Goal: Task Accomplishment & Management: Use online tool/utility

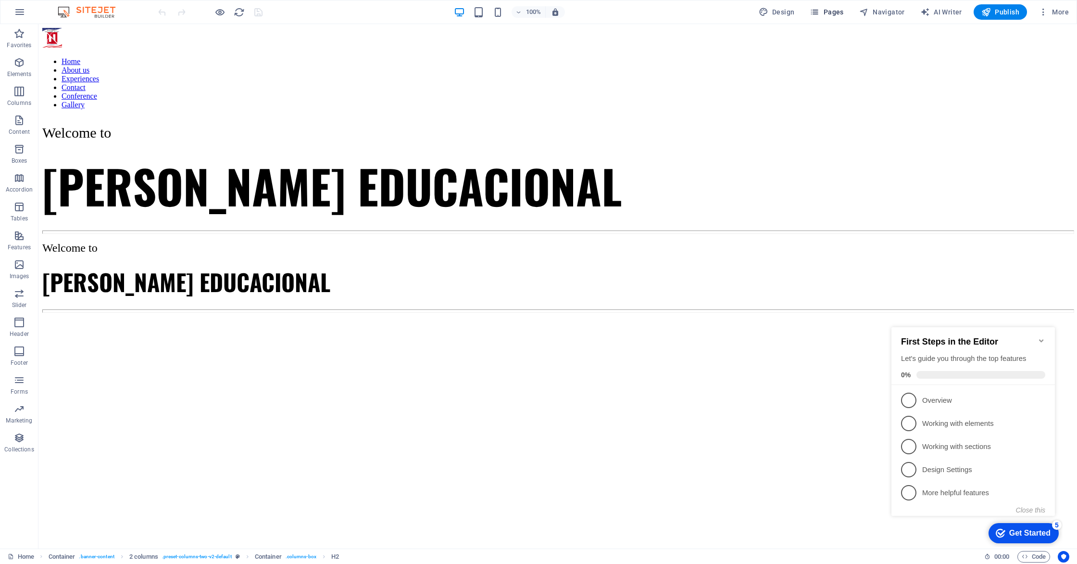
scroll to position [610, 0]
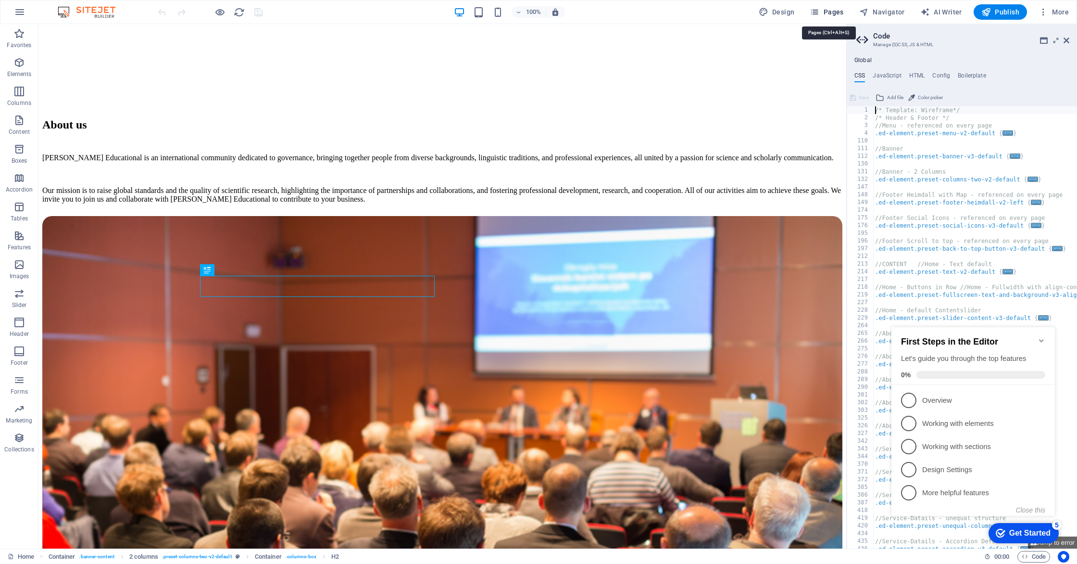
click at [816, 11] on icon "button" at bounding box center [815, 12] width 10 height 10
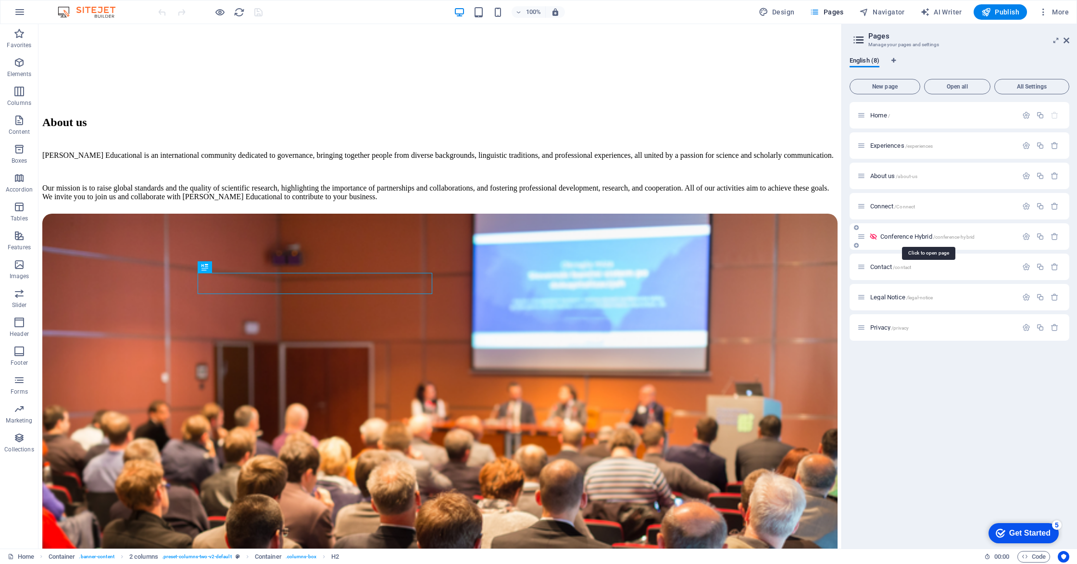
click at [894, 236] on span "Conference Hybrid /conference-hybrid" at bounding box center [928, 236] width 94 height 7
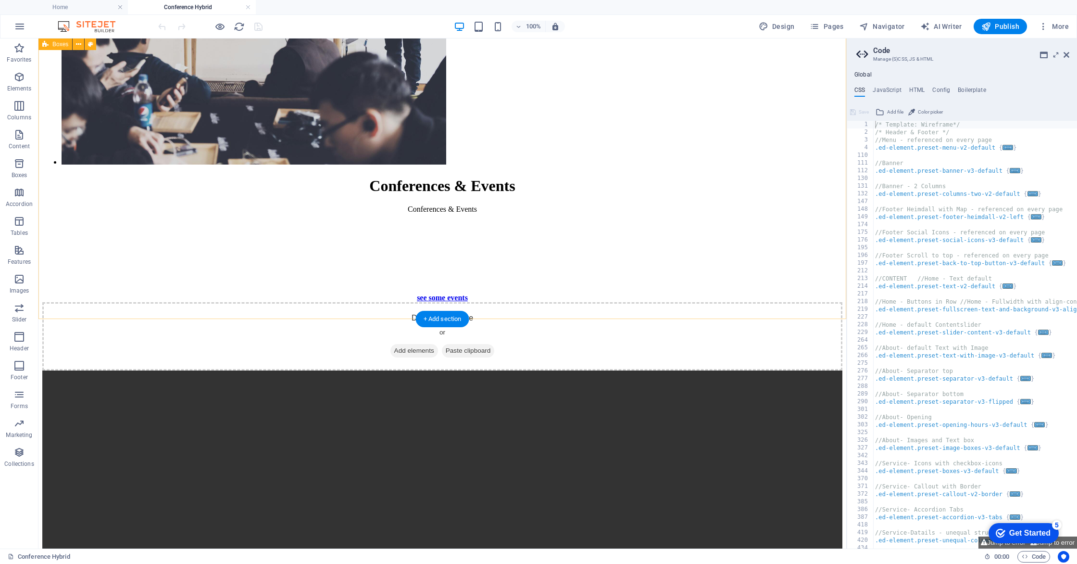
scroll to position [2038, 0]
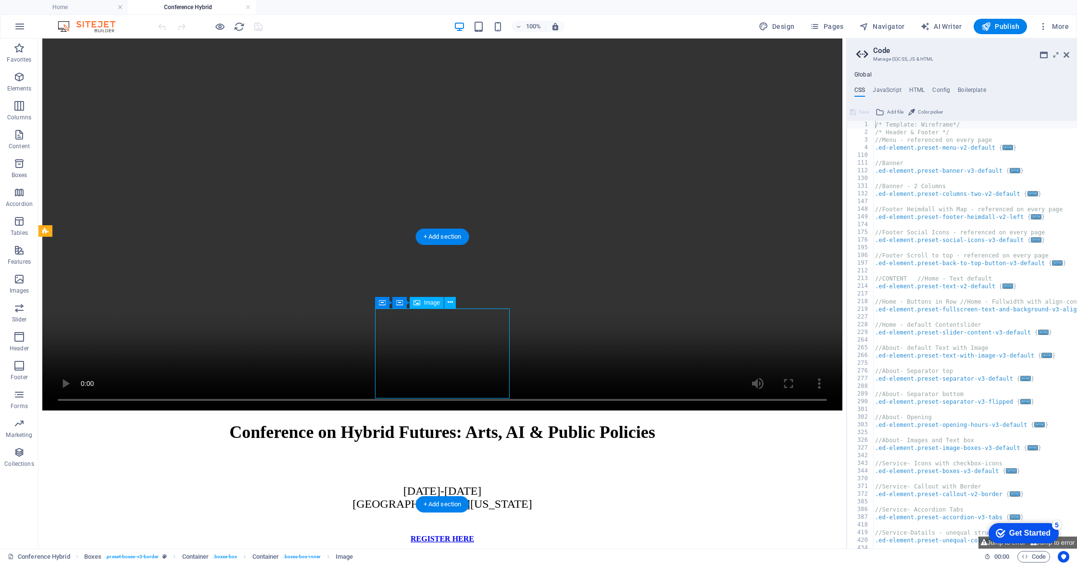
select select "px"
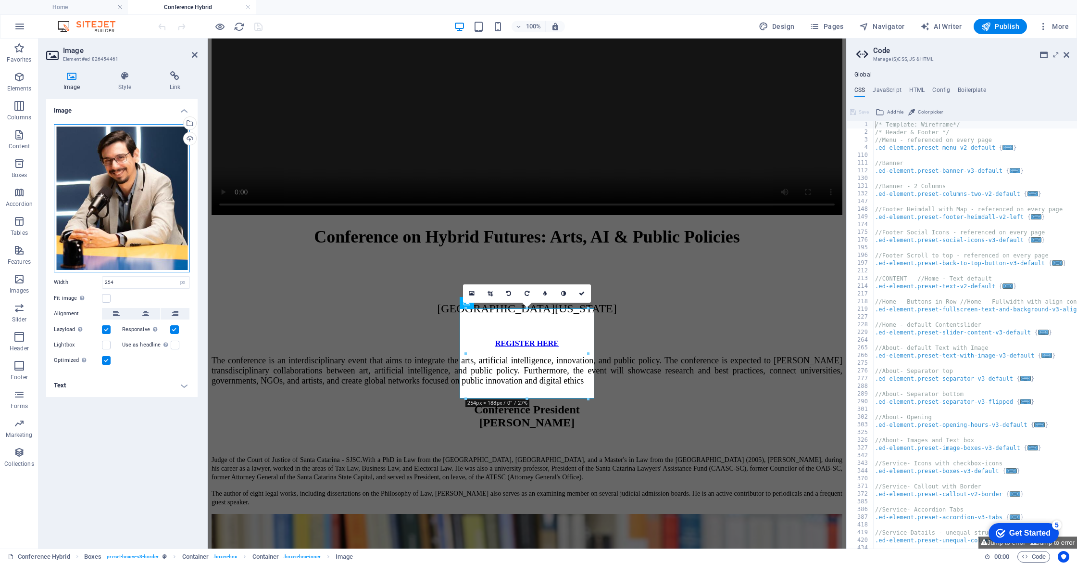
click at [167, 175] on div "Drag files here, click to choose files or select files from Files or our free s…" at bounding box center [122, 198] width 136 height 148
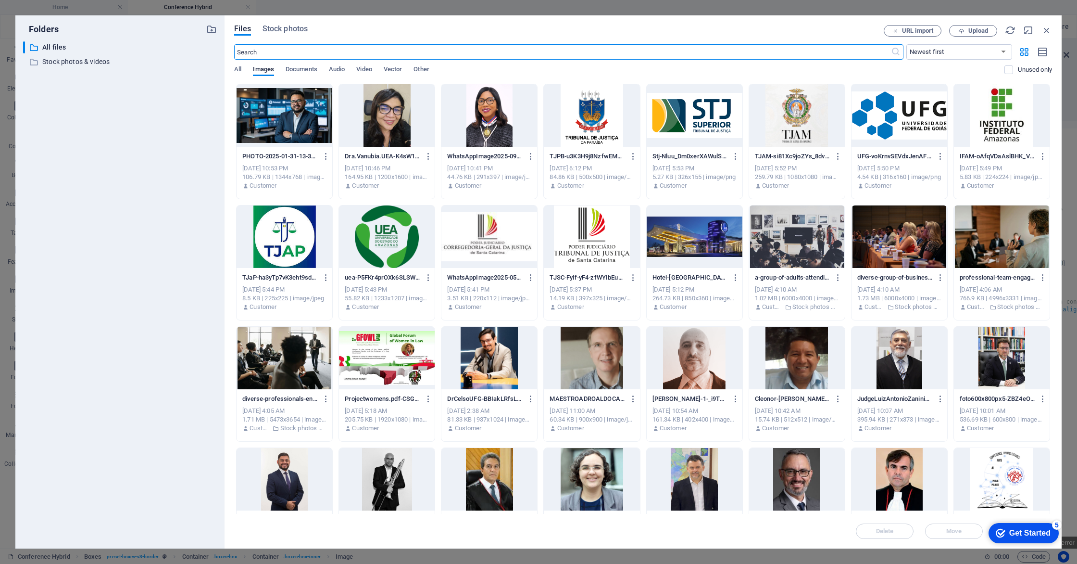
scroll to position [2339, 0]
click at [324, 156] on icon "button" at bounding box center [326, 156] width 9 height 9
click at [326, 341] on h6 "Delete" at bounding box center [331, 343] width 41 height 12
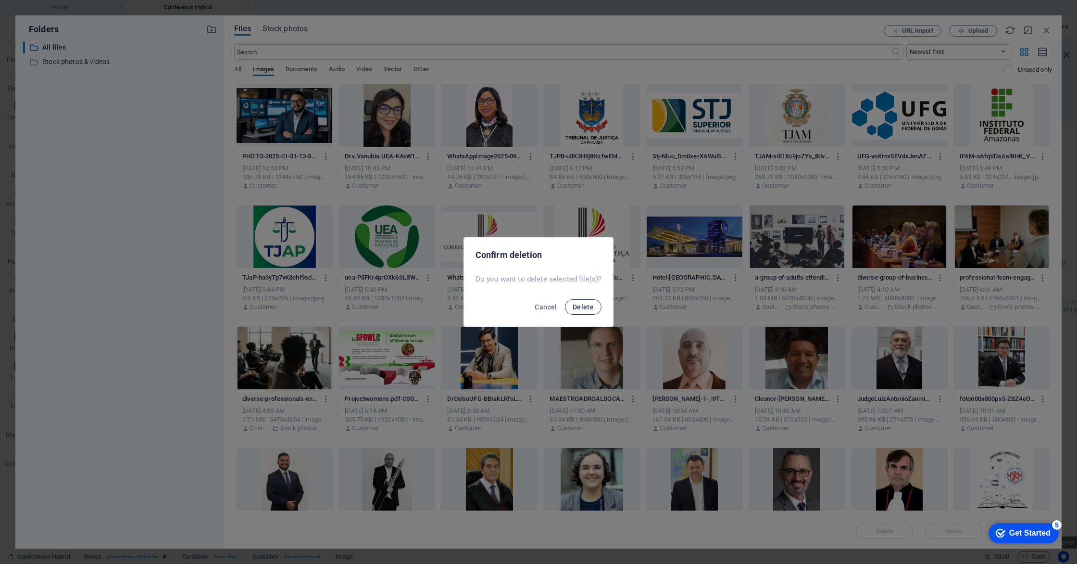
click at [584, 312] on button "Delete" at bounding box center [583, 306] width 37 height 15
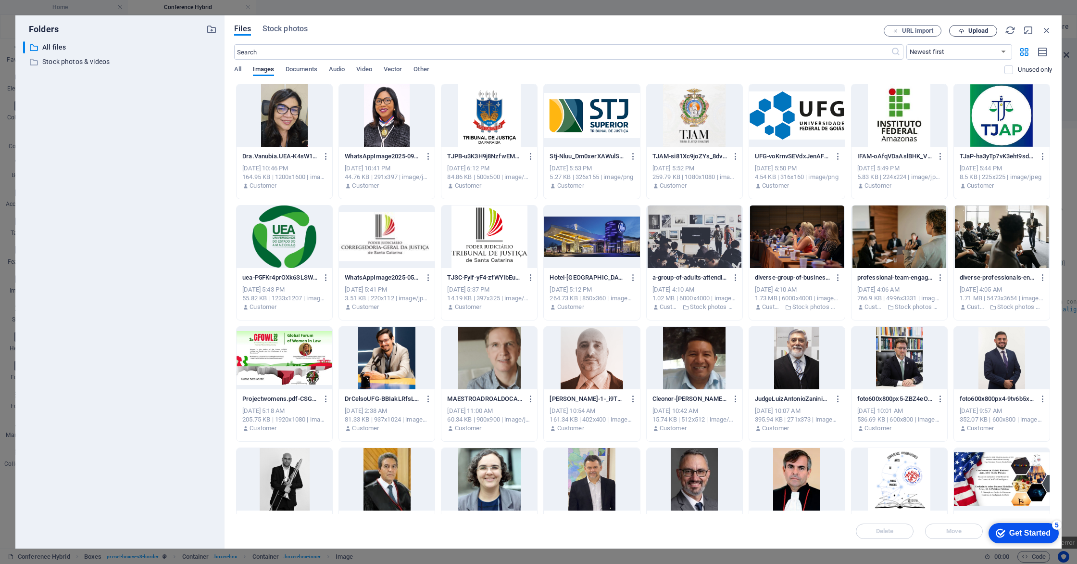
click at [980, 32] on span "Upload" at bounding box center [979, 31] width 20 height 6
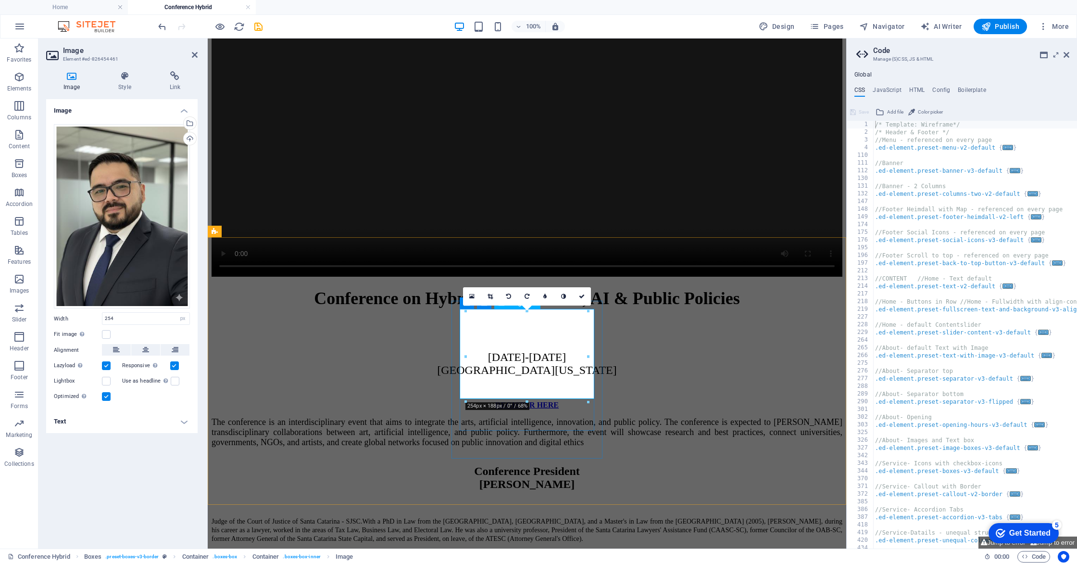
scroll to position [2401, 0]
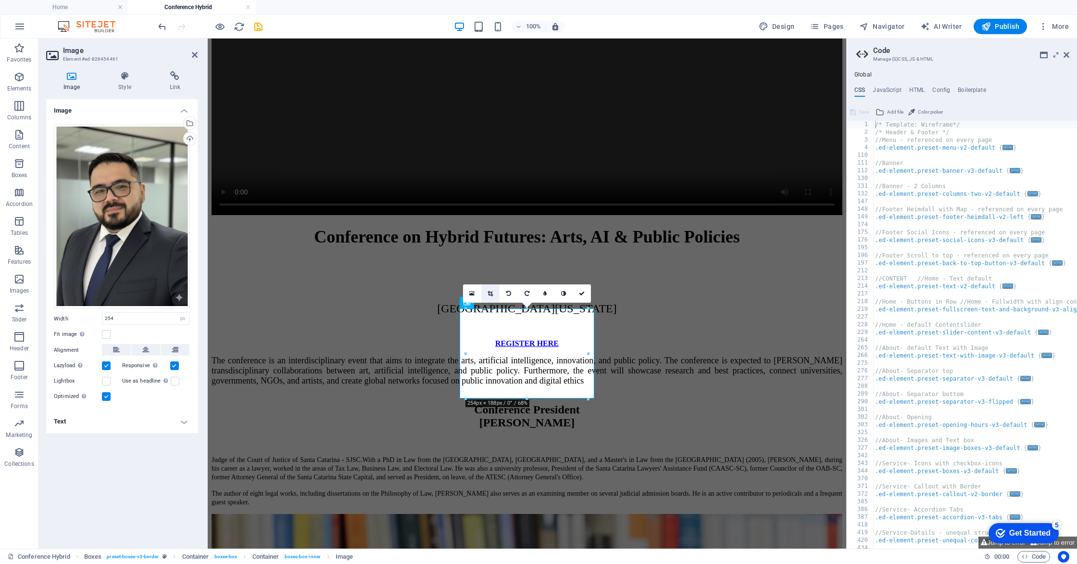
click at [488, 293] on icon at bounding box center [490, 293] width 5 height 6
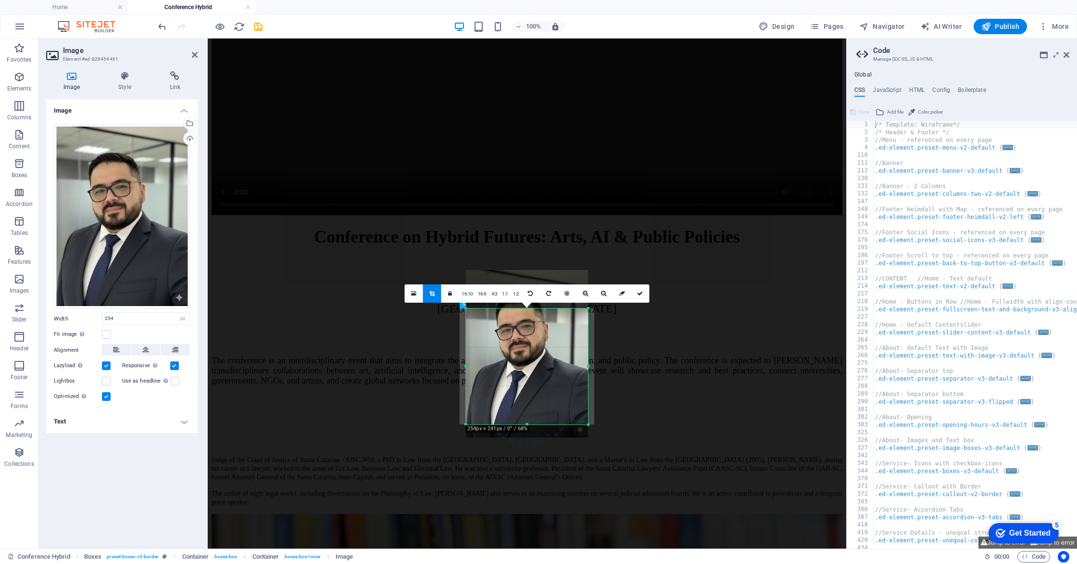
drag, startPoint x: 524, startPoint y: 401, endPoint x: 524, endPoint y: 424, distance: 23.1
click at [524, 424] on div at bounding box center [527, 424] width 122 height 3
click at [538, 353] on div at bounding box center [527, 353] width 122 height 167
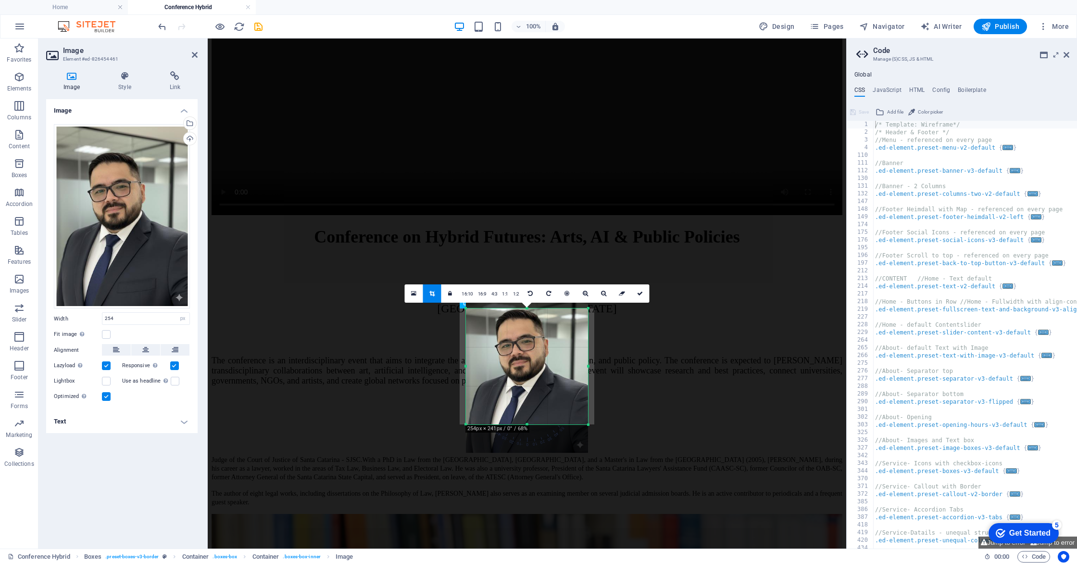
drag, startPoint x: 538, startPoint y: 353, endPoint x: 565, endPoint y: 356, distance: 27.6
click at [539, 368] on div at bounding box center [527, 368] width 122 height 167
click at [637, 290] on icon at bounding box center [640, 293] width 6 height 6
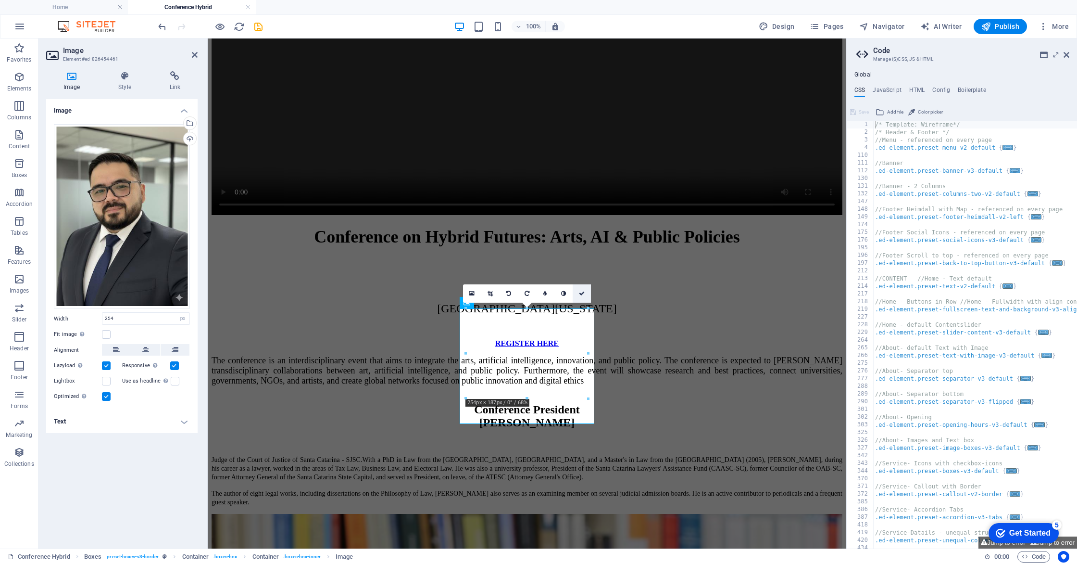
drag, startPoint x: 544, startPoint y: 254, endPoint x: 583, endPoint y: 293, distance: 54.4
click at [583, 293] on icon at bounding box center [582, 293] width 6 height 6
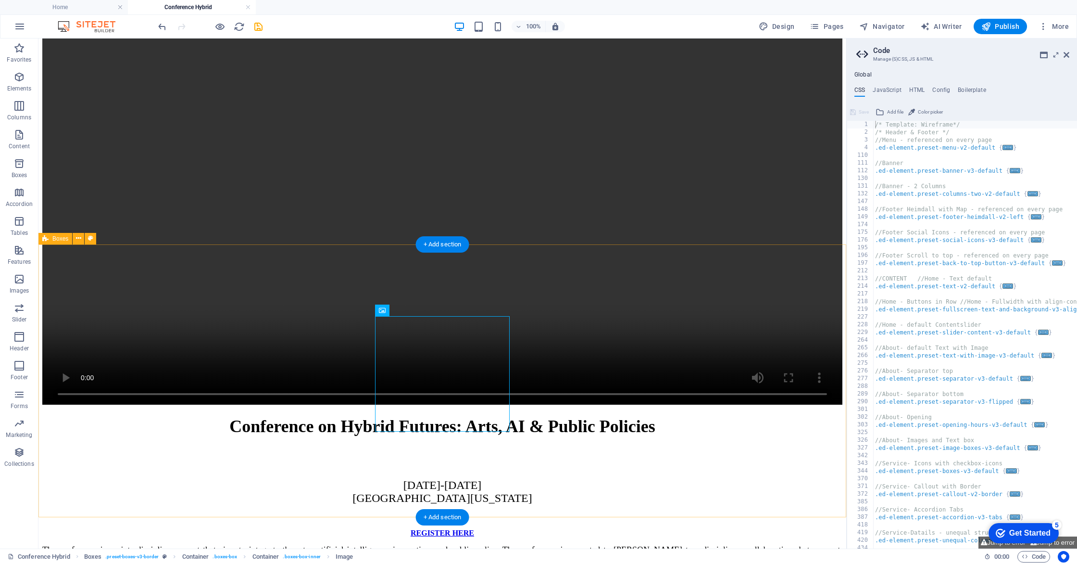
scroll to position [2394, 0]
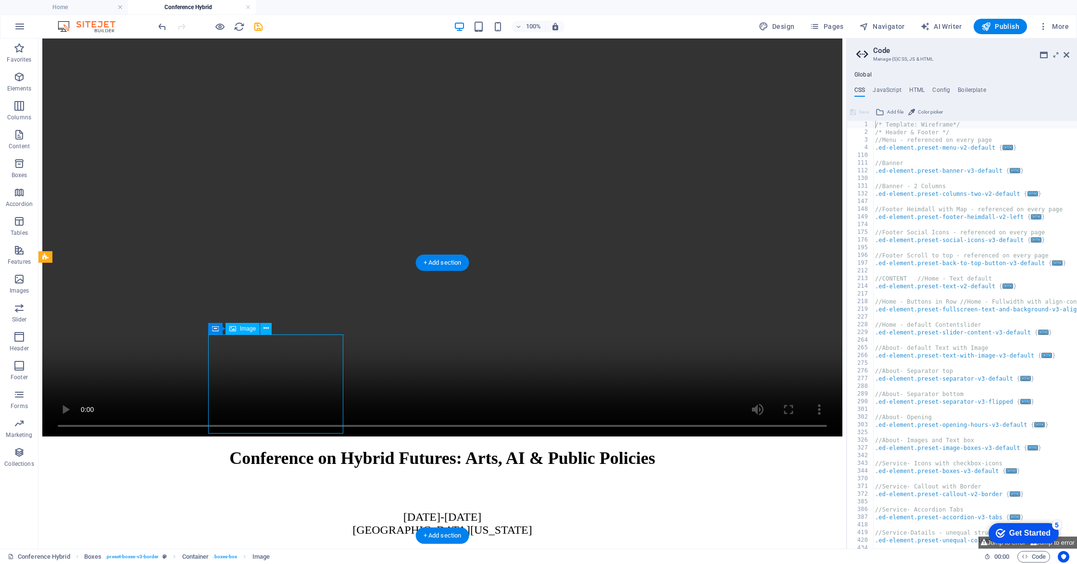
select select "px"
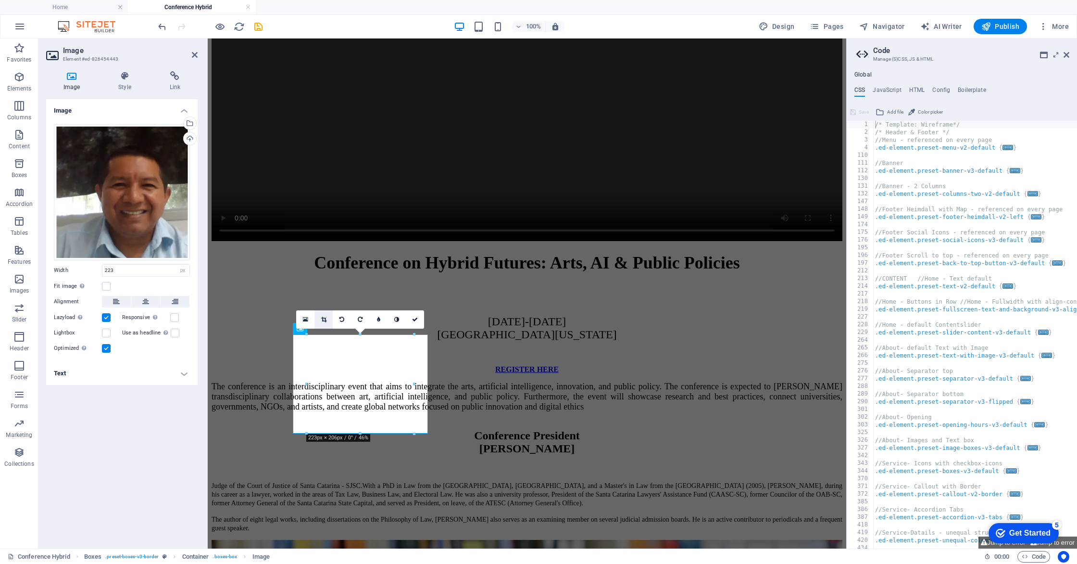
click at [318, 318] on link at bounding box center [324, 319] width 18 height 18
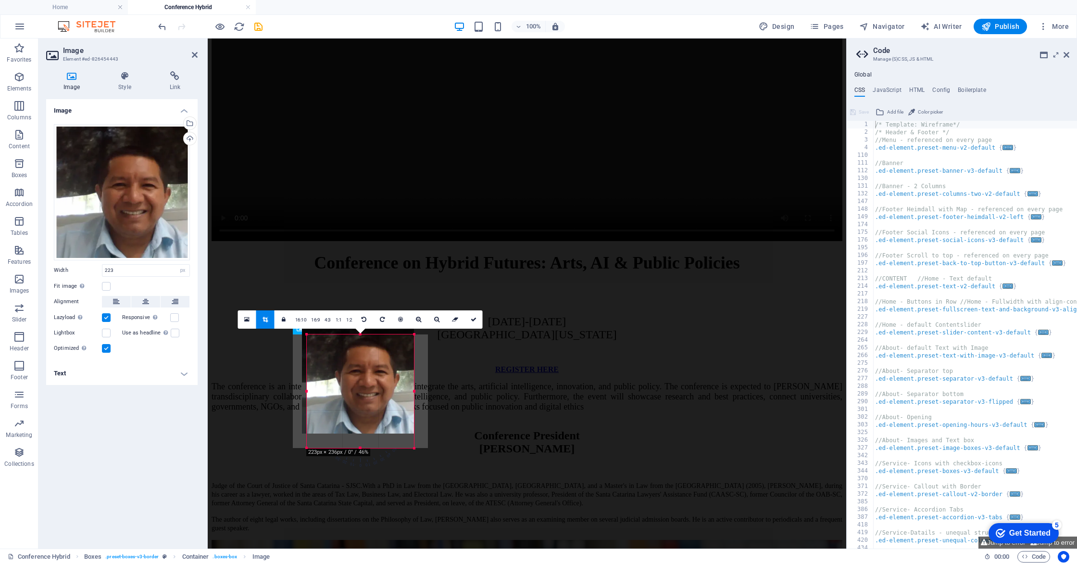
drag, startPoint x: 359, startPoint y: 435, endPoint x: 360, endPoint y: 447, distance: 12.1
click at [360, 447] on div at bounding box center [360, 447] width 107 height 3
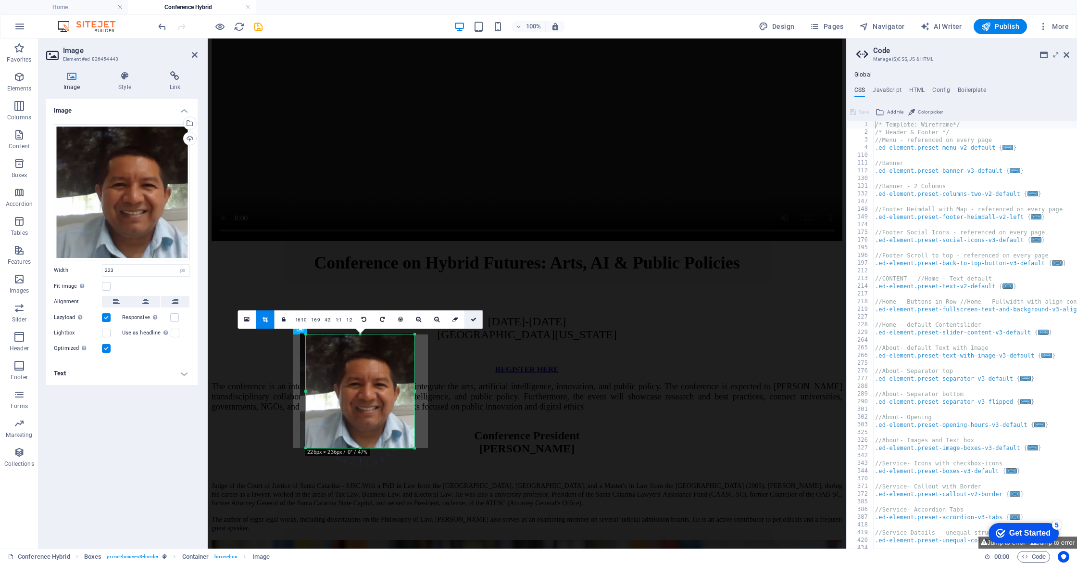
click at [471, 320] on icon at bounding box center [474, 319] width 6 height 6
type input "226"
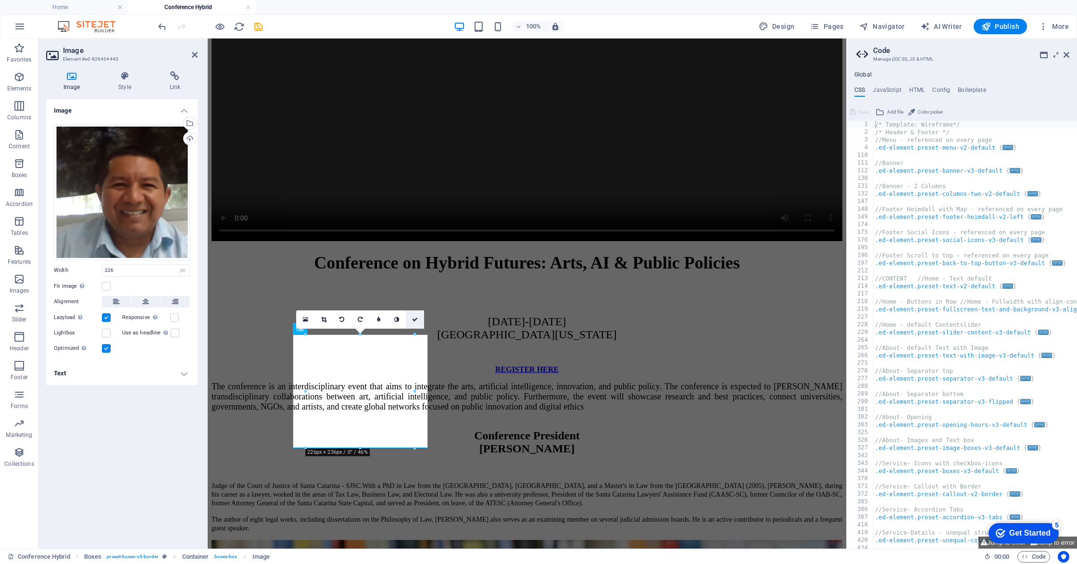
click at [411, 317] on link at bounding box center [415, 319] width 18 height 18
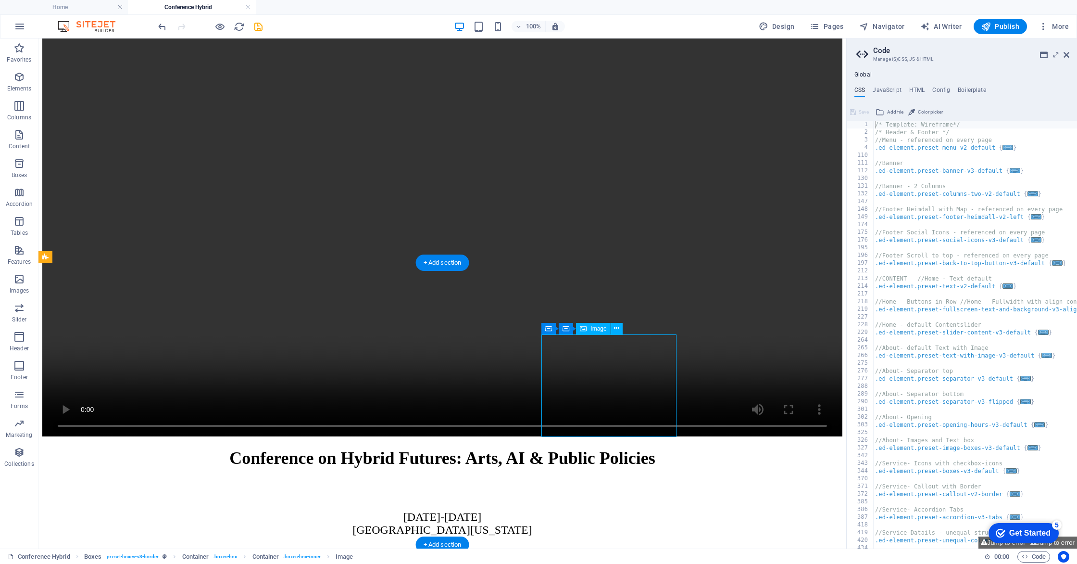
select select "px"
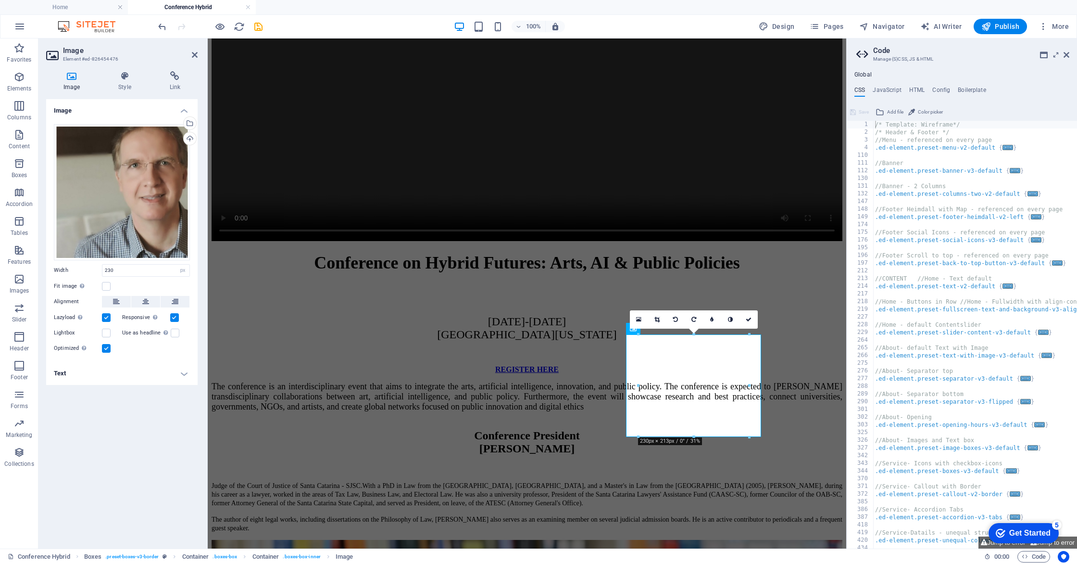
click at [657, 317] on icon at bounding box center [656, 319] width 5 height 6
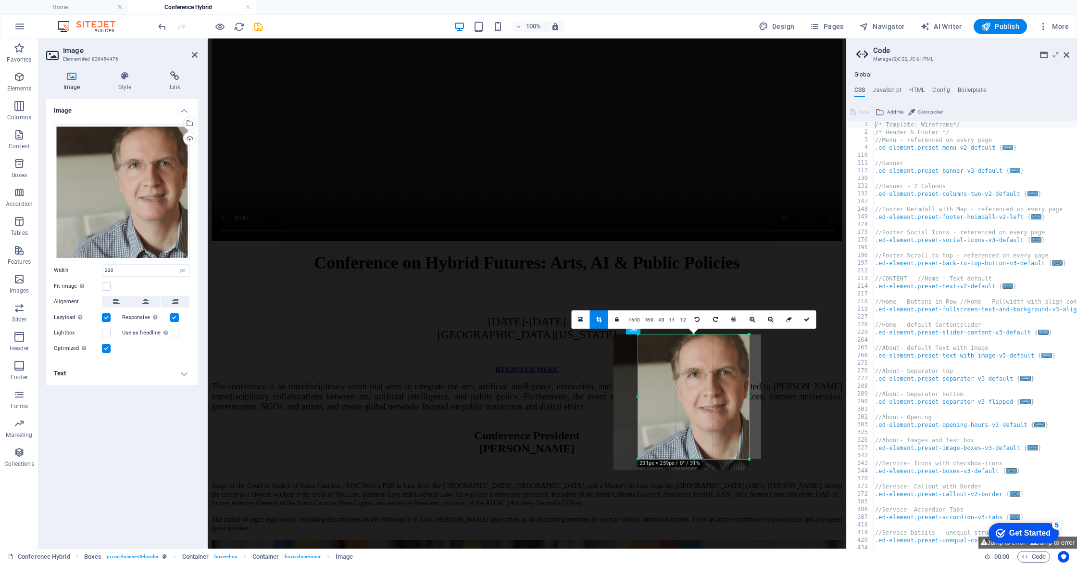
drag, startPoint x: 691, startPoint y: 435, endPoint x: 697, endPoint y: 457, distance: 22.9
click at [697, 457] on div at bounding box center [693, 458] width 111 height 3
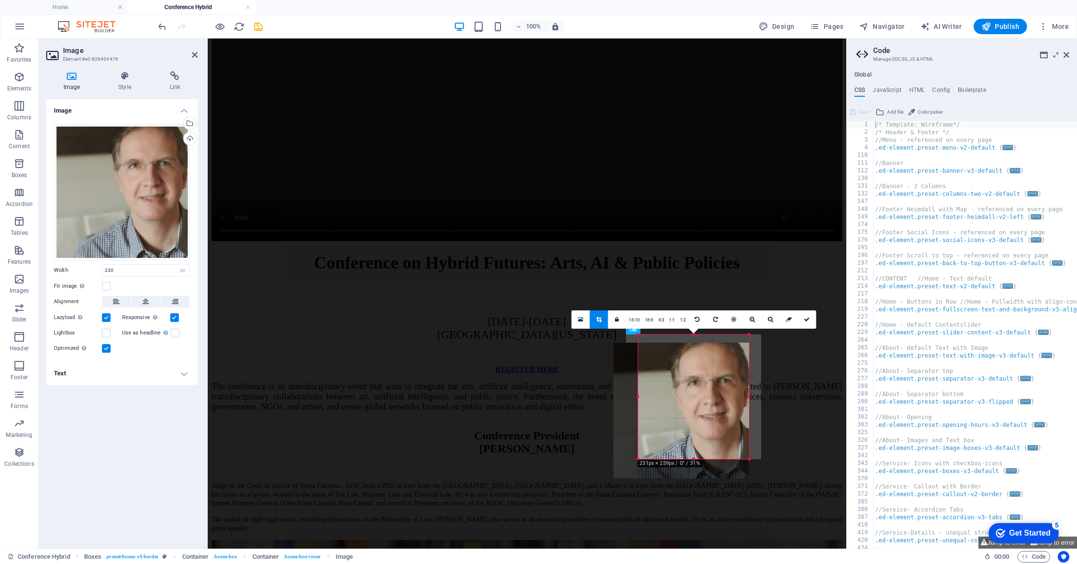
drag, startPoint x: 717, startPoint y: 392, endPoint x: 717, endPoint y: 400, distance: 8.2
click at [716, 400] on div at bounding box center [682, 410] width 136 height 136
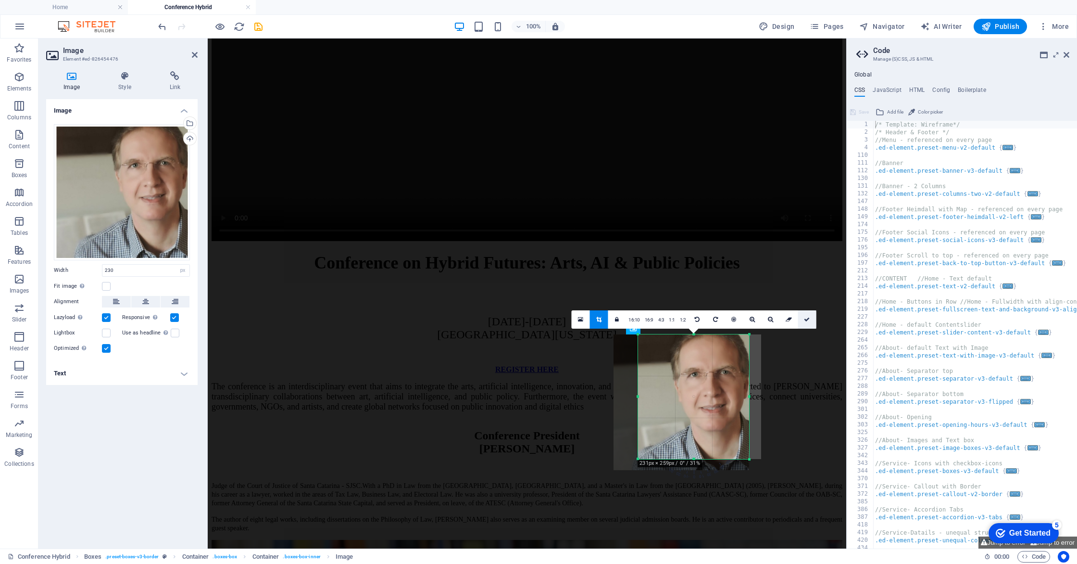
click at [807, 320] on icon at bounding box center [807, 319] width 6 height 6
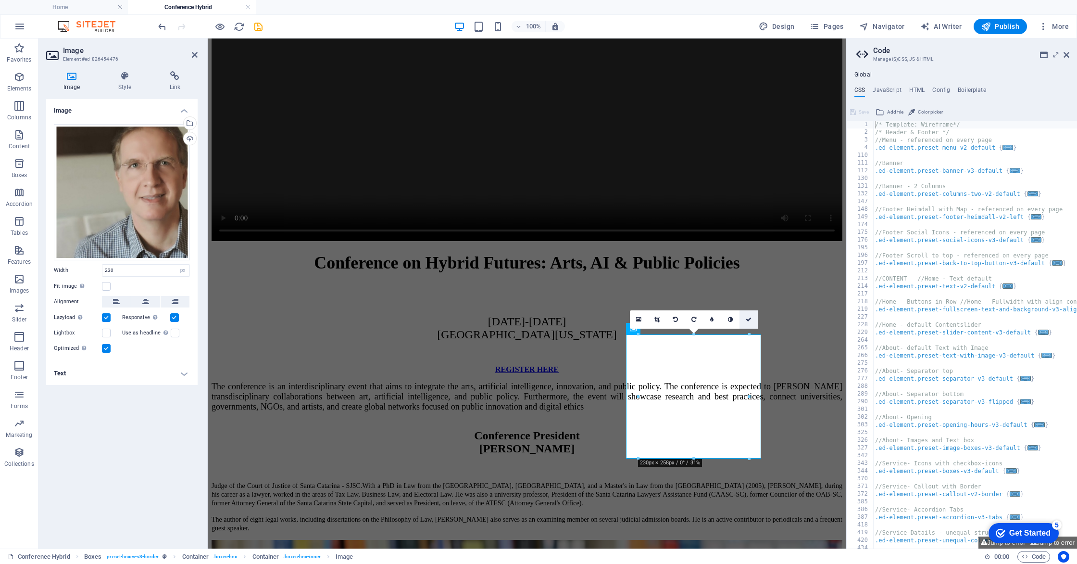
click at [751, 321] on icon at bounding box center [749, 319] width 6 height 6
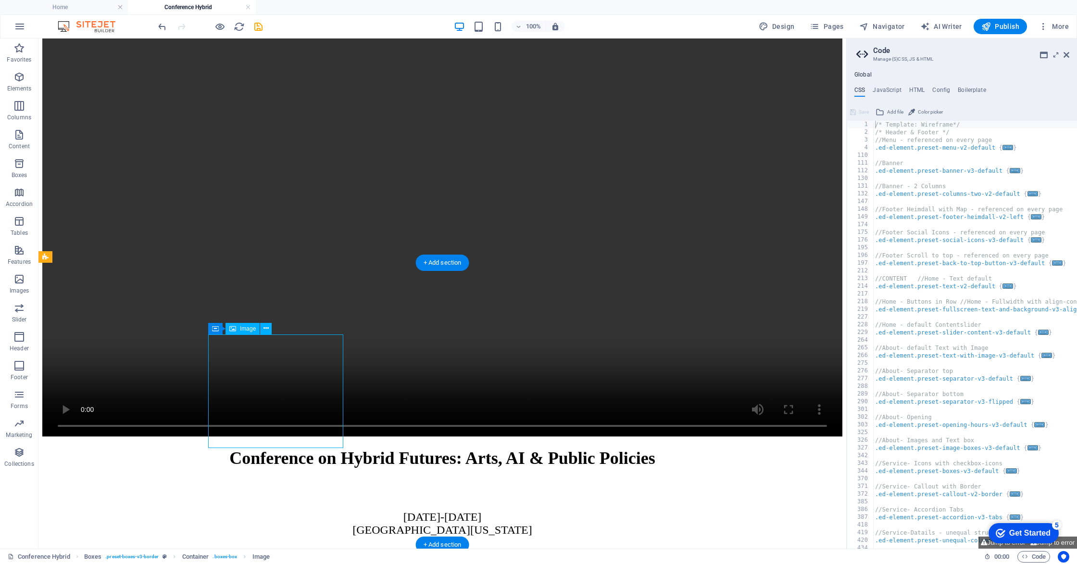
select select "px"
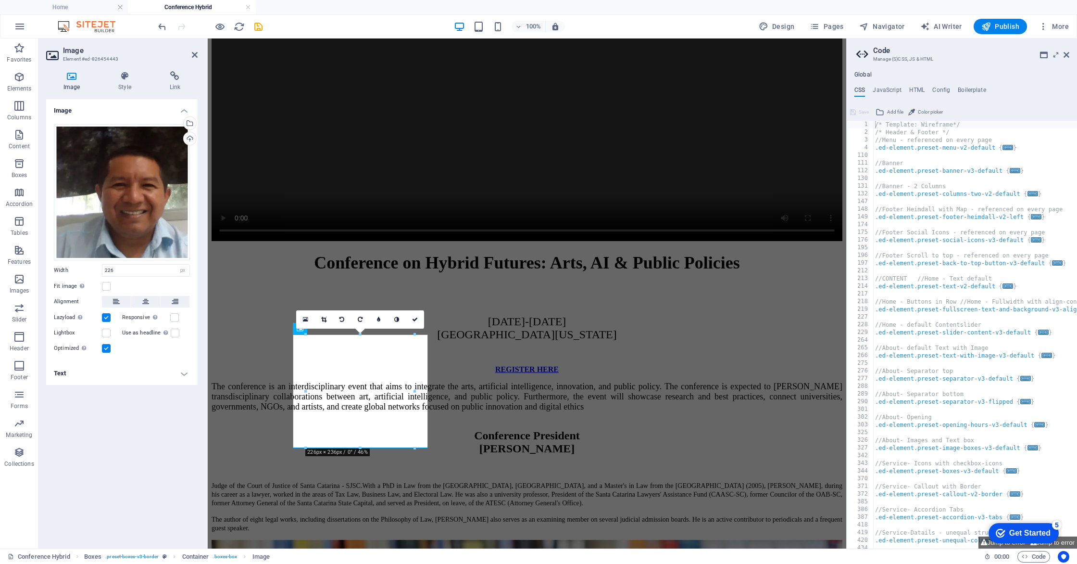
click at [324, 318] on icon at bounding box center [323, 319] width 5 height 6
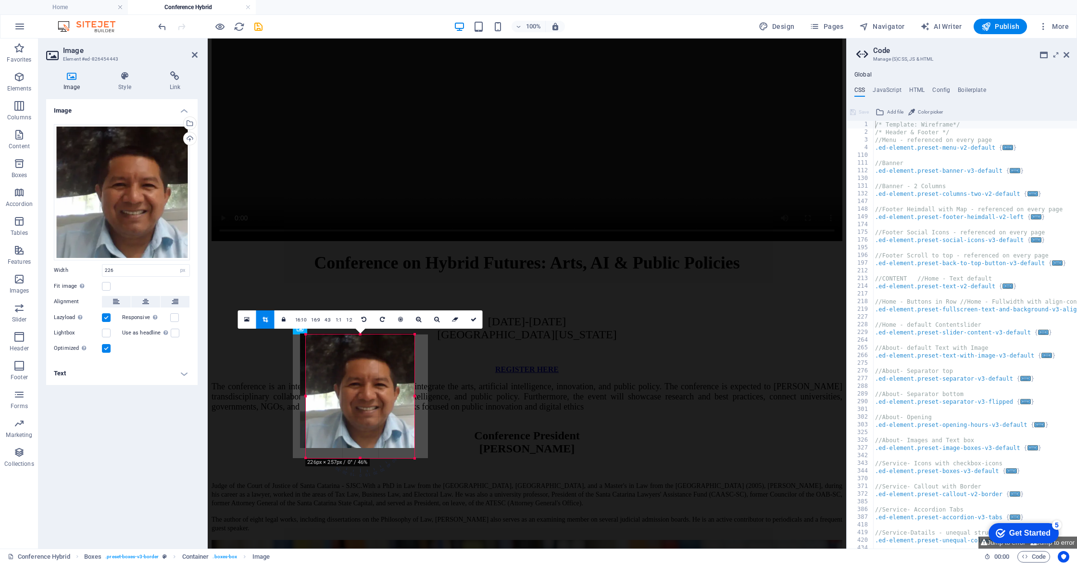
drag, startPoint x: 362, startPoint y: 446, endPoint x: 361, endPoint y: 456, distance: 10.1
click at [361, 456] on div at bounding box center [360, 457] width 109 height 3
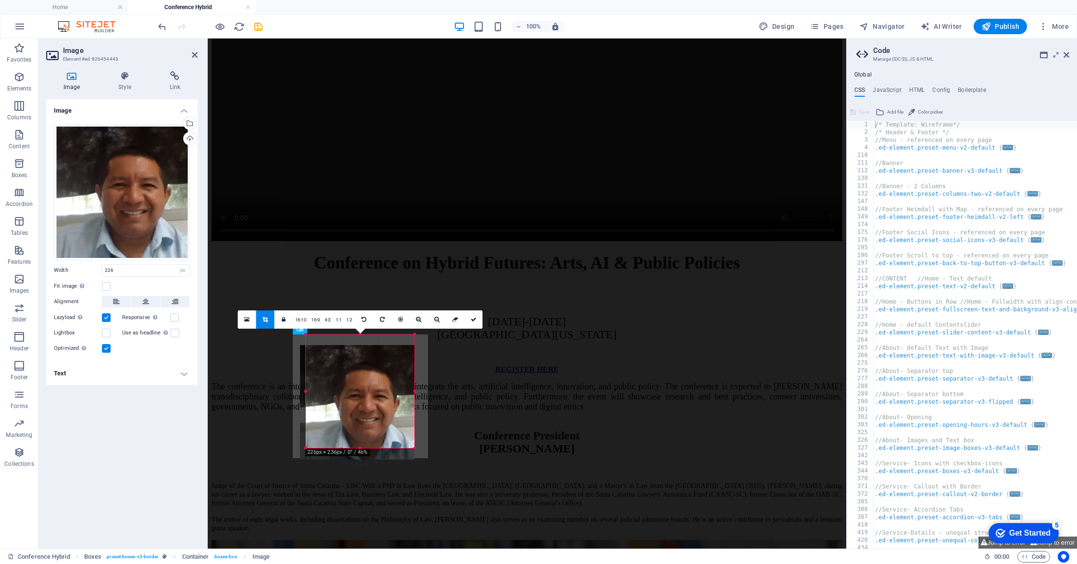
drag, startPoint x: 374, startPoint y: 404, endPoint x: 374, endPoint y: 412, distance: 7.7
click at [374, 412] on div at bounding box center [357, 402] width 114 height 114
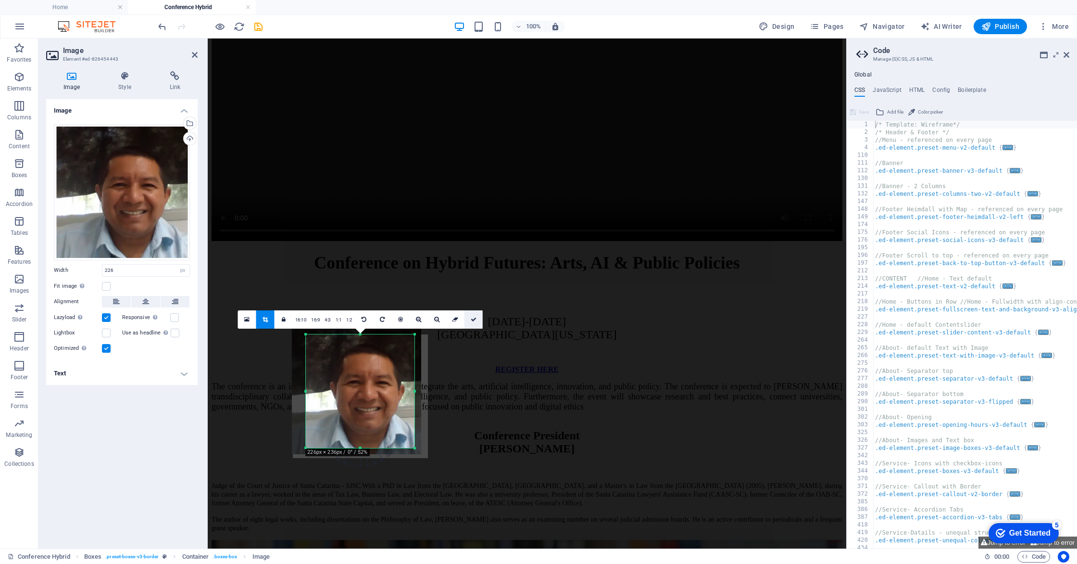
drag, startPoint x: 471, startPoint y: 323, endPoint x: 264, endPoint y: 284, distance: 210.8
click at [471, 323] on link at bounding box center [474, 319] width 18 height 18
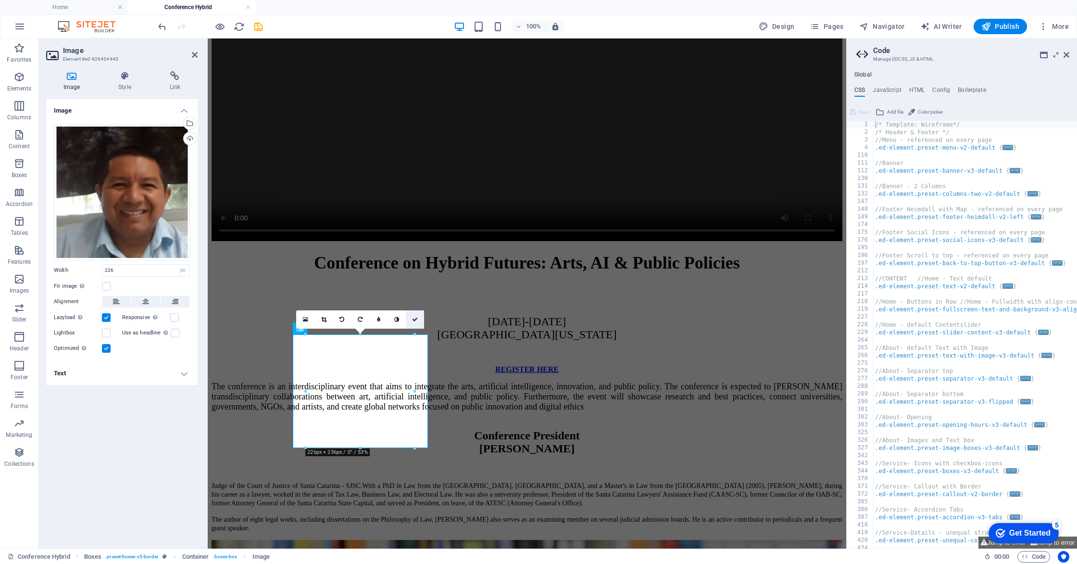
drag, startPoint x: 413, startPoint y: 319, endPoint x: 374, endPoint y: 281, distance: 54.4
click at [413, 319] on icon at bounding box center [415, 319] width 6 height 6
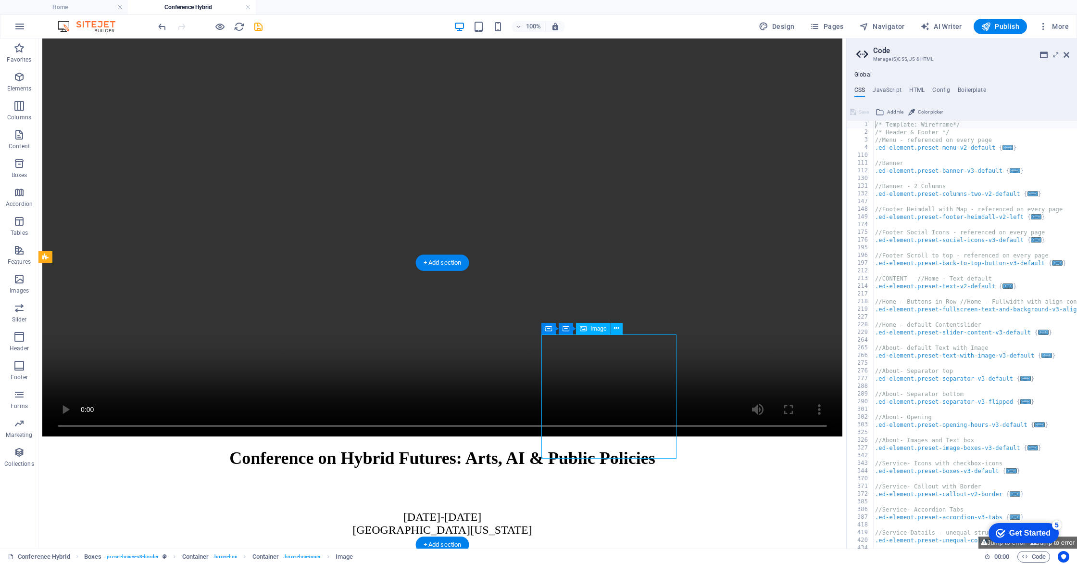
select select "px"
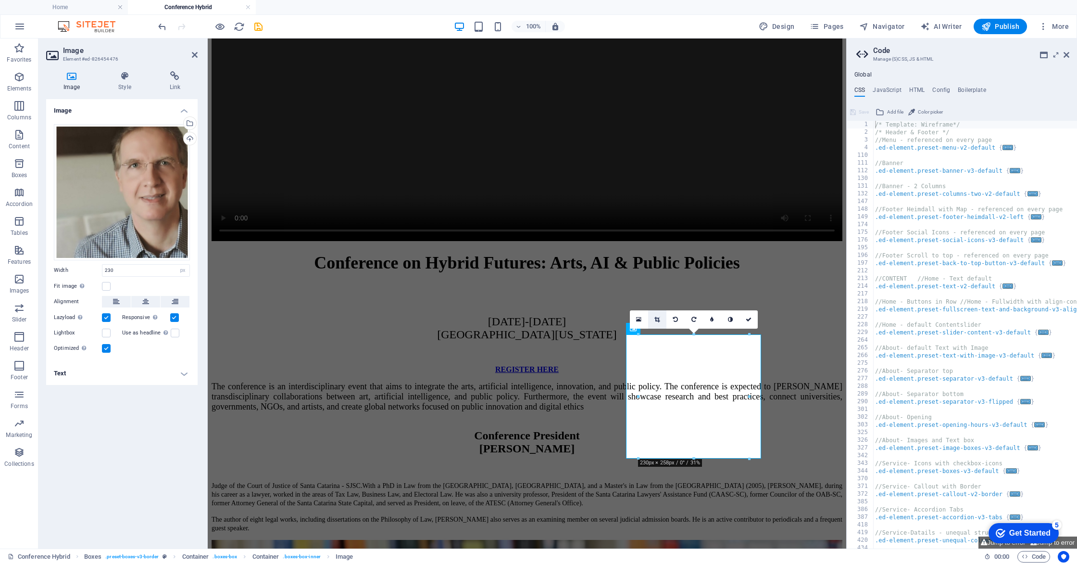
click at [657, 319] on icon at bounding box center [656, 319] width 5 height 6
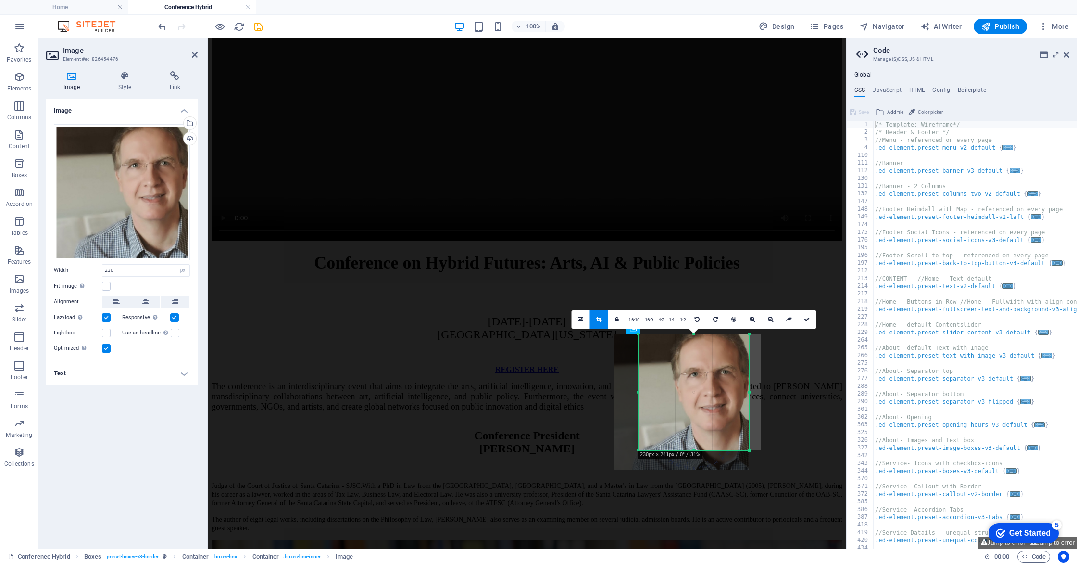
drag, startPoint x: 692, startPoint y: 458, endPoint x: 692, endPoint y: 450, distance: 8.2
click at [692, 450] on div at bounding box center [694, 450] width 111 height 3
click at [146, 301] on icon at bounding box center [145, 302] width 7 height 12
click at [802, 318] on link at bounding box center [807, 319] width 18 height 18
type input "229"
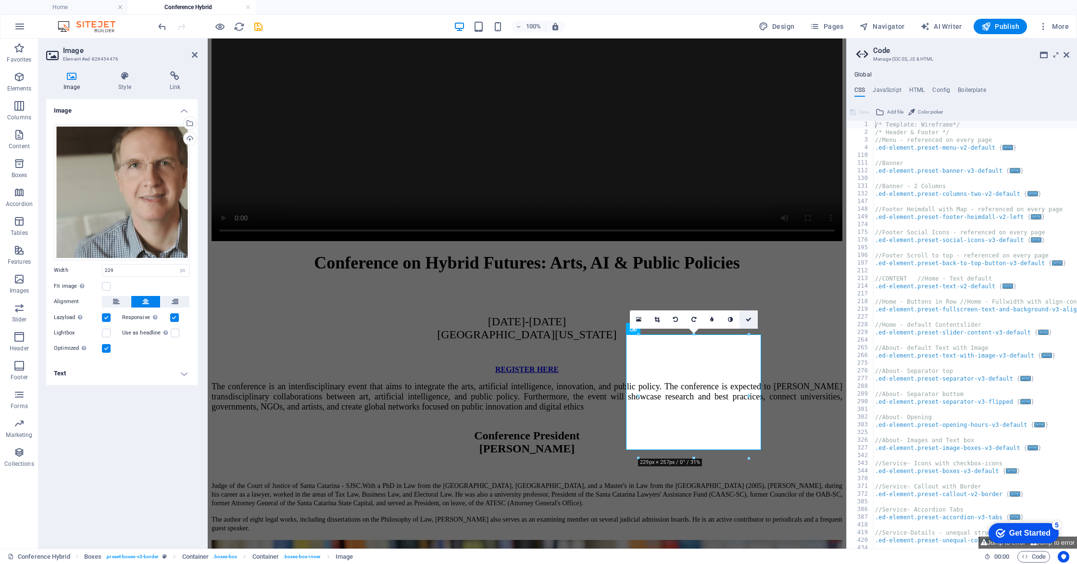
click at [751, 320] on link at bounding box center [749, 319] width 18 height 18
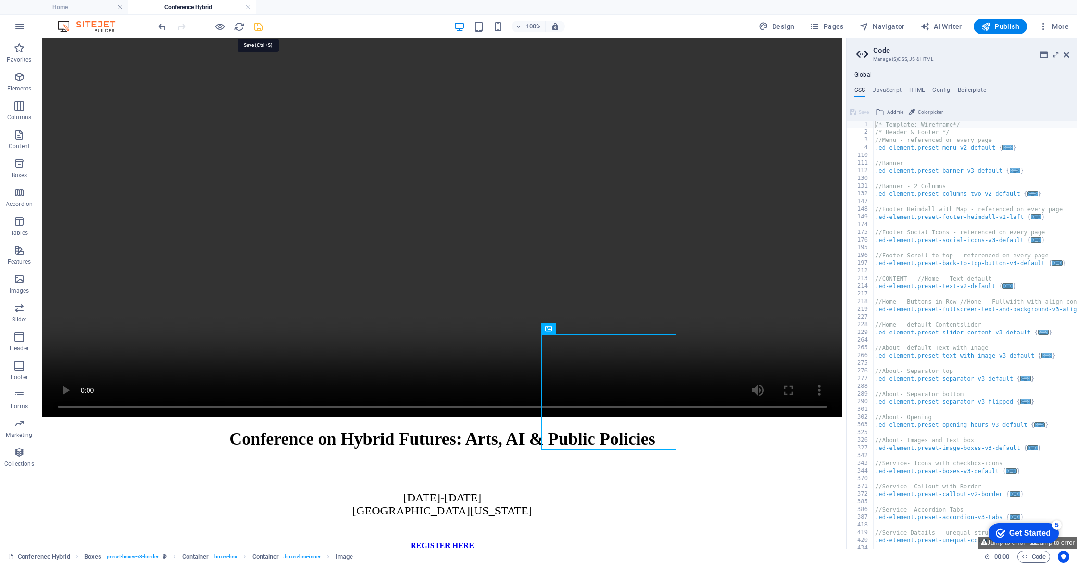
click at [263, 29] on icon "save" at bounding box center [258, 26] width 11 height 11
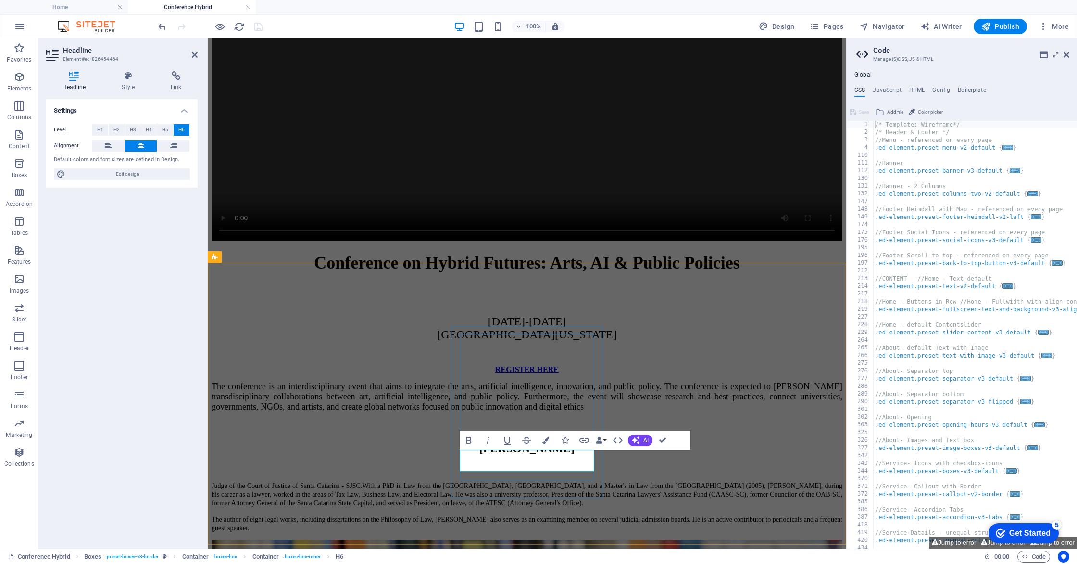
drag, startPoint x: 549, startPoint y: 455, endPoint x: 554, endPoint y: 465, distance: 11.4
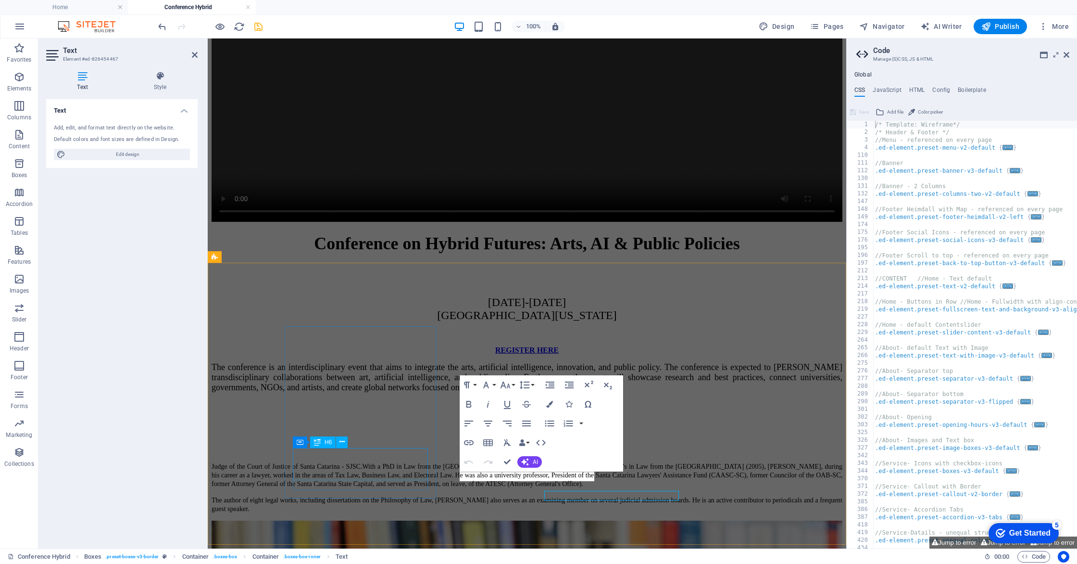
scroll to position [2375, 0]
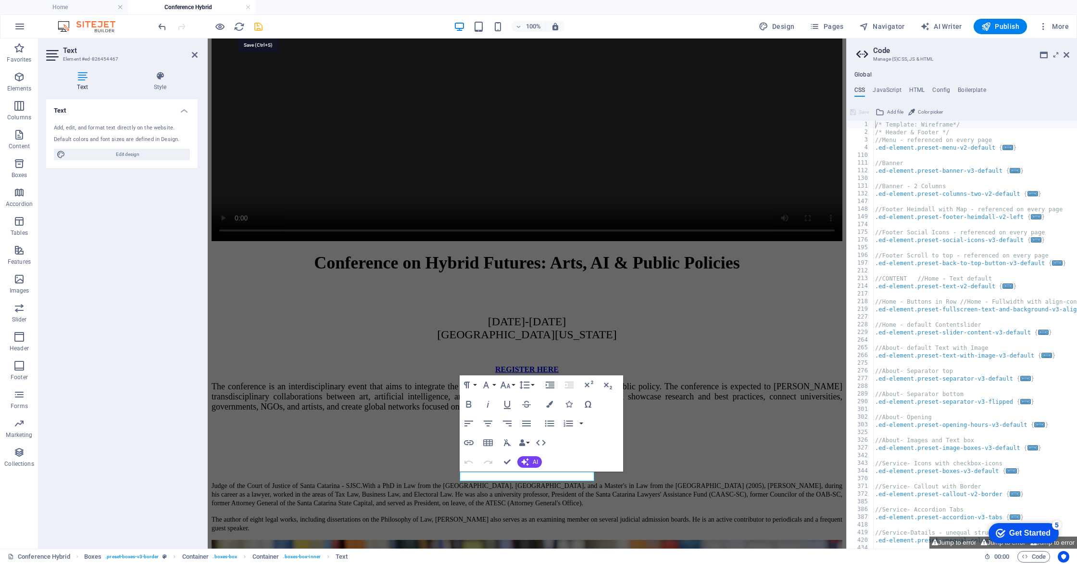
click at [259, 29] on icon "save" at bounding box center [258, 26] width 11 height 11
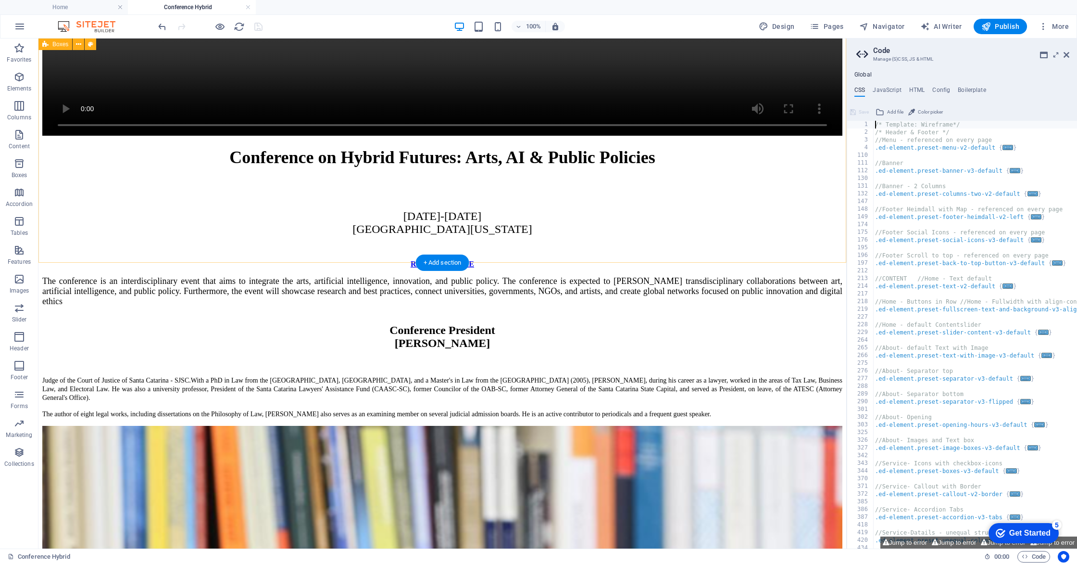
scroll to position [2677, 0]
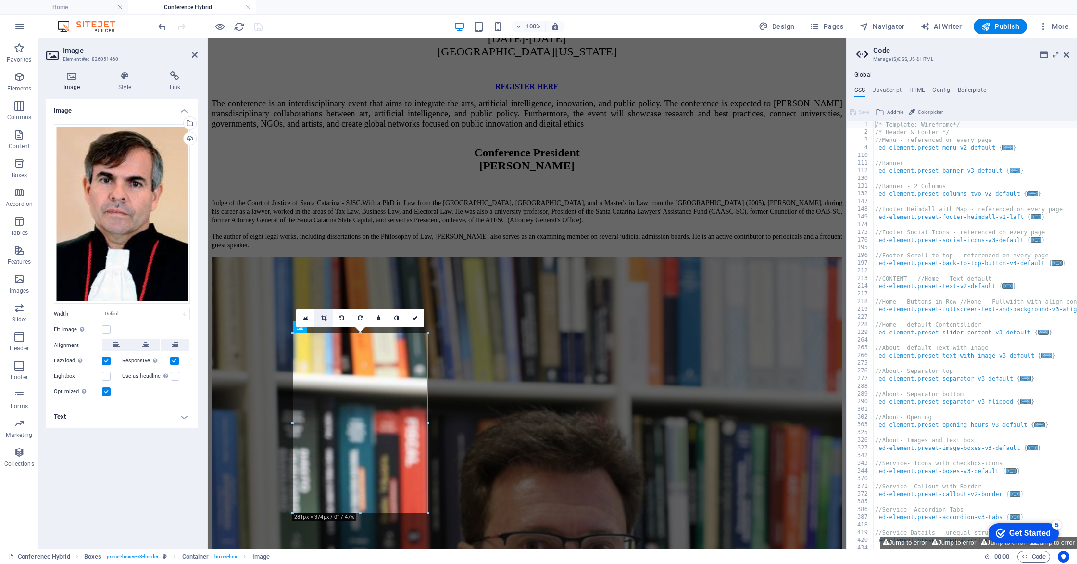
click at [326, 316] on icon at bounding box center [323, 318] width 5 height 6
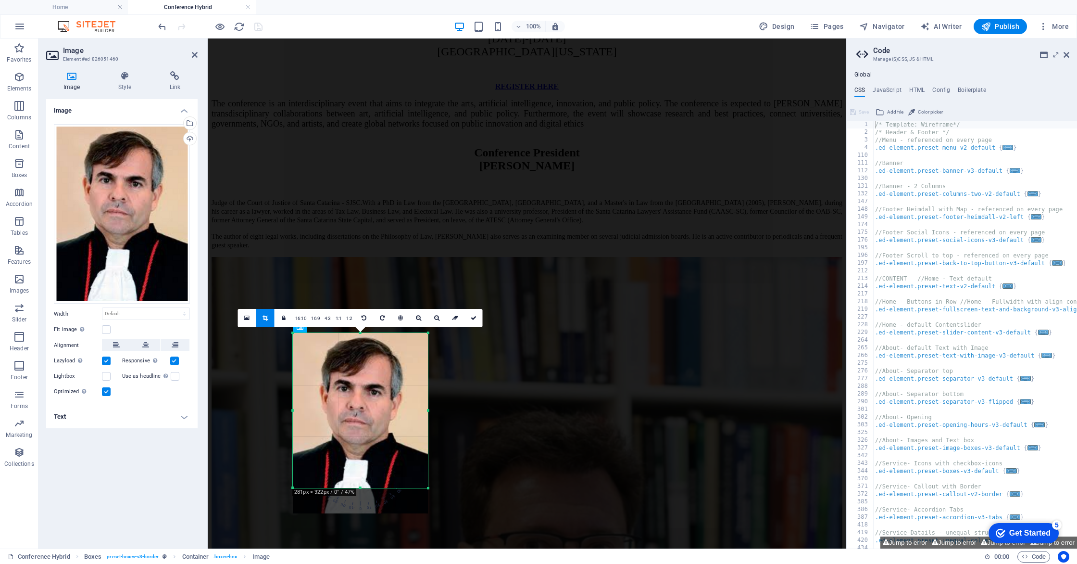
drag, startPoint x: 360, startPoint y: 513, endPoint x: 362, endPoint y: 488, distance: 25.1
click at [362, 488] on div at bounding box center [360, 487] width 135 height 3
click at [470, 323] on link at bounding box center [474, 318] width 18 height 18
type input "280"
select select "px"
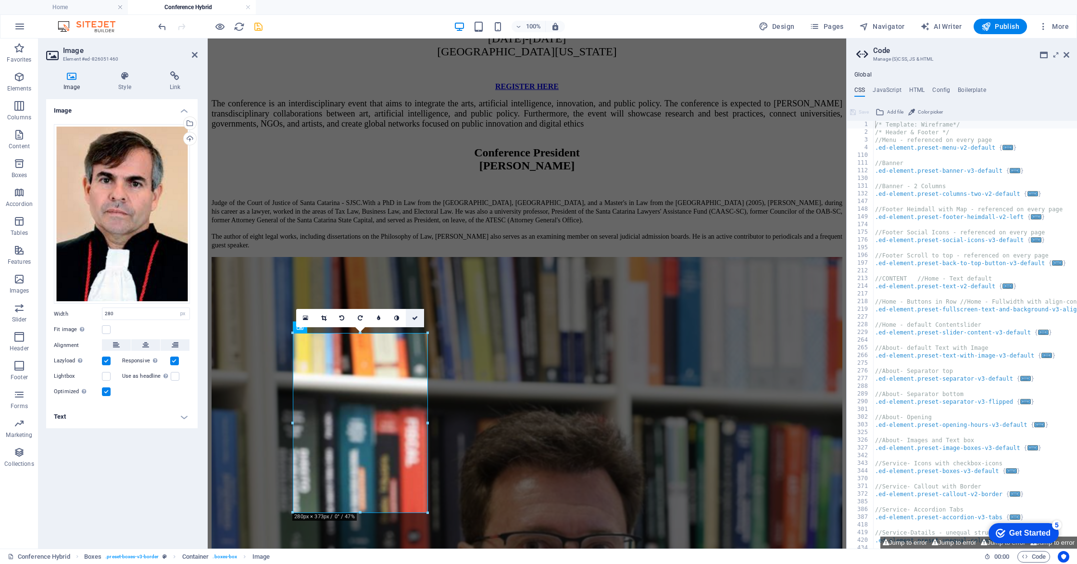
click at [415, 317] on icon at bounding box center [415, 318] width 6 height 6
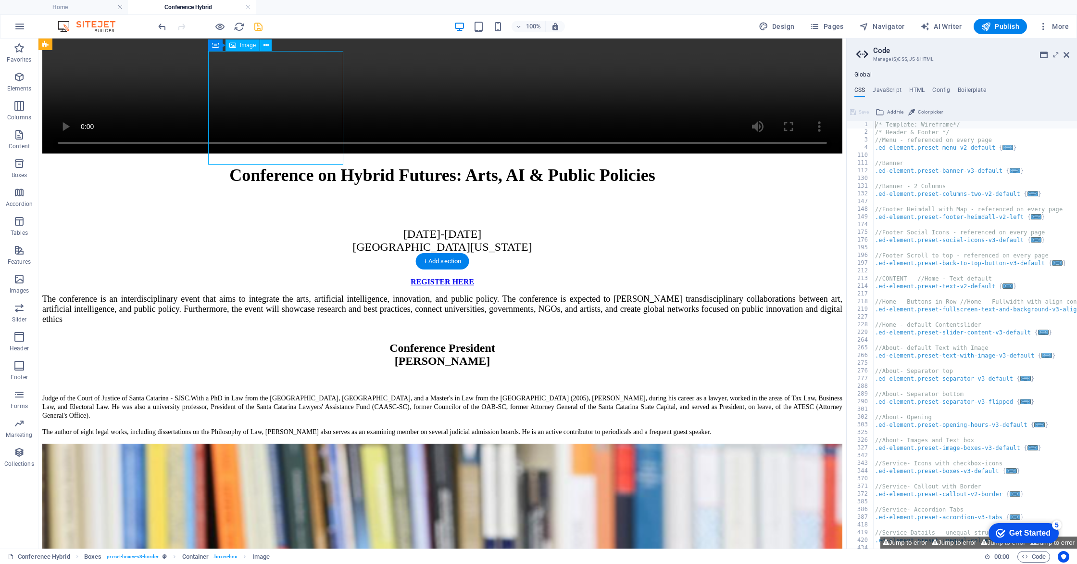
select select "px"
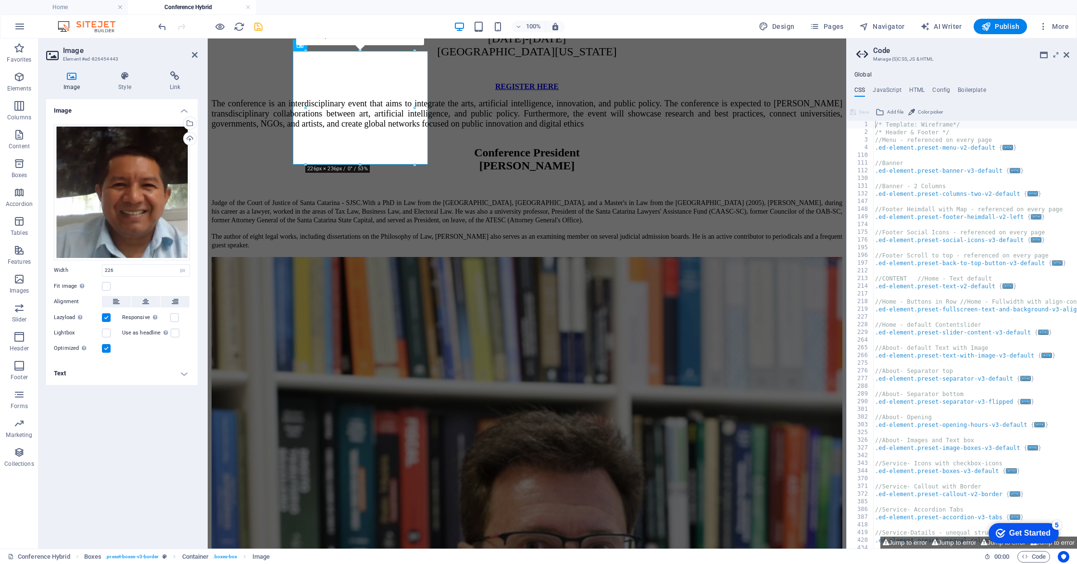
click at [194, 60] on header "Image Element #ed-826454443" at bounding box center [121, 50] width 151 height 25
click at [192, 55] on icon at bounding box center [195, 55] width 6 height 8
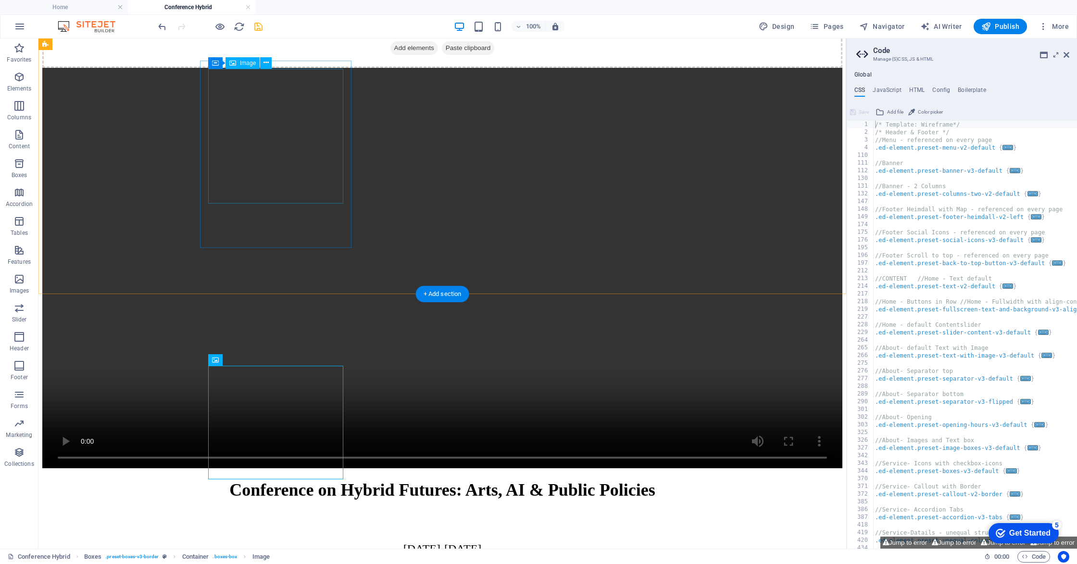
select select "px"
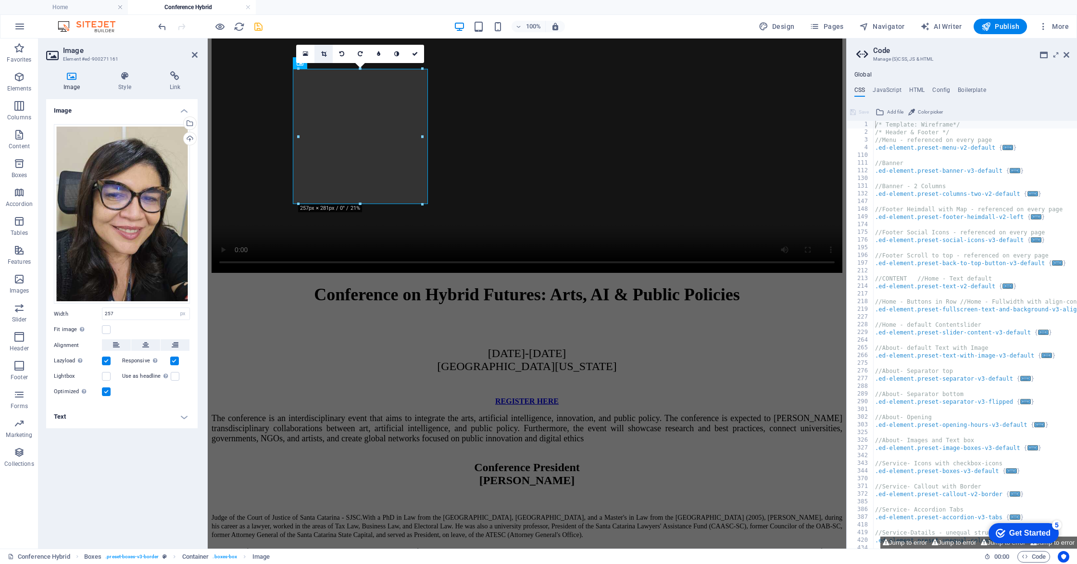
click at [324, 58] on link at bounding box center [324, 54] width 18 height 18
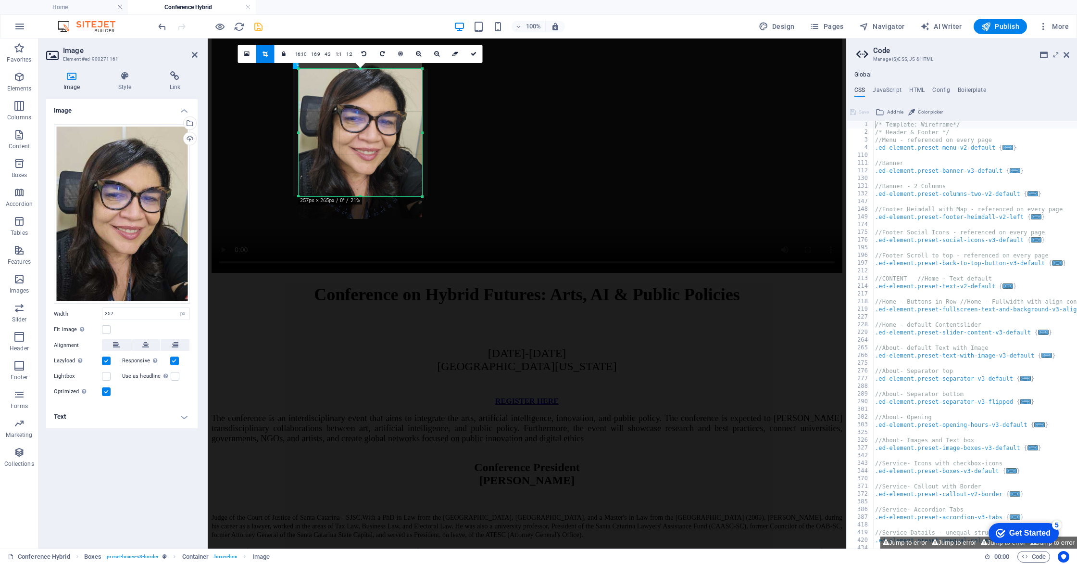
drag, startPoint x: 360, startPoint y: 204, endPoint x: 360, endPoint y: 196, distance: 7.7
click at [360, 196] on div at bounding box center [361, 196] width 124 height 3
click at [475, 57] on link at bounding box center [474, 54] width 18 height 18
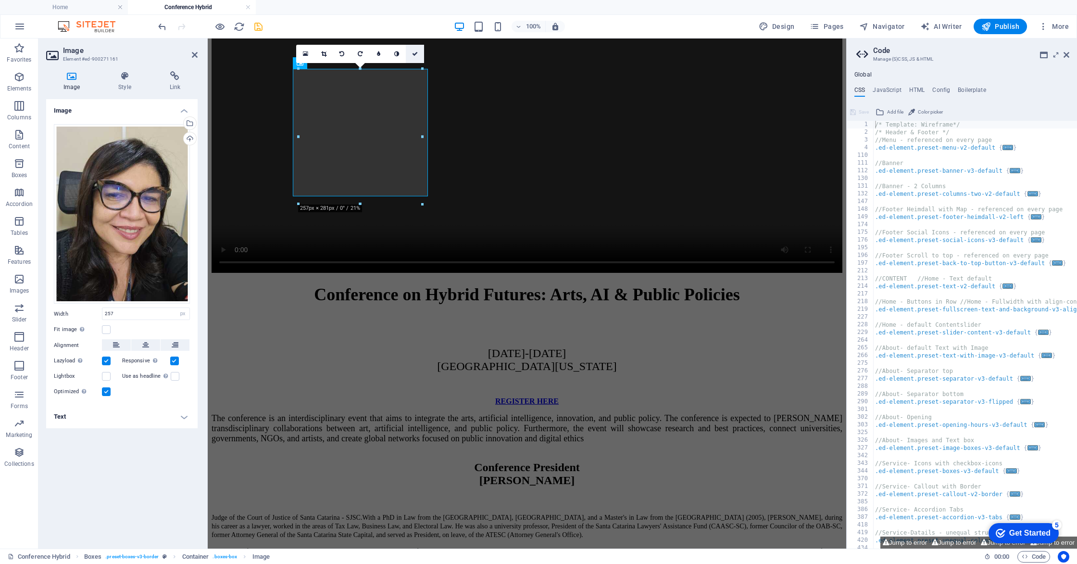
click at [413, 53] on icon at bounding box center [415, 54] width 6 height 6
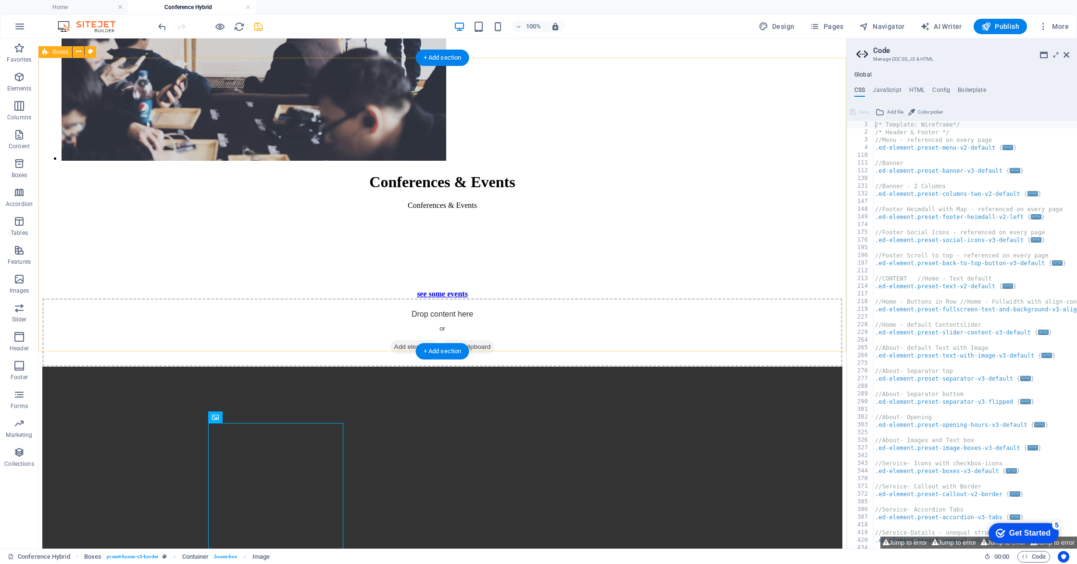
scroll to position [2104, 0]
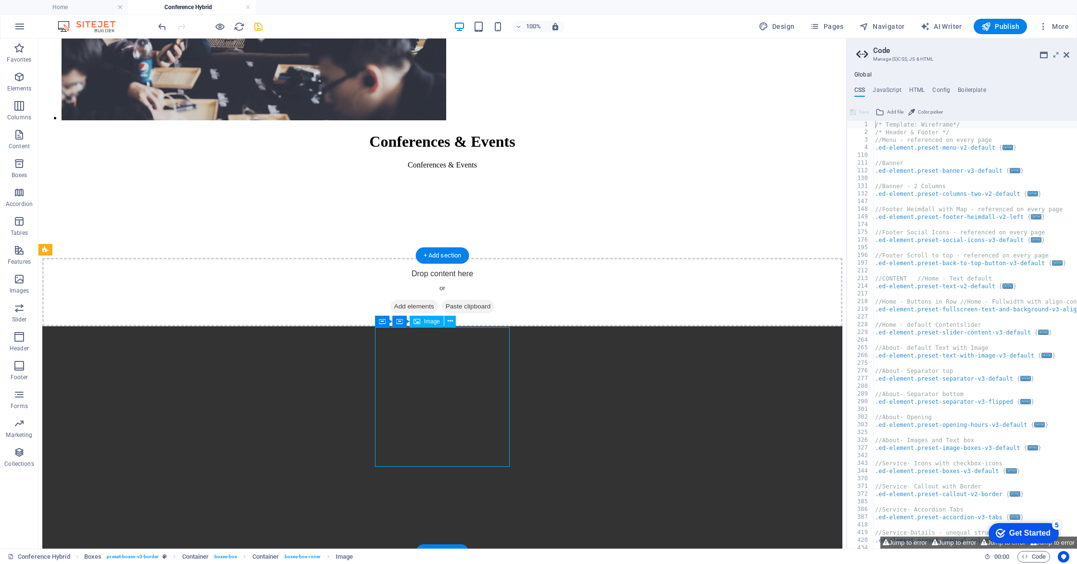
select select "px"
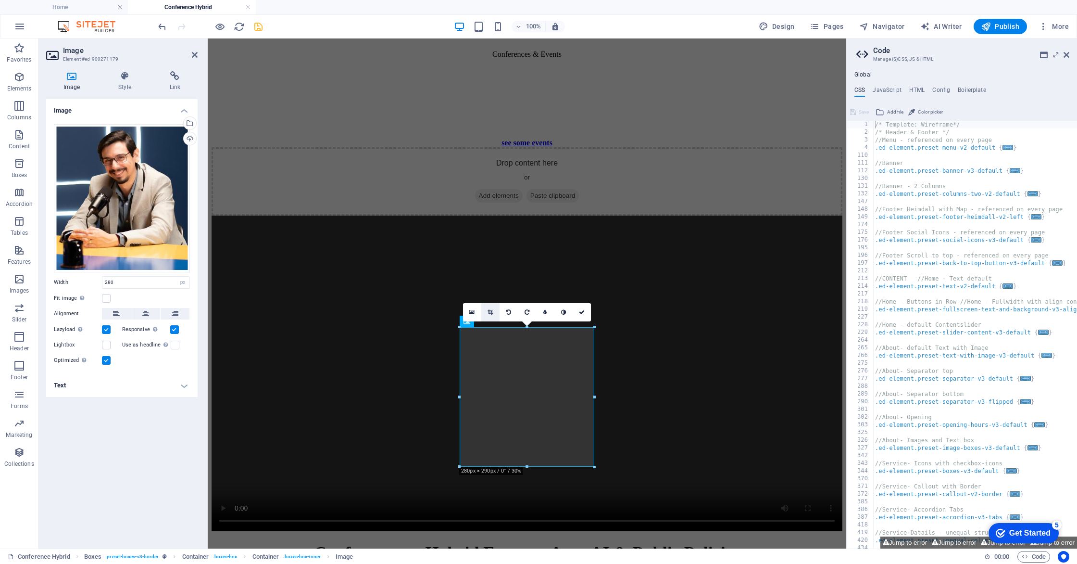
click at [493, 311] on link at bounding box center [490, 312] width 18 height 18
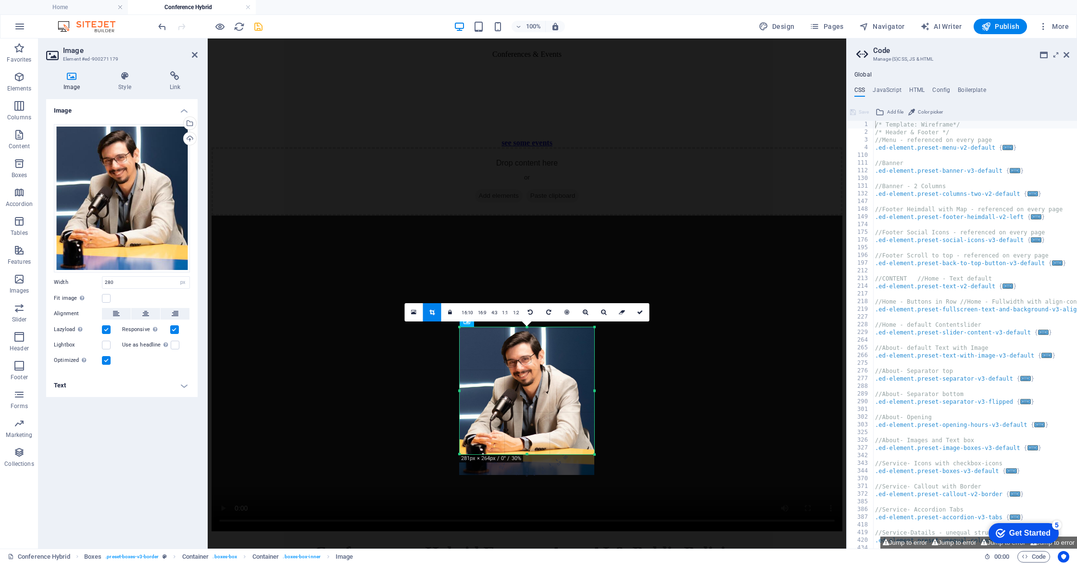
drag, startPoint x: 528, startPoint y: 466, endPoint x: 529, endPoint y: 454, distance: 12.5
click at [529, 454] on div at bounding box center [527, 454] width 135 height 3
click at [639, 310] on icon at bounding box center [640, 312] width 6 height 6
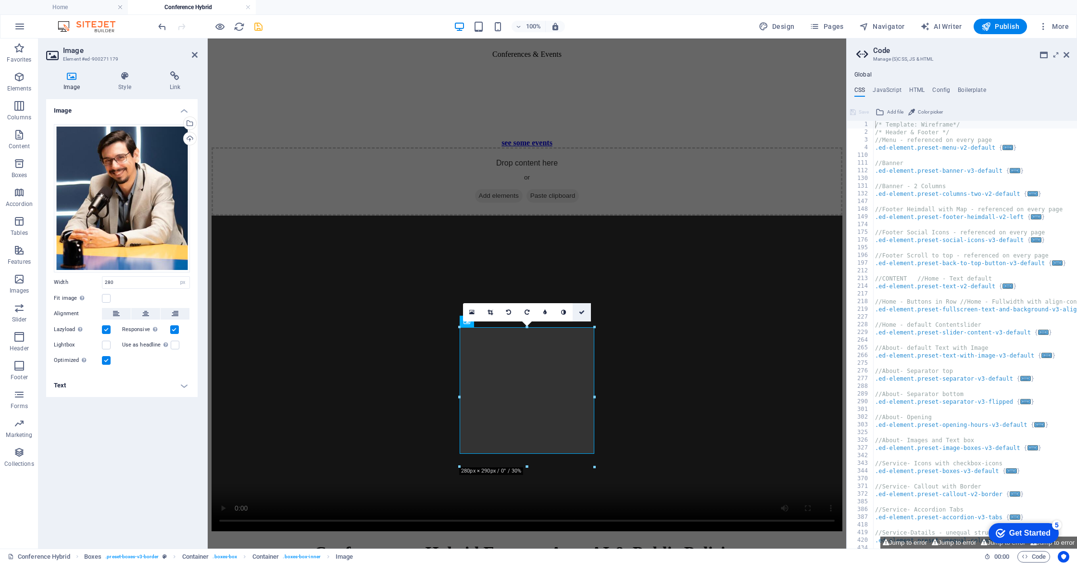
click at [580, 311] on icon at bounding box center [582, 312] width 6 height 6
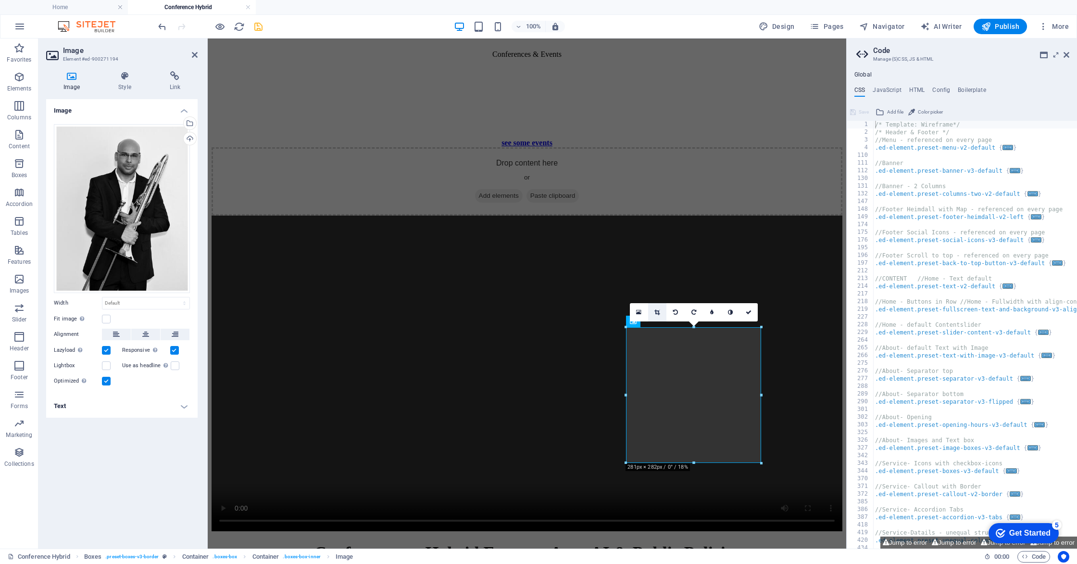
click at [655, 309] on icon at bounding box center [656, 312] width 5 height 6
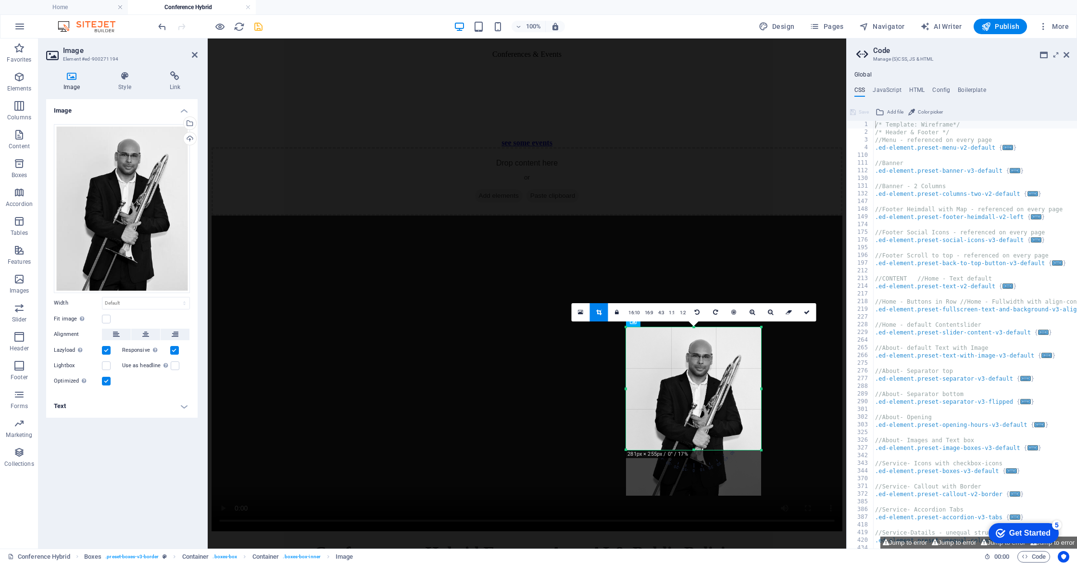
drag, startPoint x: 694, startPoint y: 462, endPoint x: 694, endPoint y: 449, distance: 13.0
click at [694, 449] on div at bounding box center [693, 449] width 135 height 3
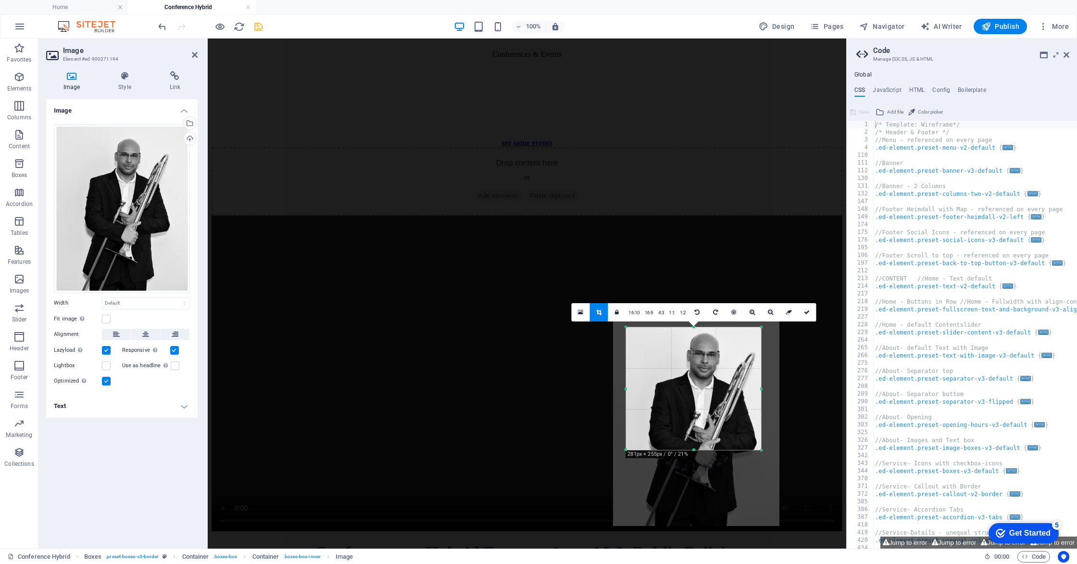
drag, startPoint x: 675, startPoint y: 362, endPoint x: 677, endPoint y: 379, distance: 16.9
click at [677, 379] on div at bounding box center [696, 421] width 166 height 208
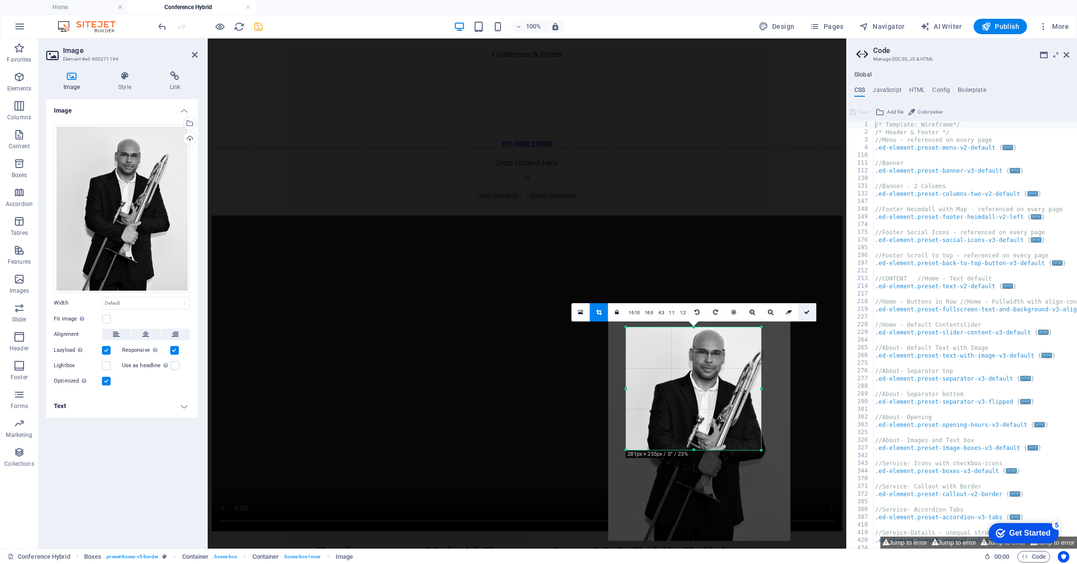
click at [808, 313] on icon at bounding box center [807, 312] width 6 height 6
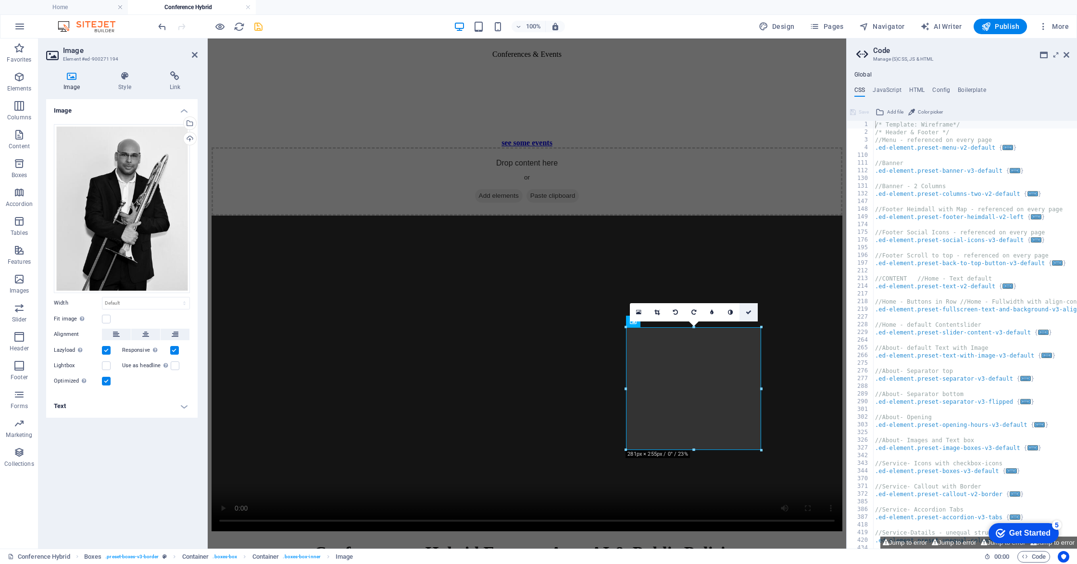
click at [749, 314] on icon at bounding box center [749, 312] width 6 height 6
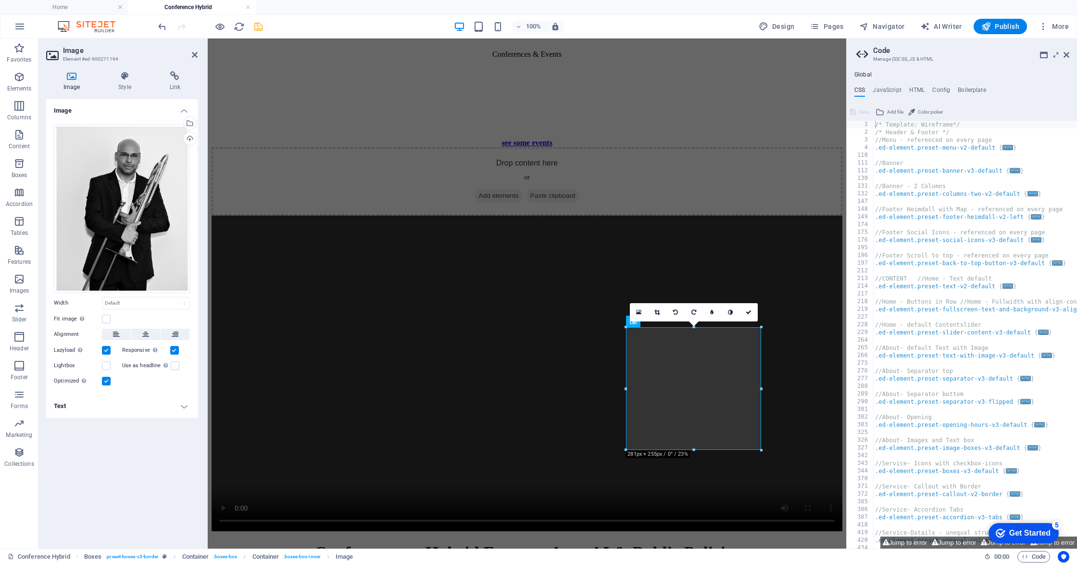
drag, startPoint x: 656, startPoint y: 308, endPoint x: 655, endPoint y: 315, distance: 7.2
click at [656, 308] on link at bounding box center [657, 312] width 18 height 18
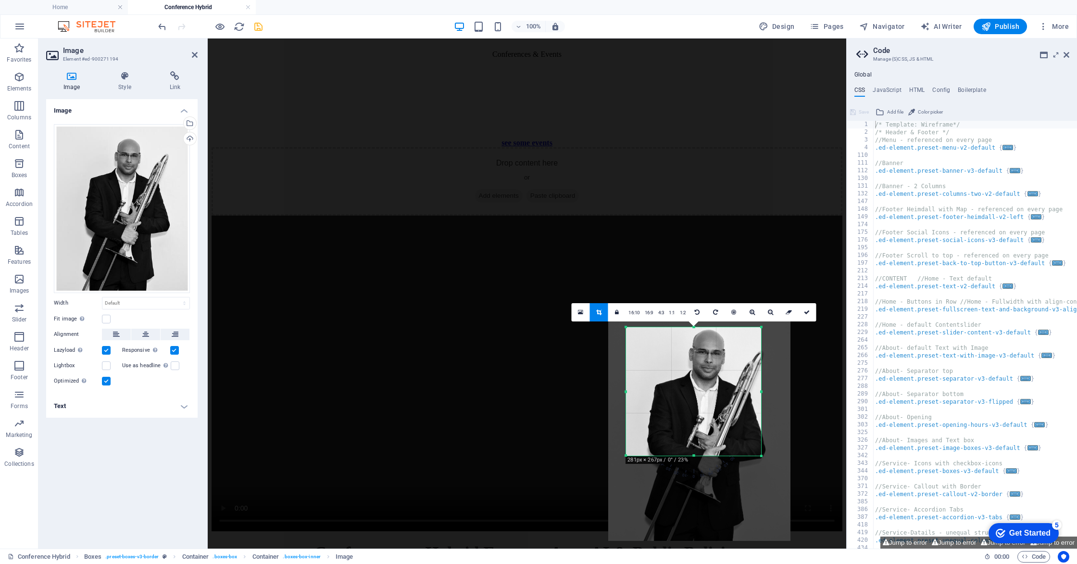
click at [693, 455] on div at bounding box center [693, 455] width 135 height 3
click at [732, 364] on div at bounding box center [699, 427] width 182 height 228
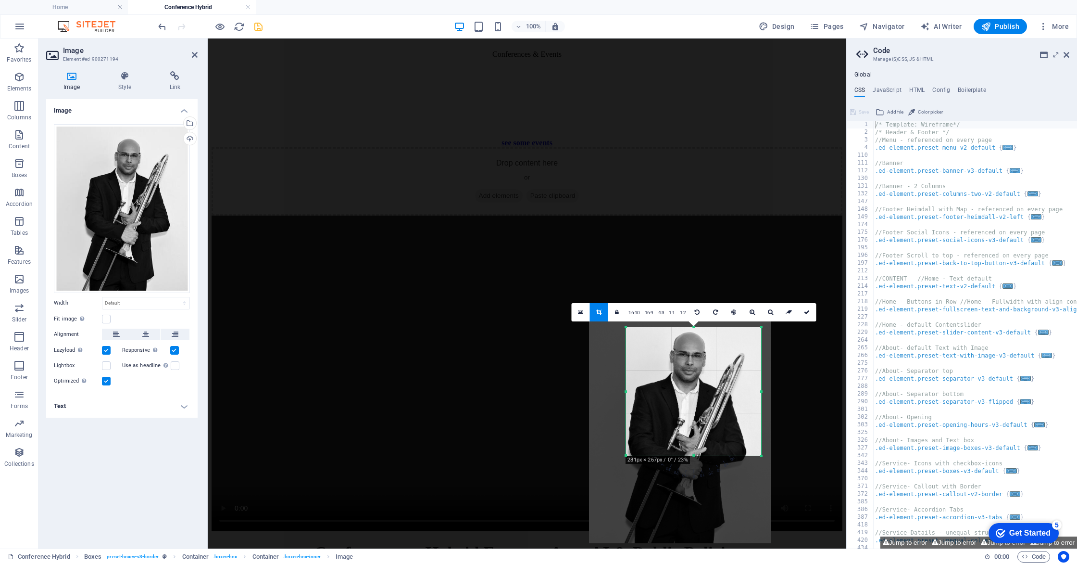
drag, startPoint x: 730, startPoint y: 366, endPoint x: 710, endPoint y: 369, distance: 19.4
click at [710, 369] on div at bounding box center [680, 429] width 182 height 228
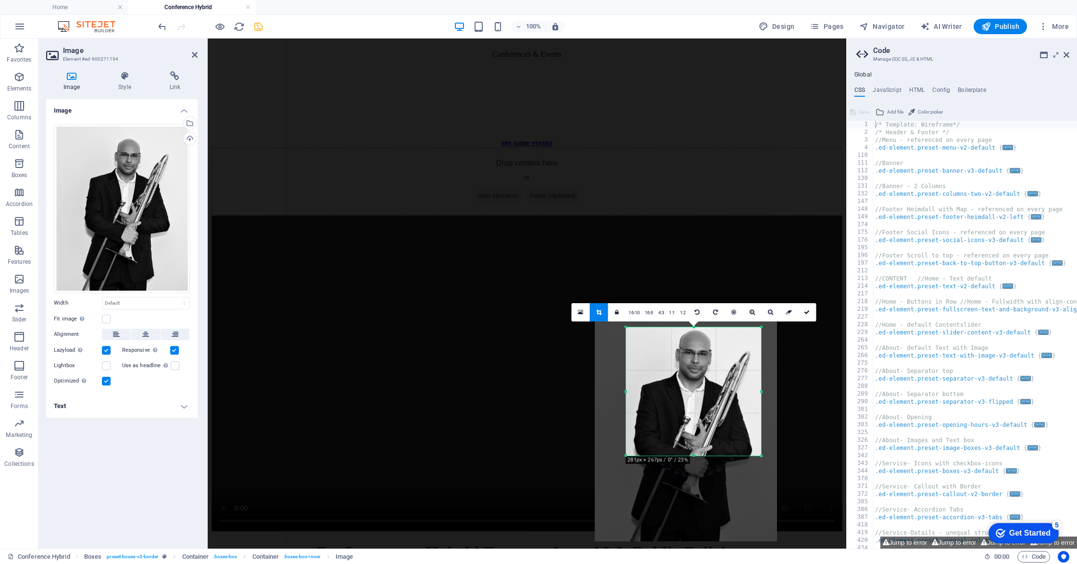
drag, startPoint x: 710, startPoint y: 369, endPoint x: 716, endPoint y: 367, distance: 6.1
click at [716, 367] on div at bounding box center [686, 427] width 182 height 228
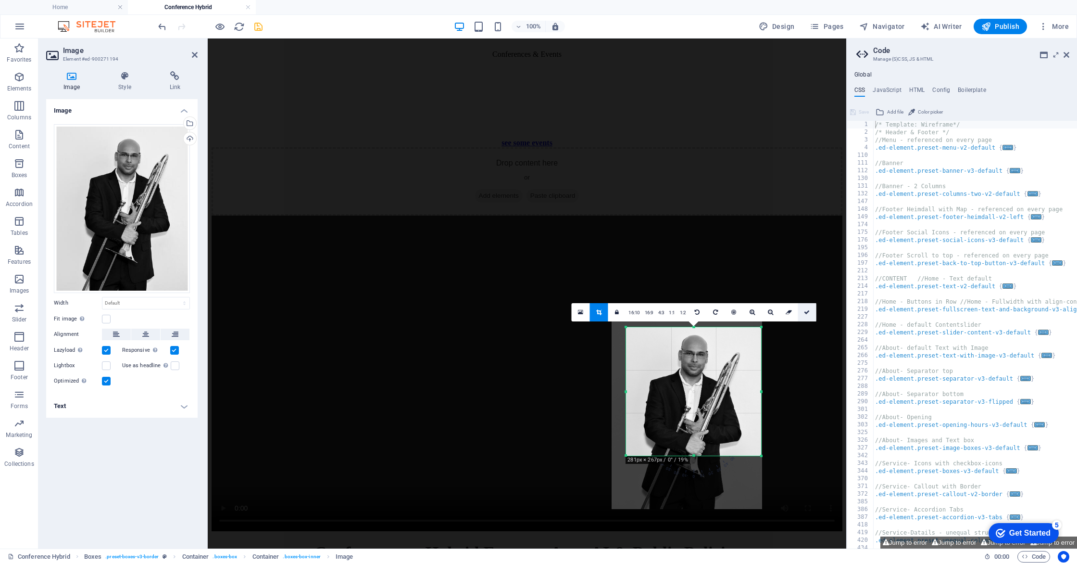
click at [807, 314] on icon at bounding box center [807, 312] width 6 height 6
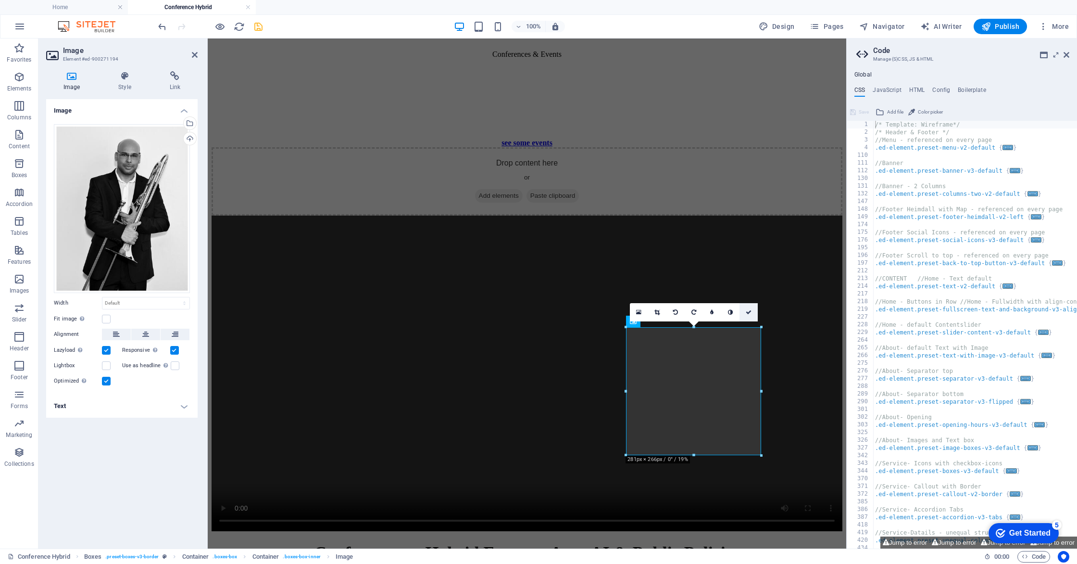
click at [747, 317] on link at bounding box center [749, 312] width 18 height 18
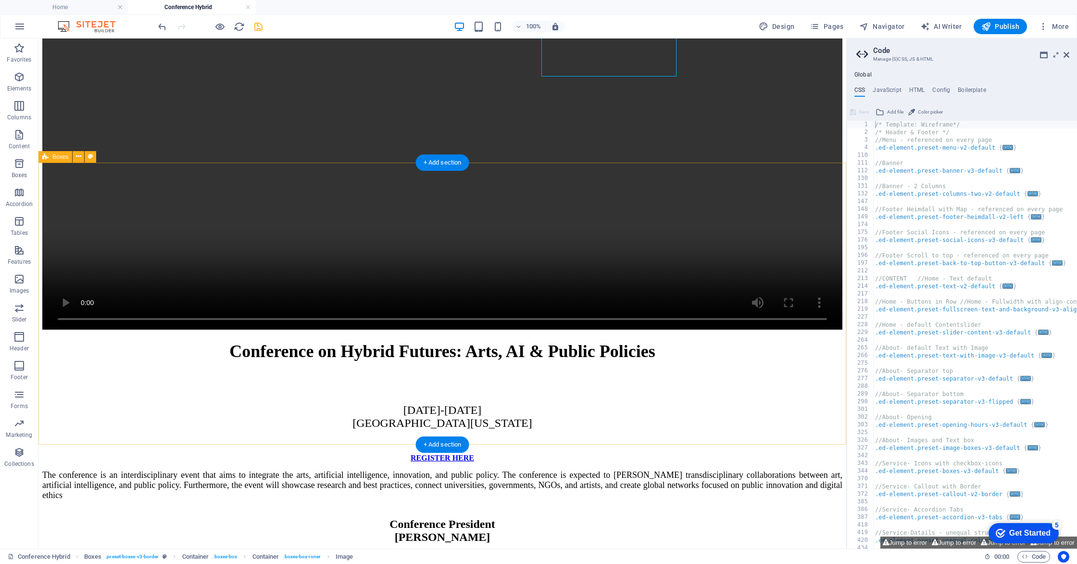
scroll to position [2484, 0]
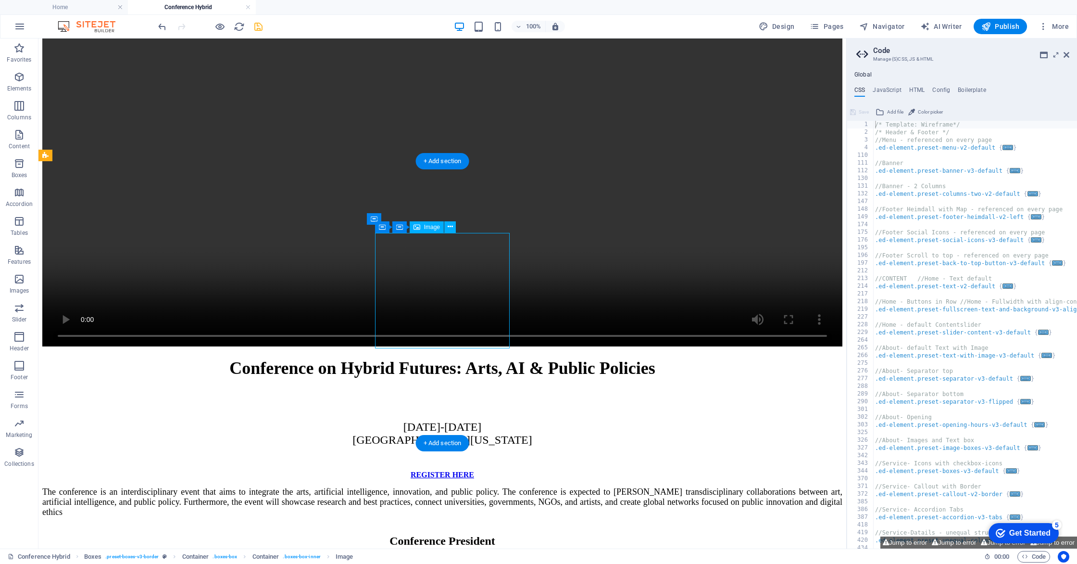
select select "px"
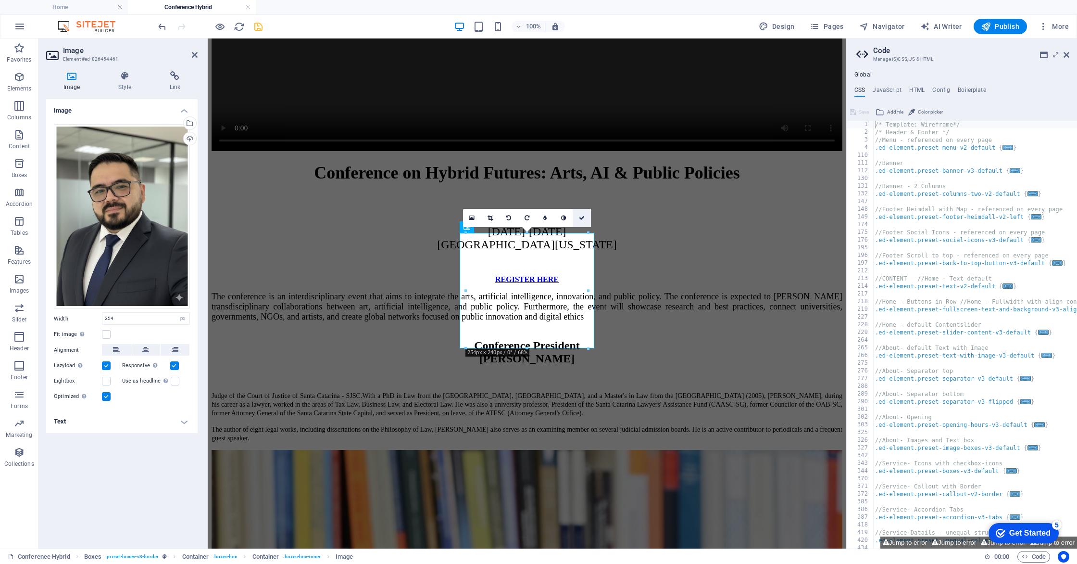
drag, startPoint x: 539, startPoint y: 179, endPoint x: 577, endPoint y: 218, distance: 54.1
click at [577, 218] on link at bounding box center [582, 218] width 18 height 18
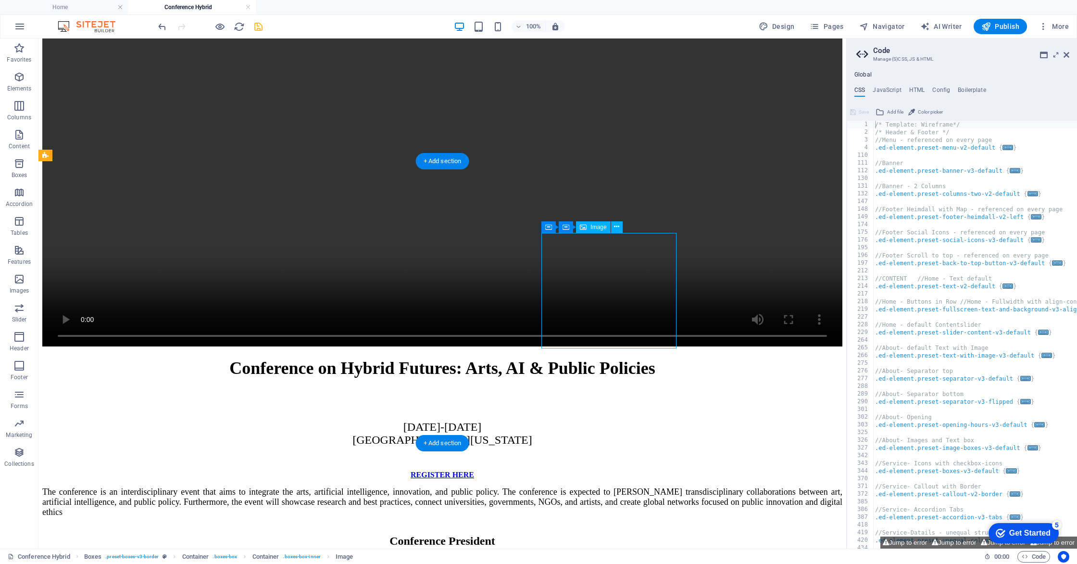
select select "px"
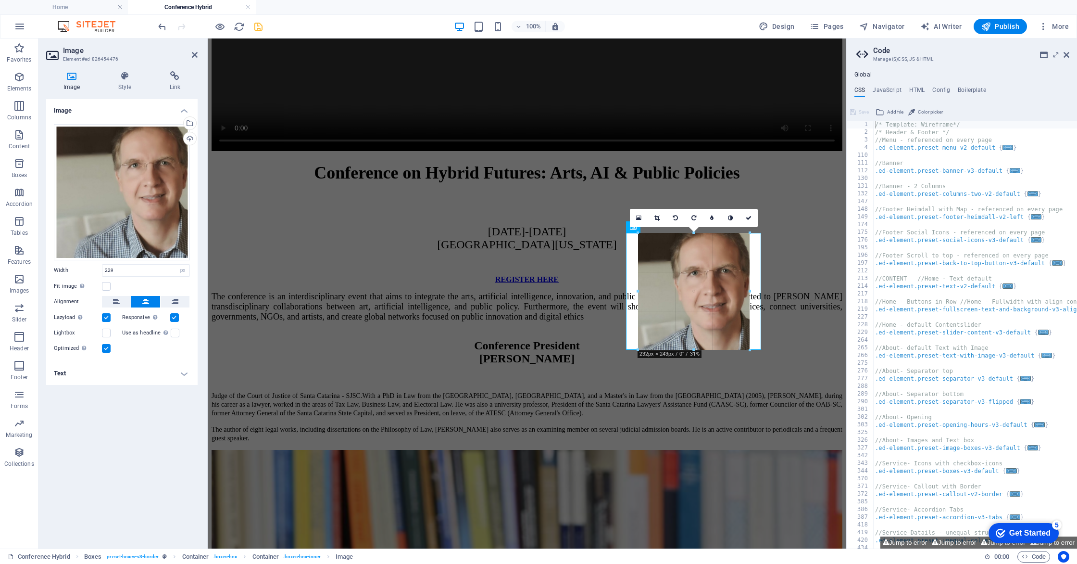
type input "231"
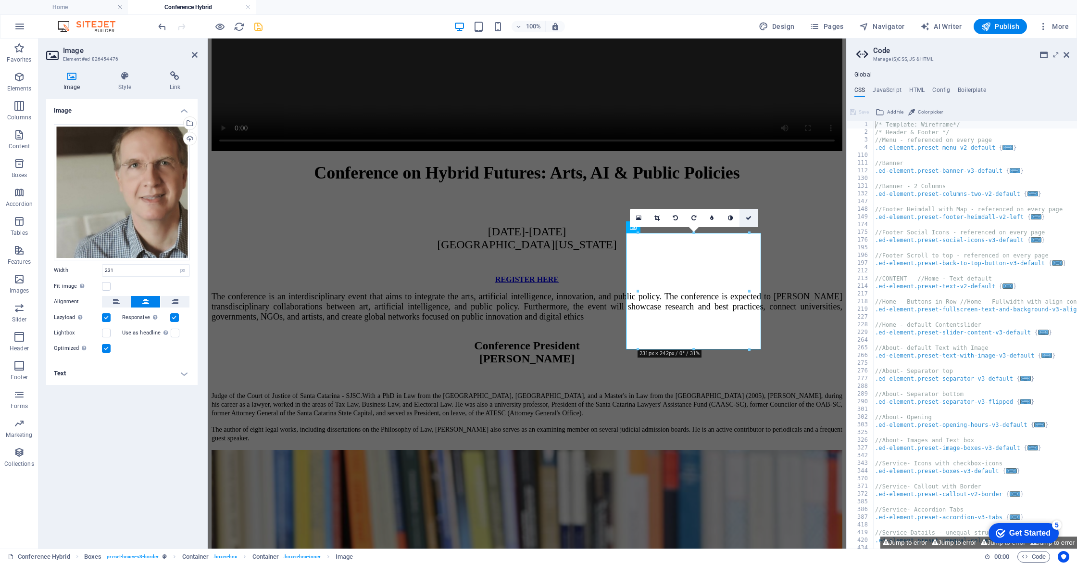
click at [748, 218] on icon at bounding box center [749, 218] width 6 height 6
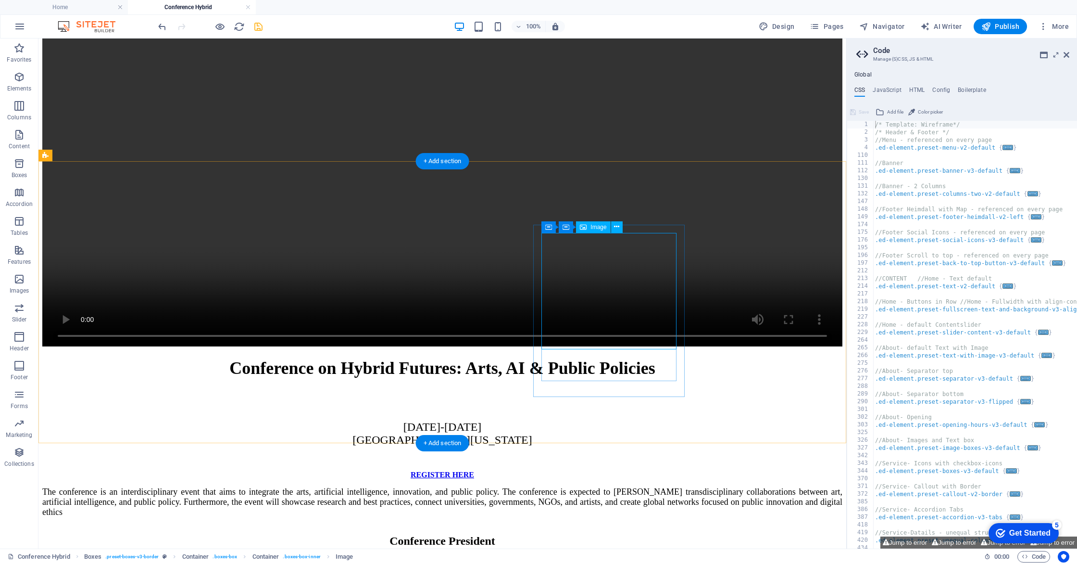
select select "px"
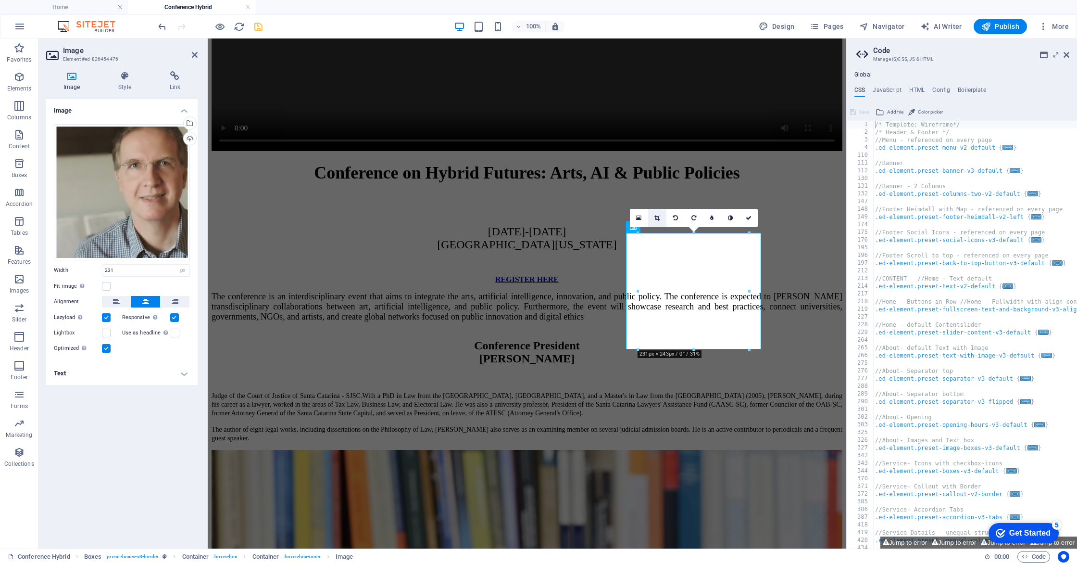
click at [656, 216] on icon at bounding box center [656, 218] width 5 height 6
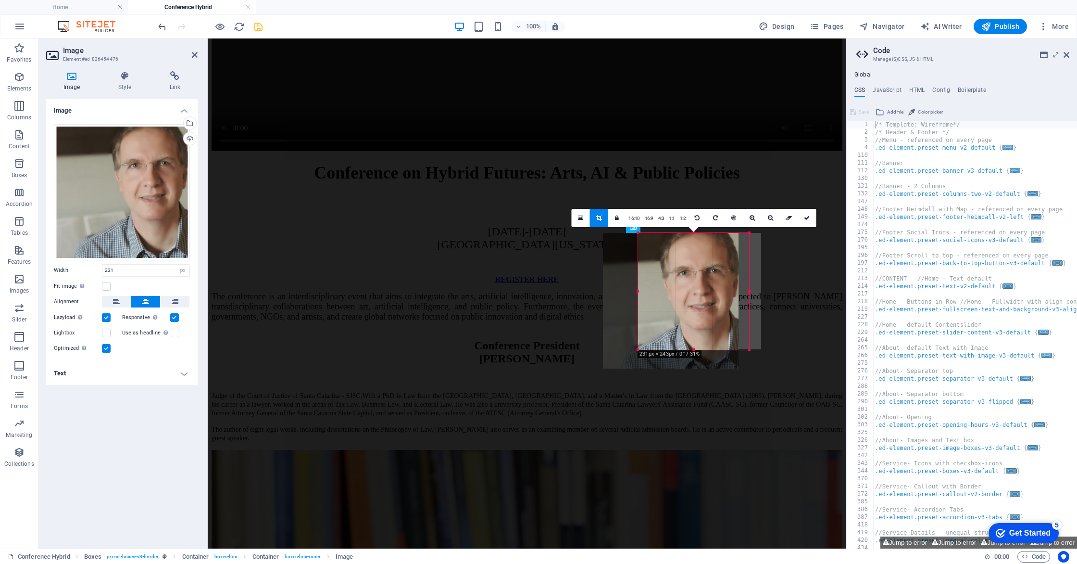
drag, startPoint x: 709, startPoint y: 281, endPoint x: 698, endPoint y: 282, distance: 10.7
click at [698, 282] on div at bounding box center [671, 301] width 136 height 136
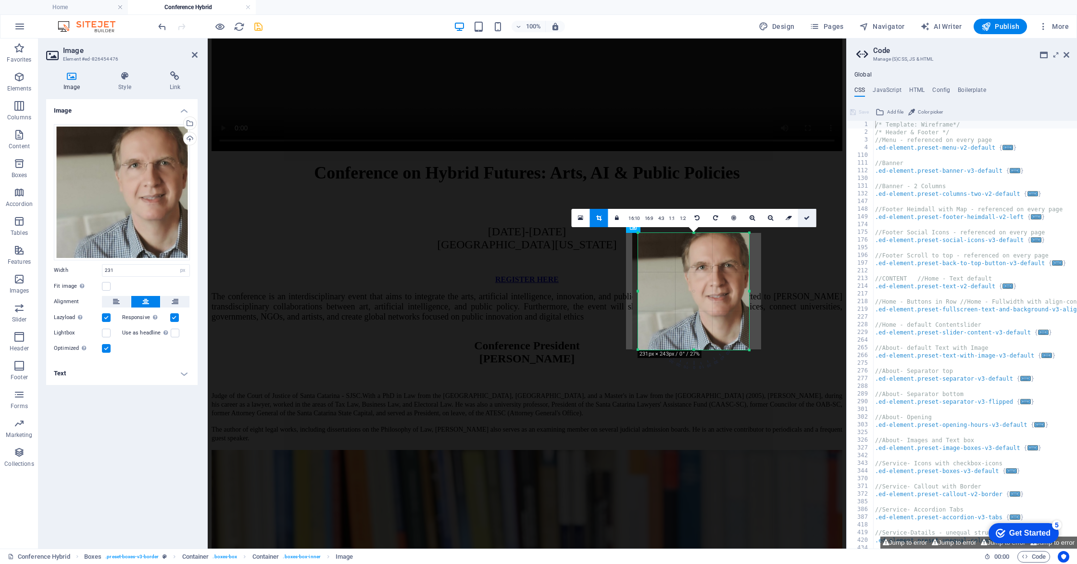
click at [807, 219] on icon at bounding box center [807, 218] width 6 height 6
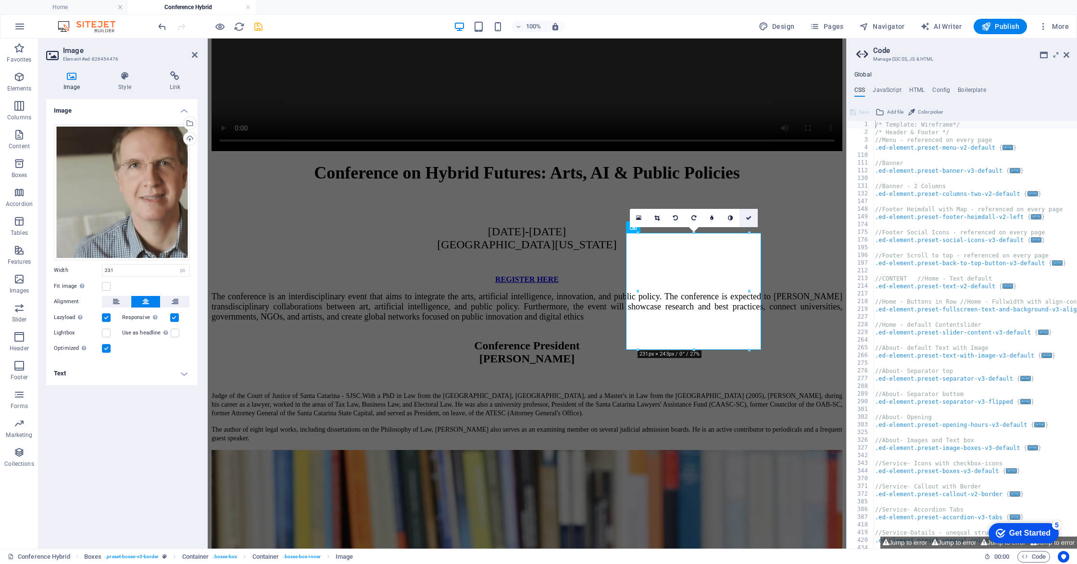
click at [747, 219] on icon at bounding box center [749, 218] width 6 height 6
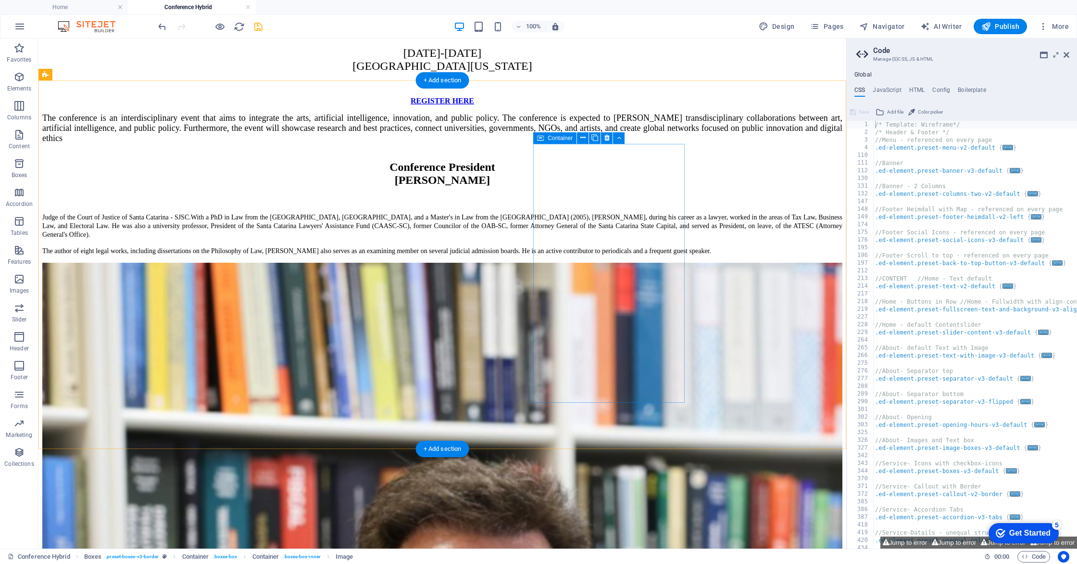
scroll to position [2862, 0]
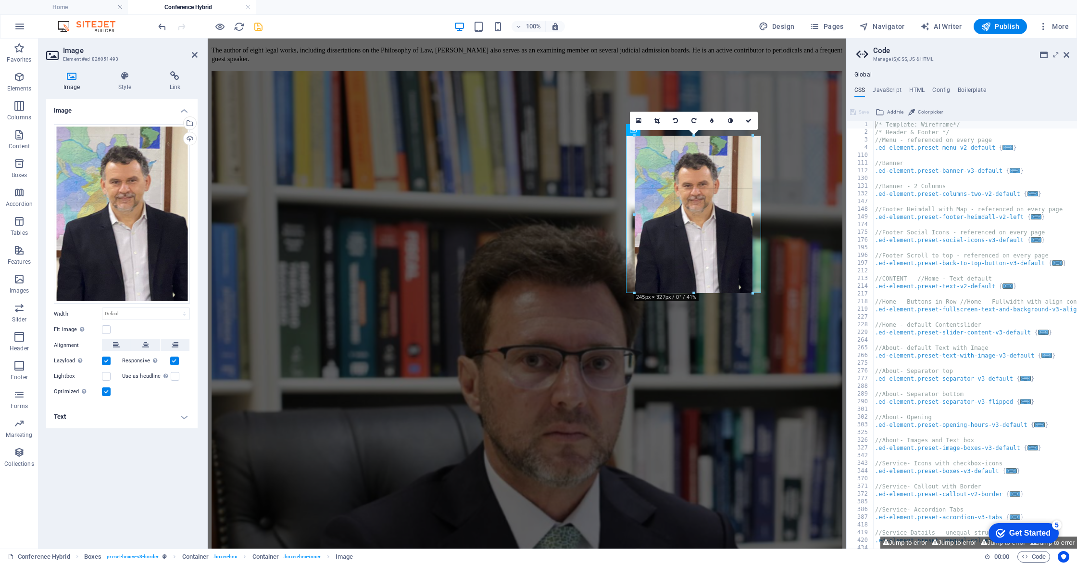
drag, startPoint x: 694, startPoint y: 315, endPoint x: 694, endPoint y: 291, distance: 24.5
type input "244"
select select "px"
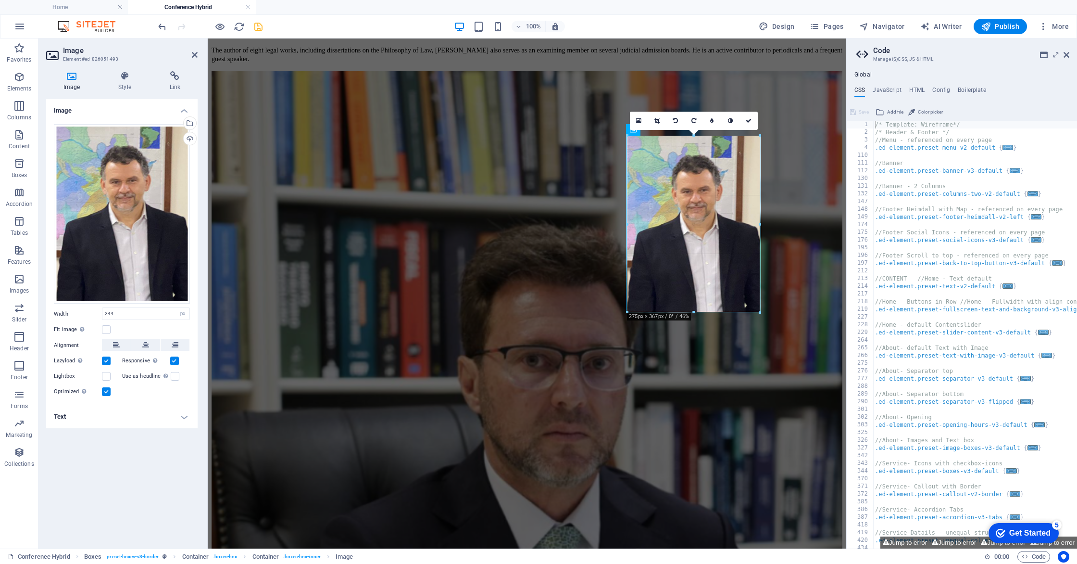
drag, startPoint x: 694, startPoint y: 293, endPoint x: 688, endPoint y: 313, distance: 20.5
type input "274"
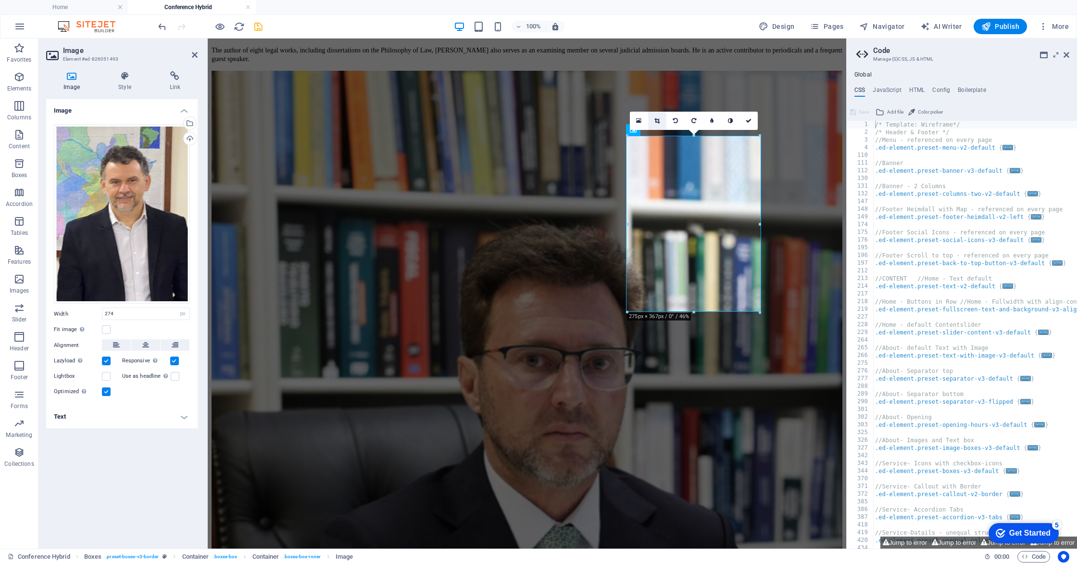
click at [659, 119] on icon at bounding box center [656, 121] width 5 height 6
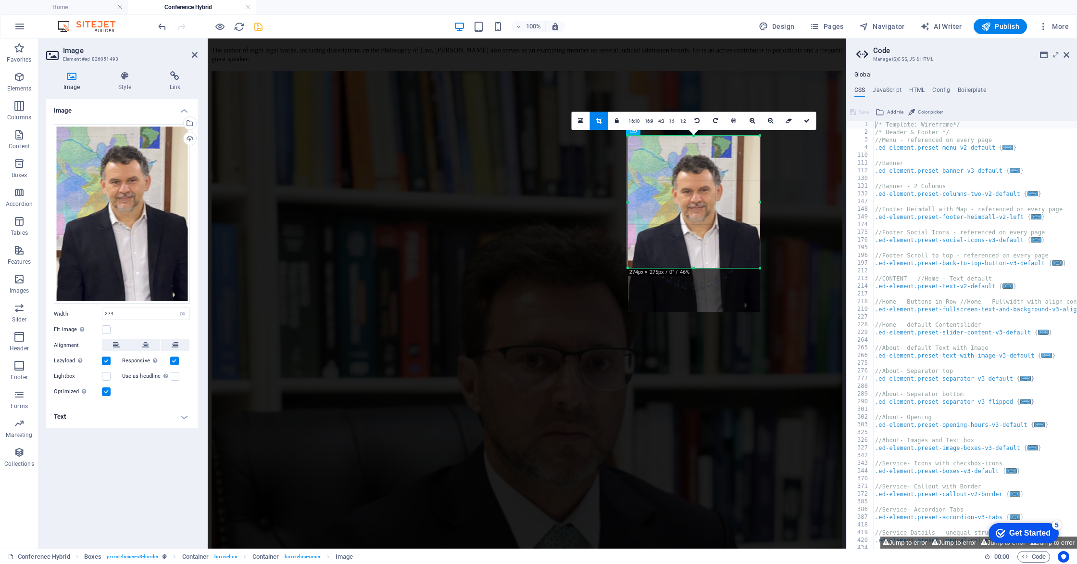
drag, startPoint x: 694, startPoint y: 310, endPoint x: 697, endPoint y: 267, distance: 42.9
click at [697, 267] on div at bounding box center [694, 267] width 132 height 3
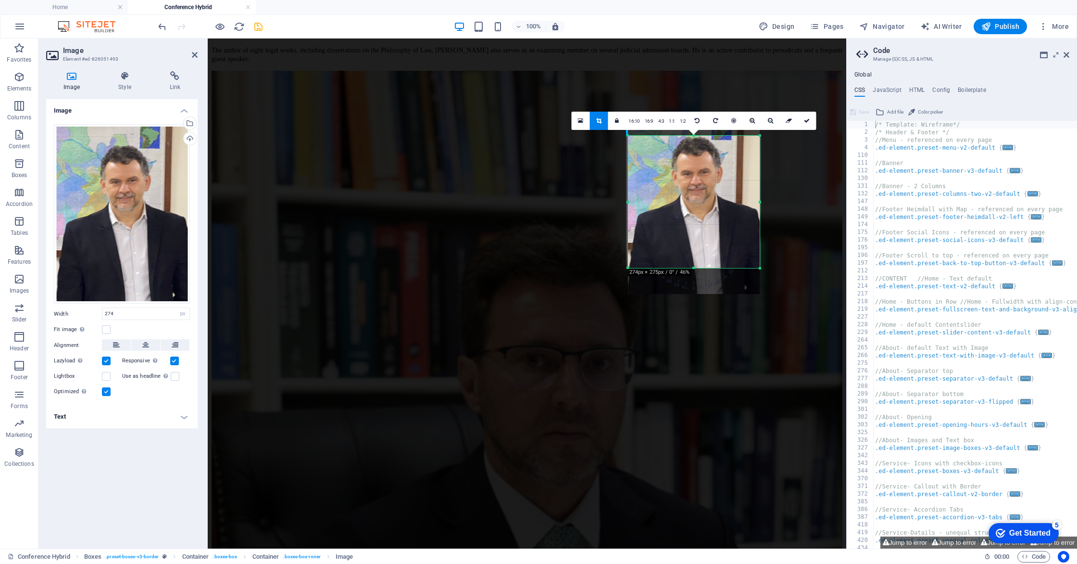
drag, startPoint x: 709, startPoint y: 169, endPoint x: 710, endPoint y: 151, distance: 17.9
click at [710, 151] on div at bounding box center [694, 206] width 132 height 176
click at [809, 123] on icon at bounding box center [807, 121] width 6 height 6
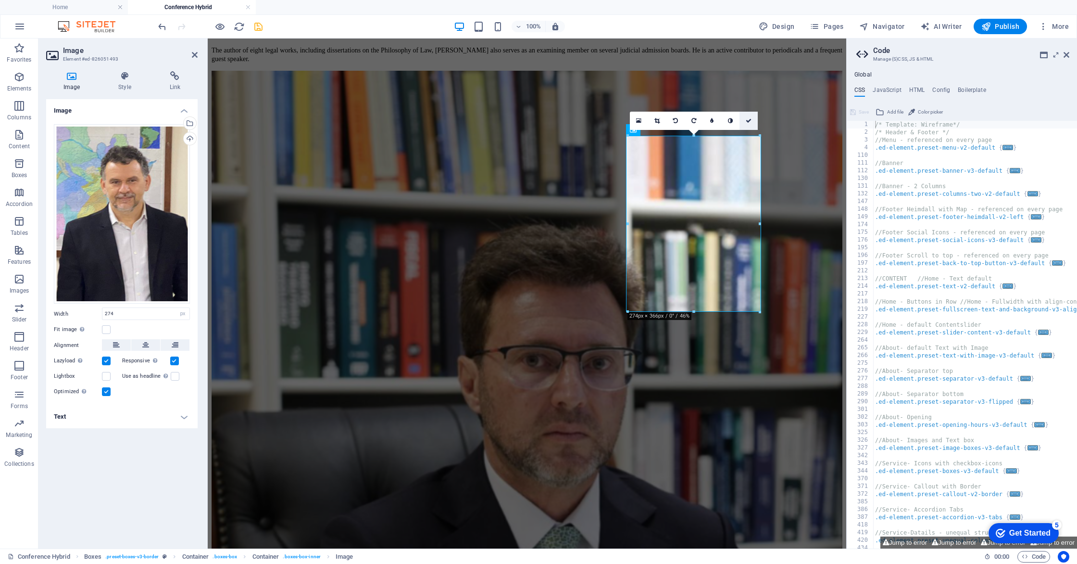
click at [746, 122] on icon at bounding box center [749, 121] width 6 height 6
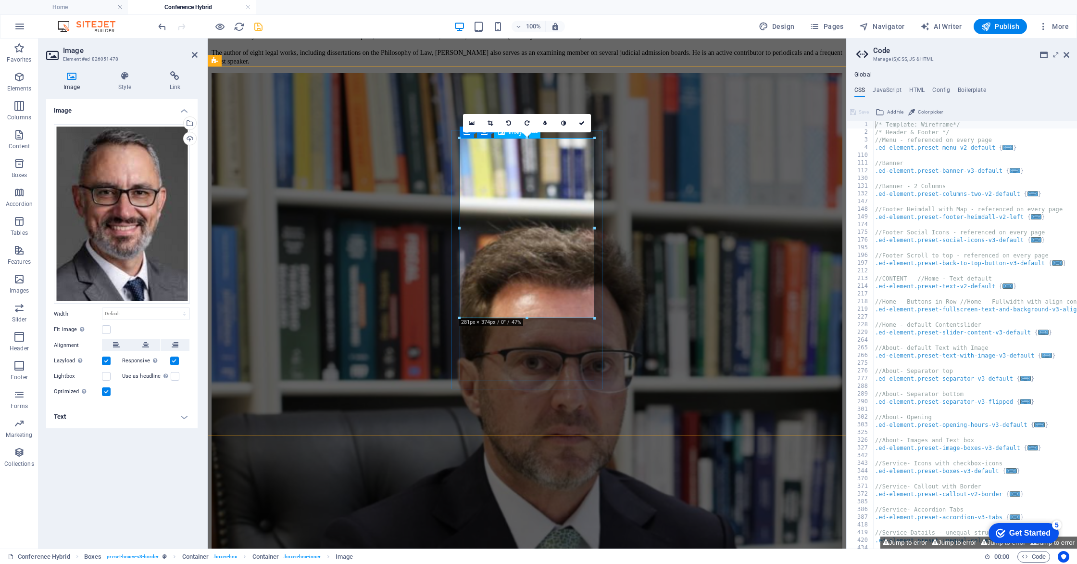
scroll to position [2842, 0]
click at [491, 126] on link at bounding box center [490, 122] width 18 height 18
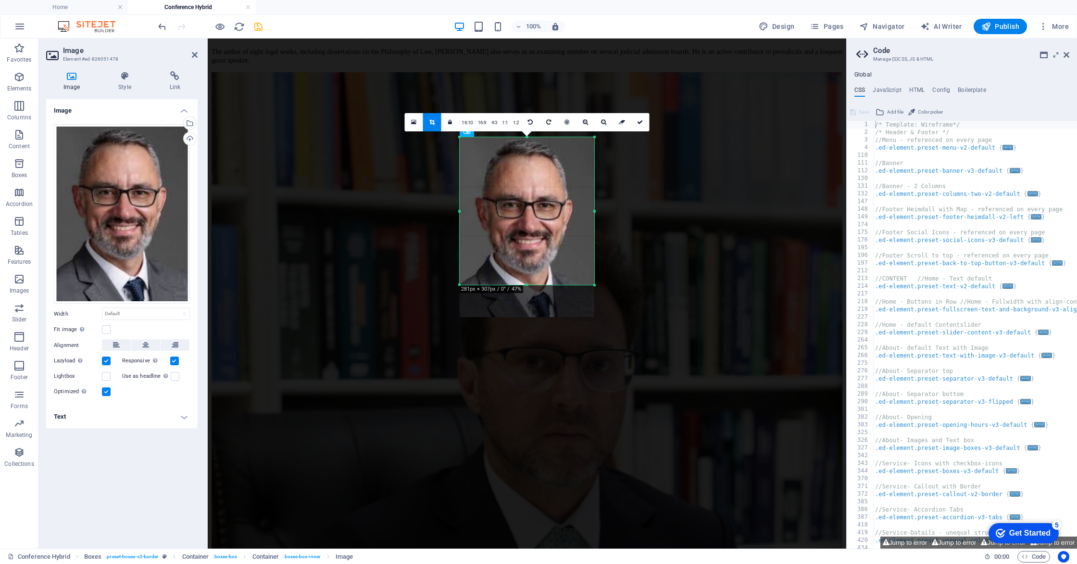
drag, startPoint x: 527, startPoint y: 317, endPoint x: 530, endPoint y: 285, distance: 31.9
click at [530, 285] on div at bounding box center [527, 284] width 135 height 3
click at [510, 201] on div at bounding box center [527, 227] width 135 height 180
drag, startPoint x: 642, startPoint y: 125, endPoint x: 436, endPoint y: 86, distance: 210.4
click at [642, 125] on link at bounding box center [640, 122] width 18 height 18
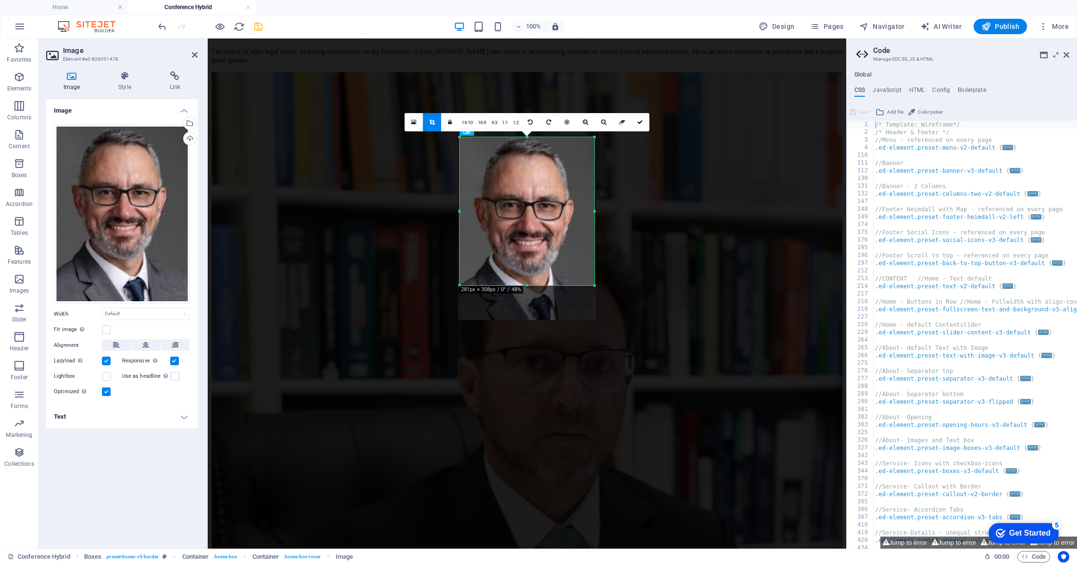
type input "280"
select select "px"
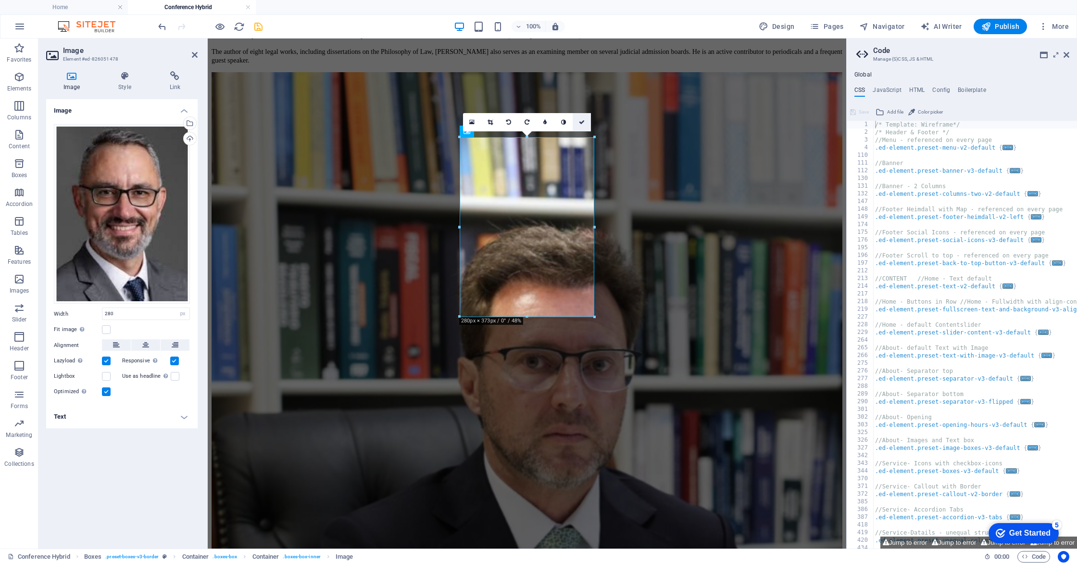
drag, startPoint x: 584, startPoint y: 124, endPoint x: 546, endPoint y: 86, distance: 54.4
click at [584, 124] on icon at bounding box center [582, 122] width 6 height 6
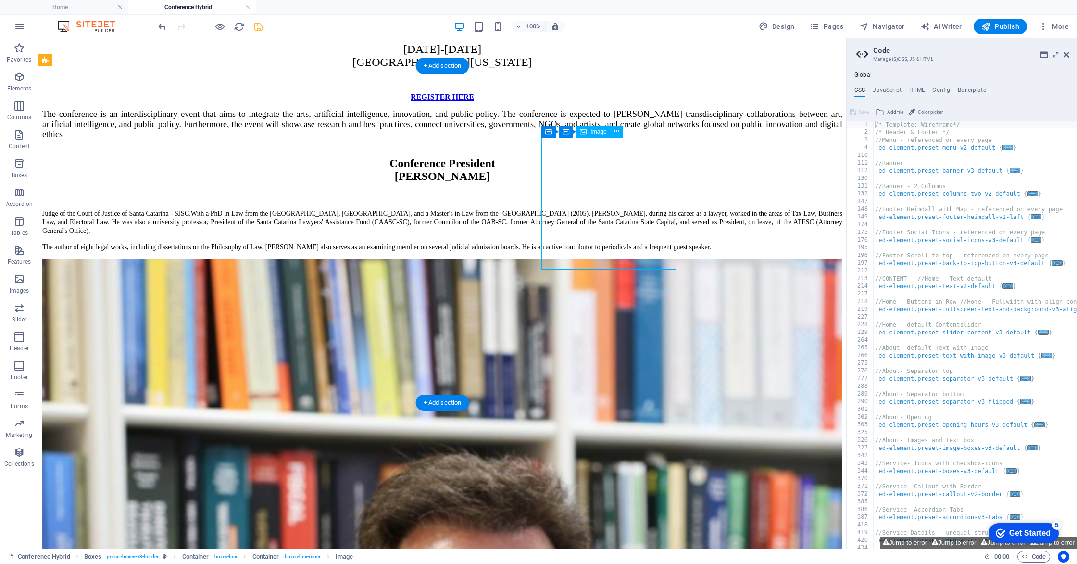
select select "px"
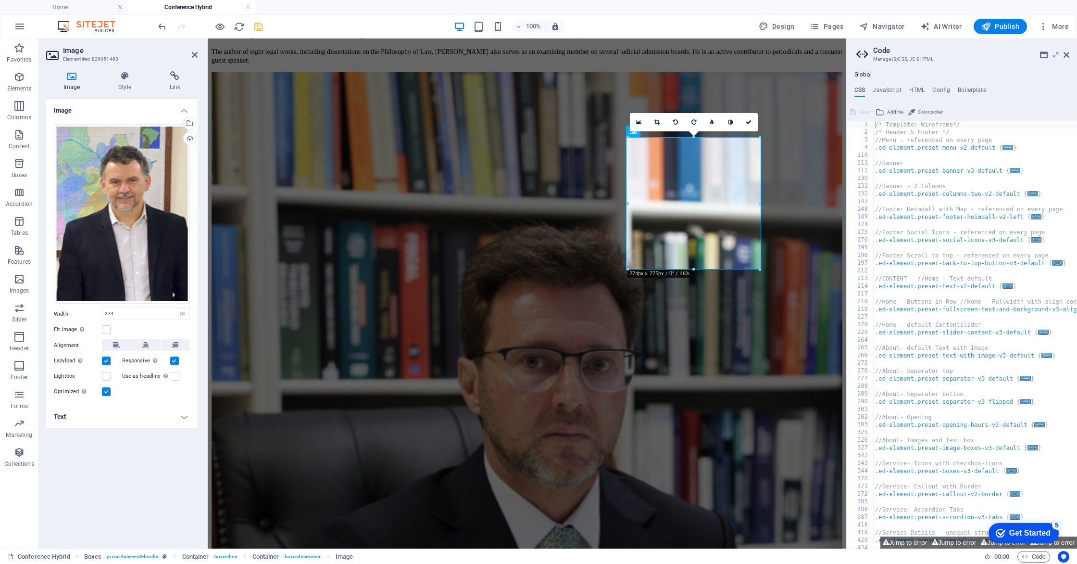
drag, startPoint x: 662, startPoint y: 121, endPoint x: 656, endPoint y: 134, distance: 14.2
click at [662, 121] on link at bounding box center [657, 122] width 18 height 18
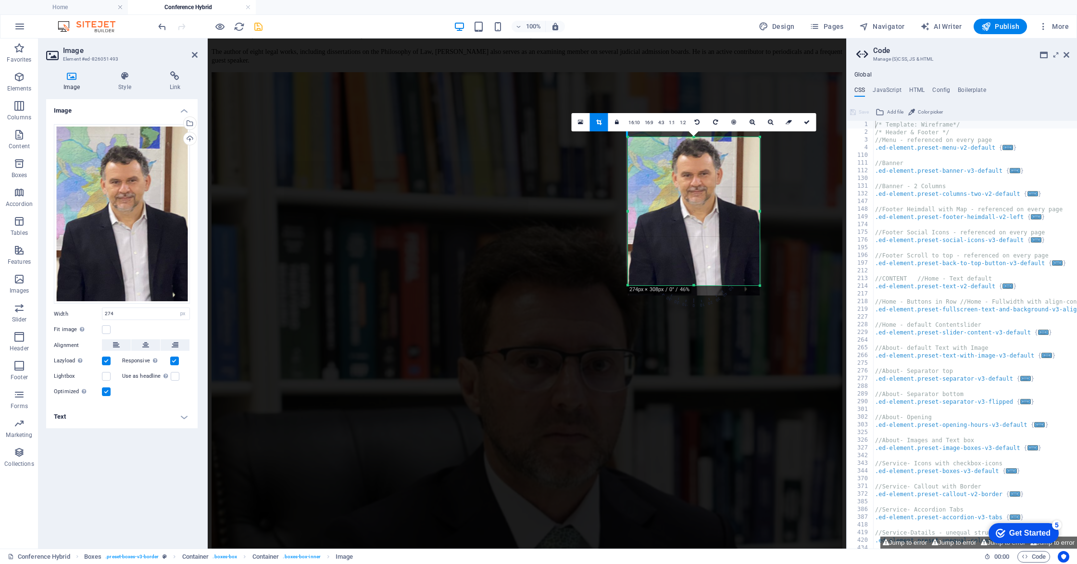
drag, startPoint x: 693, startPoint y: 268, endPoint x: 697, endPoint y: 284, distance: 16.4
click at [697, 284] on div at bounding box center [694, 285] width 132 height 3
click at [809, 128] on link at bounding box center [807, 122] width 18 height 18
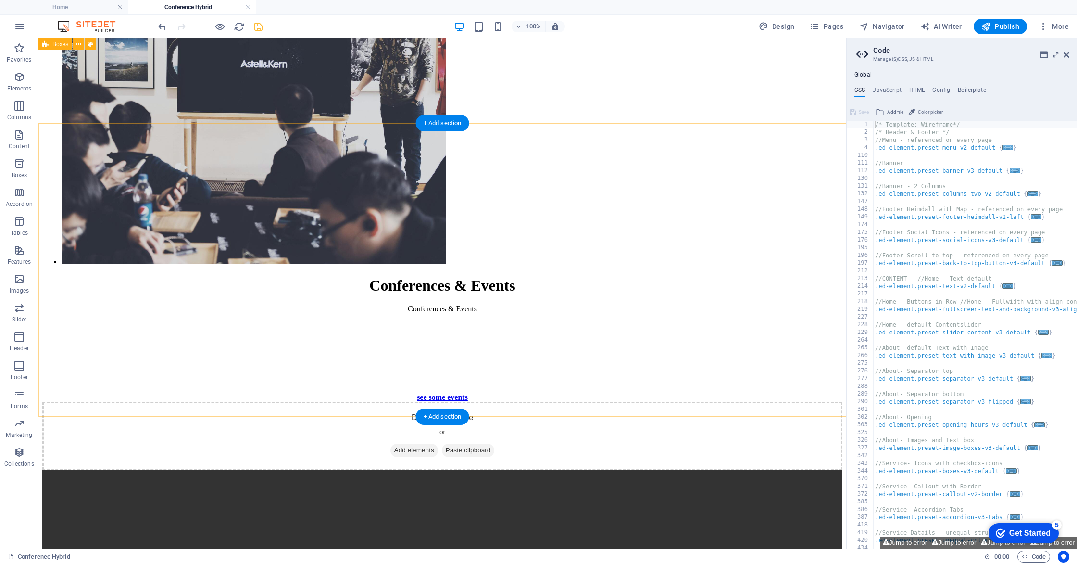
scroll to position [1939, 0]
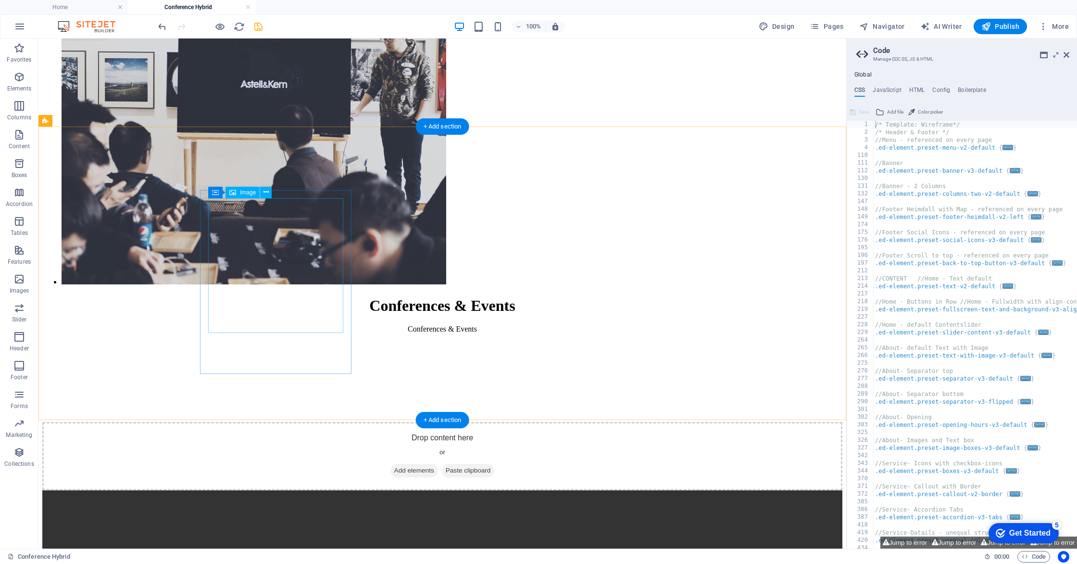
select select "px"
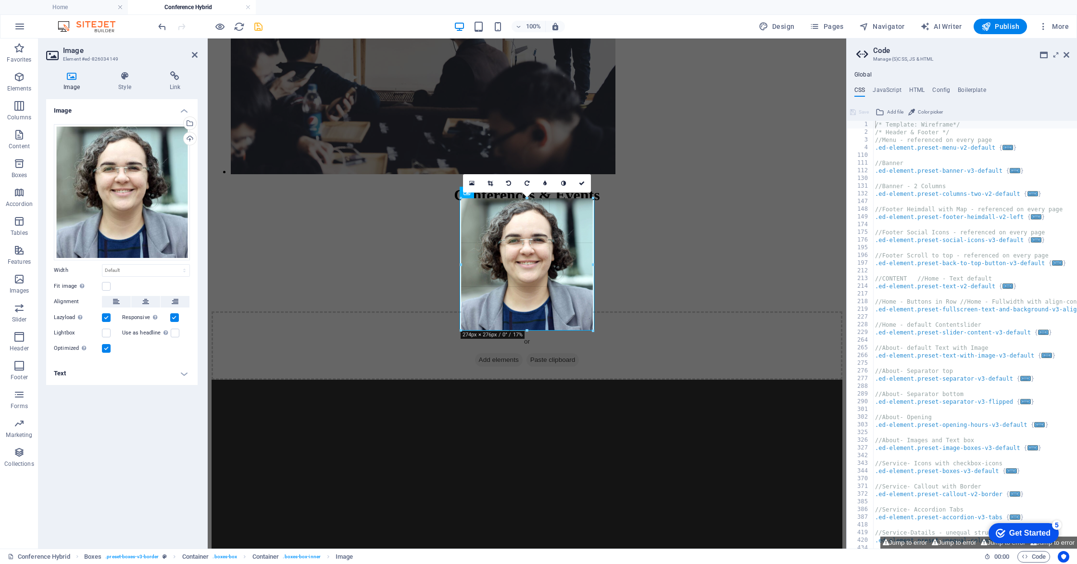
type input "271"
select select "px"
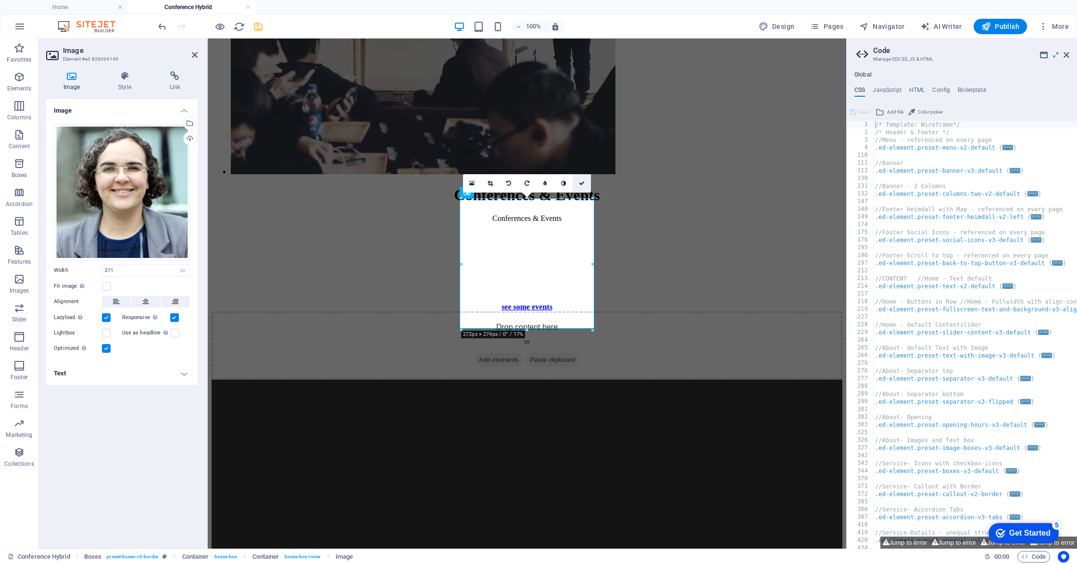
click at [582, 184] on icon at bounding box center [582, 183] width 6 height 6
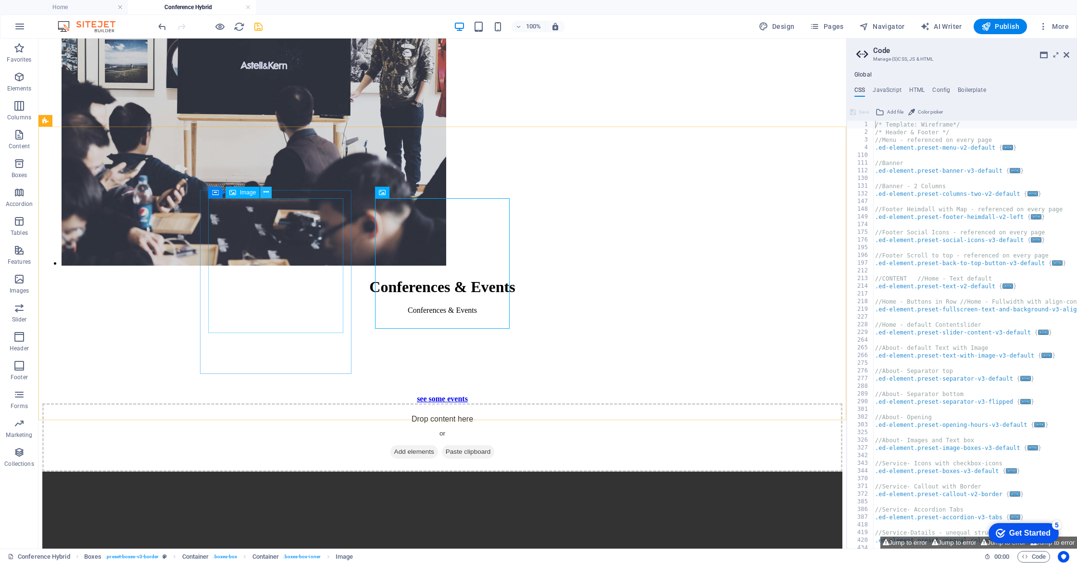
click at [267, 192] on icon at bounding box center [266, 192] width 5 height 10
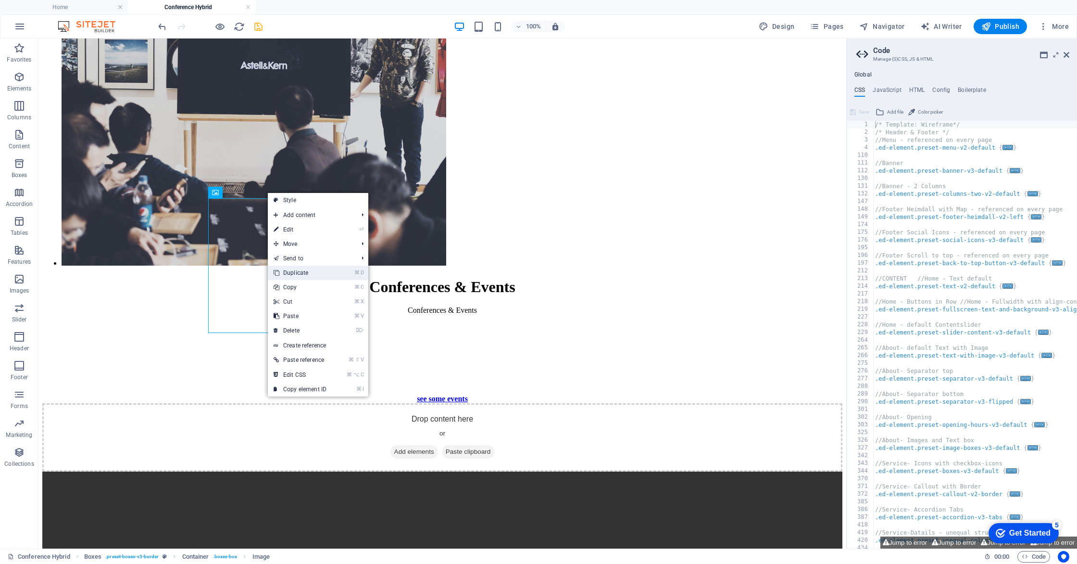
drag, startPoint x: 296, startPoint y: 270, endPoint x: 257, endPoint y: 232, distance: 54.4
click at [296, 270] on link "⌘ D Duplicate" at bounding box center [300, 272] width 64 height 14
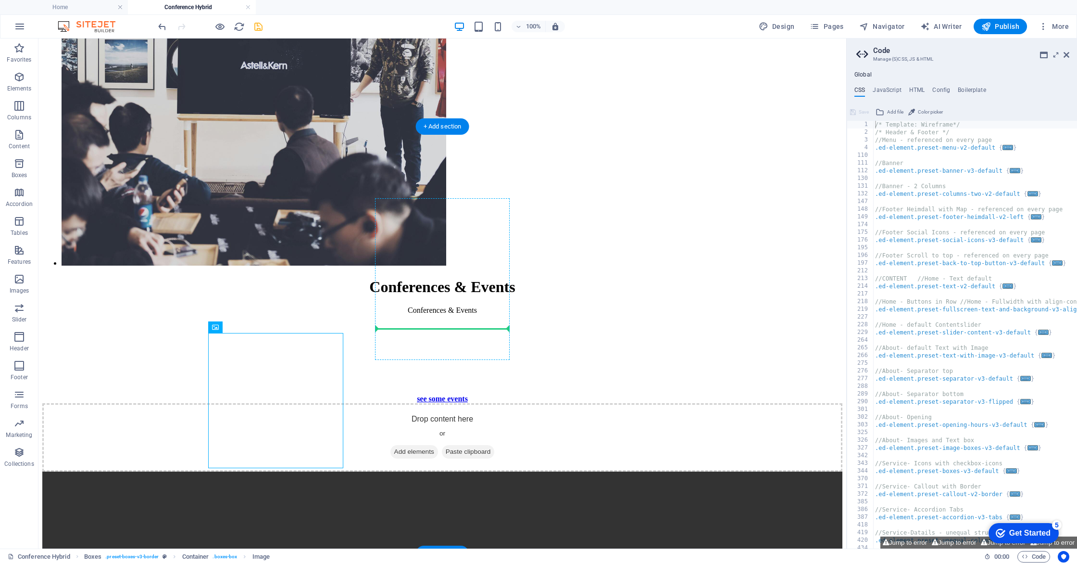
drag, startPoint x: 287, startPoint y: 415, endPoint x: 397, endPoint y: 266, distance: 185.0
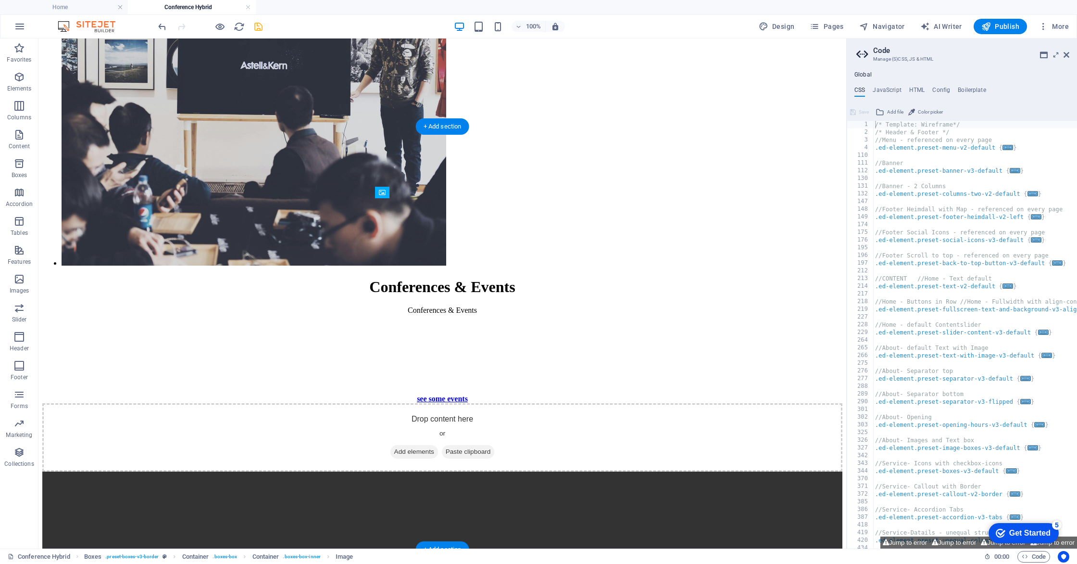
drag, startPoint x: 413, startPoint y: 443, endPoint x: 416, endPoint y: 277, distance: 166.0
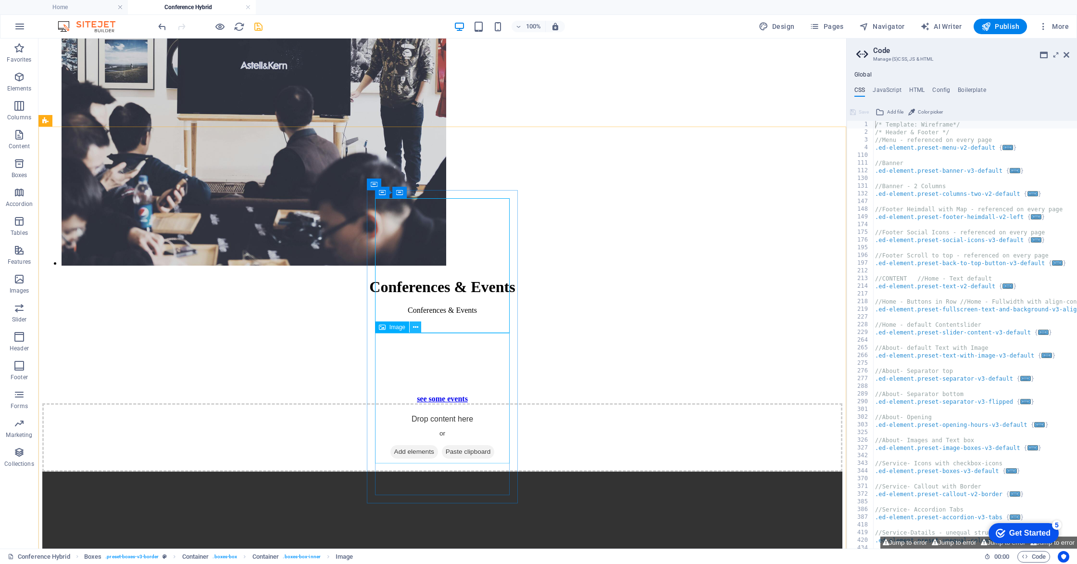
click at [414, 327] on icon at bounding box center [415, 327] width 5 height 10
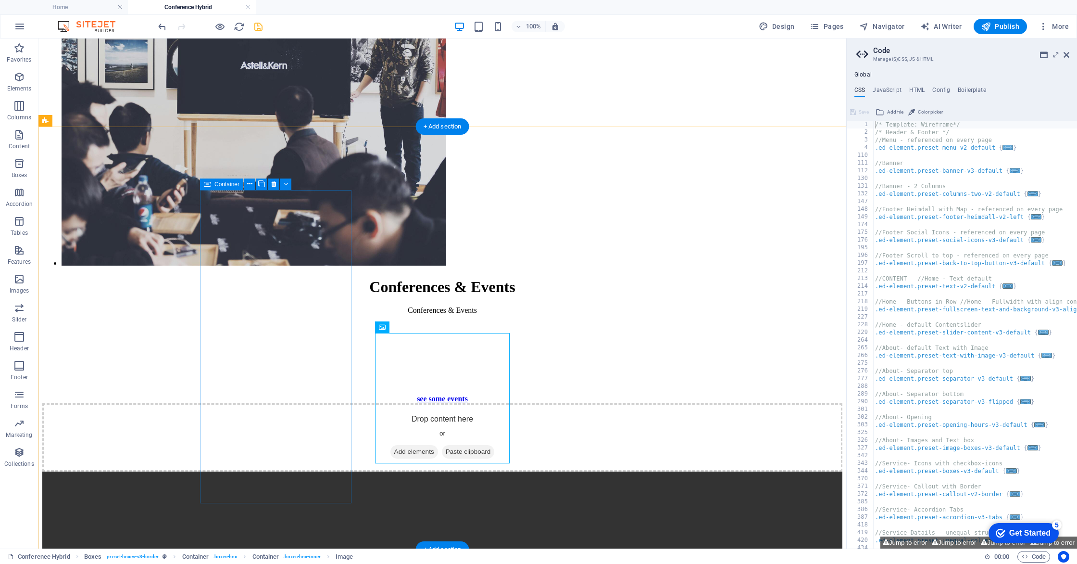
drag, startPoint x: 260, startPoint y: 465, endPoint x: 238, endPoint y: 471, distance: 23.1
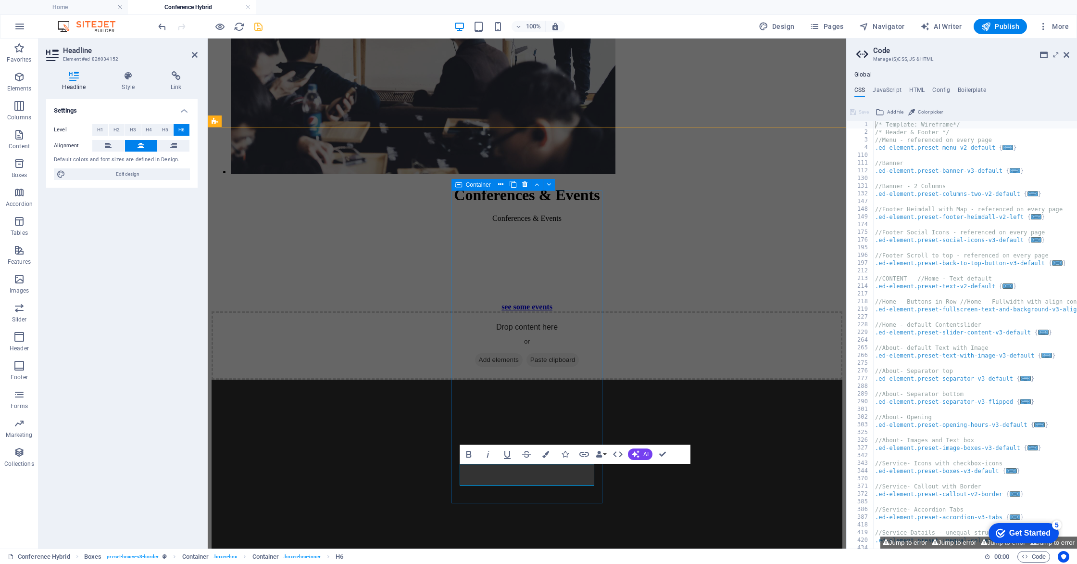
scroll to position [1920, 0]
select select "px"
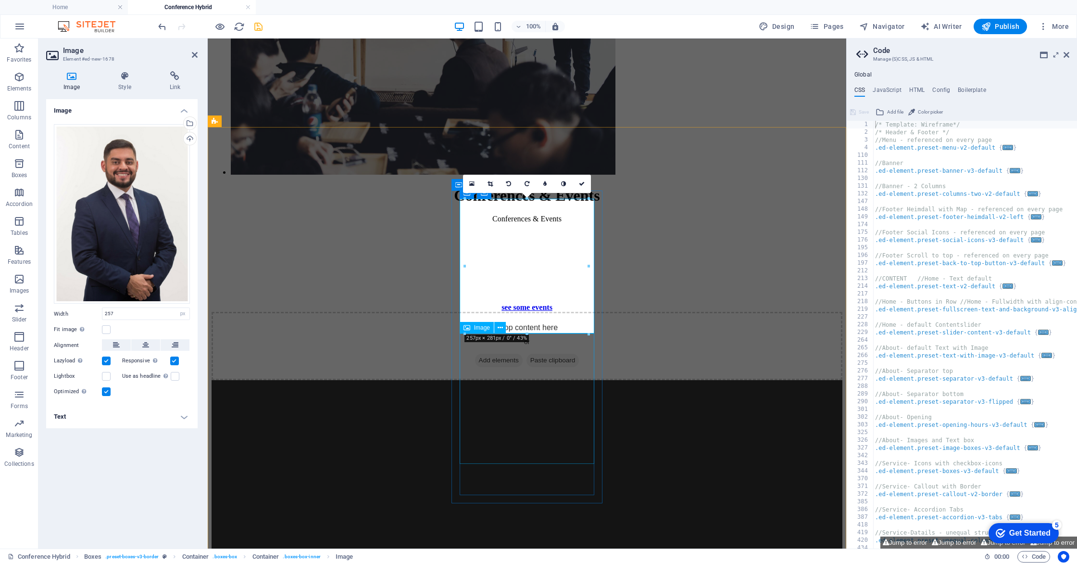
select select "px"
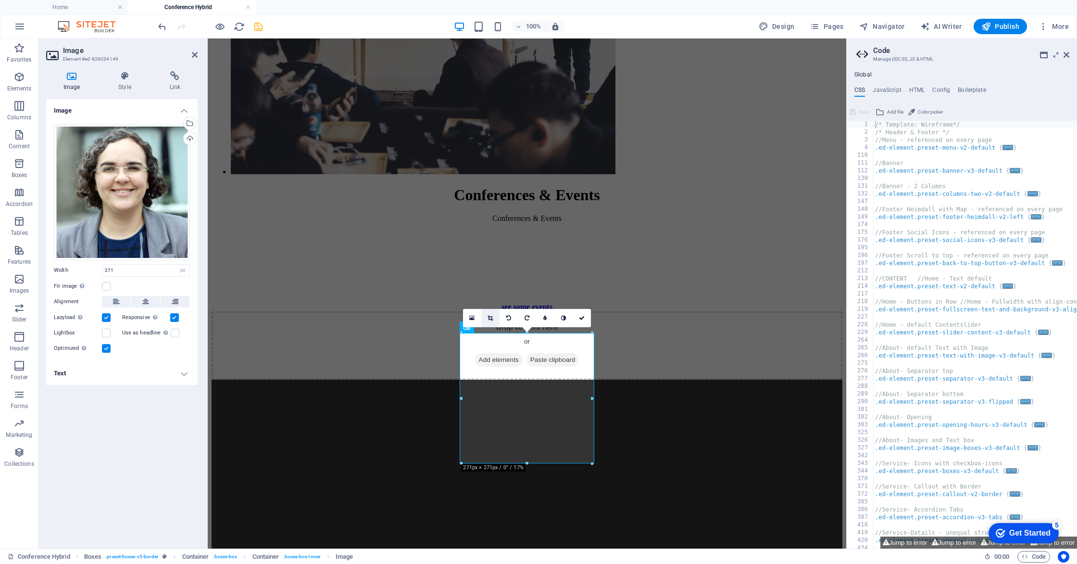
click at [491, 316] on icon at bounding box center [490, 318] width 5 height 6
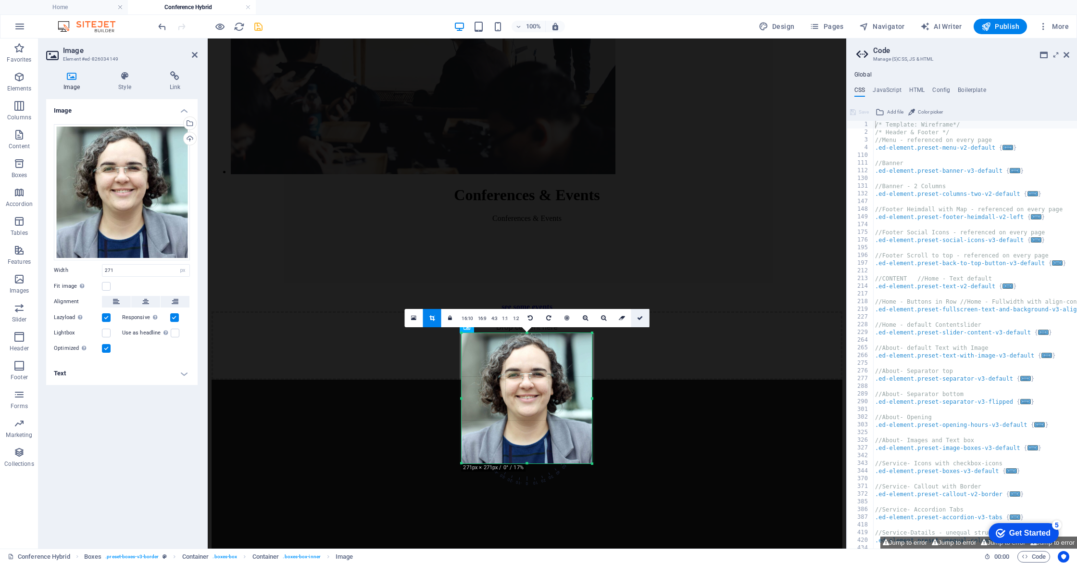
click at [636, 320] on link at bounding box center [640, 318] width 18 height 18
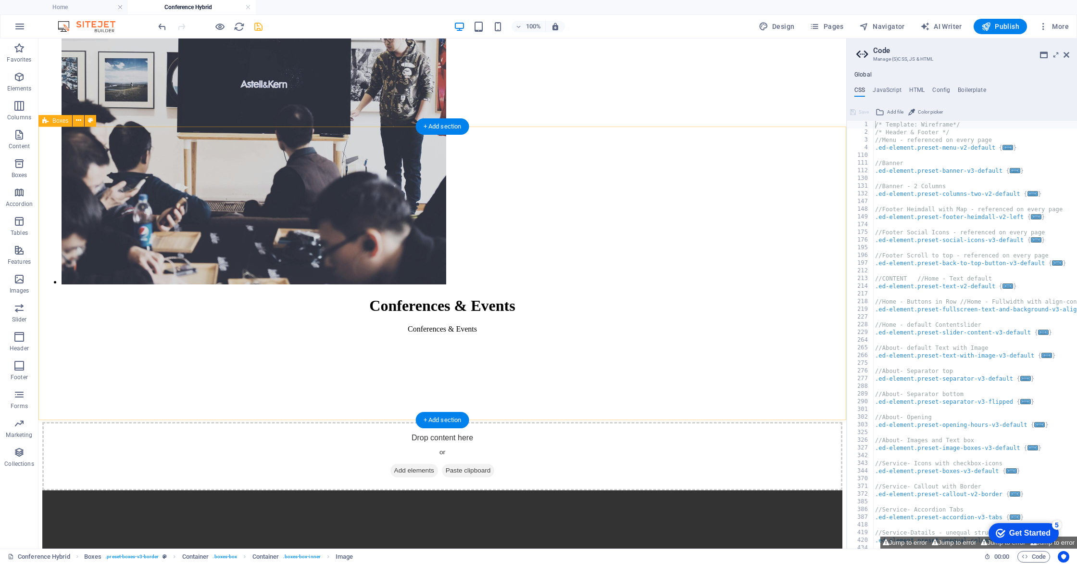
scroll to position [1939, 0]
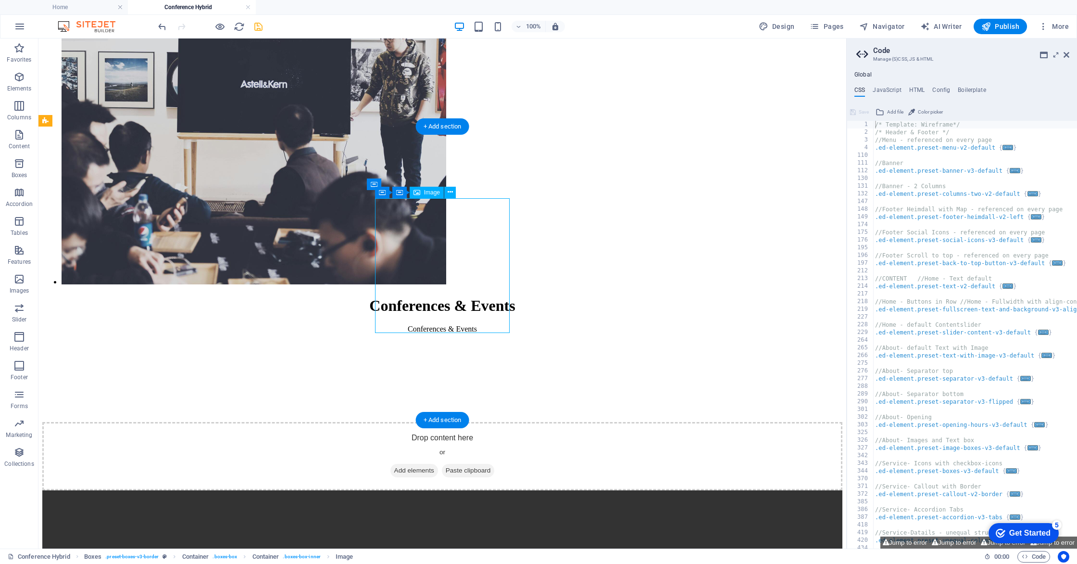
select select "px"
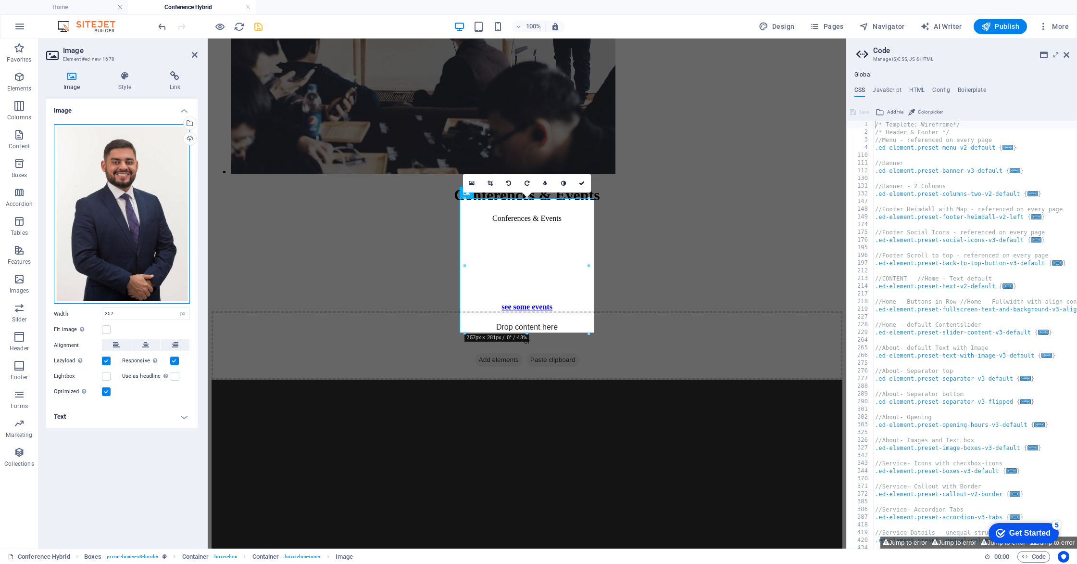
click at [57, 195] on div "Drag files here, click to choose files or select files from Files or our free s…" at bounding box center [122, 214] width 136 height 180
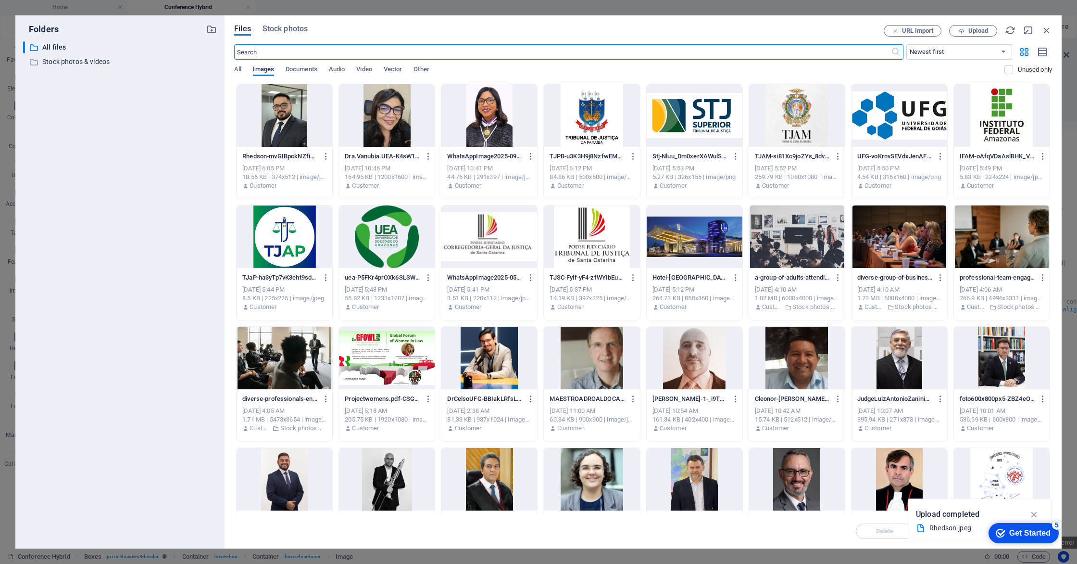
scroll to position [1871, 0]
click at [606, 478] on div at bounding box center [592, 479] width 96 height 63
click at [587, 470] on div "1" at bounding box center [592, 479] width 96 height 63
click at [587, 470] on div at bounding box center [592, 479] width 96 height 63
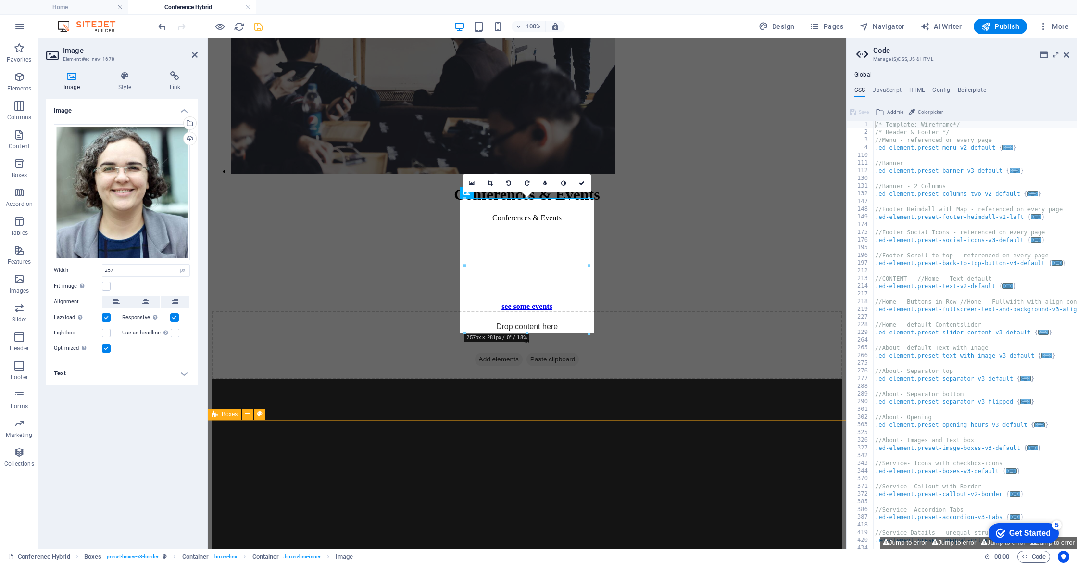
scroll to position [1921, 0]
click at [582, 185] on icon at bounding box center [582, 183] width 6 height 6
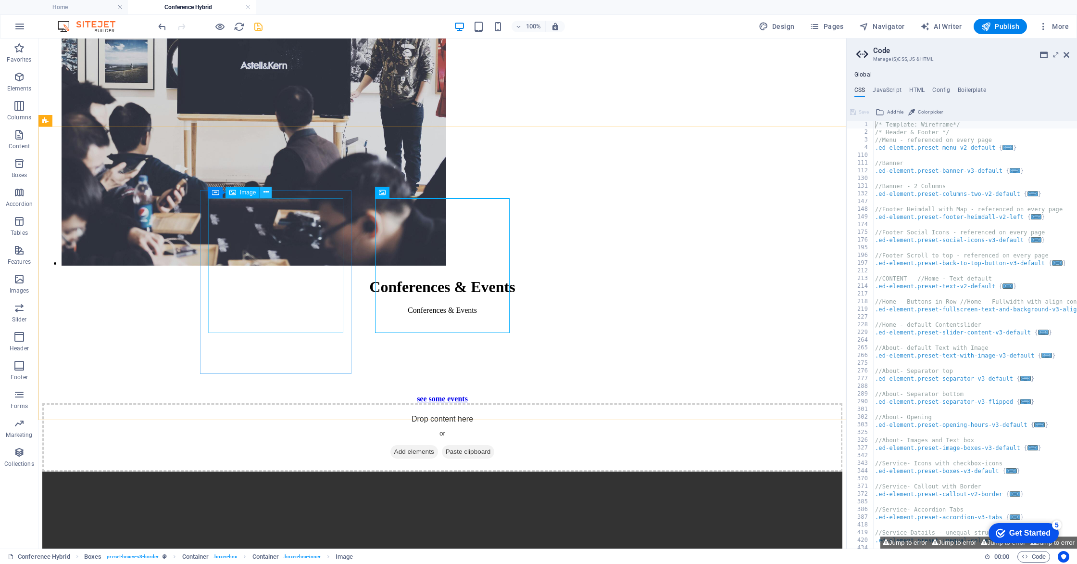
click at [266, 192] on icon at bounding box center [266, 192] width 5 height 10
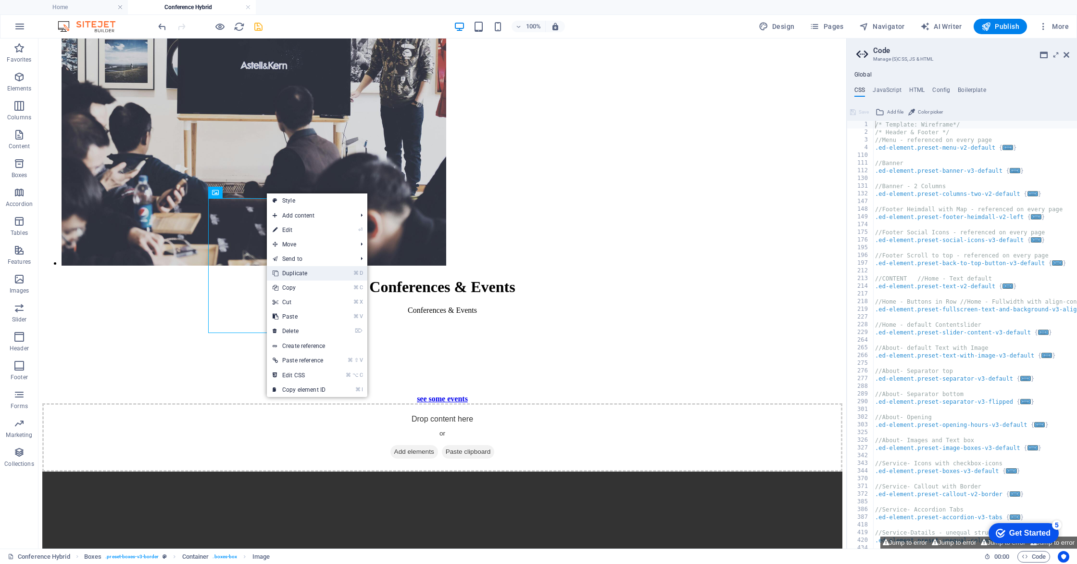
click at [294, 278] on link "⌘ D Duplicate" at bounding box center [299, 273] width 64 height 14
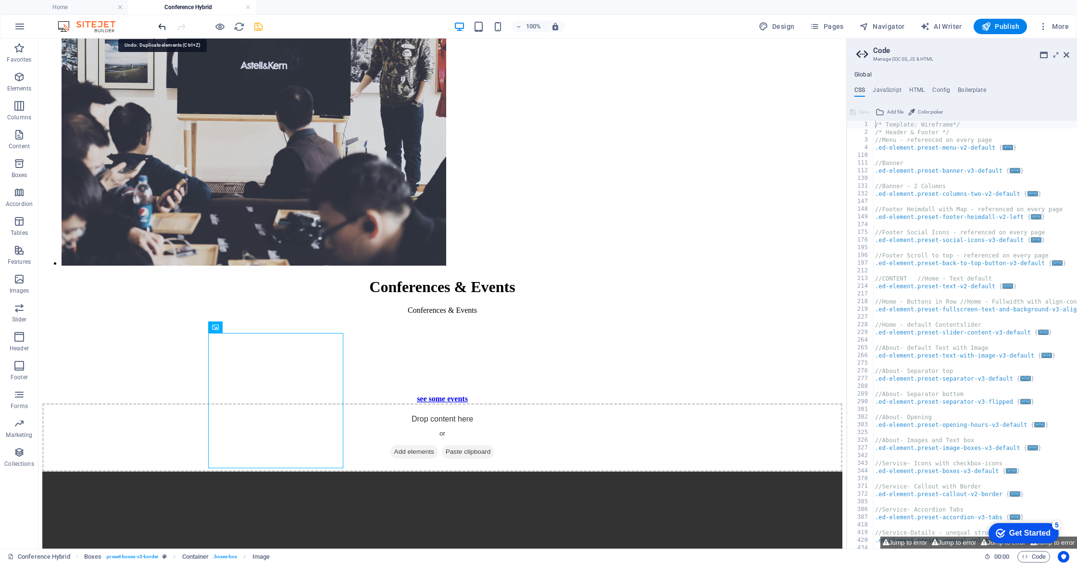
click at [164, 23] on icon "undo" at bounding box center [162, 26] width 11 height 11
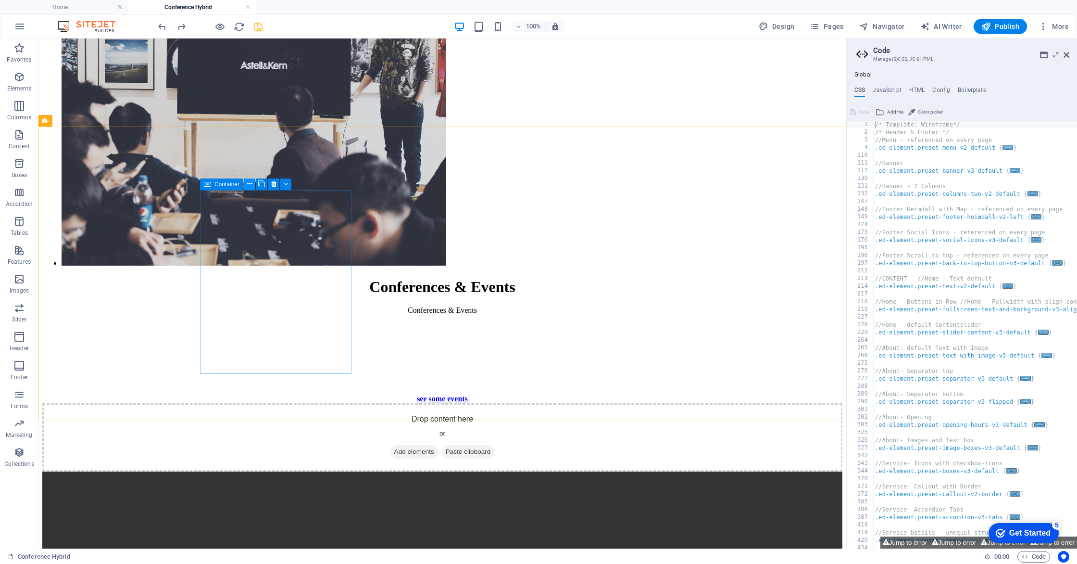
click at [251, 186] on icon at bounding box center [249, 184] width 5 height 10
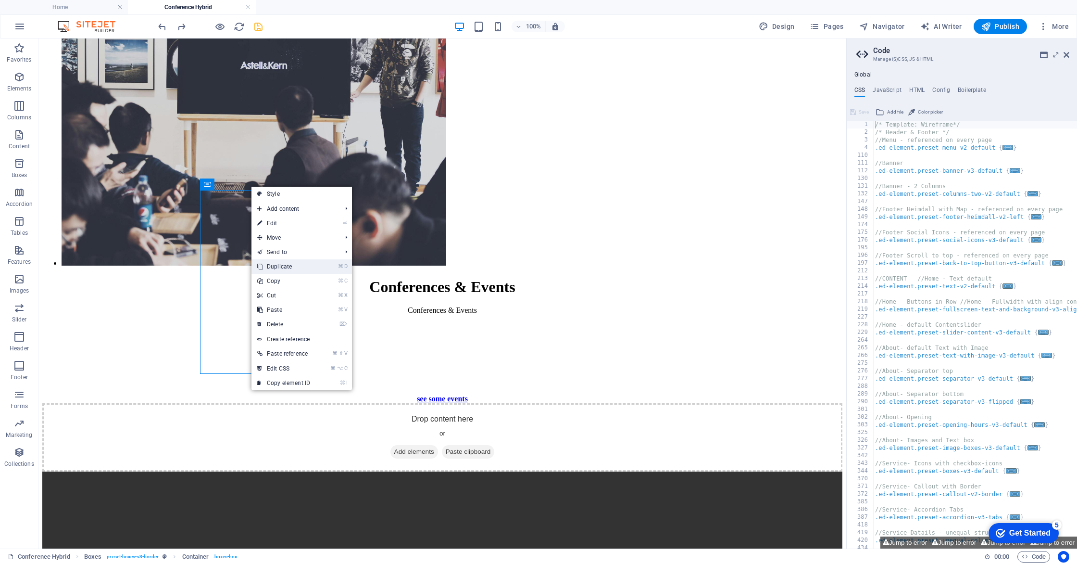
click at [277, 268] on link "⌘ D Duplicate" at bounding box center [284, 266] width 64 height 14
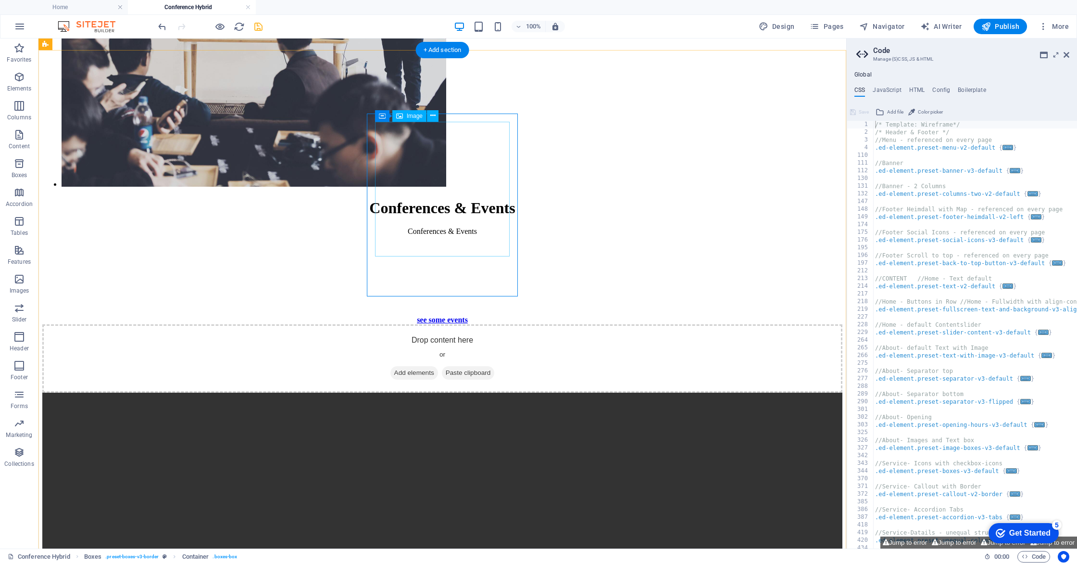
scroll to position [2016, 0]
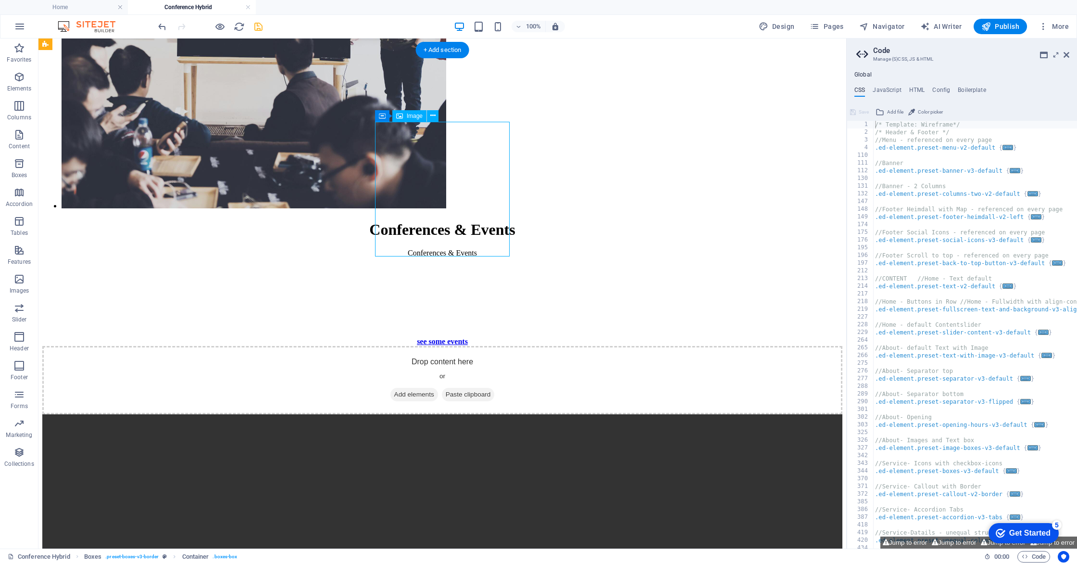
select select "px"
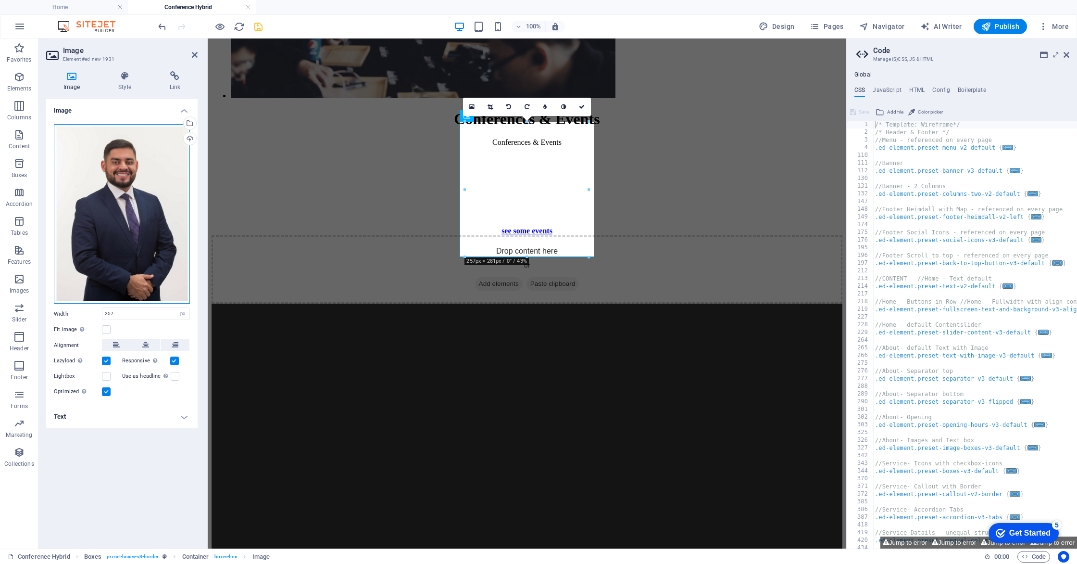
click at [151, 180] on div "Drag files here, click to choose files or select files from Files or our free s…" at bounding box center [122, 214] width 136 height 180
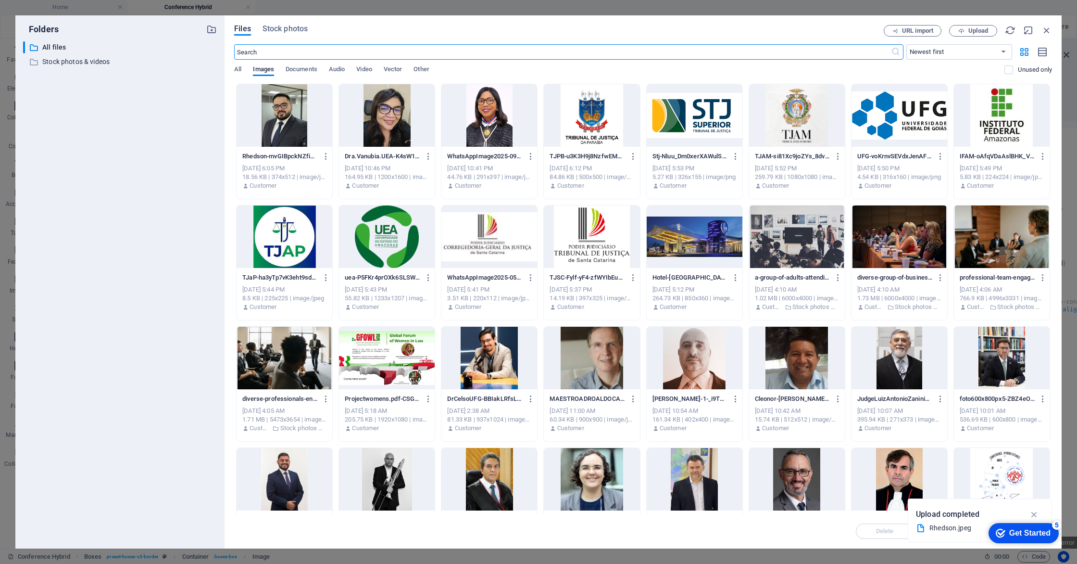
scroll to position [1955, 0]
click at [595, 484] on div at bounding box center [592, 479] width 96 height 63
click at [595, 484] on div "1" at bounding box center [592, 479] width 96 height 63
click at [595, 484] on div at bounding box center [592, 479] width 96 height 63
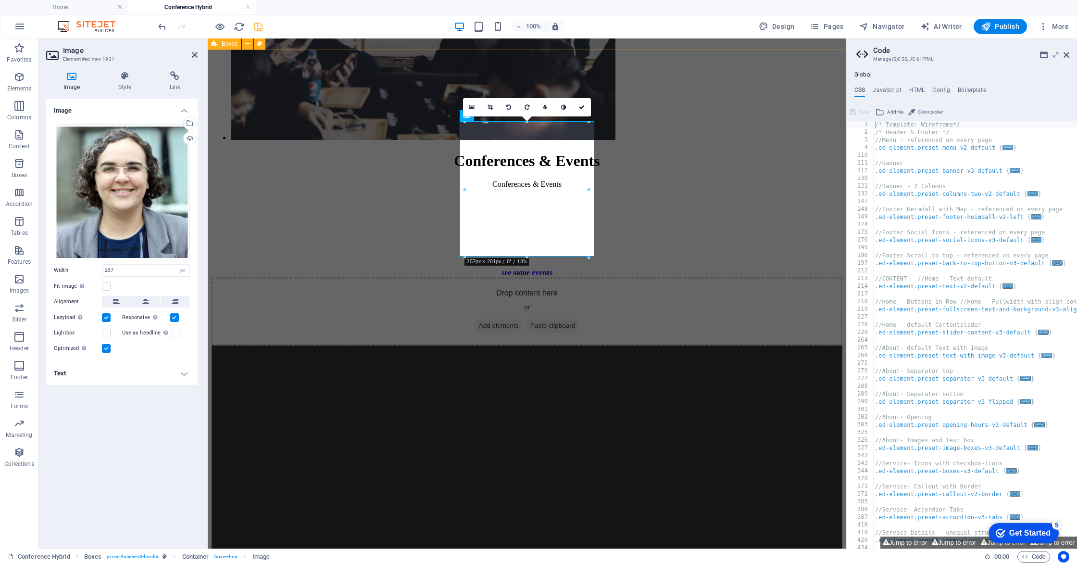
scroll to position [1997, 0]
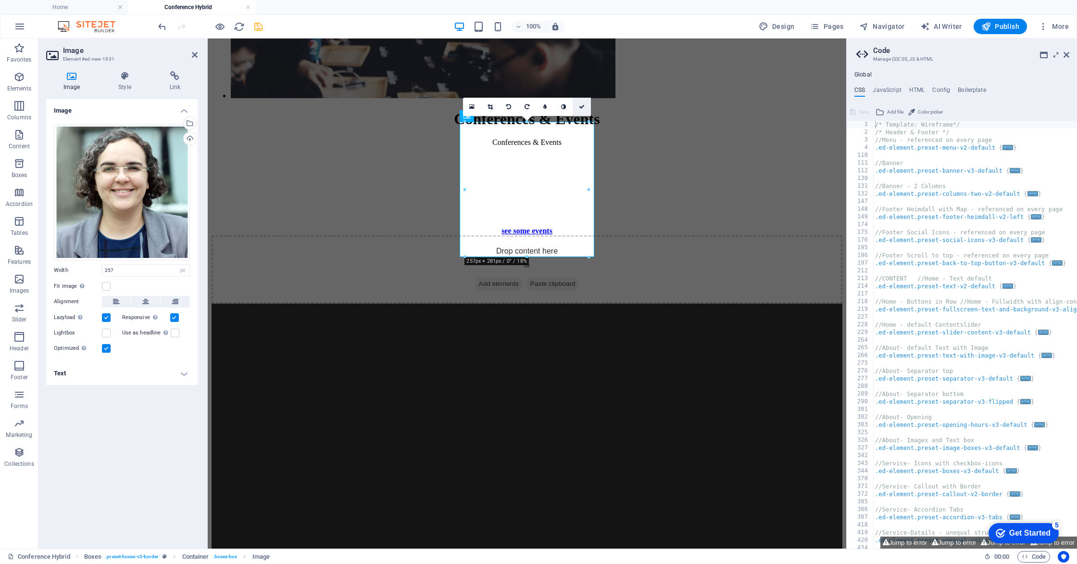
drag, startPoint x: 582, startPoint y: 110, endPoint x: 544, endPoint y: 72, distance: 53.7
click at [582, 110] on link at bounding box center [582, 107] width 18 height 18
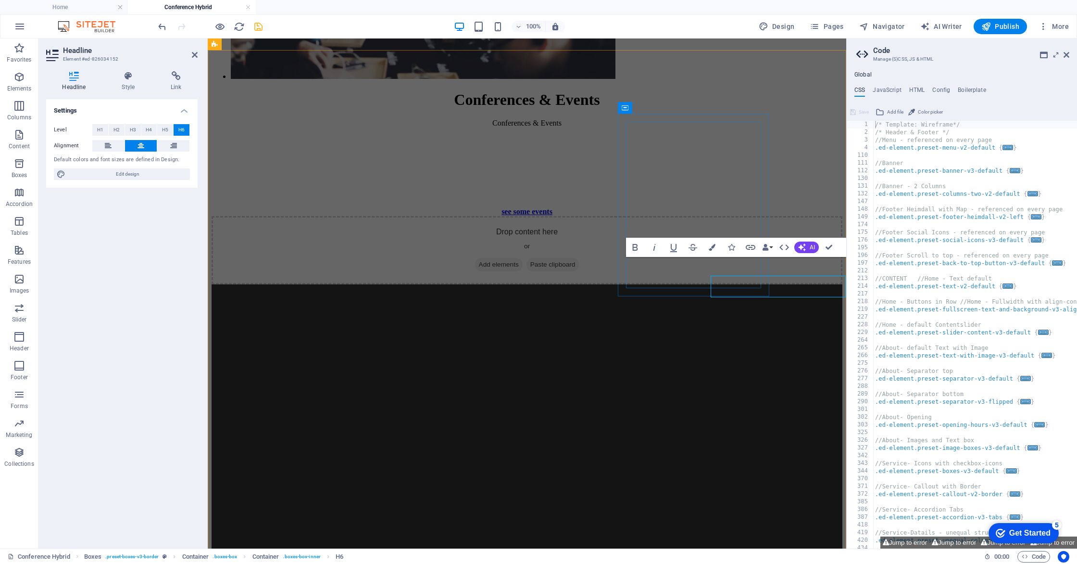
scroll to position [1997, 0]
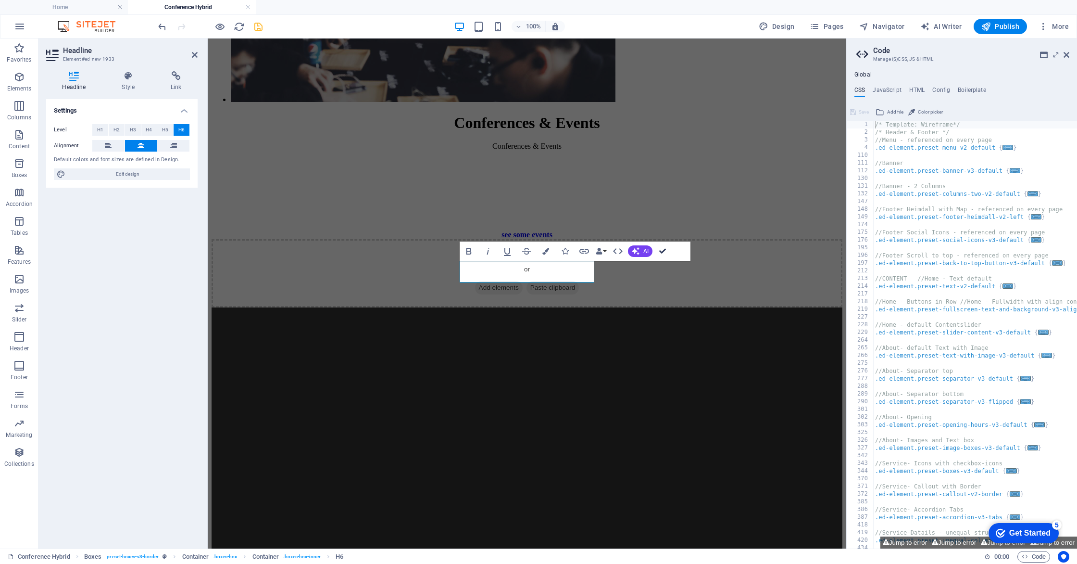
scroll to position [2012, 0]
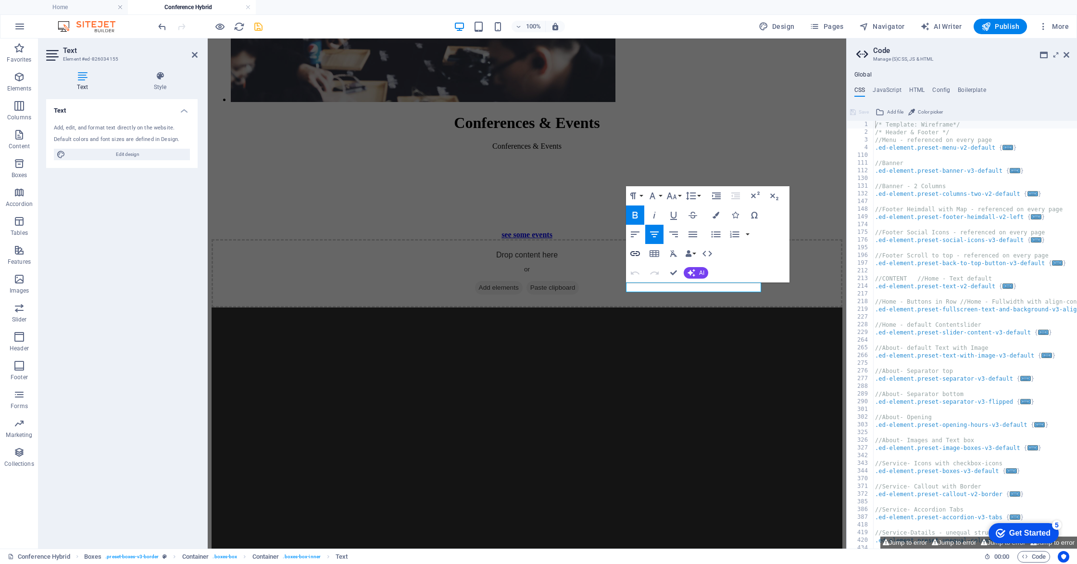
click at [634, 254] on icon "button" at bounding box center [635, 254] width 12 height 12
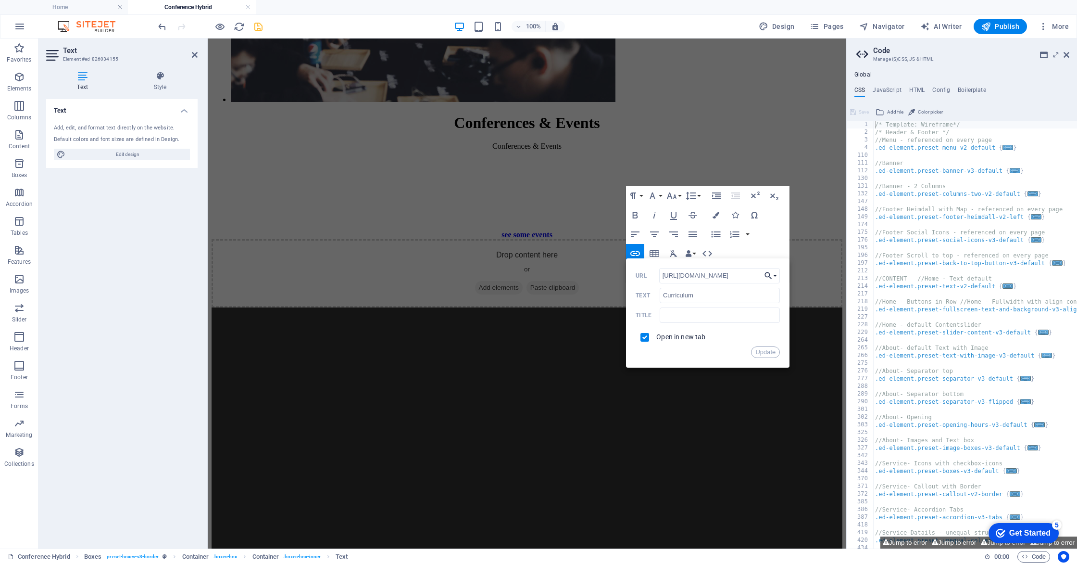
scroll to position [0, 13]
drag, startPoint x: 661, startPoint y: 275, endPoint x: 767, endPoint y: 273, distance: 106.3
click at [767, 273] on div "Back Choose Link Home Experiences About us Connect Conference Hybrid Contact Le…" at bounding box center [708, 312] width 164 height 109
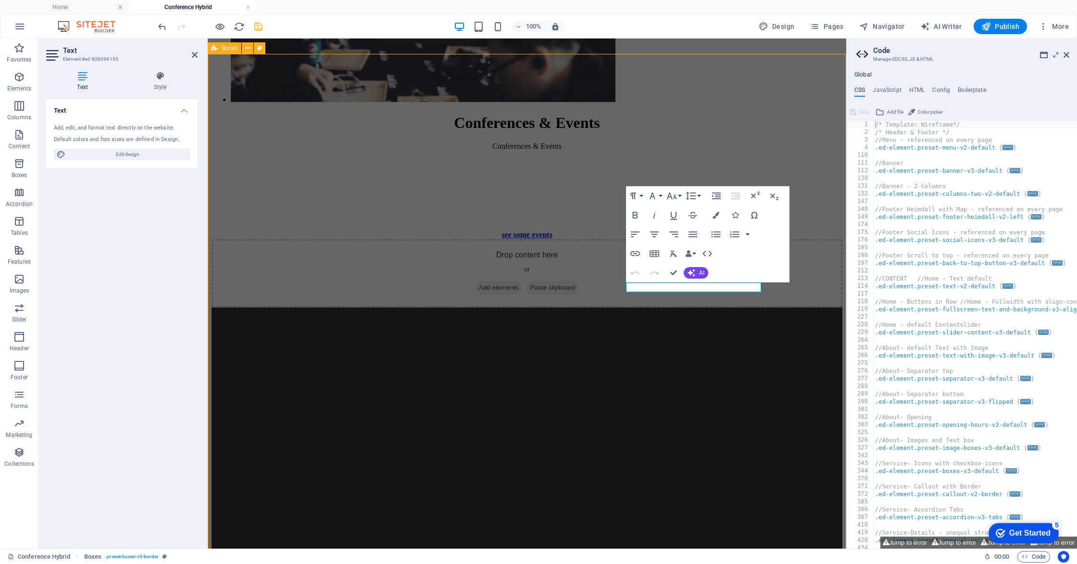
scroll to position [2012, 0]
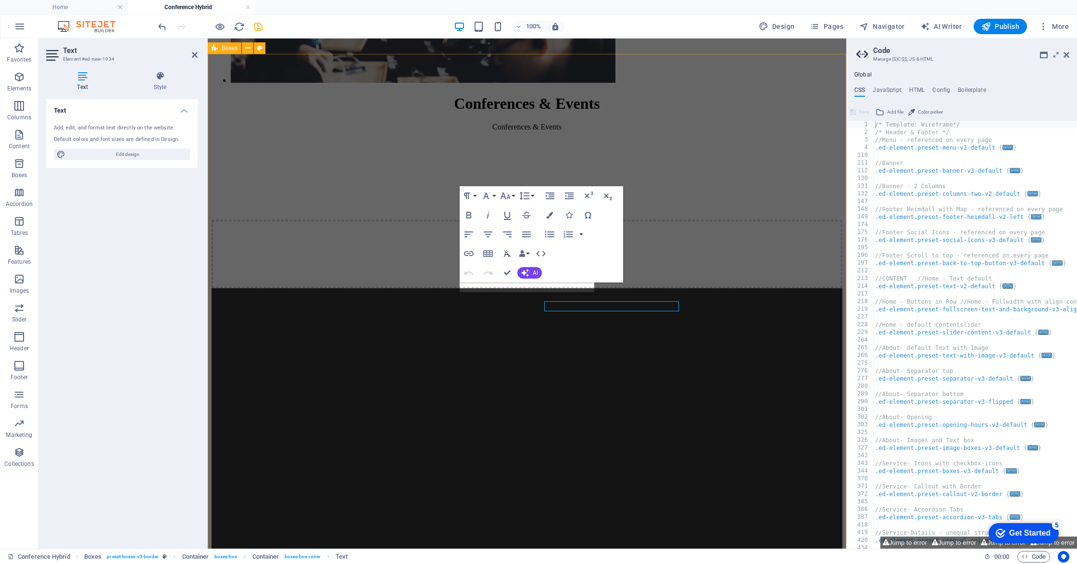
scroll to position [1993, 0]
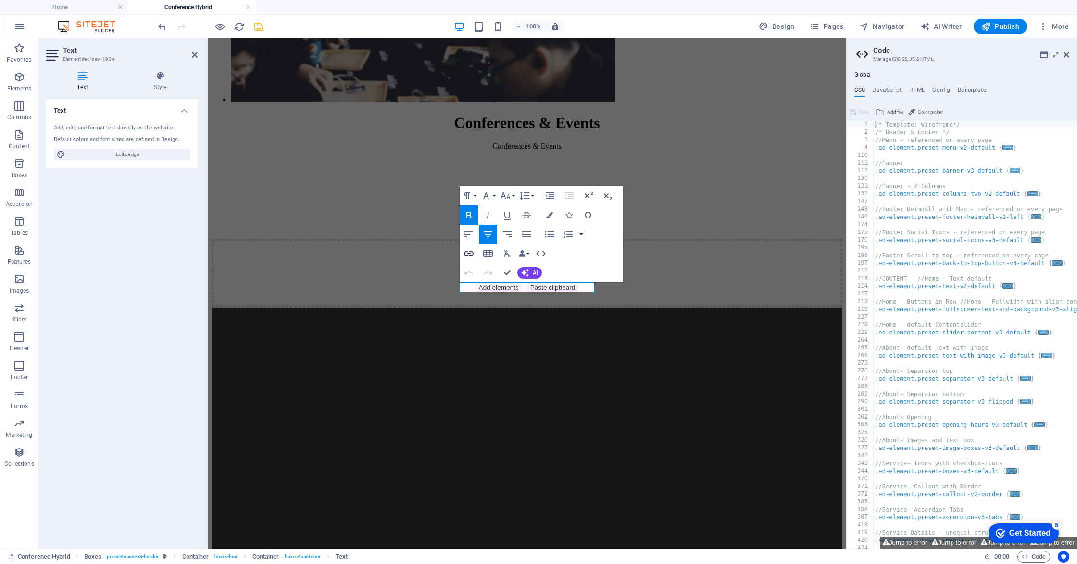
click at [470, 254] on icon "button" at bounding box center [469, 254] width 12 height 12
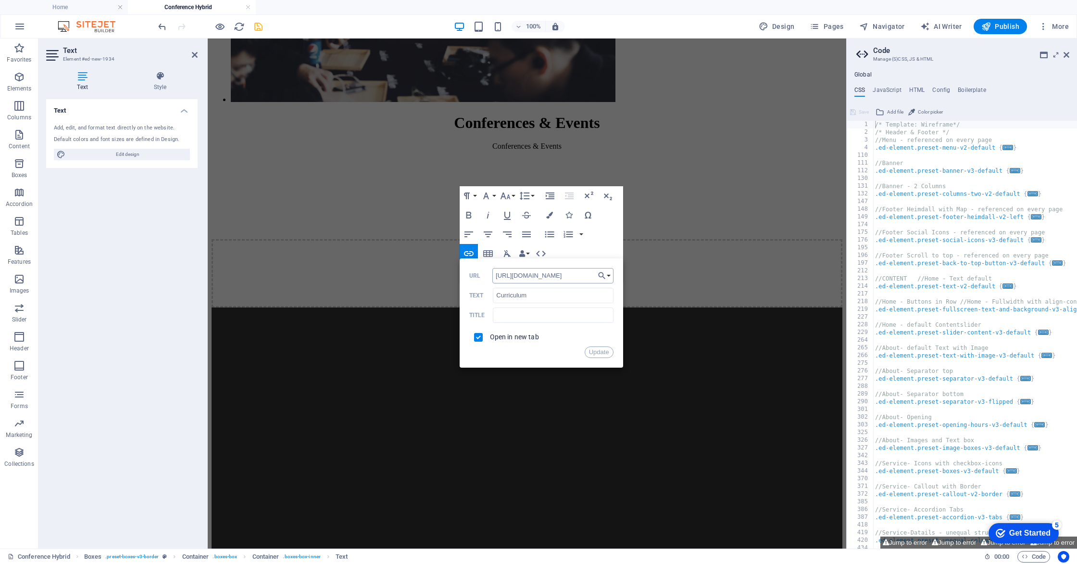
scroll to position [0, 0]
type input "h"
type input "//[DOMAIN_NAME][URL]"
drag, startPoint x: 599, startPoint y: 352, endPoint x: 391, endPoint y: 314, distance: 211.3
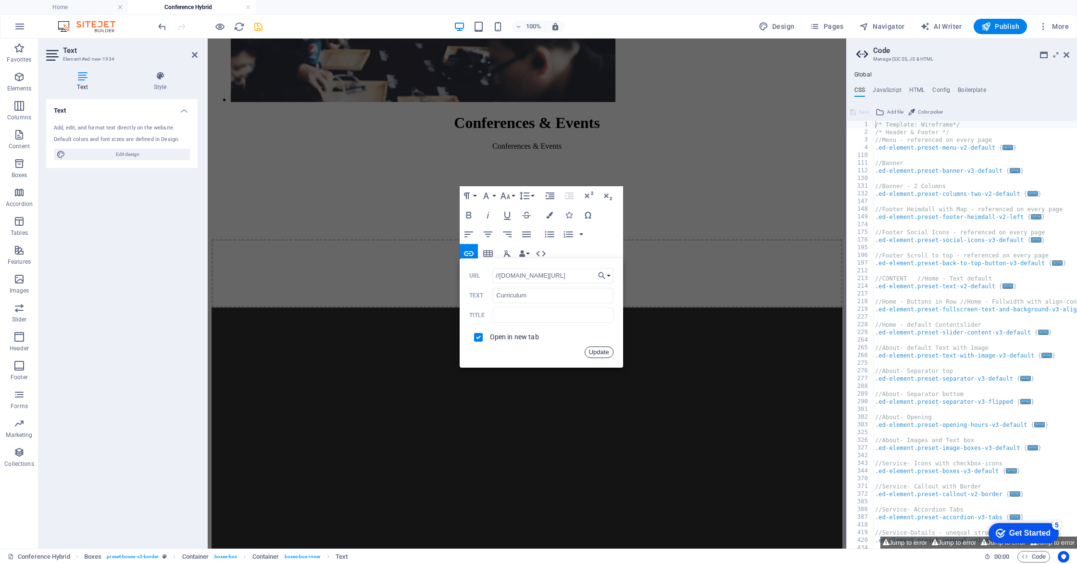
click at [599, 352] on button "Update" at bounding box center [599, 352] width 29 height 12
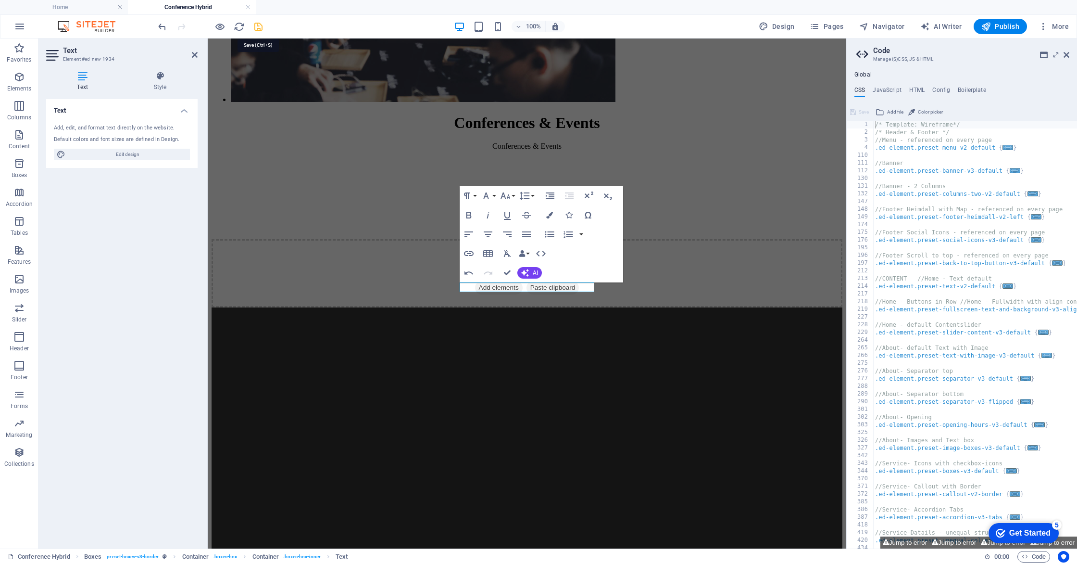
click at [257, 27] on icon "save" at bounding box center [258, 26] width 11 height 11
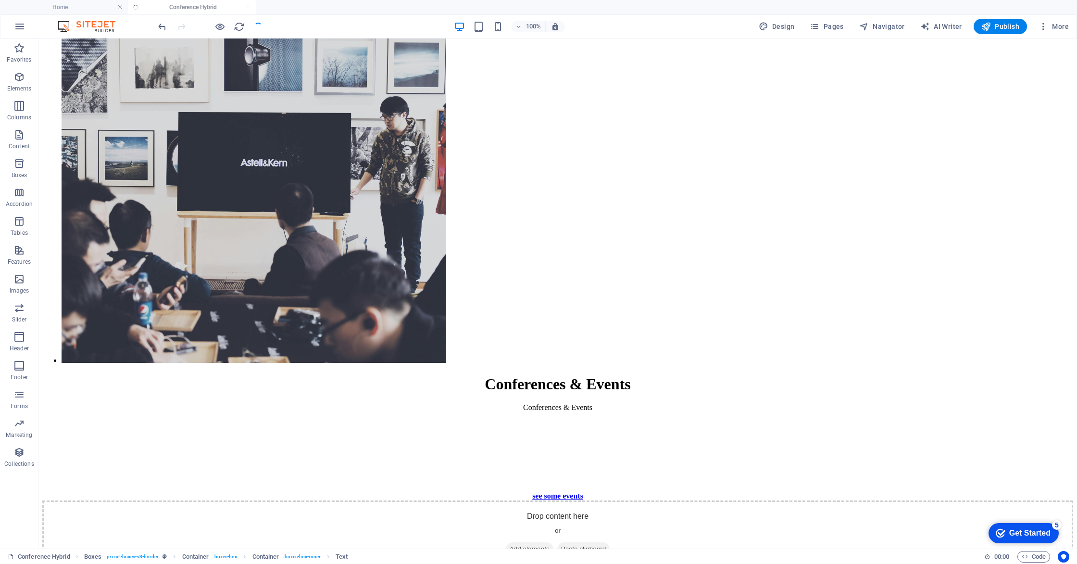
scroll to position [2020, 0]
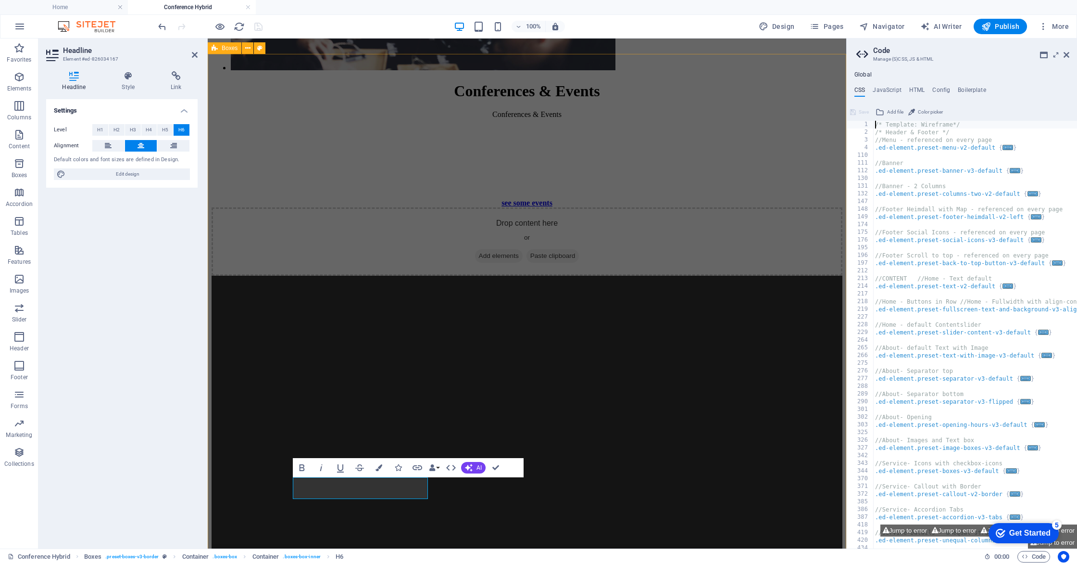
scroll to position [1993, 0]
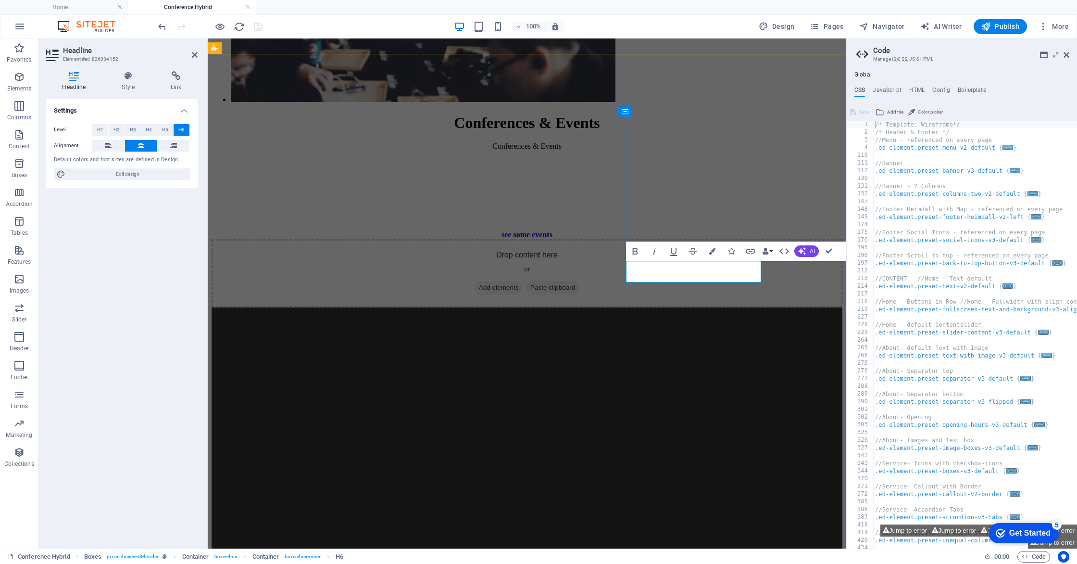
scroll to position [1993, 0]
drag, startPoint x: 760, startPoint y: 275, endPoint x: 604, endPoint y: 271, distance: 155.8
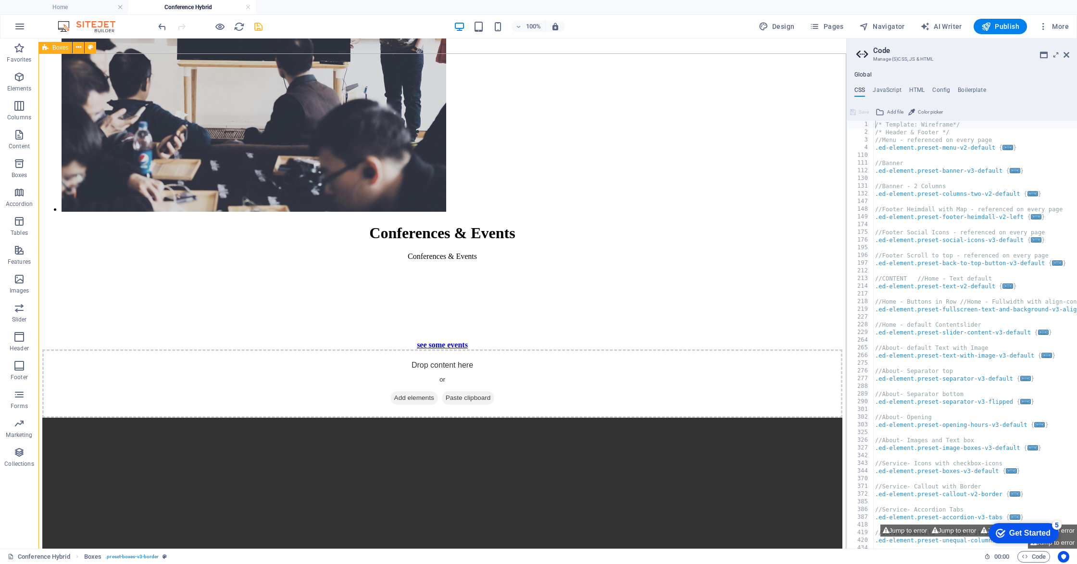
scroll to position [2013, 0]
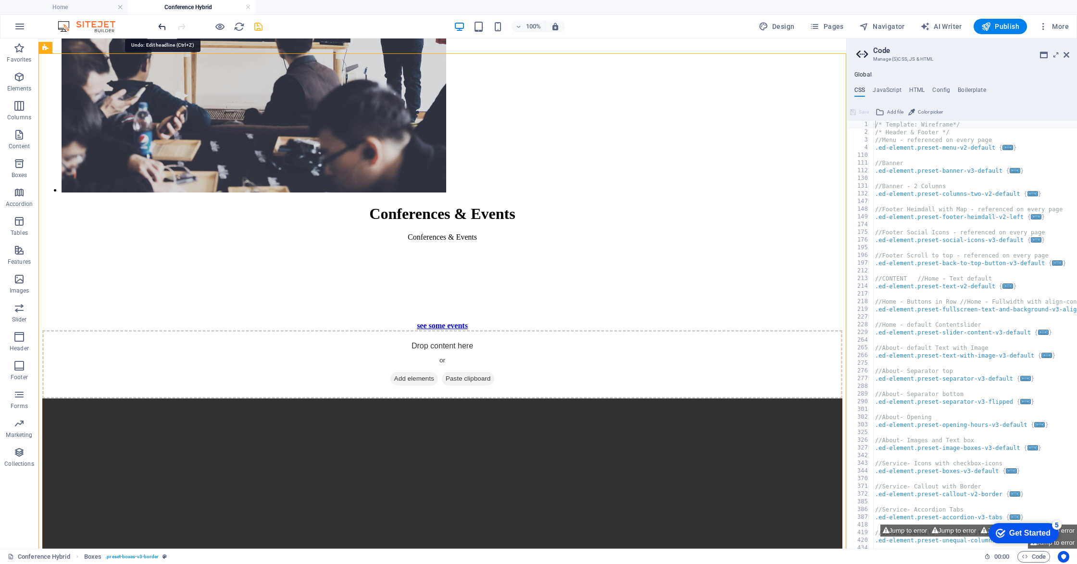
click at [167, 26] on icon "undo" at bounding box center [162, 26] width 11 height 11
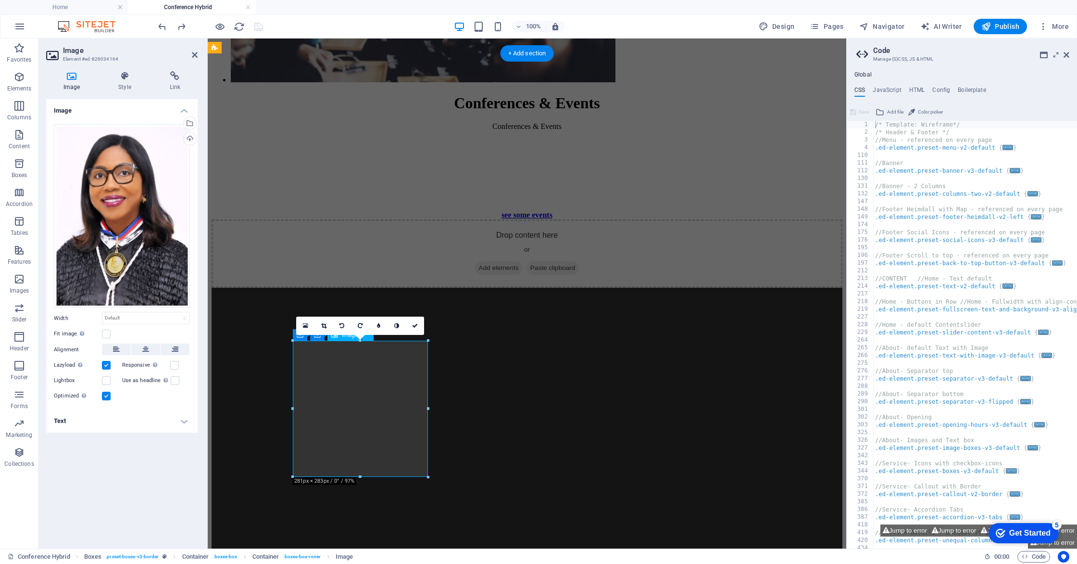
scroll to position [1993, 0]
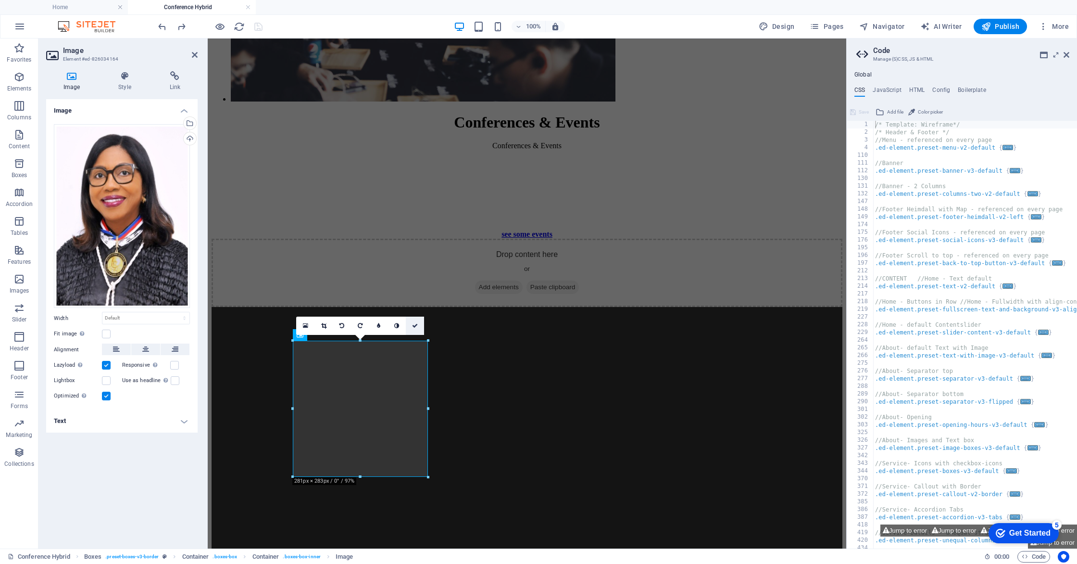
click at [414, 324] on icon at bounding box center [415, 326] width 6 height 6
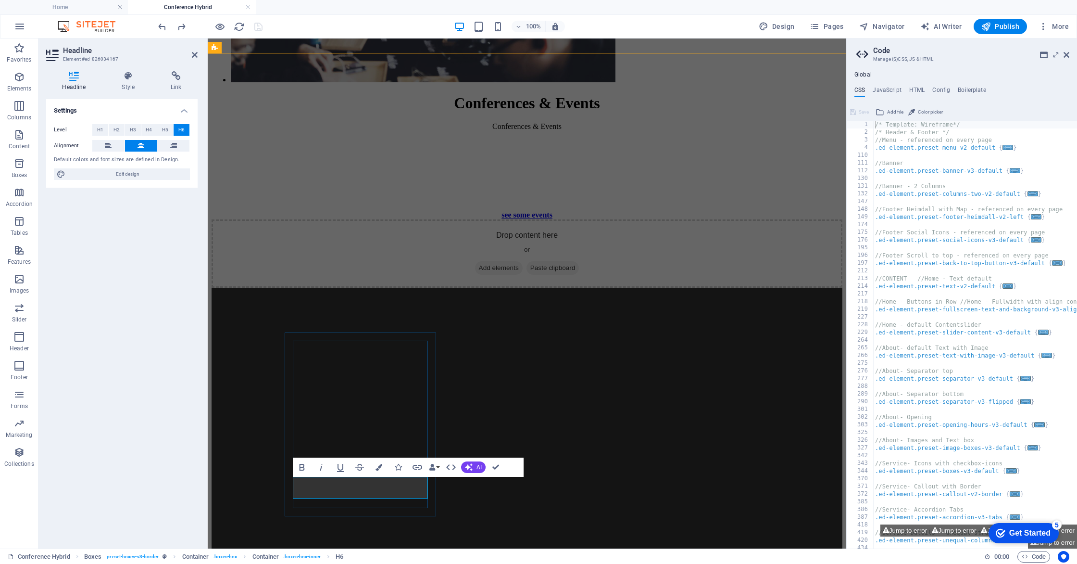
scroll to position [1993, 0]
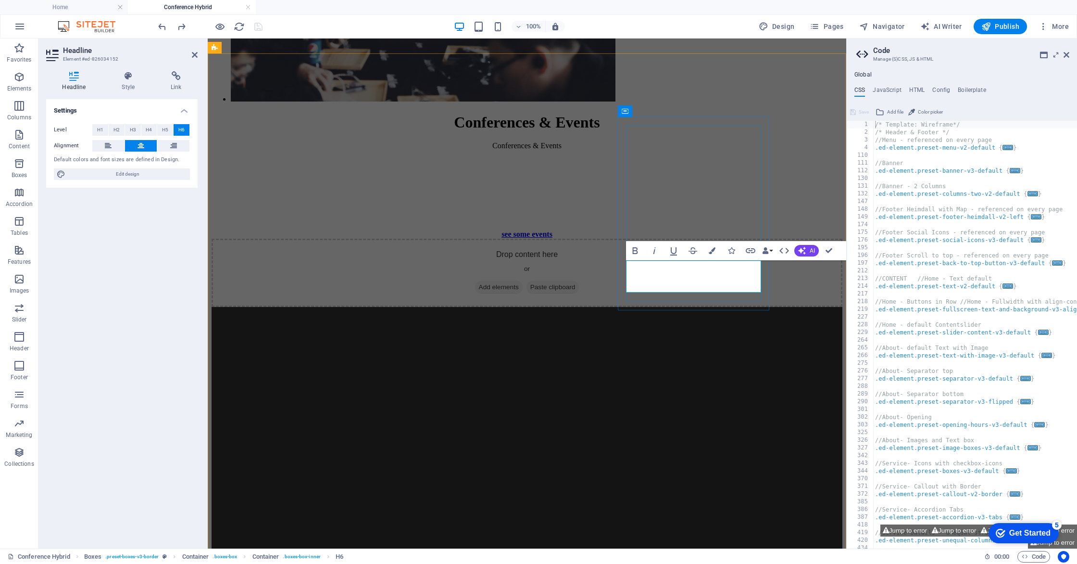
drag, startPoint x: 632, startPoint y: 274, endPoint x: 634, endPoint y: 263, distance: 10.8
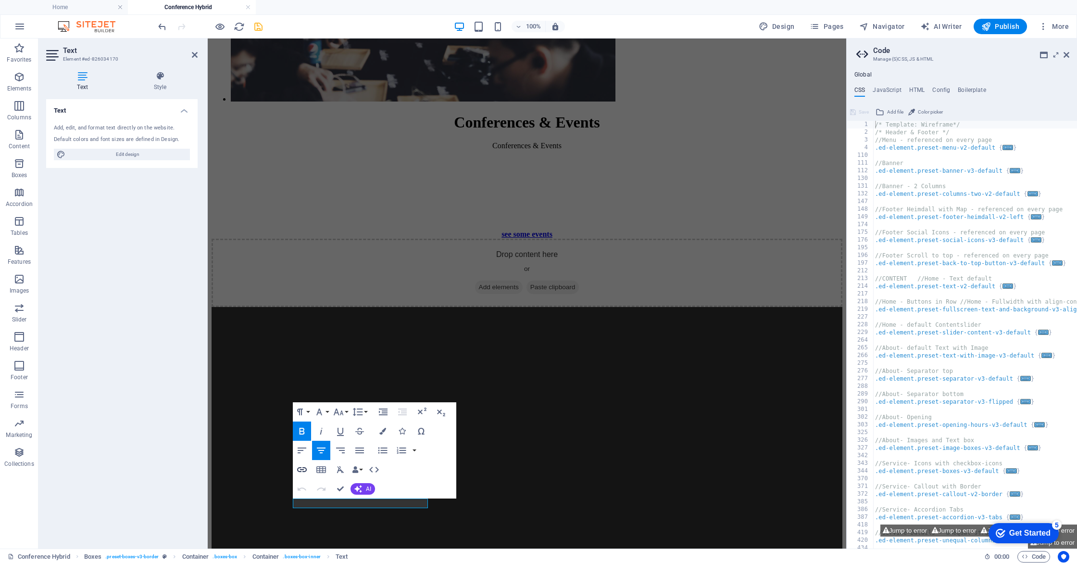
click at [301, 469] on icon "button" at bounding box center [302, 469] width 10 height 5
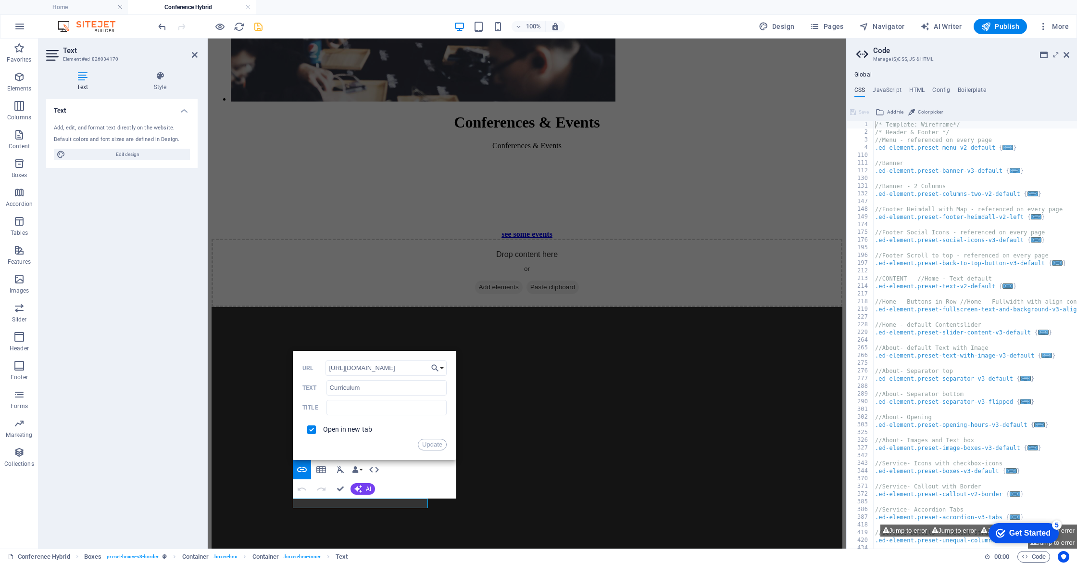
scroll to position [0, 0]
drag, startPoint x: 427, startPoint y: 366, endPoint x: 296, endPoint y: 369, distance: 130.4
click at [296, 369] on div "Back Choose Link Home Experiences About us Connect Conference Hybrid Contact Le…" at bounding box center [375, 405] width 164 height 109
drag, startPoint x: 430, startPoint y: 447, endPoint x: 275, endPoint y: 404, distance: 161.1
click at [430, 447] on button "Update" at bounding box center [432, 445] width 29 height 12
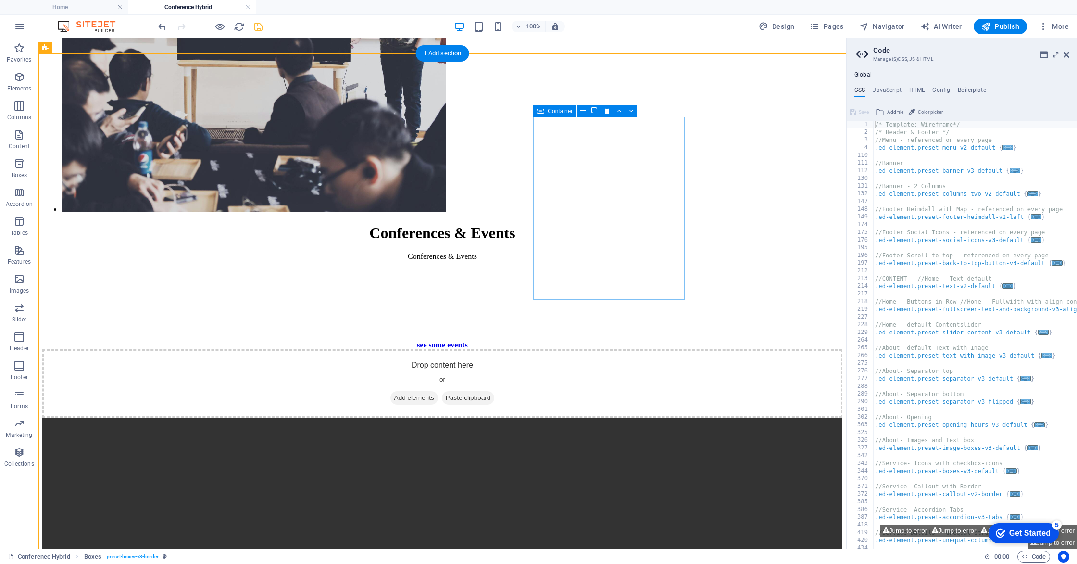
scroll to position [2013, 0]
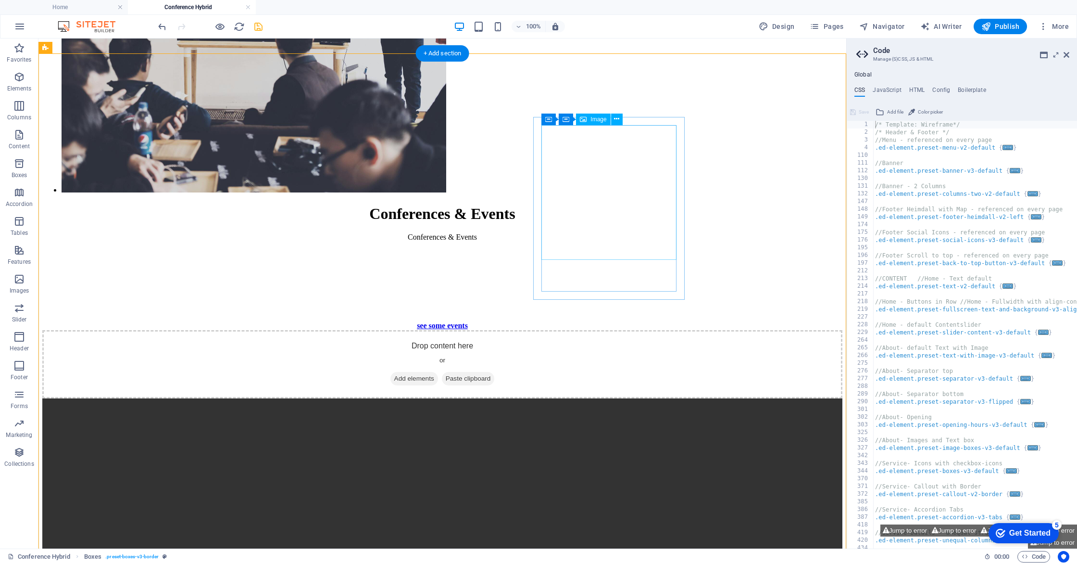
select select "px"
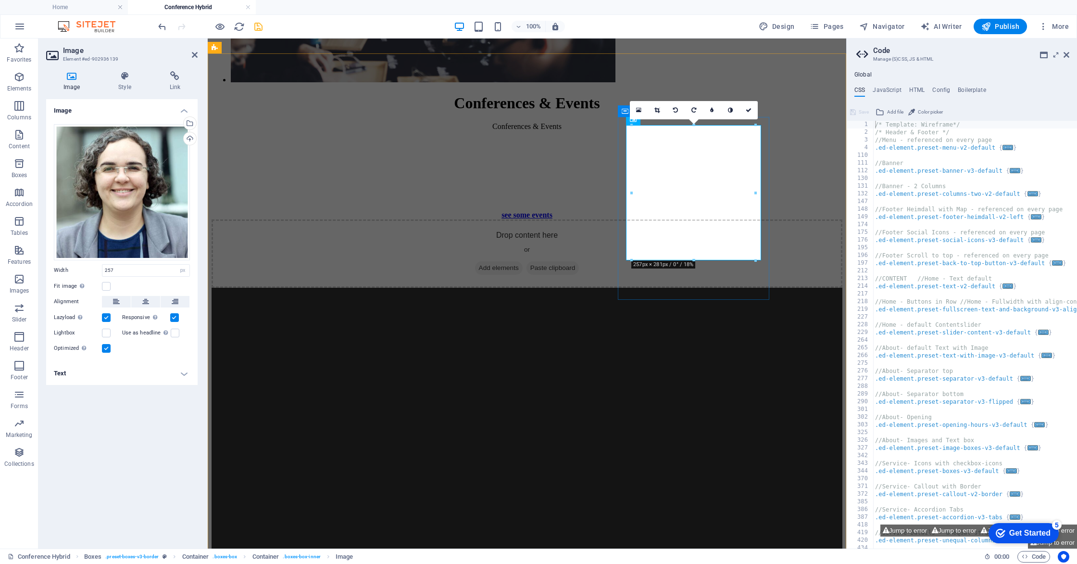
scroll to position [1993, 0]
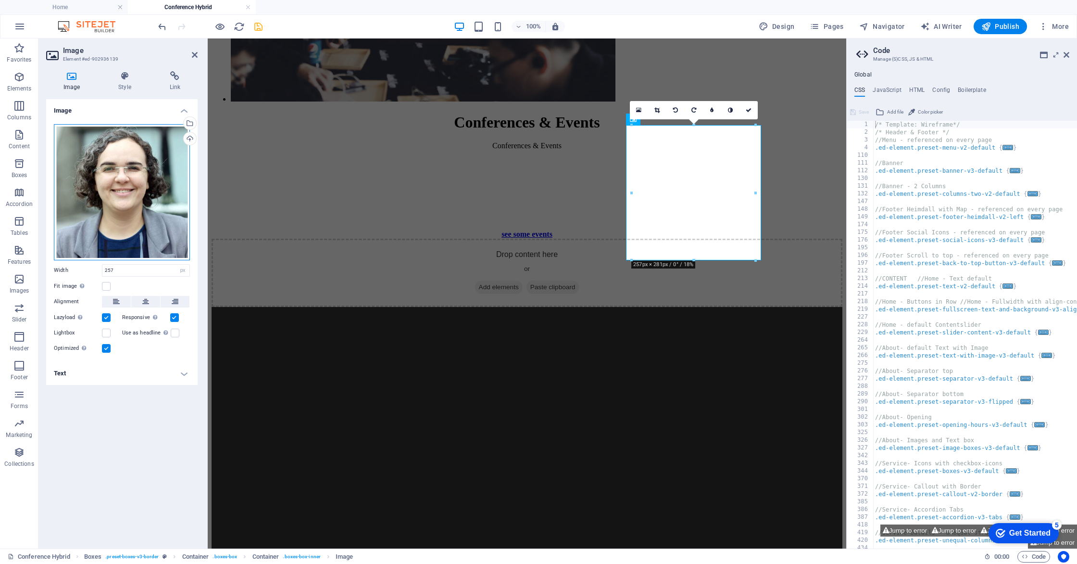
click at [102, 206] on div "Drag files here, click to choose files or select files from Files or our free s…" at bounding box center [122, 192] width 136 height 136
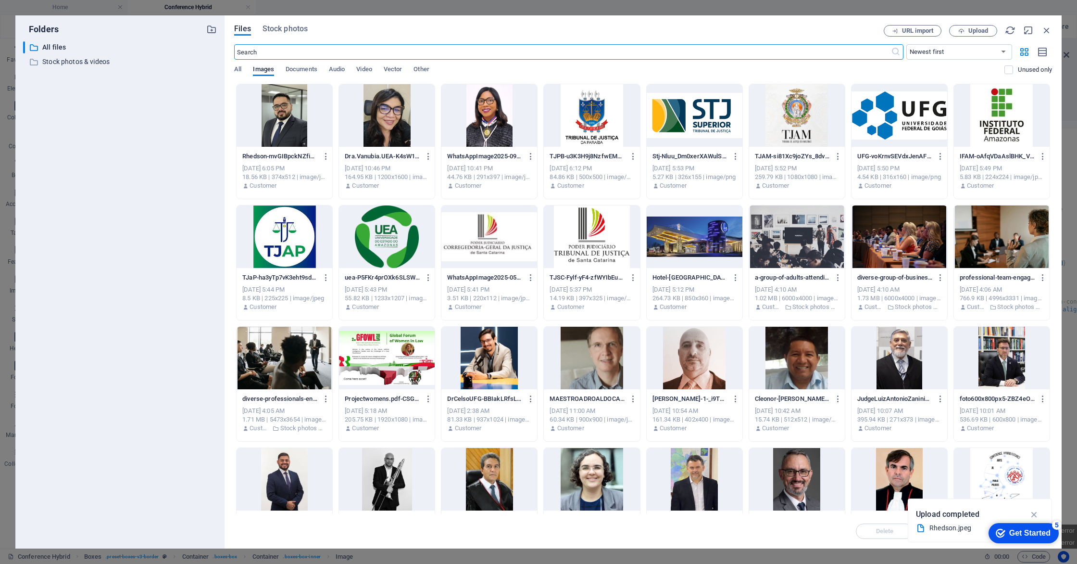
click at [485, 109] on div at bounding box center [489, 115] width 96 height 63
click at [485, 109] on div "1" at bounding box center [489, 115] width 96 height 63
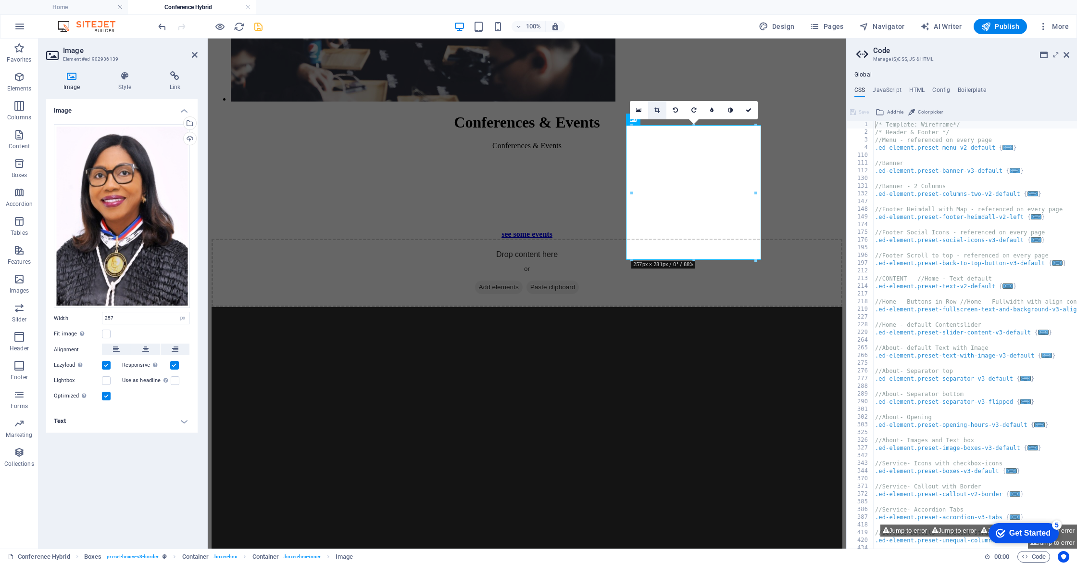
click at [658, 111] on icon at bounding box center [656, 110] width 5 height 6
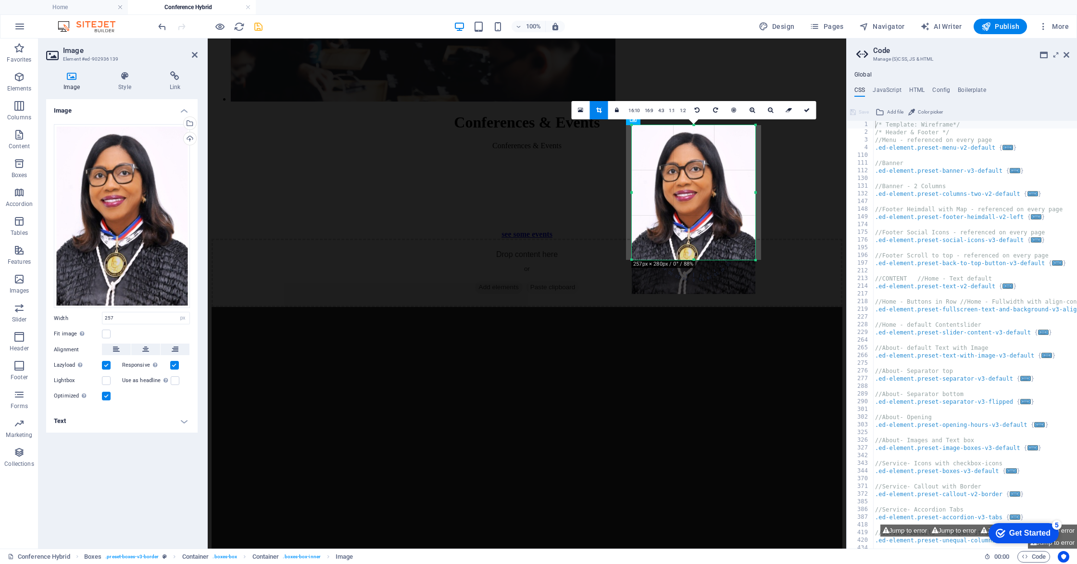
drag, startPoint x: 681, startPoint y: 157, endPoint x: 717, endPoint y: 154, distance: 35.7
click at [682, 171] on div at bounding box center [694, 209] width 124 height 169
click at [806, 112] on icon at bounding box center [807, 110] width 6 height 6
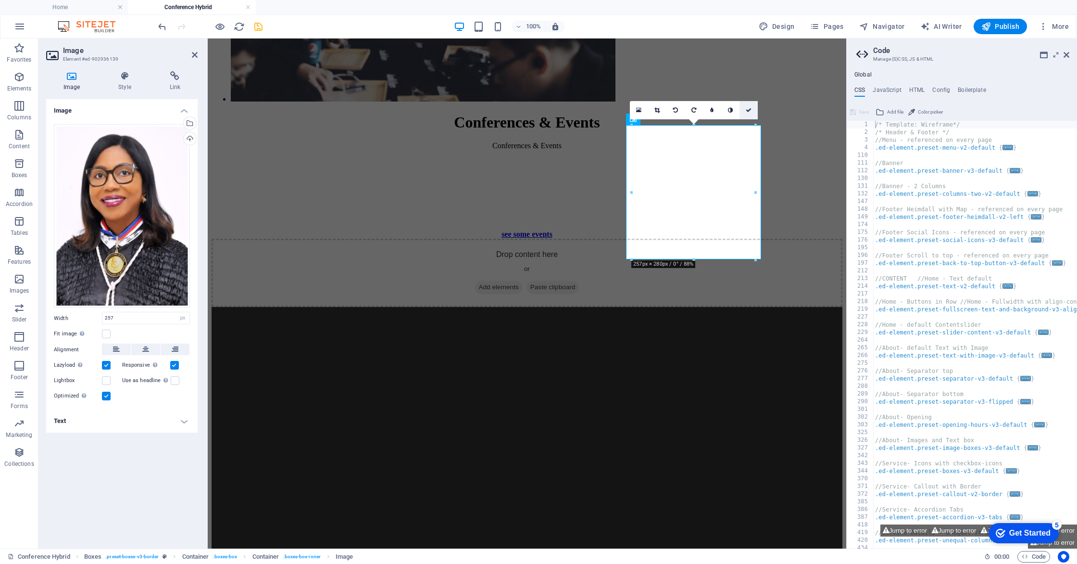
click at [751, 110] on icon at bounding box center [749, 110] width 6 height 6
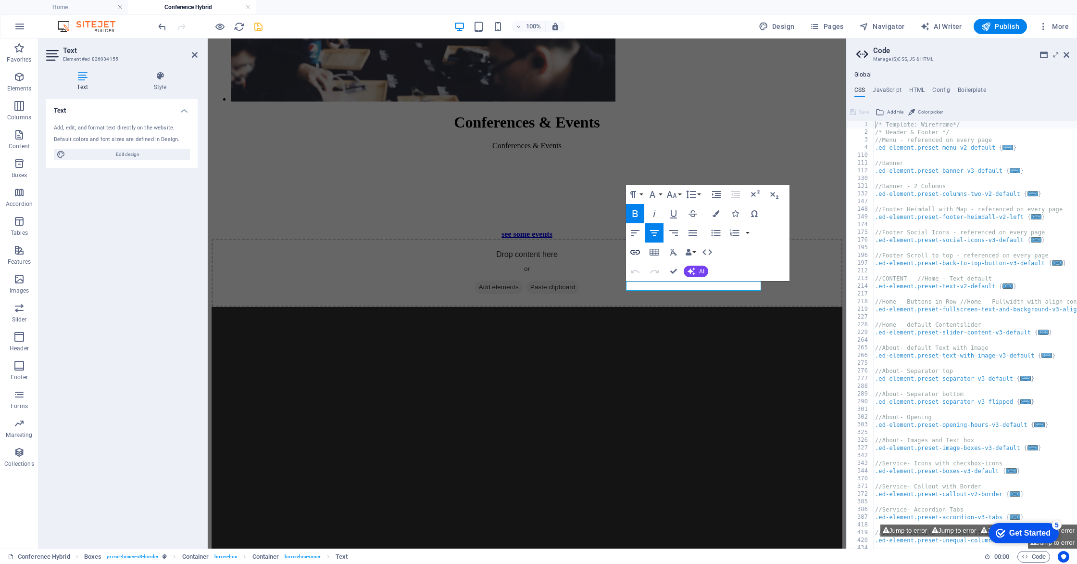
click at [639, 251] on icon "button" at bounding box center [635, 252] width 12 height 12
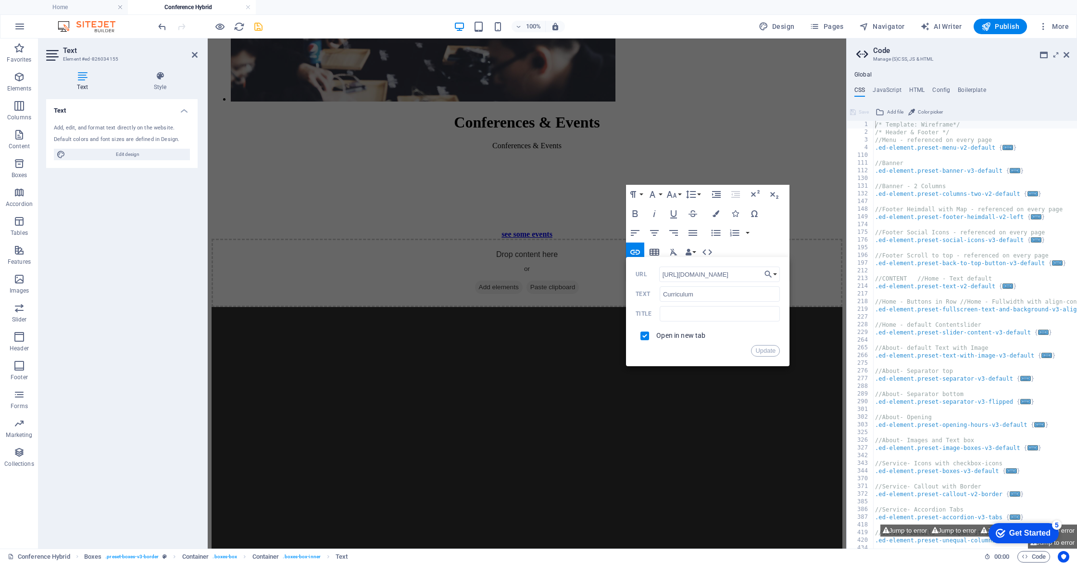
scroll to position [0, 0]
type input "h"
type input "[URL][DOMAIN_NAME]"
click at [758, 351] on button "Update" at bounding box center [765, 351] width 29 height 12
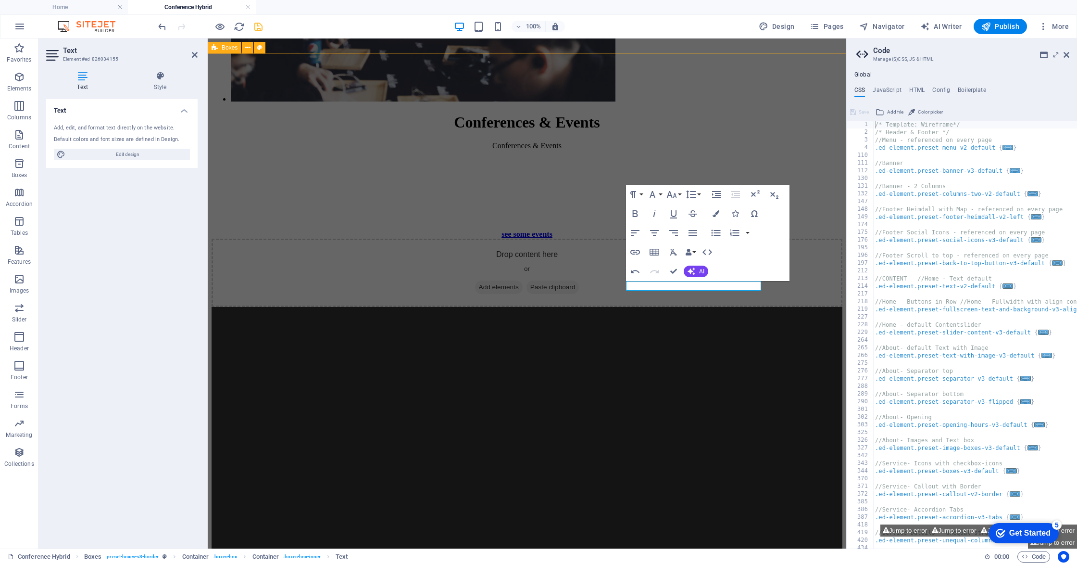
scroll to position [0, 0]
click at [260, 26] on icon "save" at bounding box center [258, 26] width 11 height 11
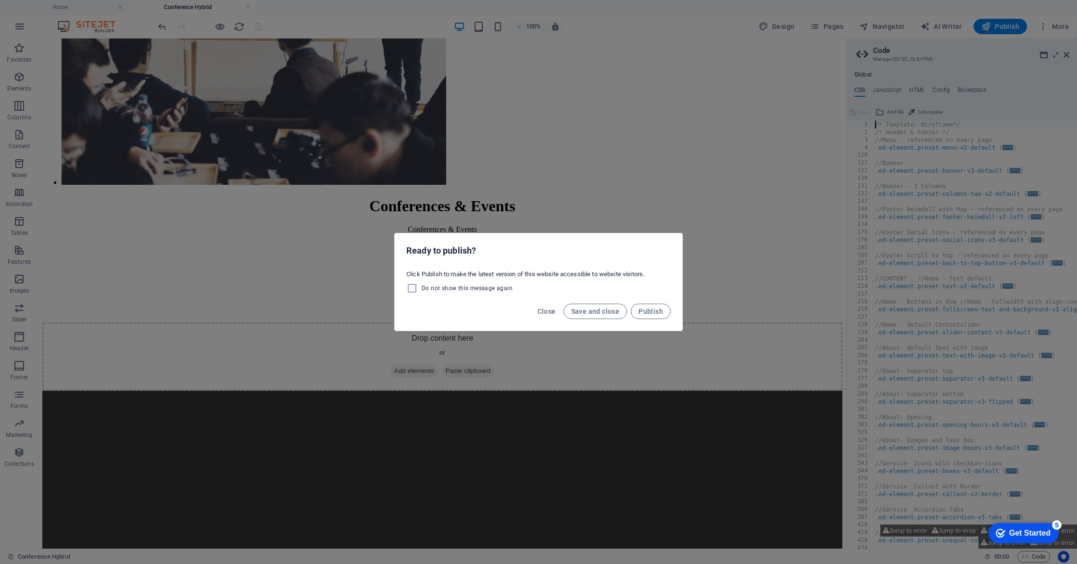
scroll to position [2013, 0]
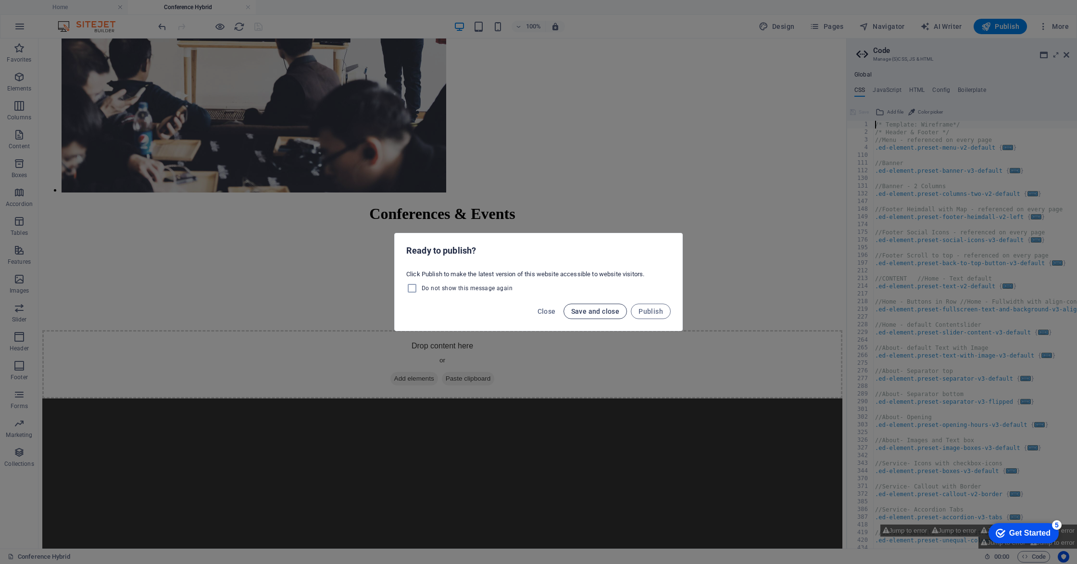
click at [600, 314] on span "Save and close" at bounding box center [595, 311] width 49 height 8
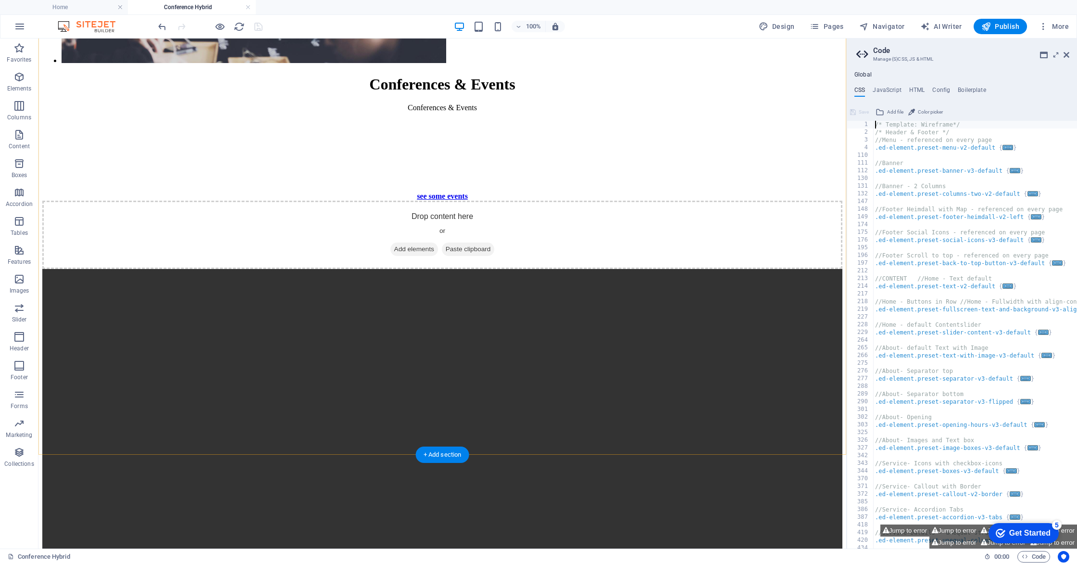
scroll to position [2145, 0]
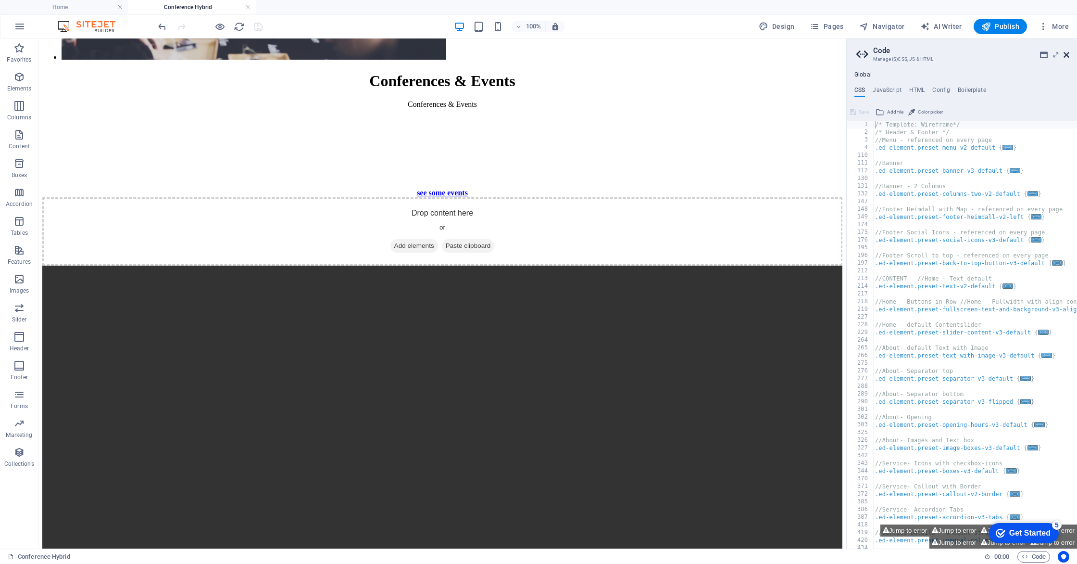
click at [1068, 53] on icon at bounding box center [1067, 55] width 6 height 8
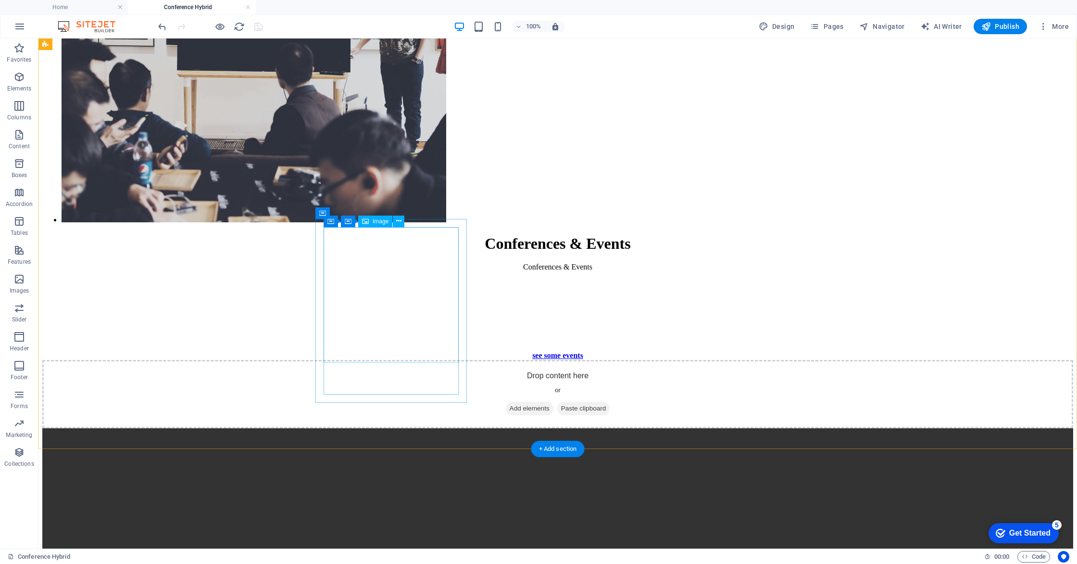
scroll to position [2134, 0]
click at [396, 220] on icon at bounding box center [398, 221] width 5 height 10
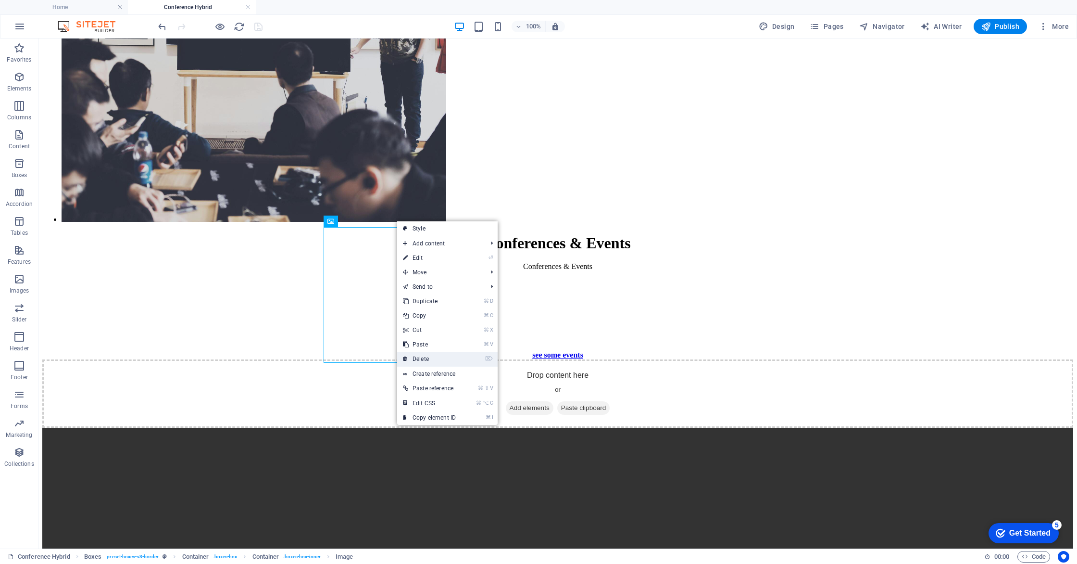
click at [441, 352] on link "⌦ Delete" at bounding box center [429, 359] width 64 height 14
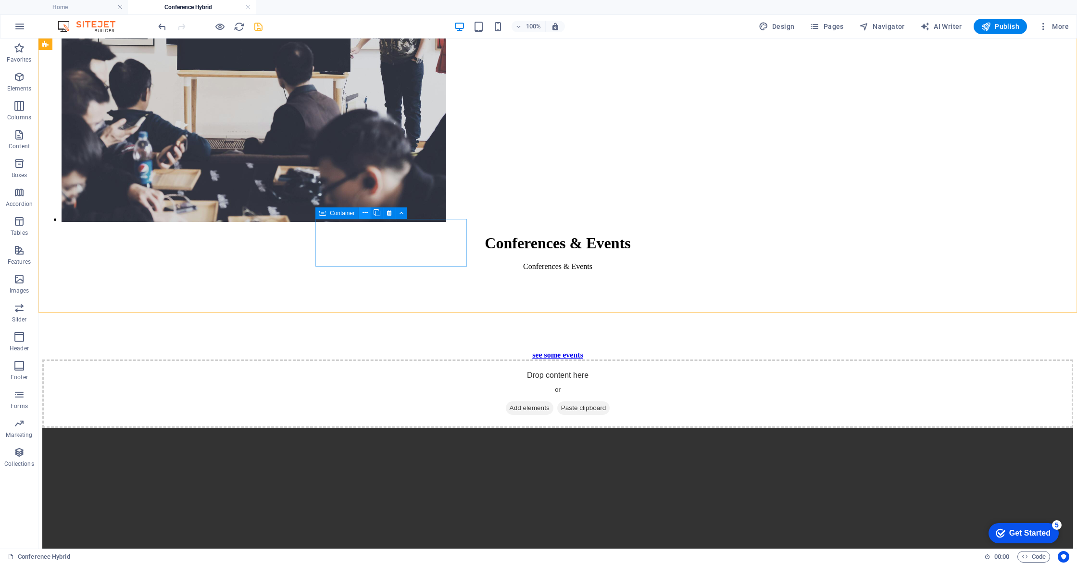
click at [365, 213] on icon at bounding box center [365, 213] width 5 height 10
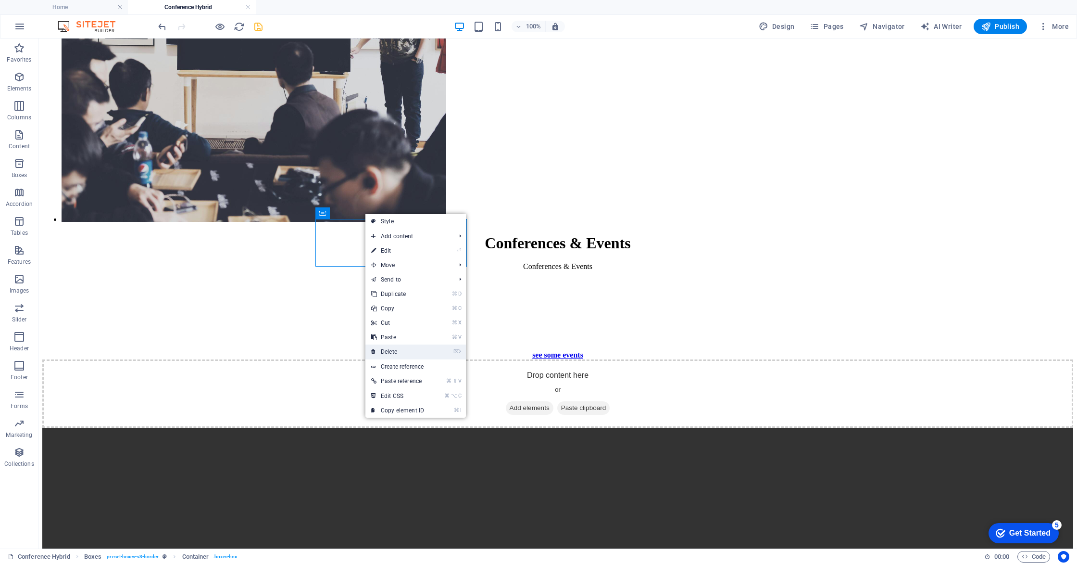
click at [410, 351] on link "⌦ Delete" at bounding box center [397, 351] width 64 height 14
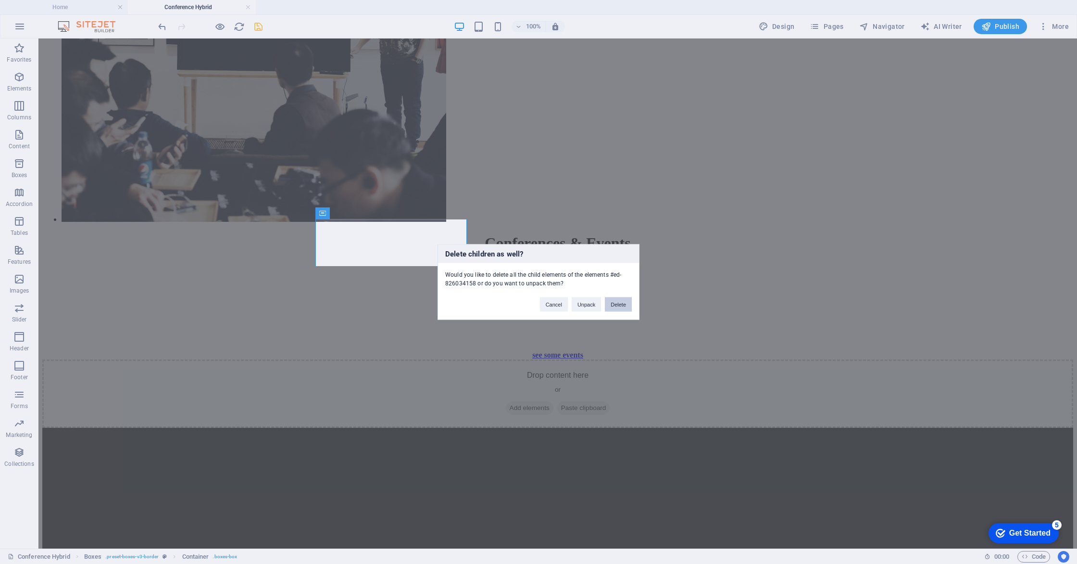
click at [621, 304] on button "Delete" at bounding box center [618, 304] width 27 height 14
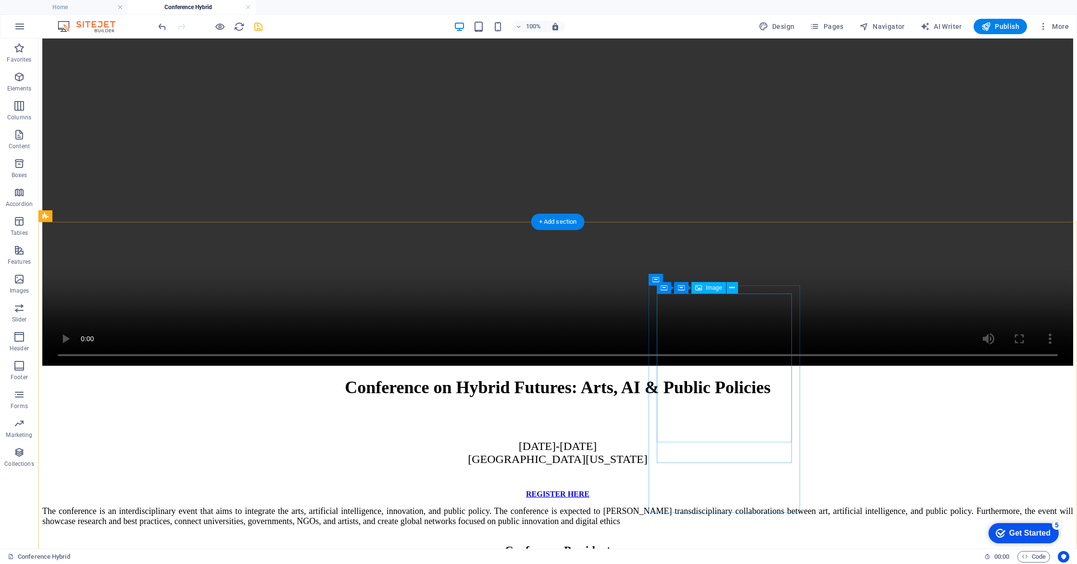
scroll to position [2717, 0]
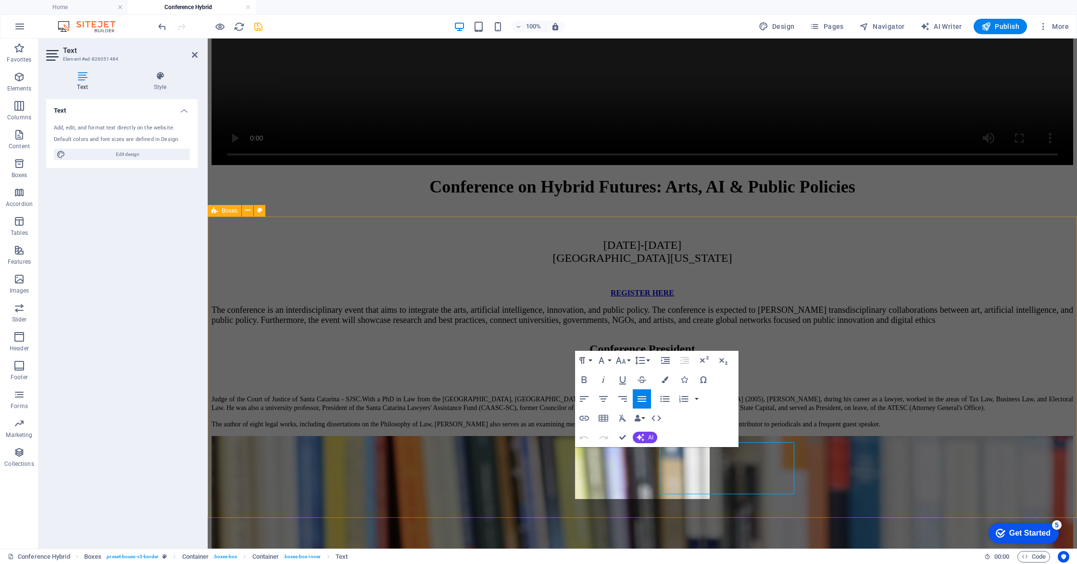
scroll to position [2722, 0]
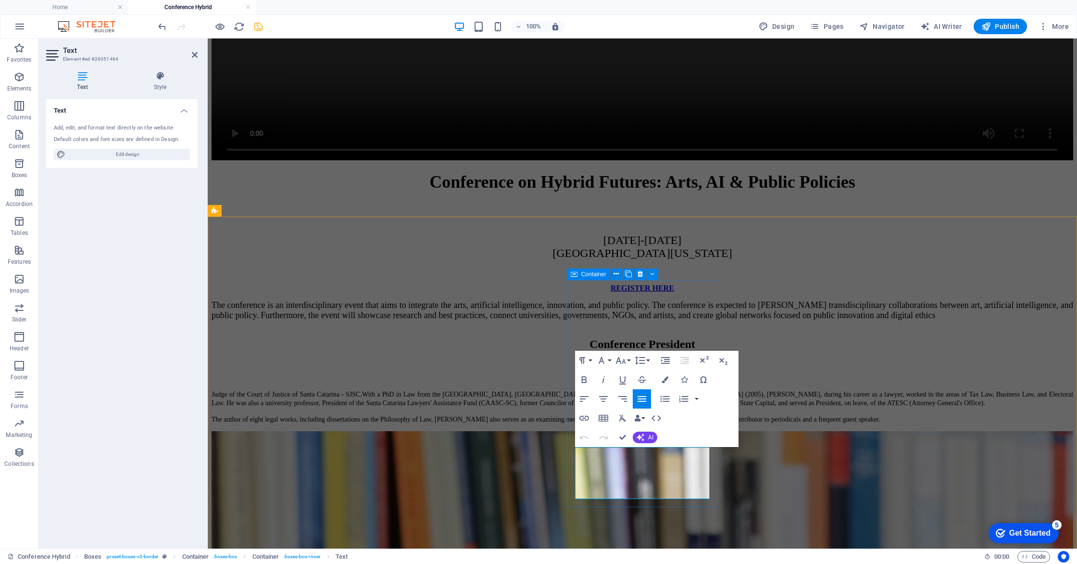
drag, startPoint x: 674, startPoint y: 496, endPoint x: 572, endPoint y: 450, distance: 112.1
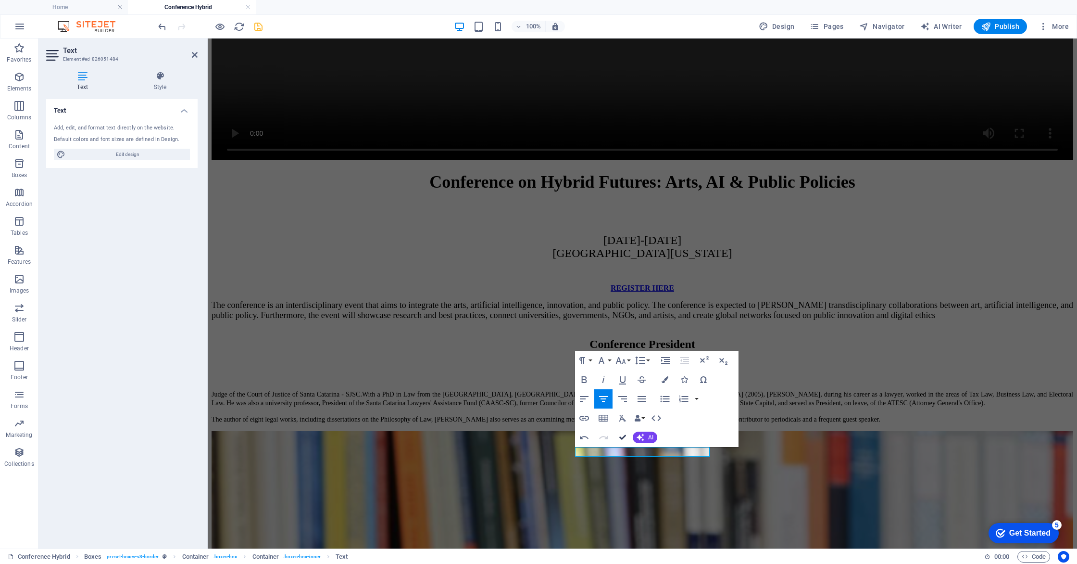
scroll to position [2717, 0]
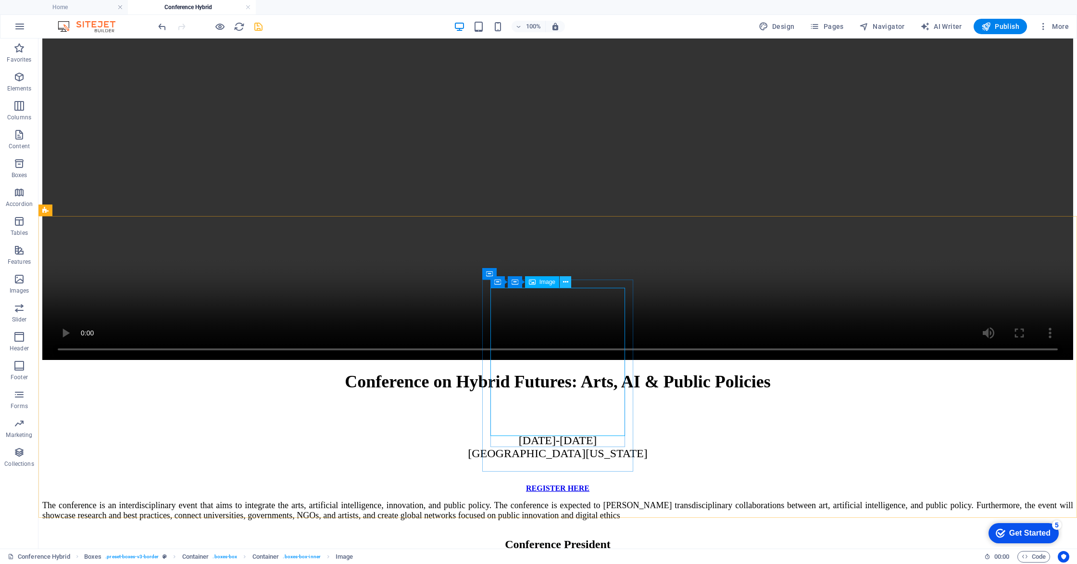
click at [566, 279] on icon at bounding box center [565, 282] width 5 height 10
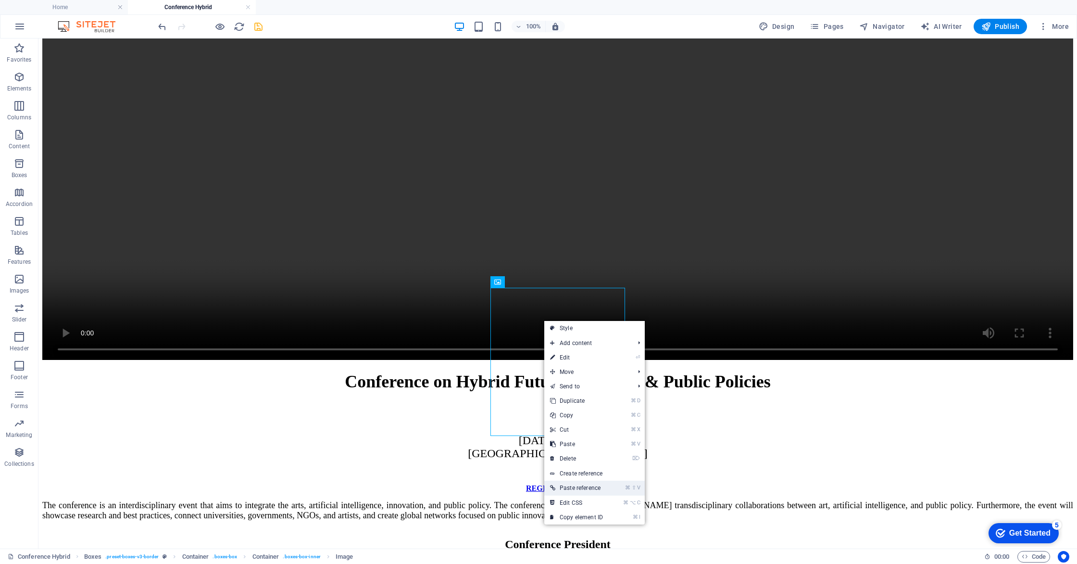
click at [581, 489] on link "⌘ ⇧ V Paste reference" at bounding box center [576, 487] width 64 height 14
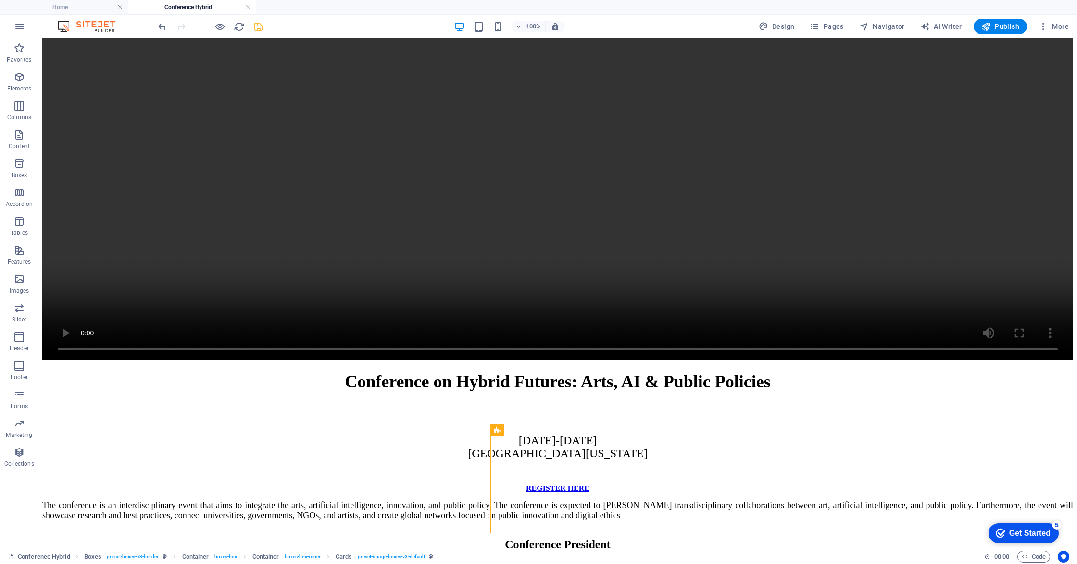
click at [153, 27] on div "100% Design Pages Navigator AI Writer Publish More" at bounding box center [538, 26] width 1076 height 23
click at [160, 27] on icon "undo" at bounding box center [162, 26] width 11 height 11
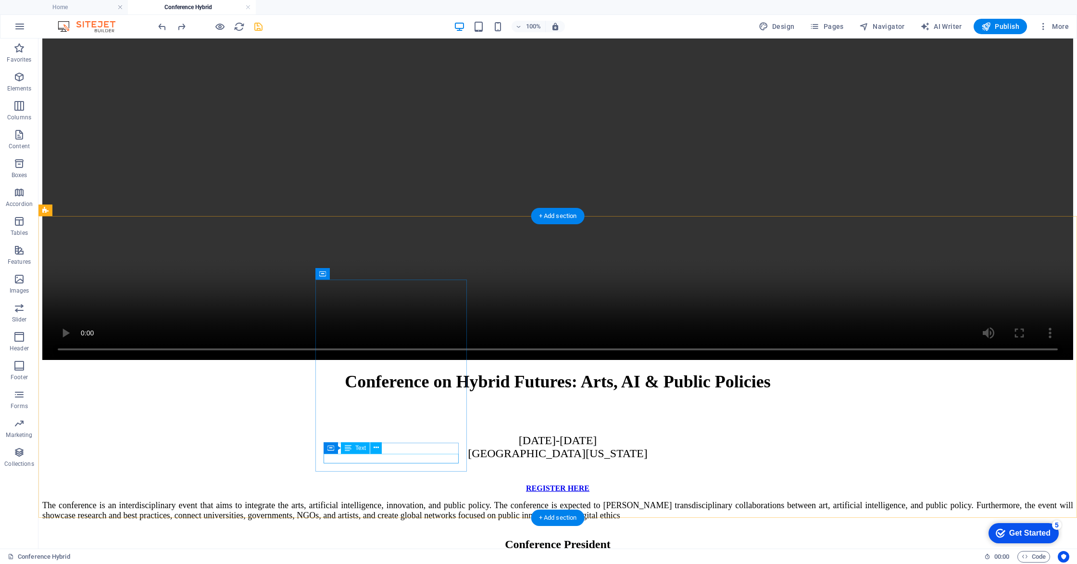
click at [374, 448] on icon at bounding box center [376, 447] width 5 height 10
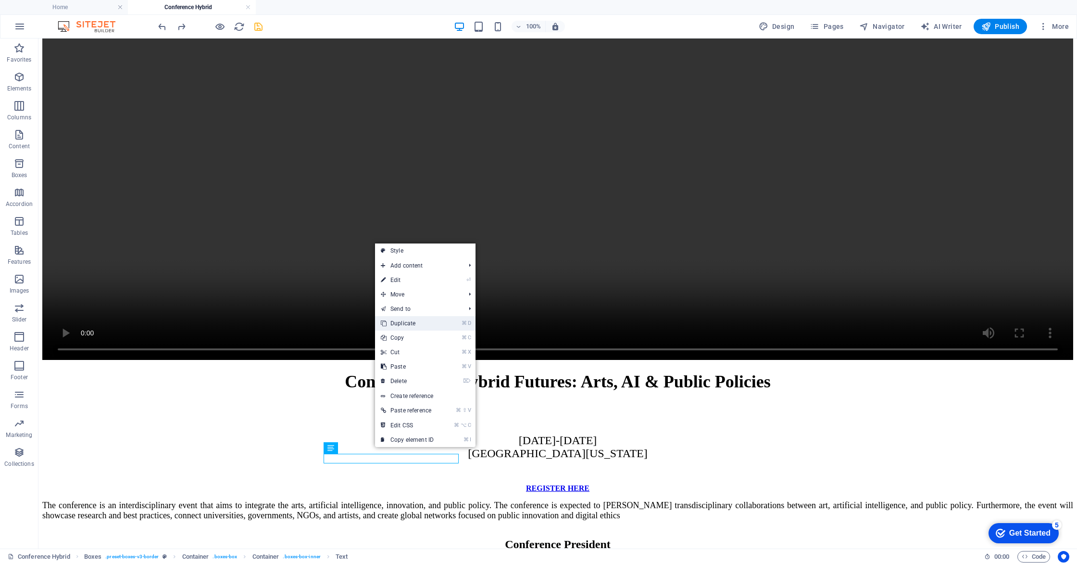
click at [414, 321] on link "⌘ D Duplicate" at bounding box center [407, 323] width 64 height 14
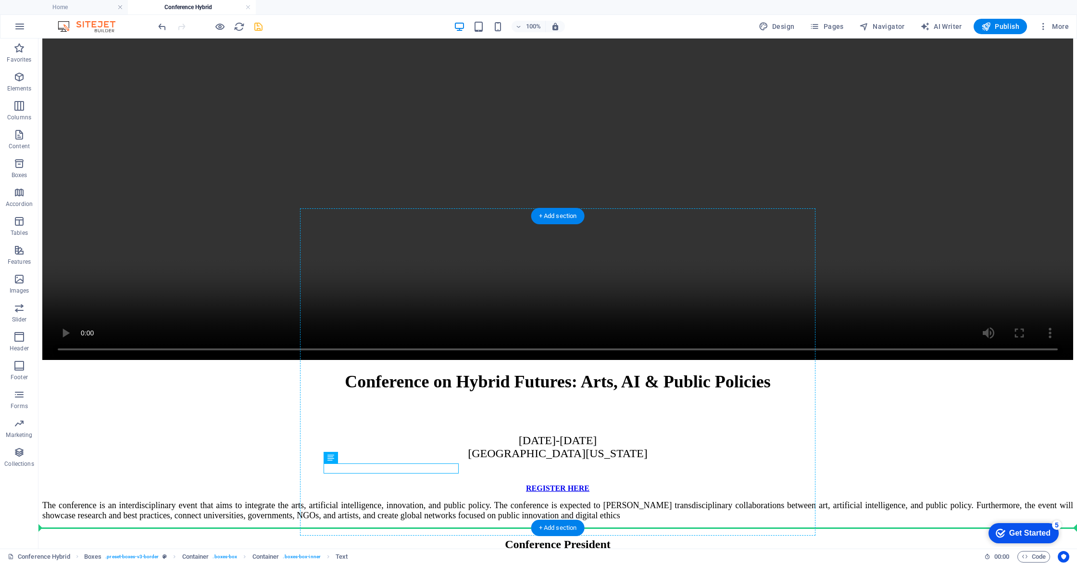
drag, startPoint x: 413, startPoint y: 469, endPoint x: 565, endPoint y: 456, distance: 152.0
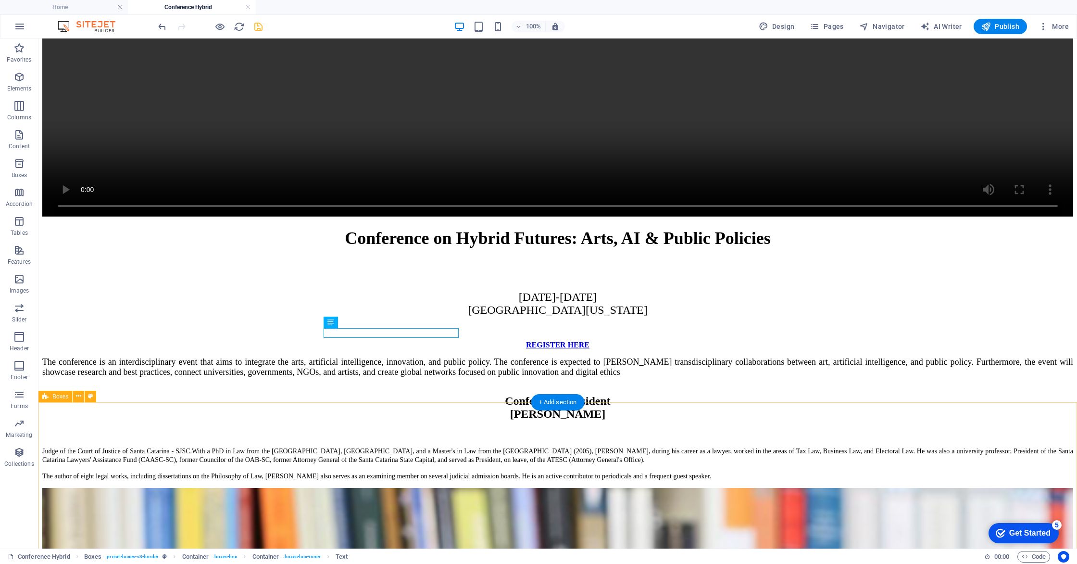
scroll to position [2867, 0]
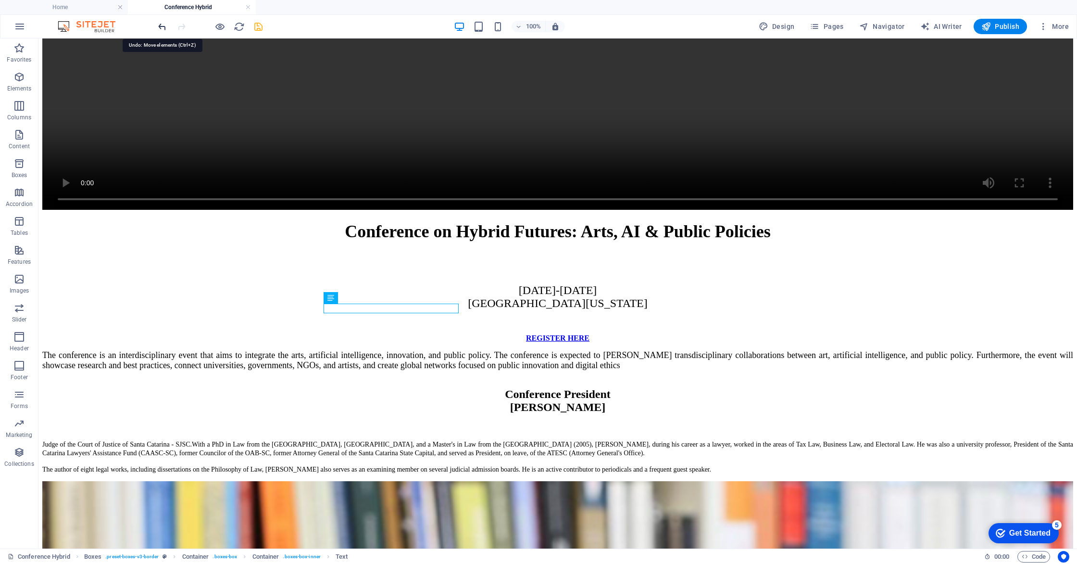
click at [161, 27] on icon "undo" at bounding box center [162, 26] width 11 height 11
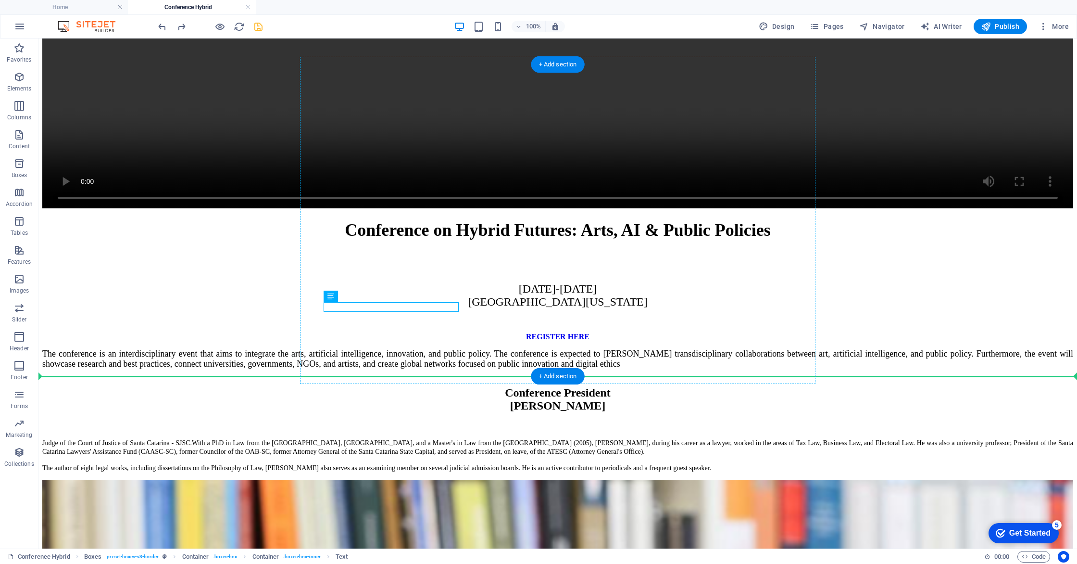
drag, startPoint x: 434, startPoint y: 311, endPoint x: 517, endPoint y: 312, distance: 83.2
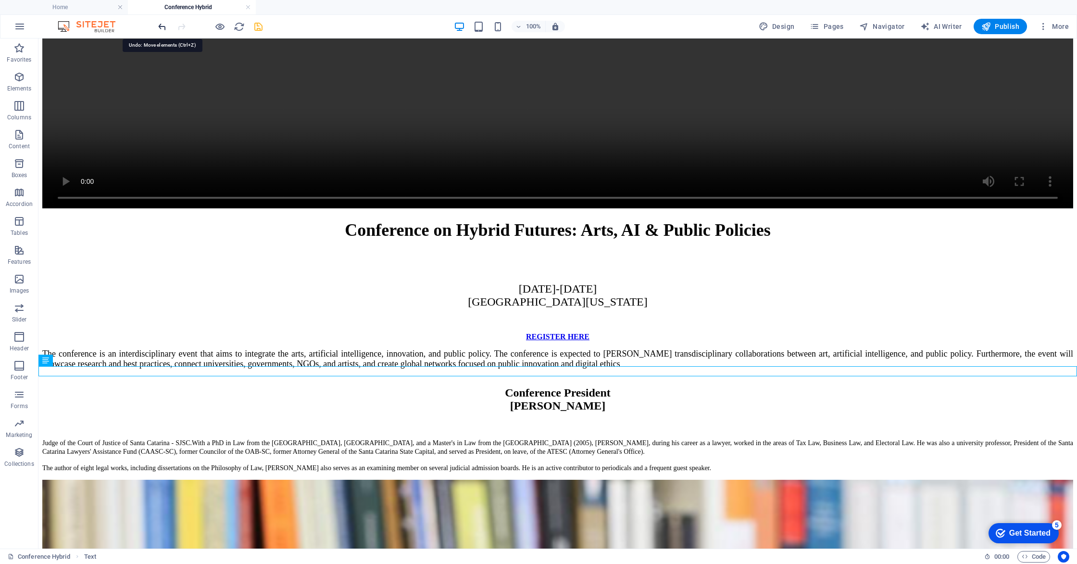
click at [162, 26] on icon "undo" at bounding box center [162, 26] width 11 height 11
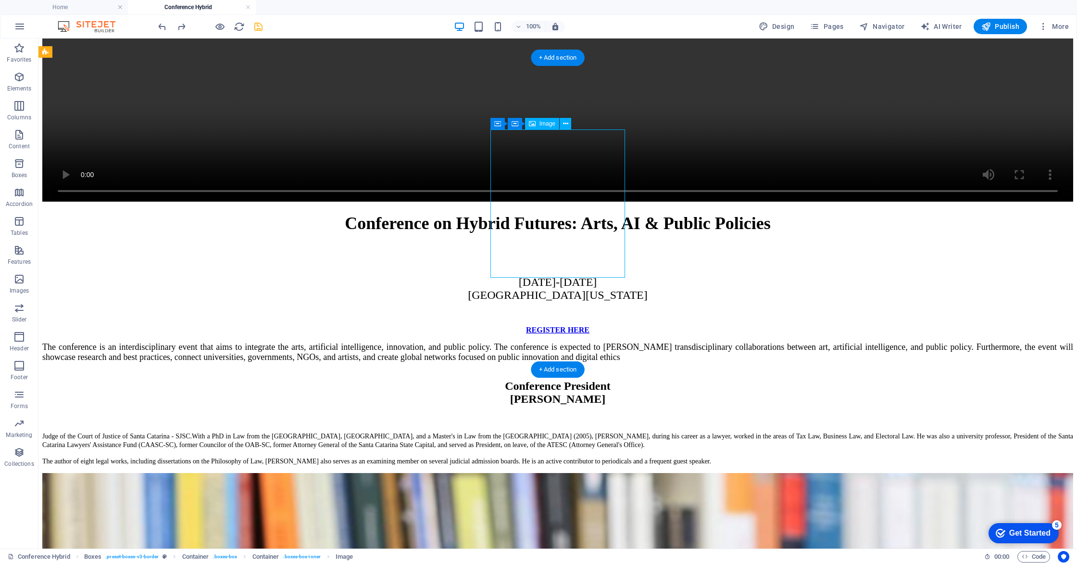
scroll to position [2872, 0]
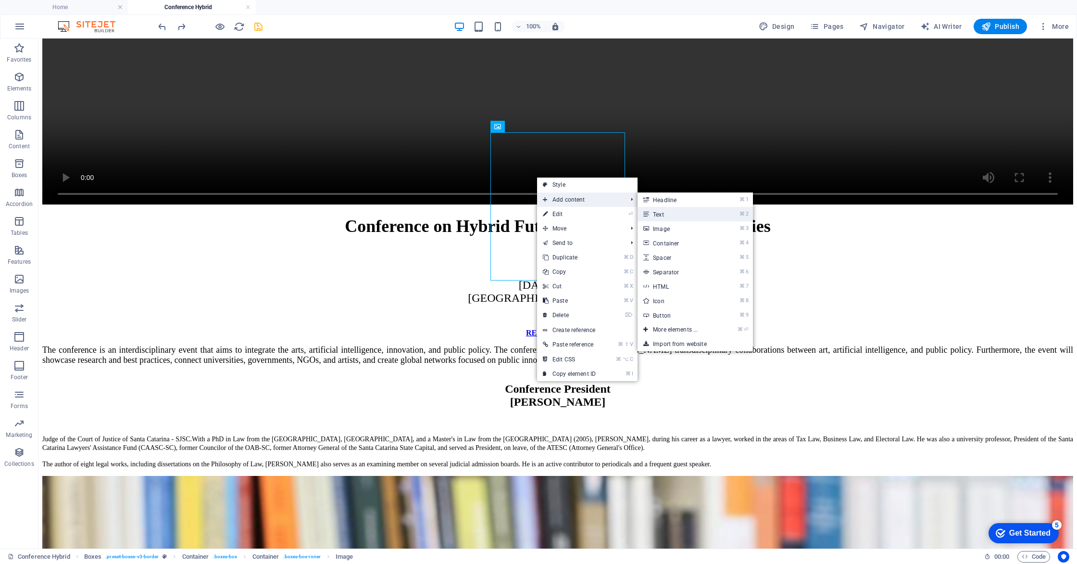
click at [655, 212] on link "⌘ 2 Text" at bounding box center [677, 214] width 79 height 14
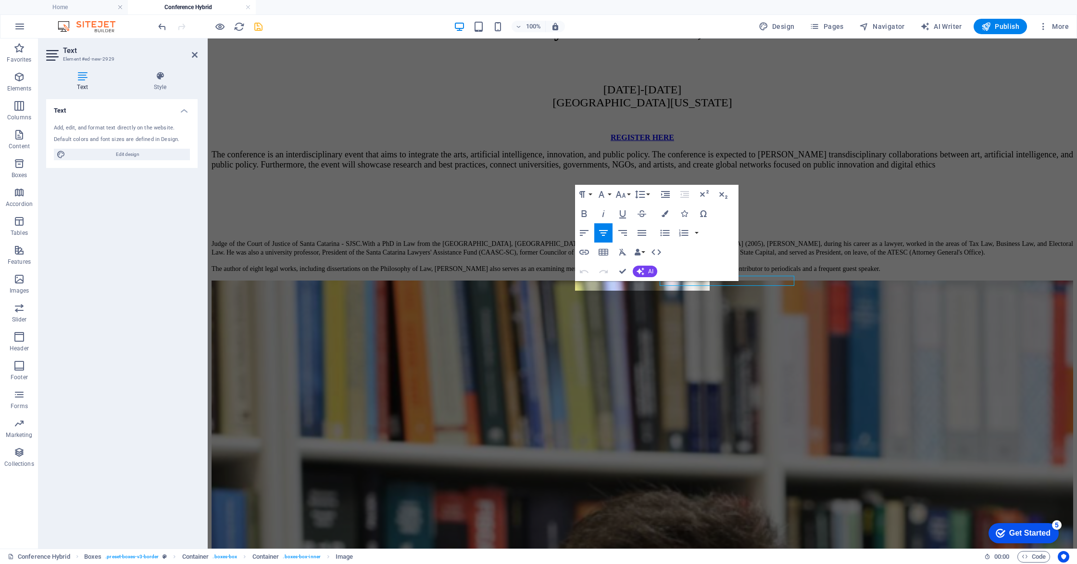
scroll to position [2877, 0]
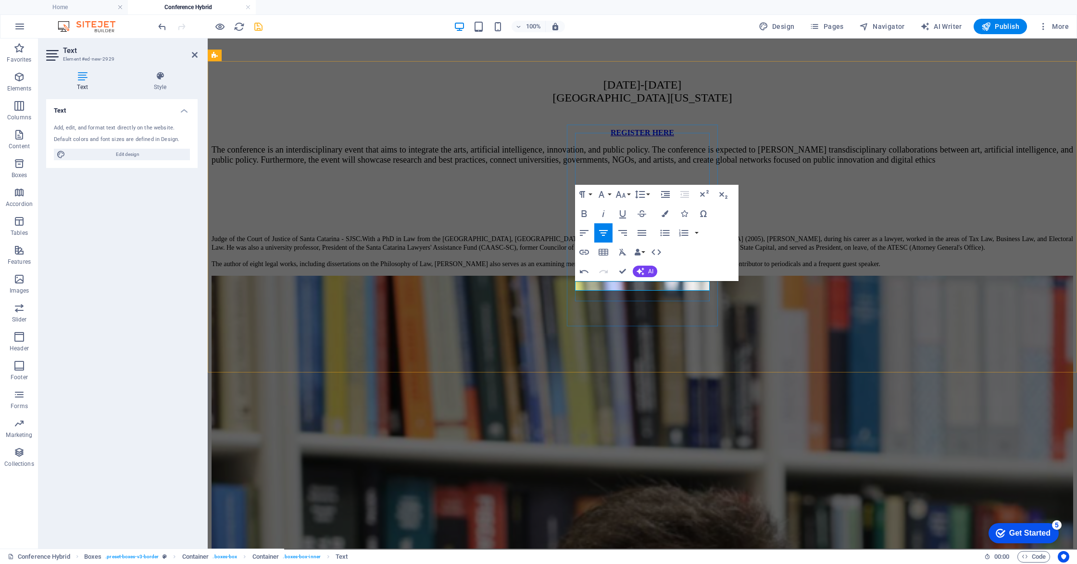
drag, startPoint x: 672, startPoint y: 285, endPoint x: 578, endPoint y: 280, distance: 93.9
click at [668, 214] on button "Colors" at bounding box center [665, 213] width 18 height 19
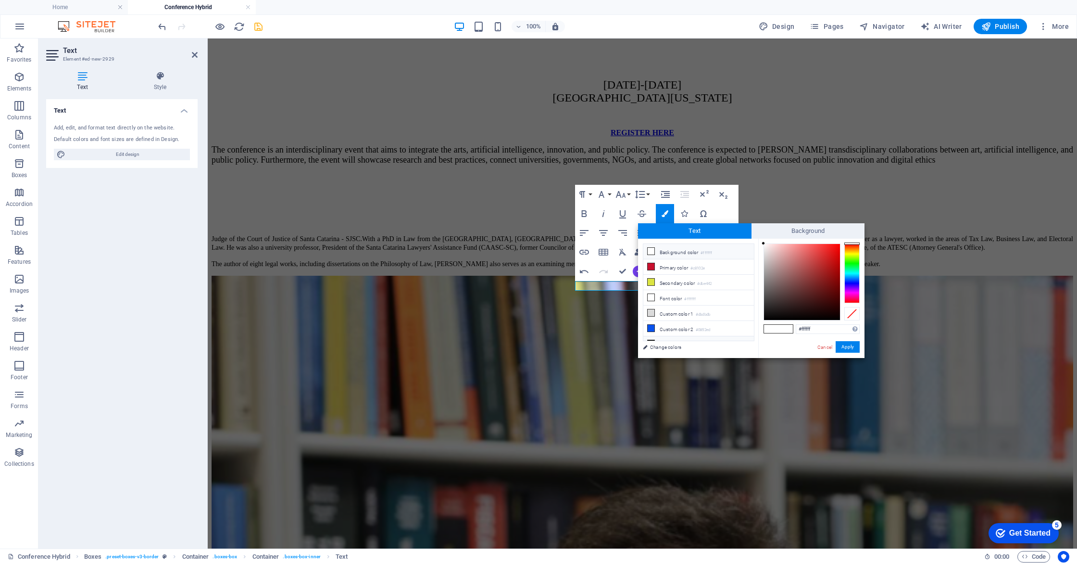
click at [657, 339] on li "Custom color 3 #000000" at bounding box center [698, 343] width 111 height 15
type input "#000000"
click at [851, 344] on button "Apply" at bounding box center [848, 347] width 24 height 12
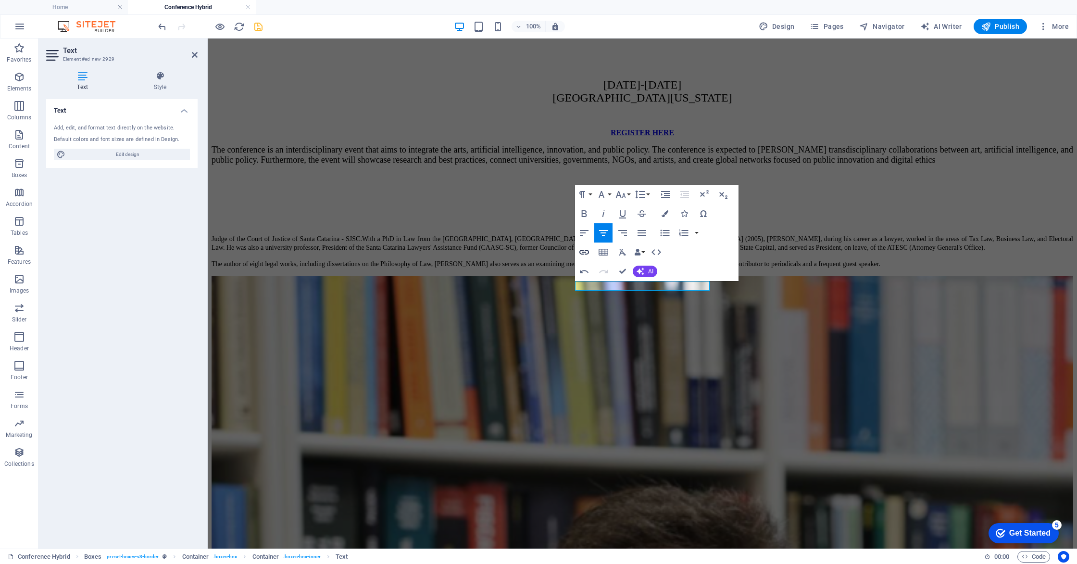
click at [581, 252] on icon "button" at bounding box center [585, 252] width 12 height 12
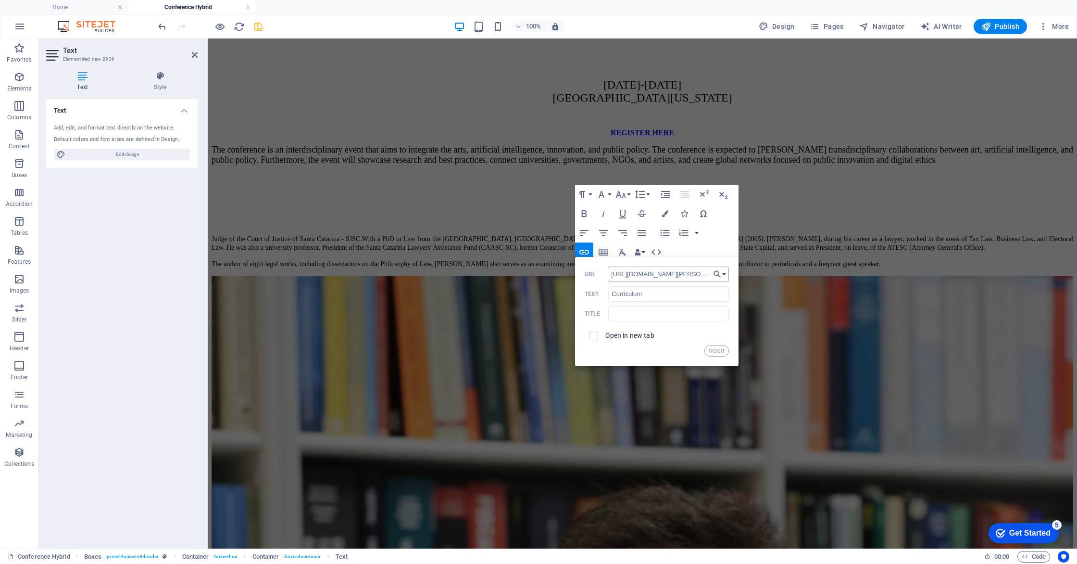
scroll to position [0, 61]
type input "[URL][DOMAIN_NAME][PERSON_NAME]"
click at [595, 333] on input "checkbox" at bounding box center [592, 334] width 9 height 9
checkbox input "true"
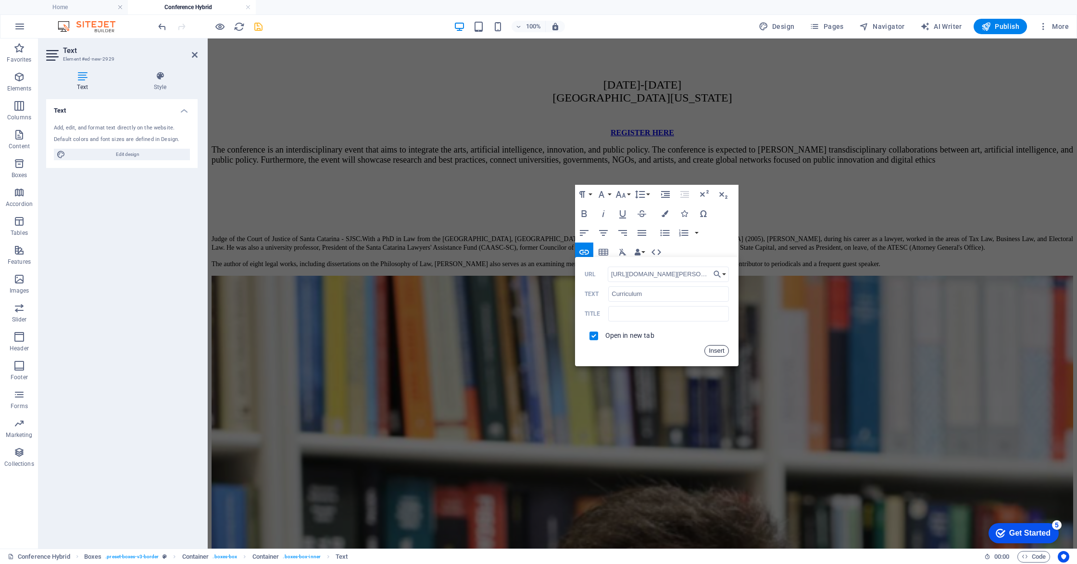
click at [710, 348] on button "Insert" at bounding box center [717, 351] width 25 height 12
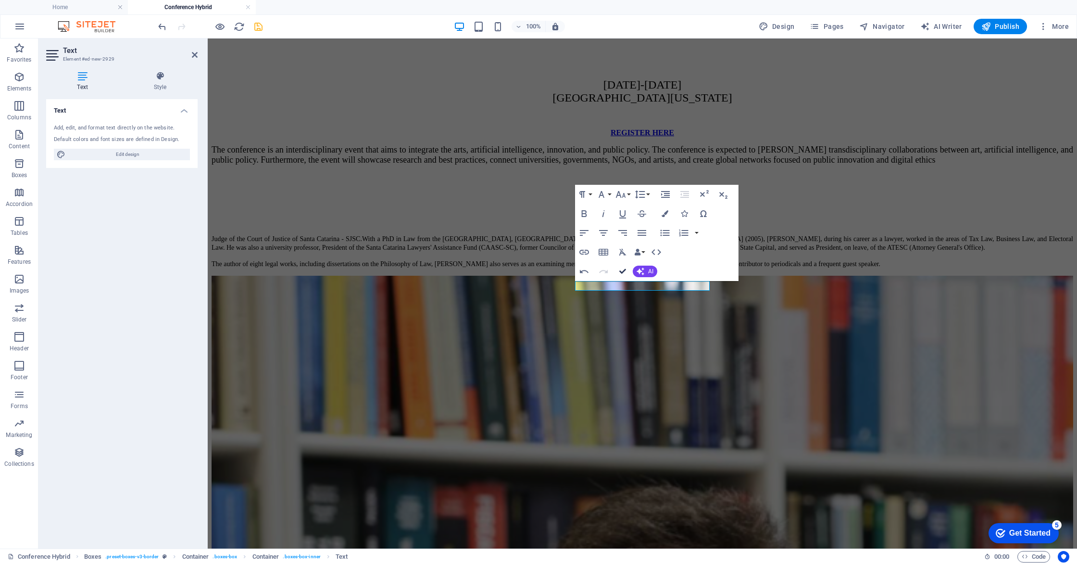
scroll to position [2872, 0]
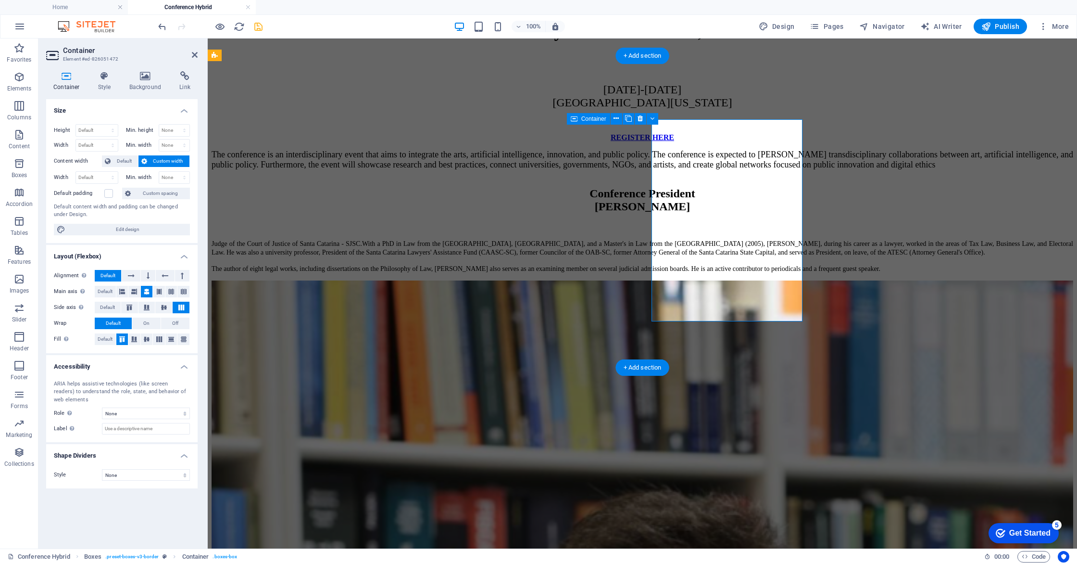
scroll to position [2877, 0]
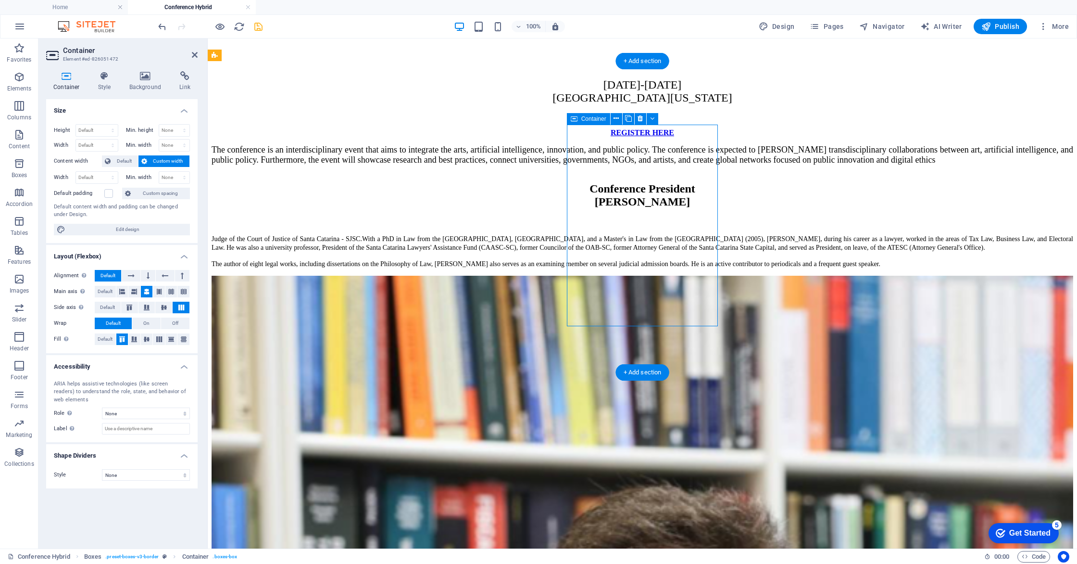
drag, startPoint x: 589, startPoint y: 311, endPoint x: 685, endPoint y: 313, distance: 96.2
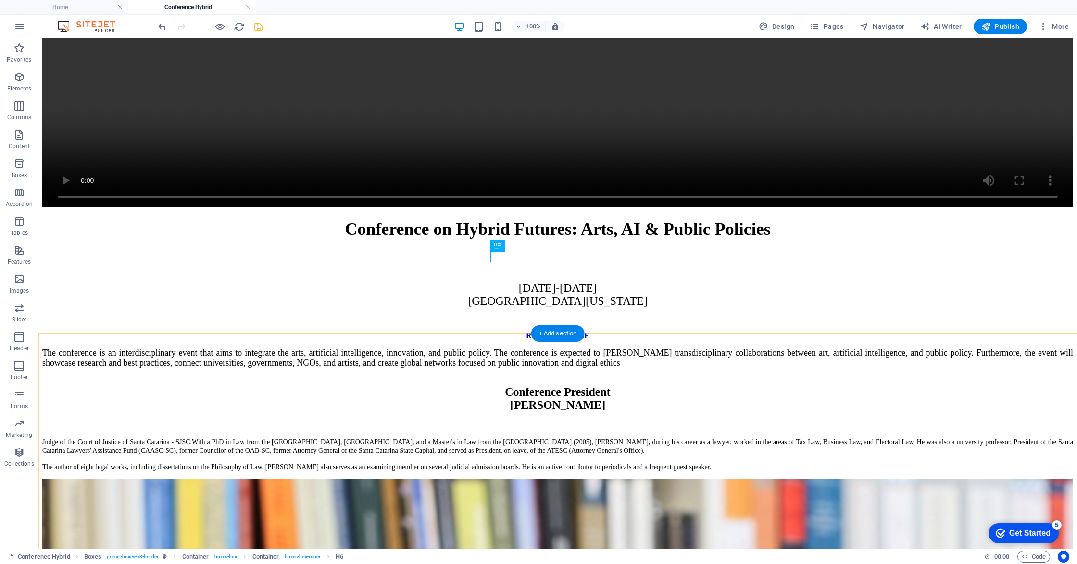
scroll to position [2851, 0]
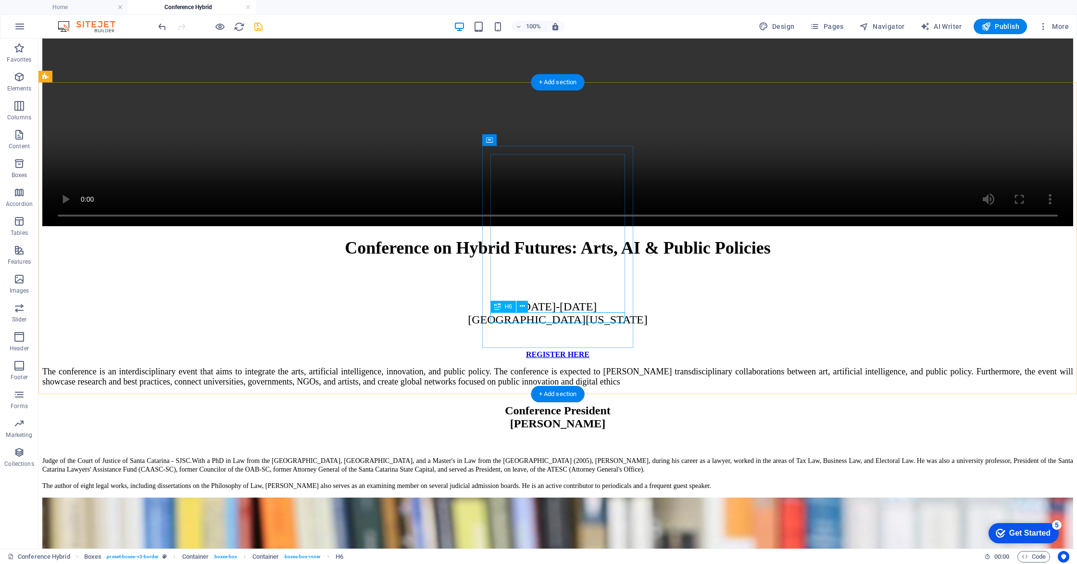
click at [161, 28] on icon "undo" at bounding box center [162, 26] width 11 height 11
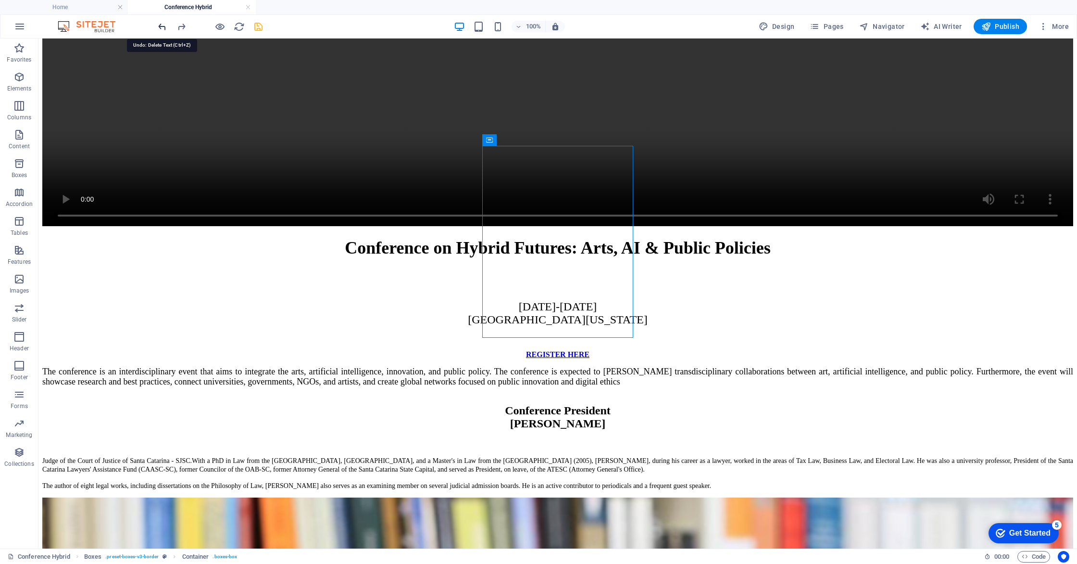
click at [161, 28] on icon "undo" at bounding box center [162, 26] width 11 height 11
click at [177, 29] on icon "redo" at bounding box center [181, 26] width 11 height 11
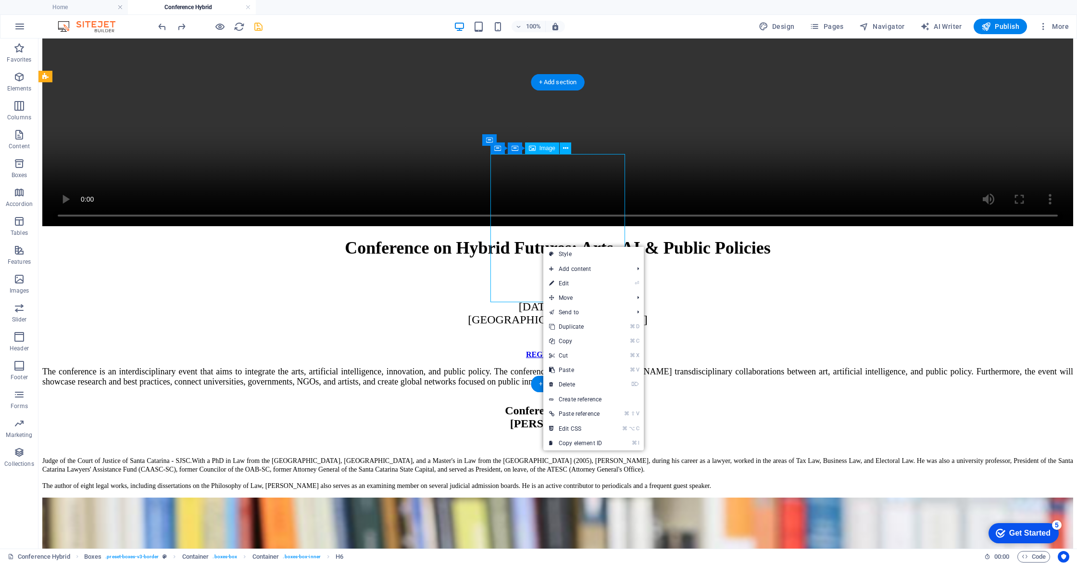
scroll to position [2851, 0]
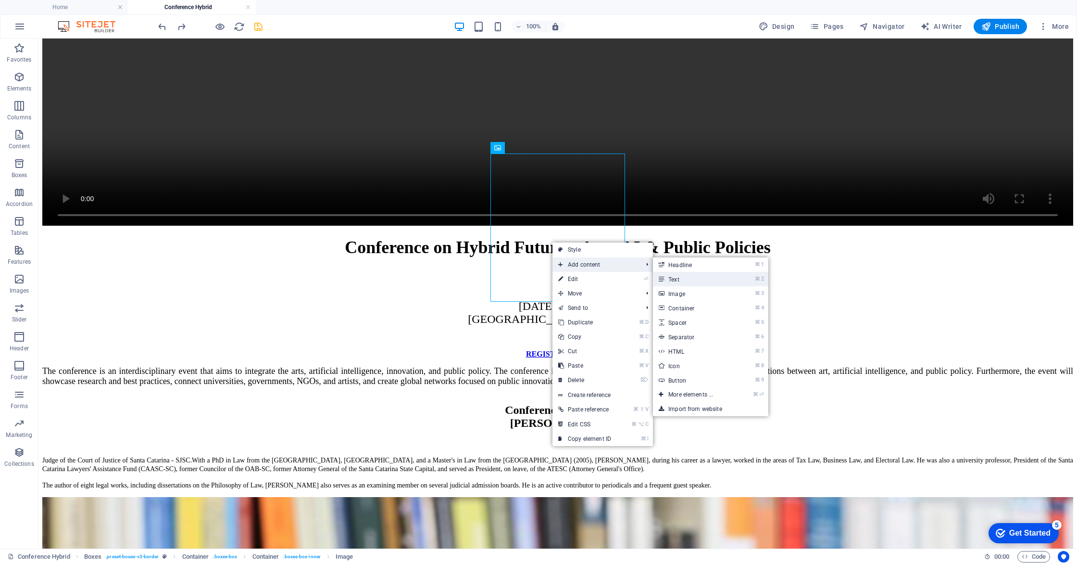
click at [679, 277] on link "⌘ 2 Text" at bounding box center [692, 279] width 79 height 14
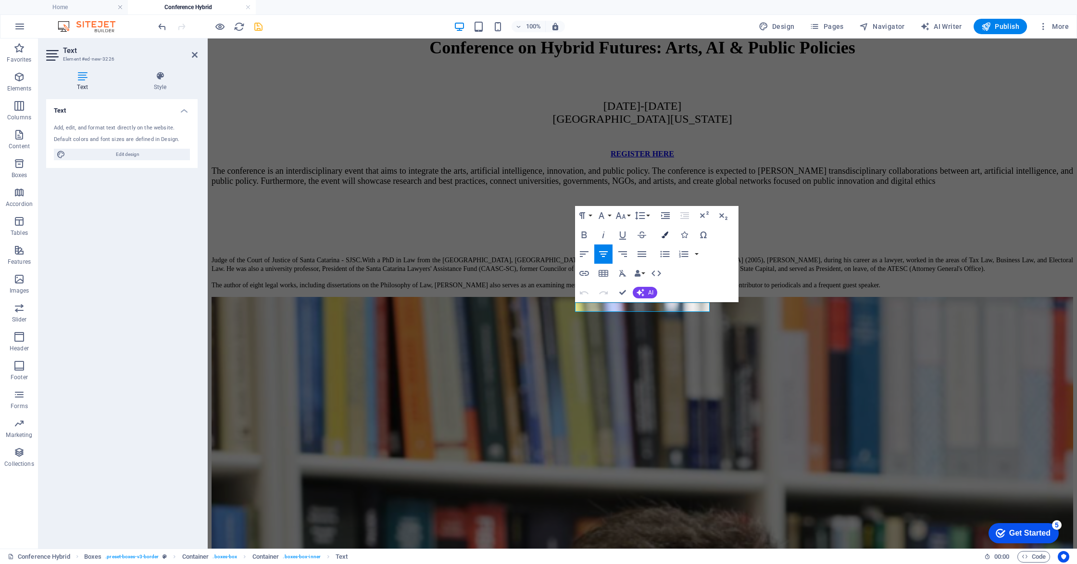
click at [666, 239] on button "Colors" at bounding box center [665, 234] width 18 height 19
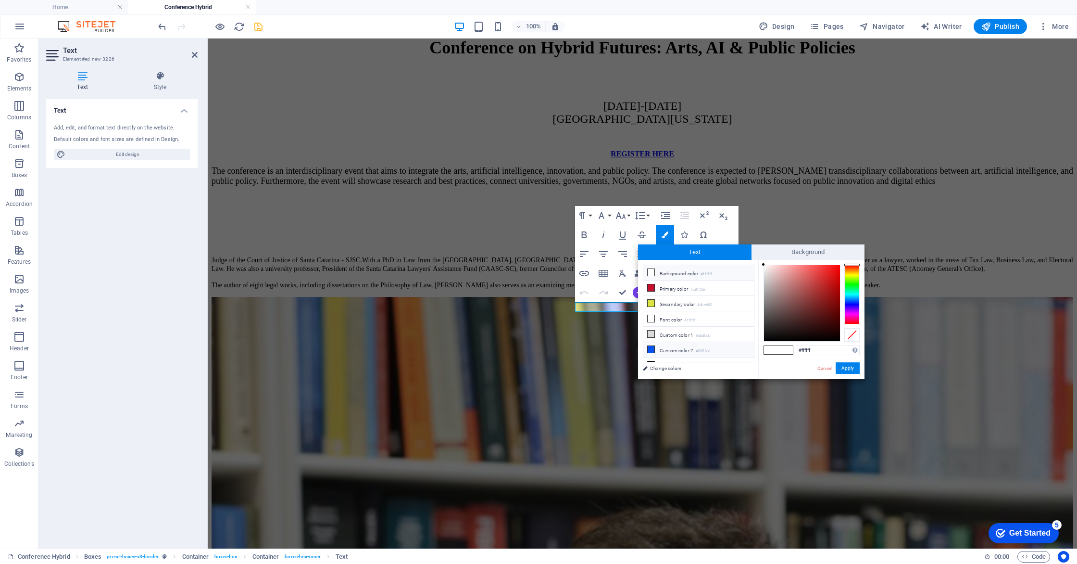
scroll to position [9, 0]
click at [659, 351] on li "Custom color 3 #000000" at bounding box center [698, 355] width 111 height 15
type input "#000000"
click at [846, 366] on button "Apply" at bounding box center [848, 368] width 24 height 12
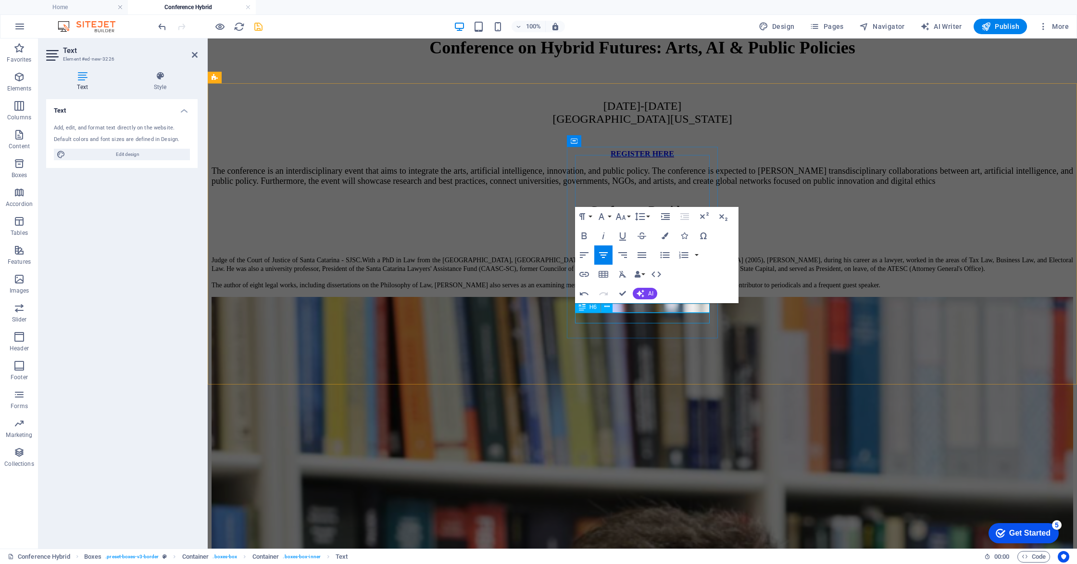
scroll to position [2855, 0]
click at [648, 302] on div "Undo Redo Confirm (⌘+⏎) AI Improve Make shorter Make longer Fix spelling & gram…" at bounding box center [616, 293] width 83 height 19
drag, startPoint x: 685, startPoint y: 307, endPoint x: 599, endPoint y: 303, distance: 85.7
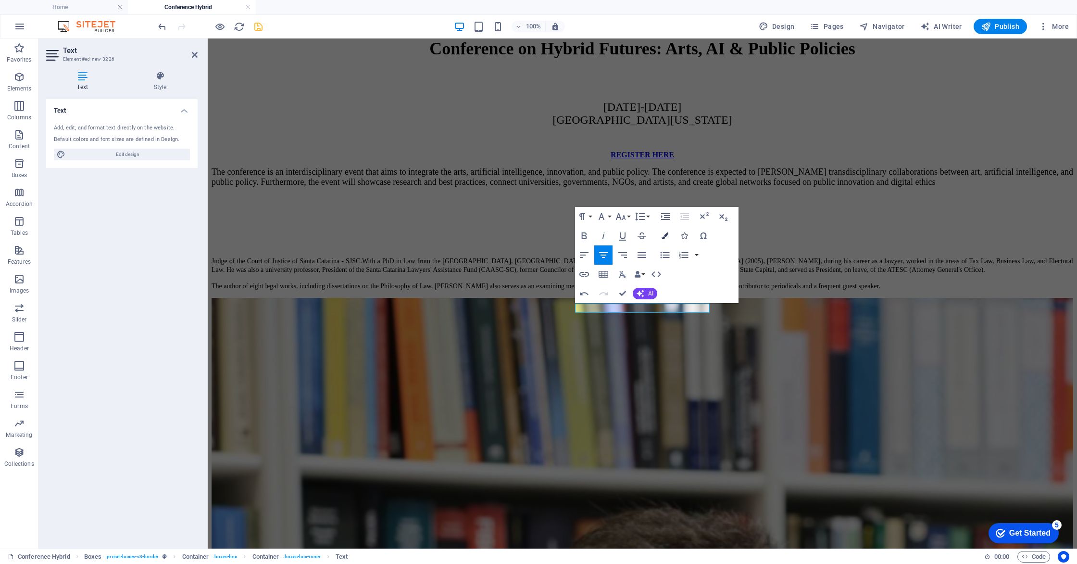
click at [662, 239] on button "Colors" at bounding box center [665, 235] width 18 height 19
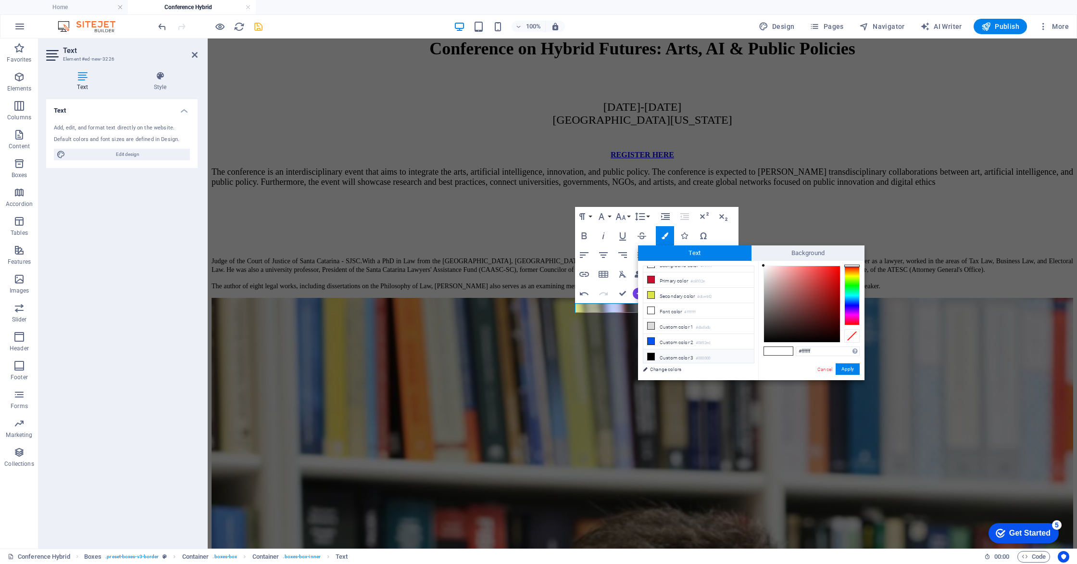
click at [658, 356] on li "Custom color 3 #000000" at bounding box center [698, 356] width 111 height 15
type input "#000000"
click at [845, 371] on button "Apply" at bounding box center [848, 369] width 24 height 12
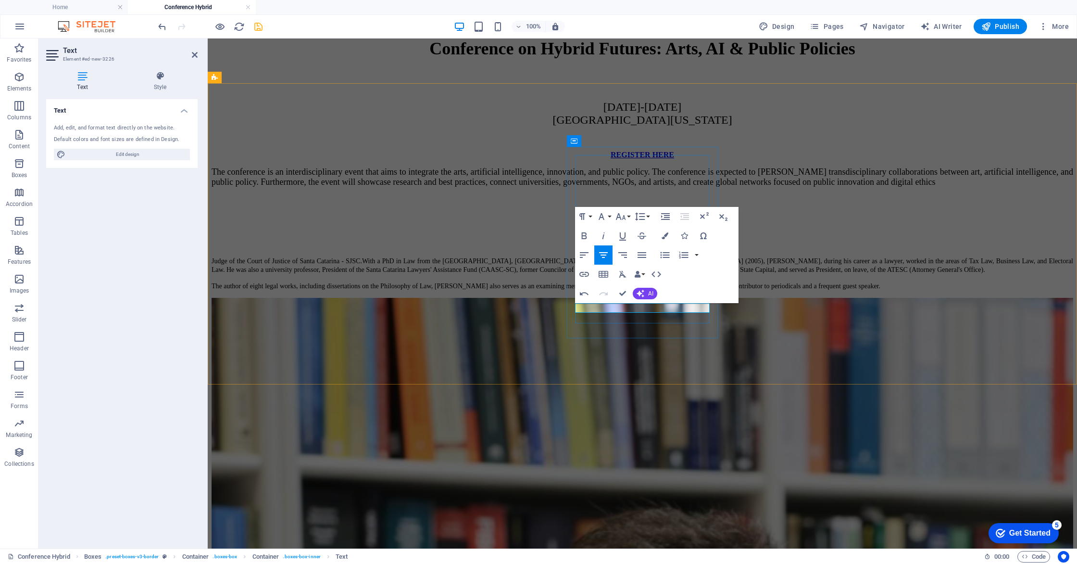
drag, startPoint x: 663, startPoint y: 308, endPoint x: 625, endPoint y: 308, distance: 38.5
click at [587, 234] on icon "button" at bounding box center [585, 236] width 12 height 12
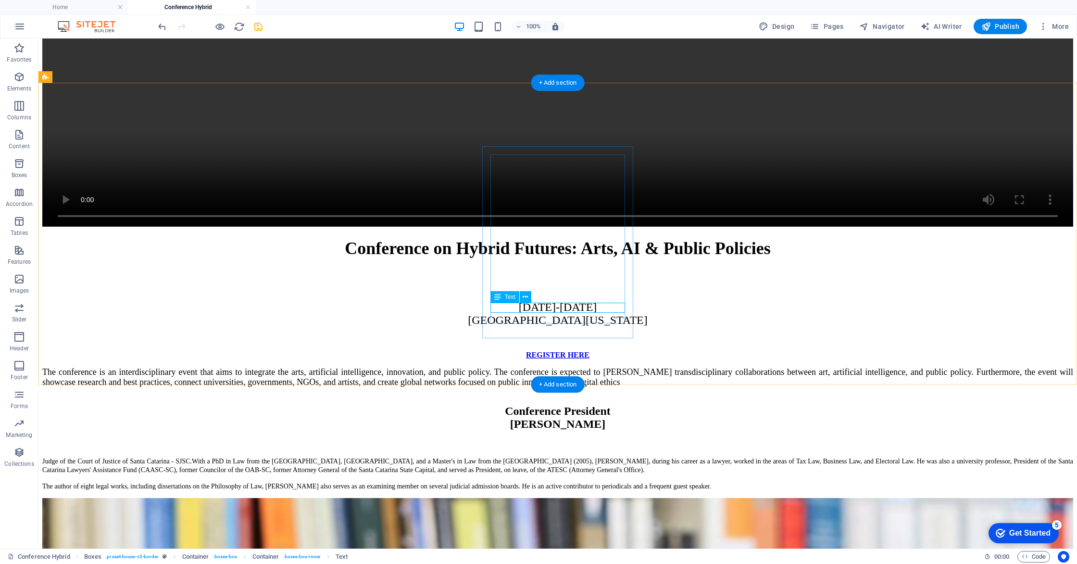
scroll to position [2852, 0]
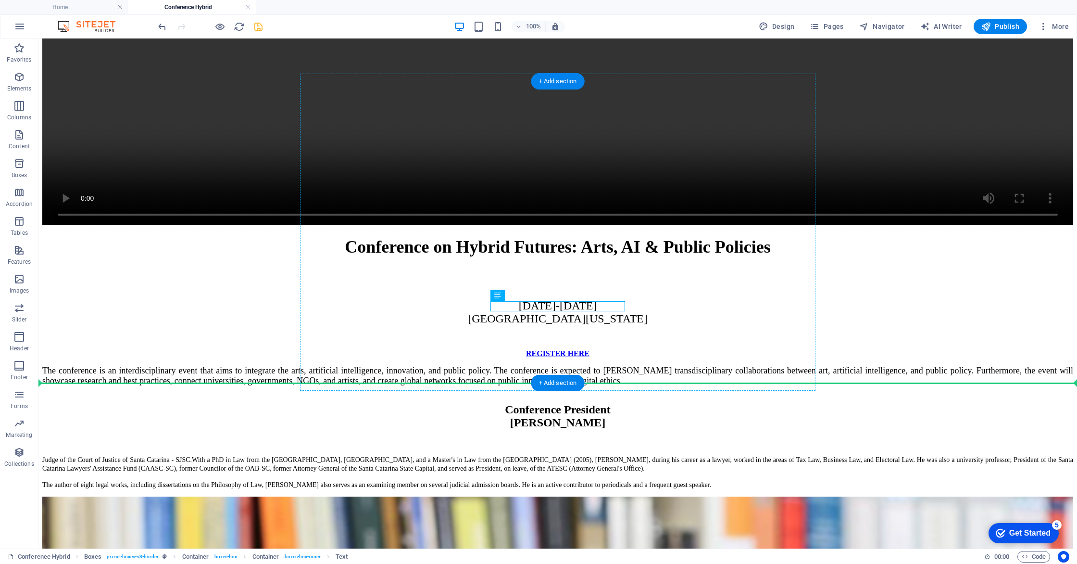
drag, startPoint x: 583, startPoint y: 309, endPoint x: 582, endPoint y: 328, distance: 19.2
drag, startPoint x: 515, startPoint y: 387, endPoint x: 537, endPoint y: 325, distance: 65.6
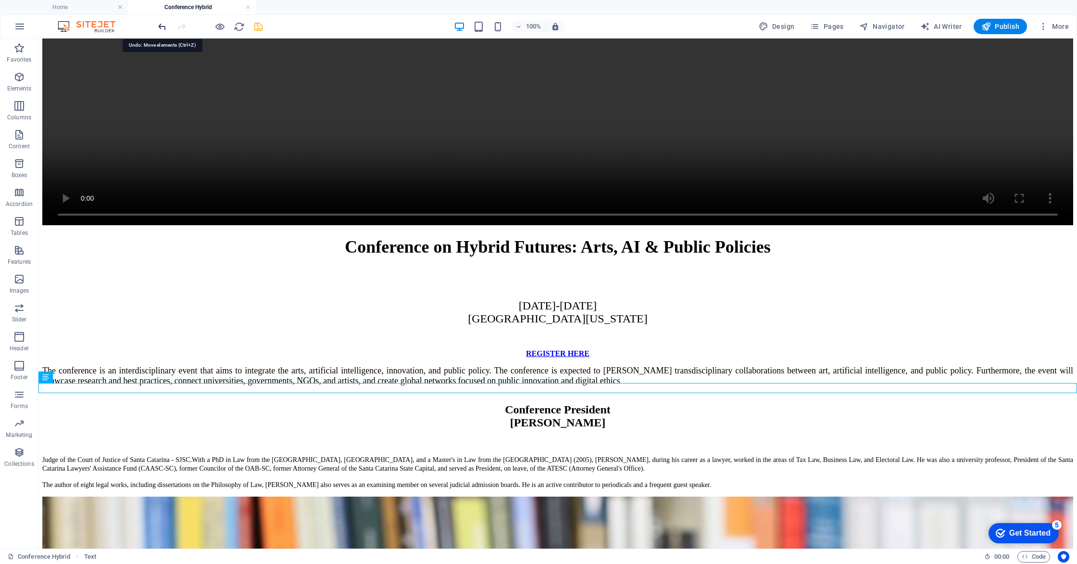
click at [158, 25] on icon "undo" at bounding box center [162, 26] width 11 height 11
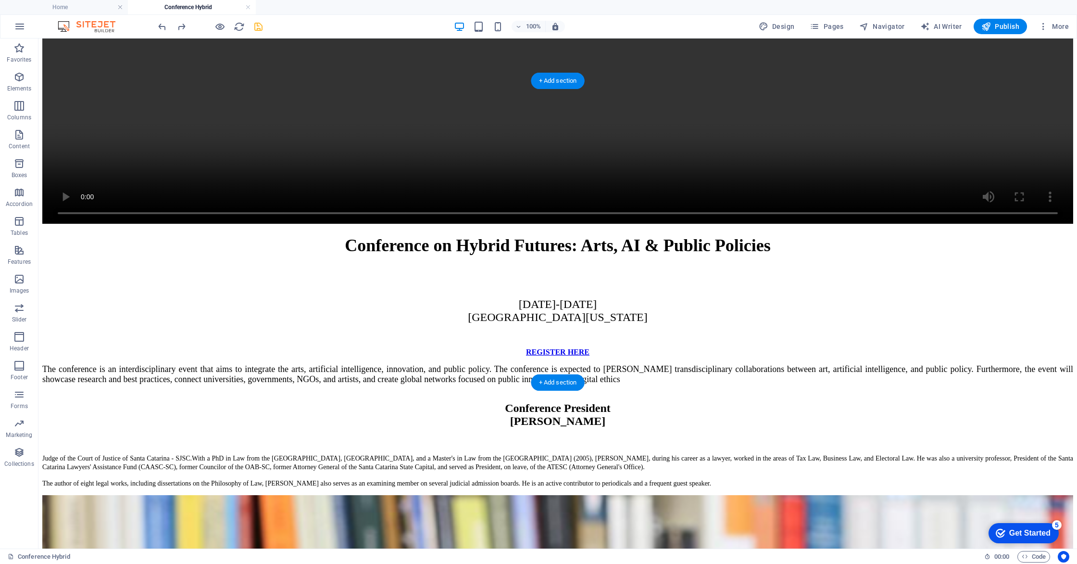
scroll to position [2852, 0]
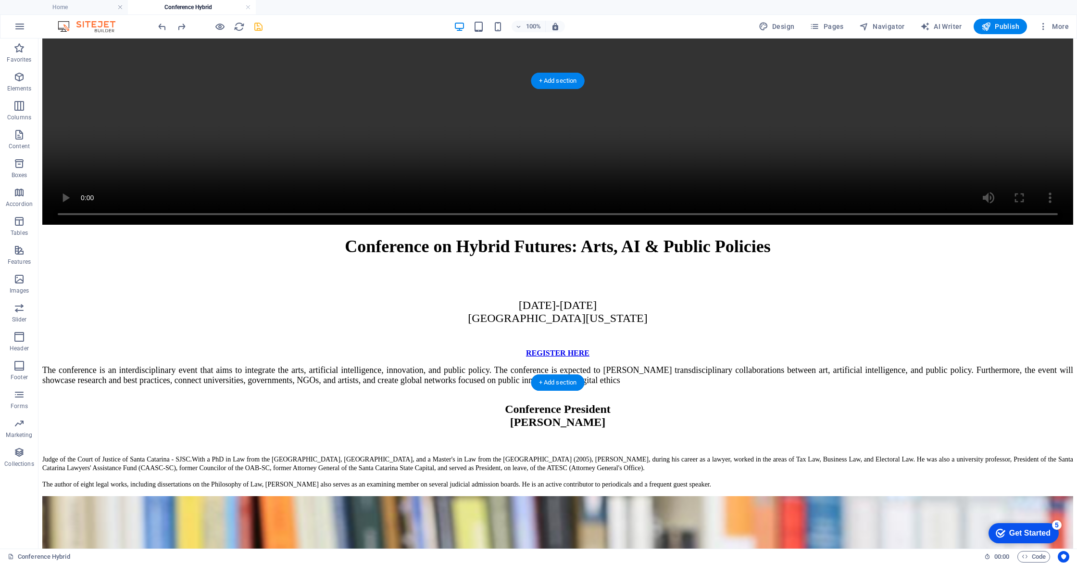
drag, startPoint x: 578, startPoint y: 317, endPoint x: 578, endPoint y: 306, distance: 10.6
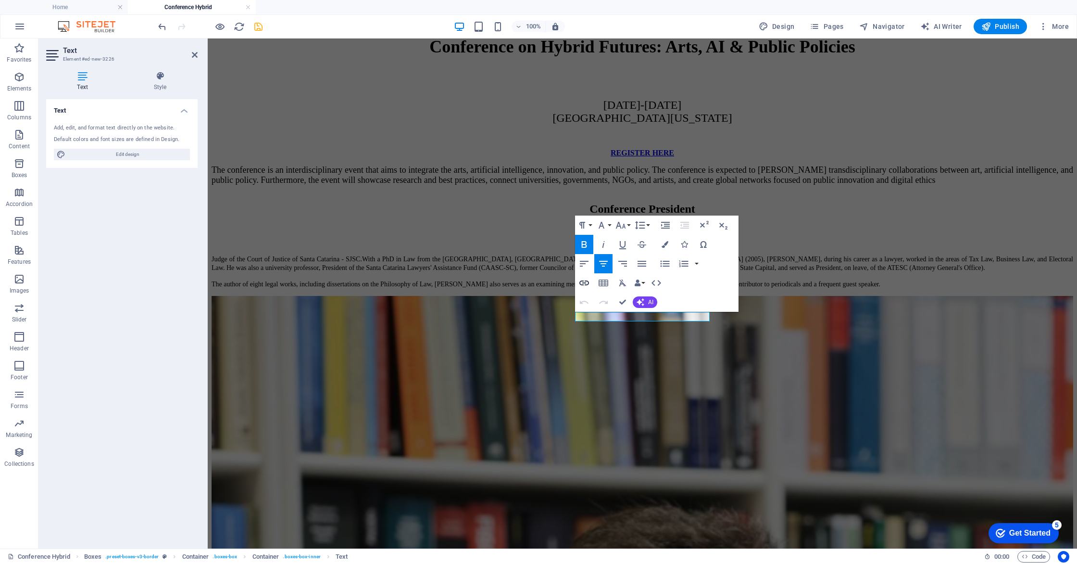
click at [587, 279] on icon "button" at bounding box center [585, 283] width 12 height 12
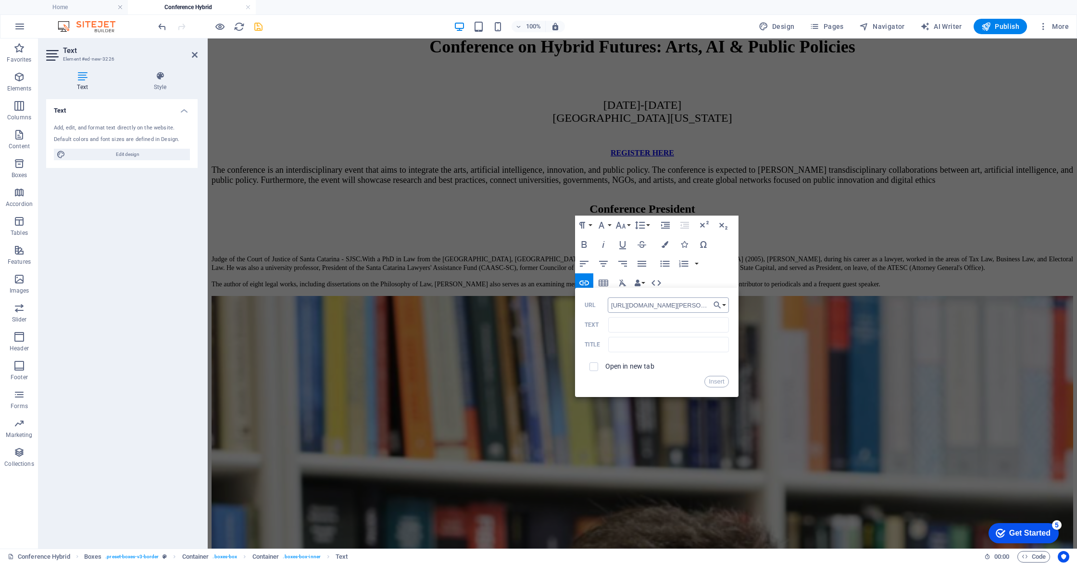
scroll to position [0, 61]
type input "[URL][DOMAIN_NAME][PERSON_NAME]"
click at [591, 365] on input "checkbox" at bounding box center [592, 365] width 9 height 9
checkbox input "true"
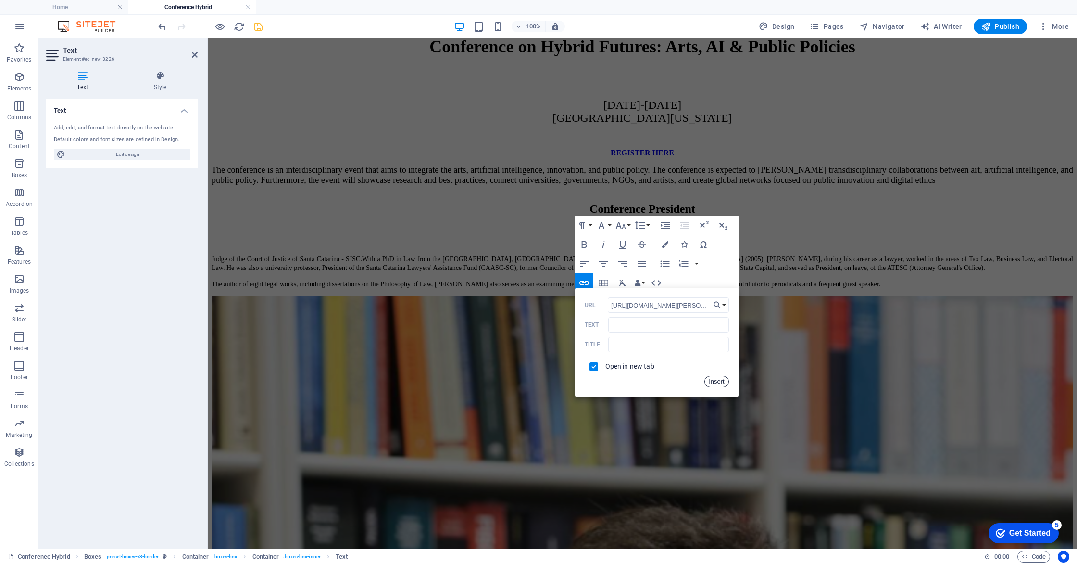
click at [714, 383] on button "Insert" at bounding box center [717, 382] width 25 height 12
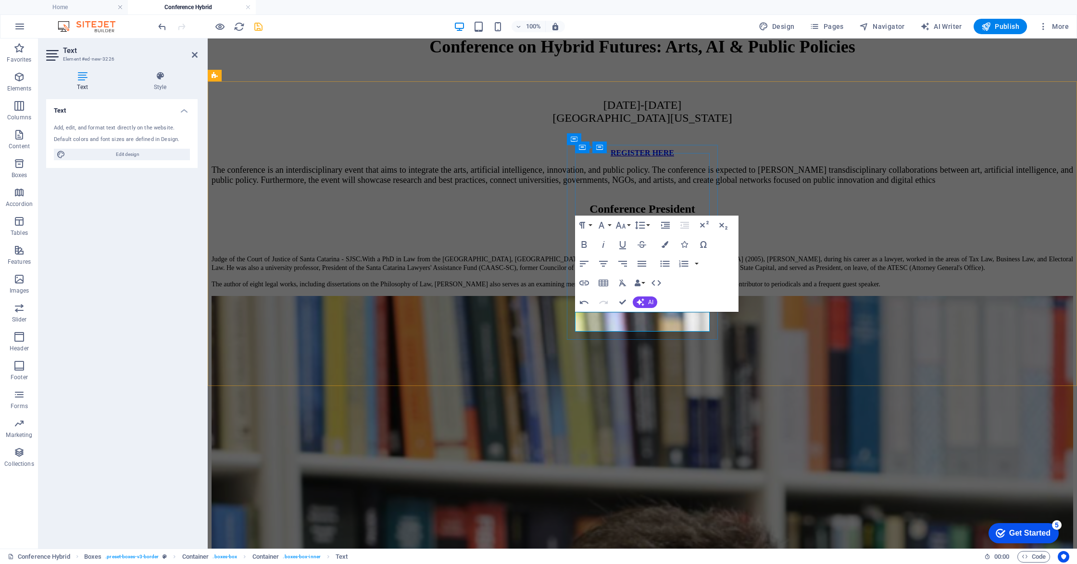
drag, startPoint x: 689, startPoint y: 325, endPoint x: 648, endPoint y: 322, distance: 41.0
type input "​Curriculum"
checkbox input "false"
click at [582, 281] on icon "button" at bounding box center [584, 282] width 10 height 5
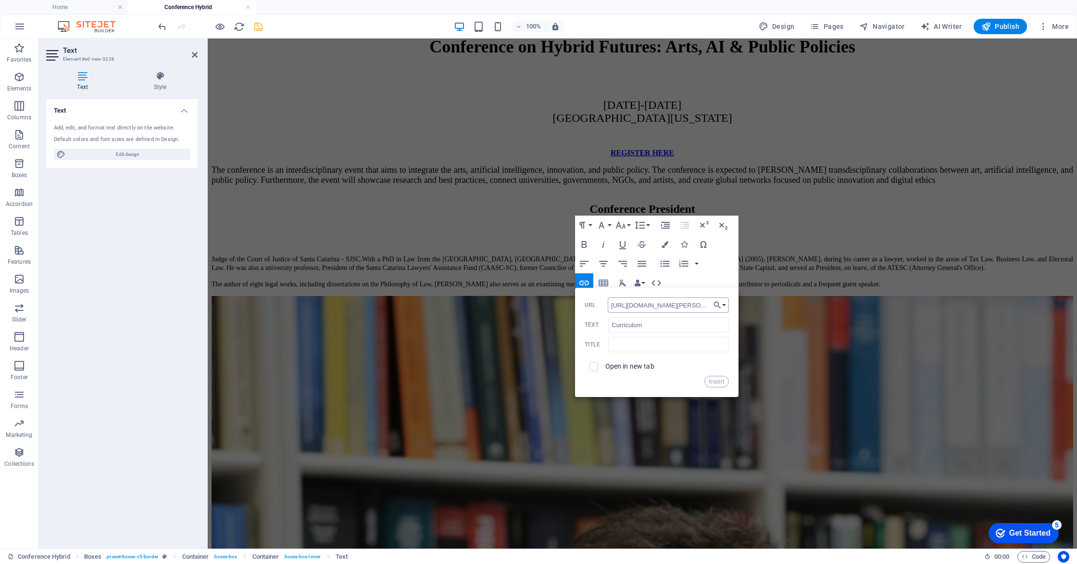
scroll to position [0, 61]
type input "[URL][DOMAIN_NAME][PERSON_NAME]"
click at [596, 367] on input "checkbox" at bounding box center [592, 365] width 9 height 9
checkbox input "true"
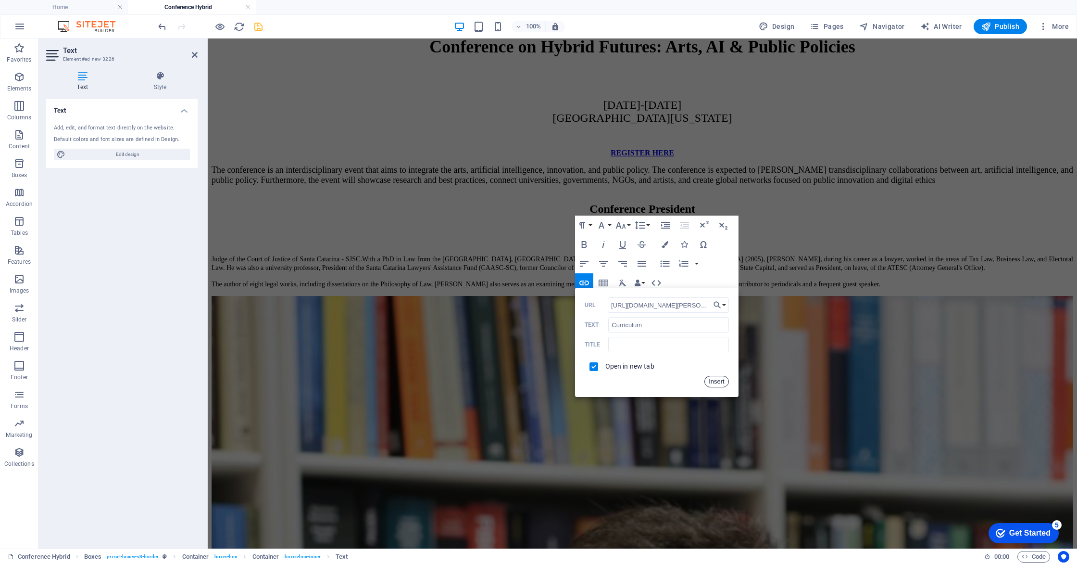
click at [717, 383] on button "Insert" at bounding box center [717, 382] width 25 height 12
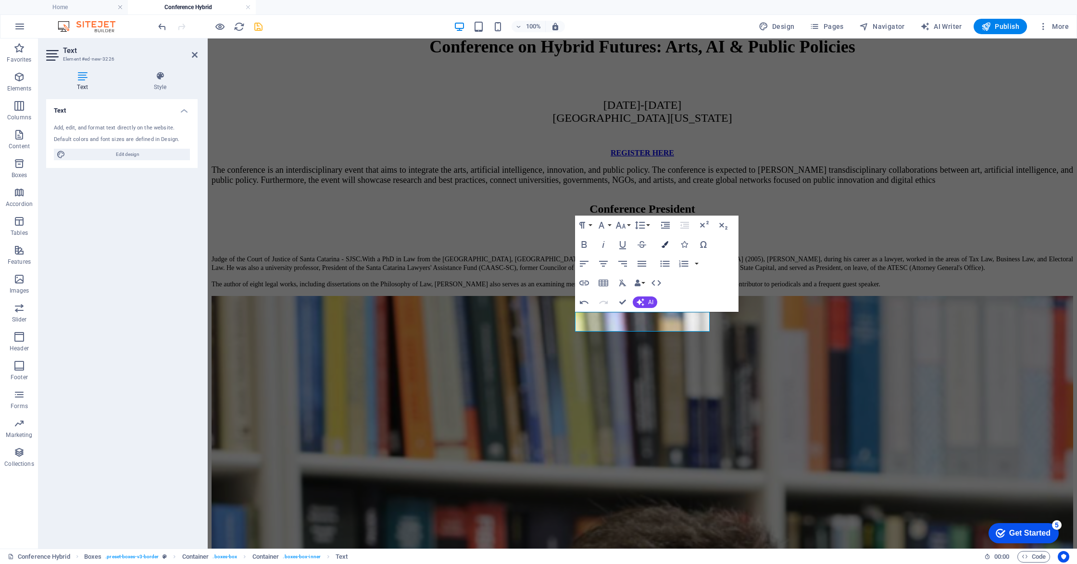
click at [663, 242] on icon "button" at bounding box center [665, 244] width 7 height 7
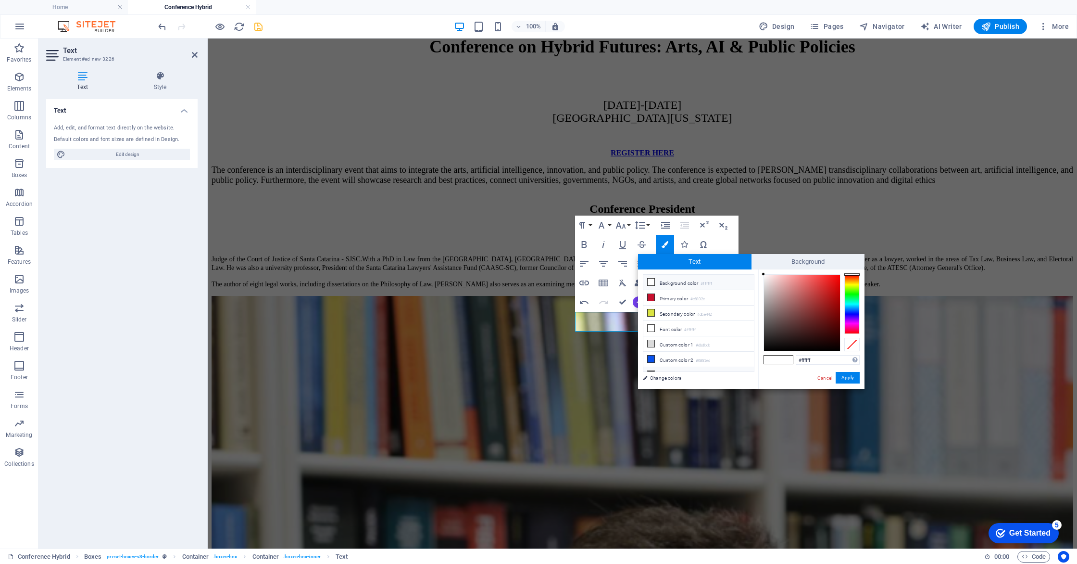
click at [664, 367] on li "Custom color 3 #000000" at bounding box center [698, 374] width 111 height 15
type input "#000000"
drag, startPoint x: 844, startPoint y: 377, endPoint x: 637, endPoint y: 338, distance: 211.3
click at [844, 377] on button "Apply" at bounding box center [848, 378] width 24 height 12
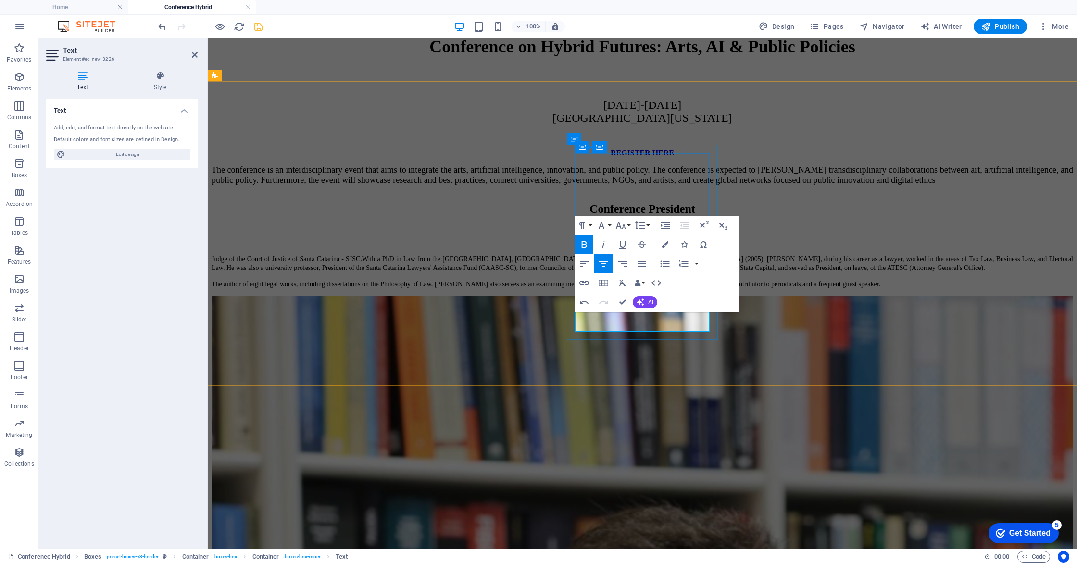
drag, startPoint x: 647, startPoint y: 325, endPoint x: 573, endPoint y: 313, distance: 74.6
drag, startPoint x: 663, startPoint y: 316, endPoint x: 622, endPoint y: 313, distance: 41.0
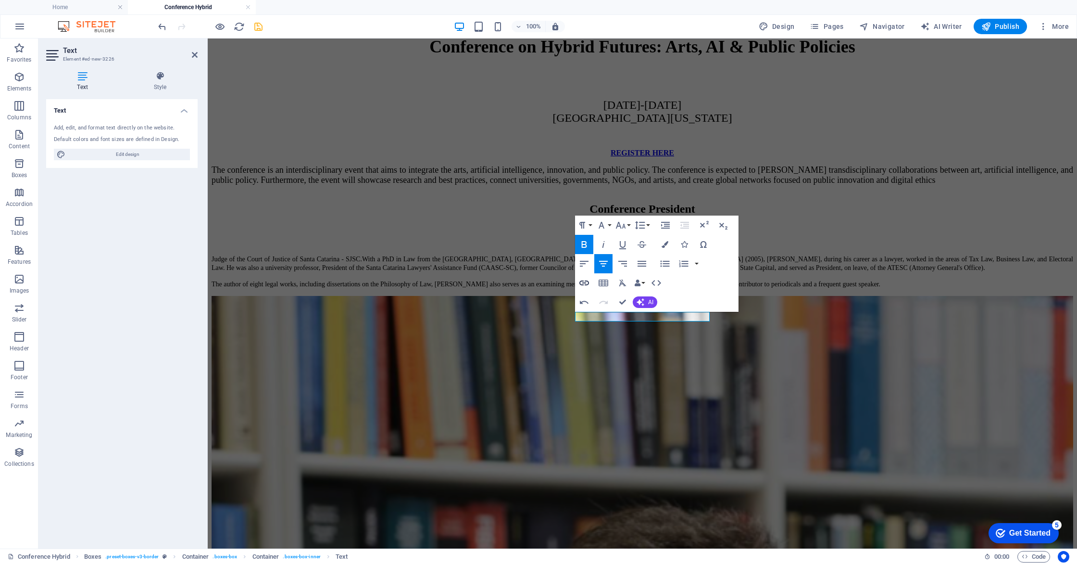
type input "Curriculum"
click at [582, 282] on icon "button" at bounding box center [585, 283] width 12 height 12
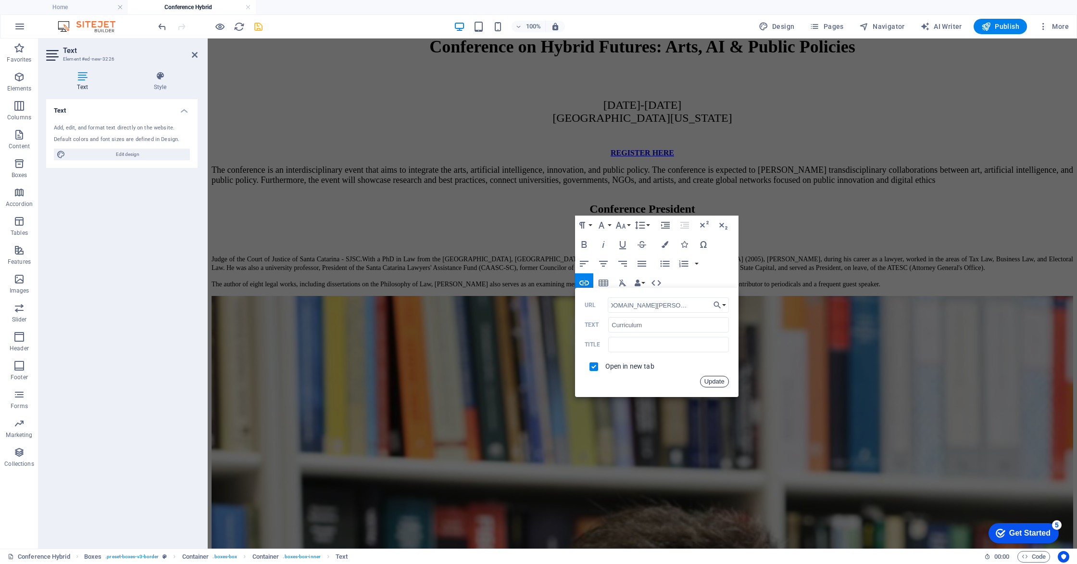
click at [717, 383] on button "Update" at bounding box center [714, 382] width 29 height 12
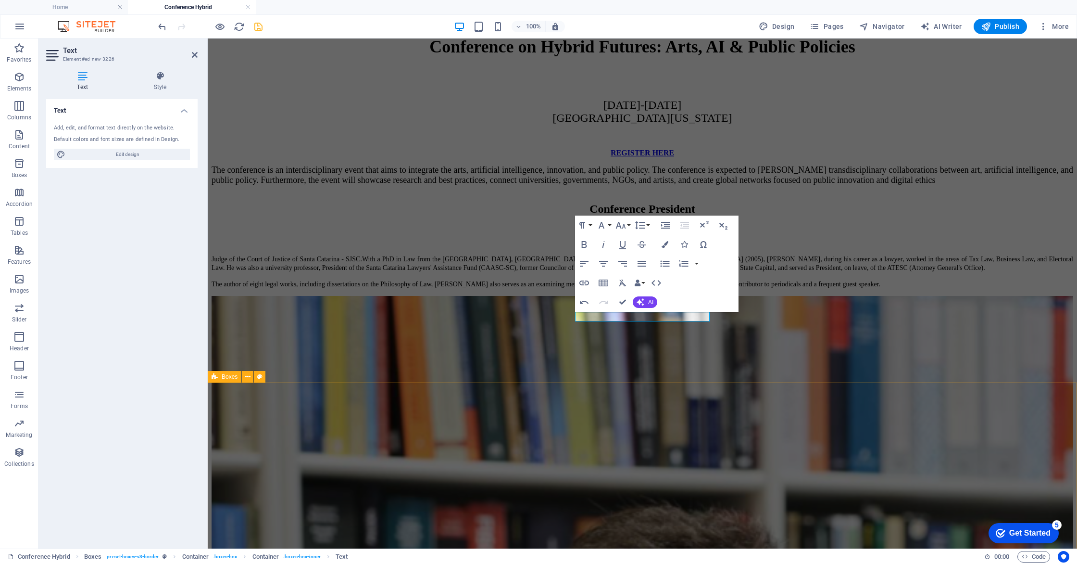
scroll to position [0, 0]
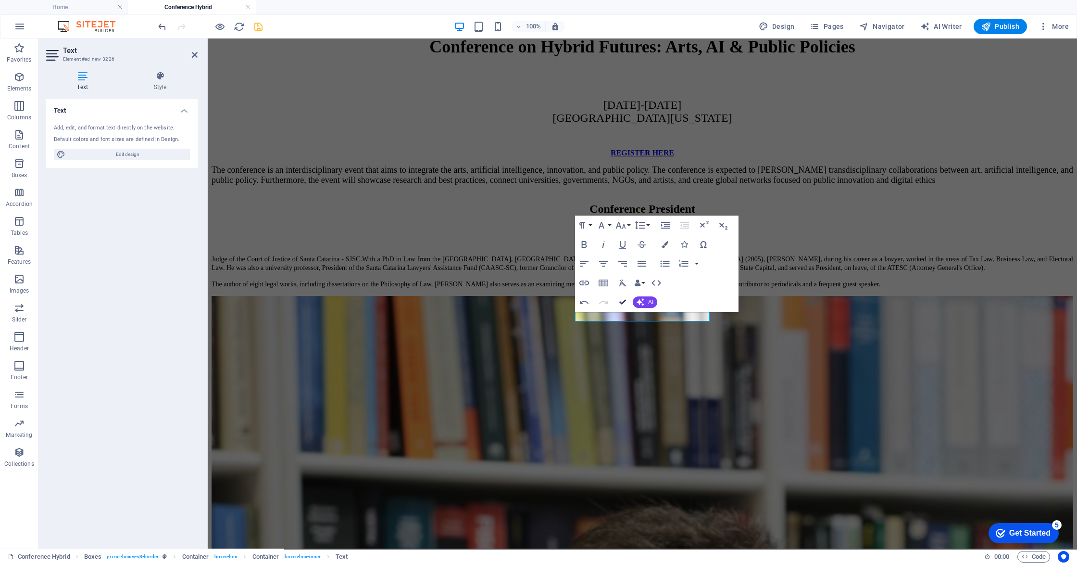
drag, startPoint x: 623, startPoint y: 302, endPoint x: 585, endPoint y: 263, distance: 54.4
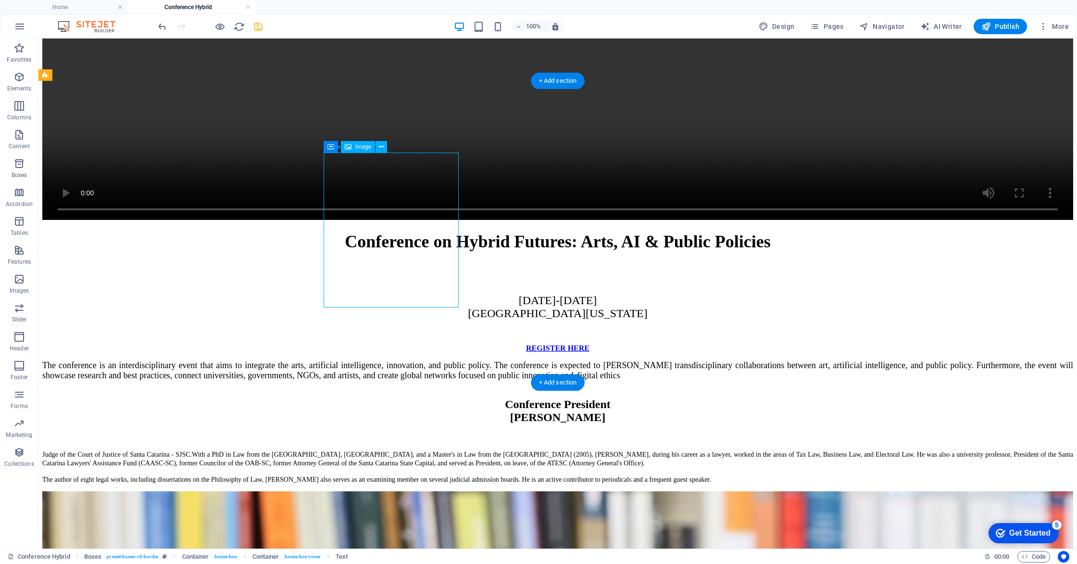
select select "px"
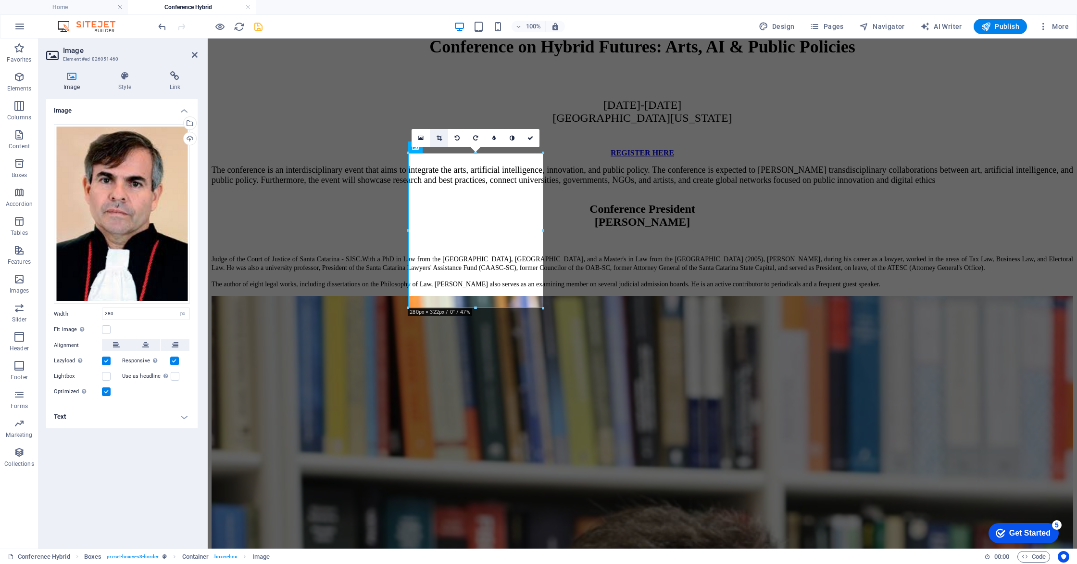
click at [440, 138] on icon at bounding box center [439, 138] width 5 height 6
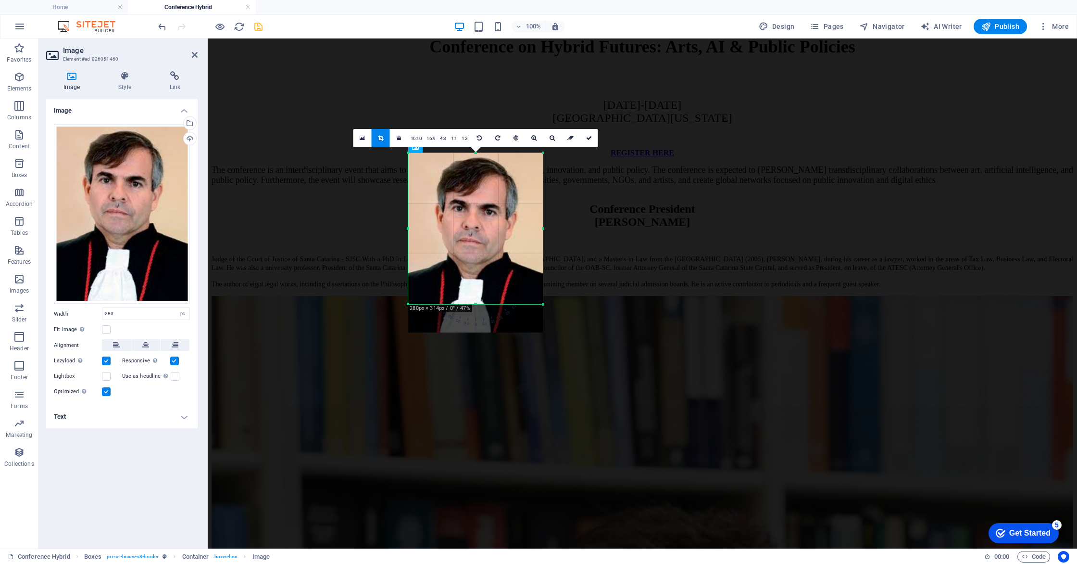
drag, startPoint x: 476, startPoint y: 306, endPoint x: 477, endPoint y: 297, distance: 8.7
click at [477, 302] on div at bounding box center [475, 303] width 135 height 3
click at [584, 141] on link at bounding box center [589, 138] width 18 height 18
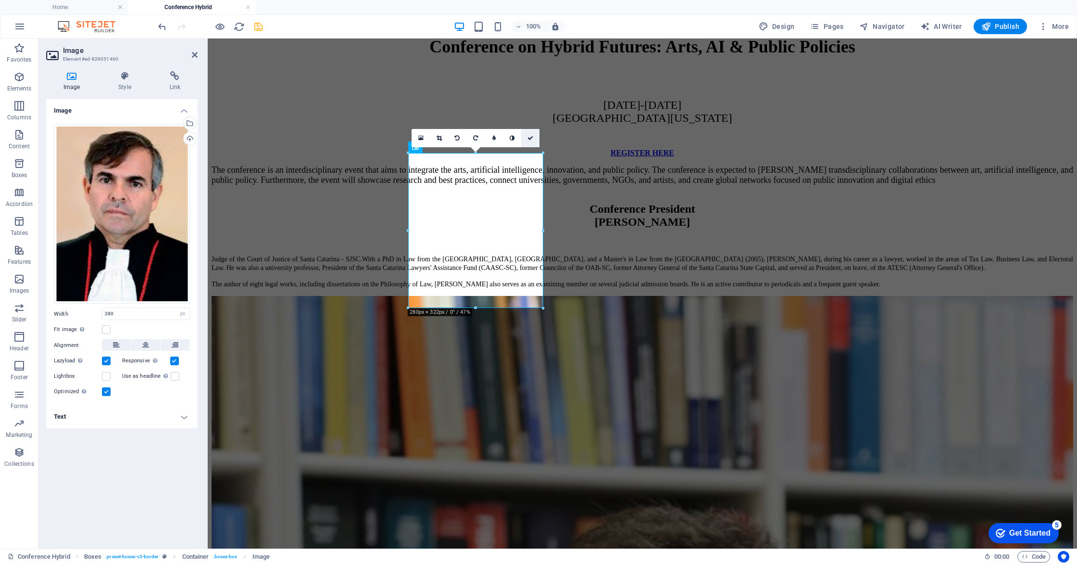
click at [531, 141] on link at bounding box center [530, 138] width 18 height 18
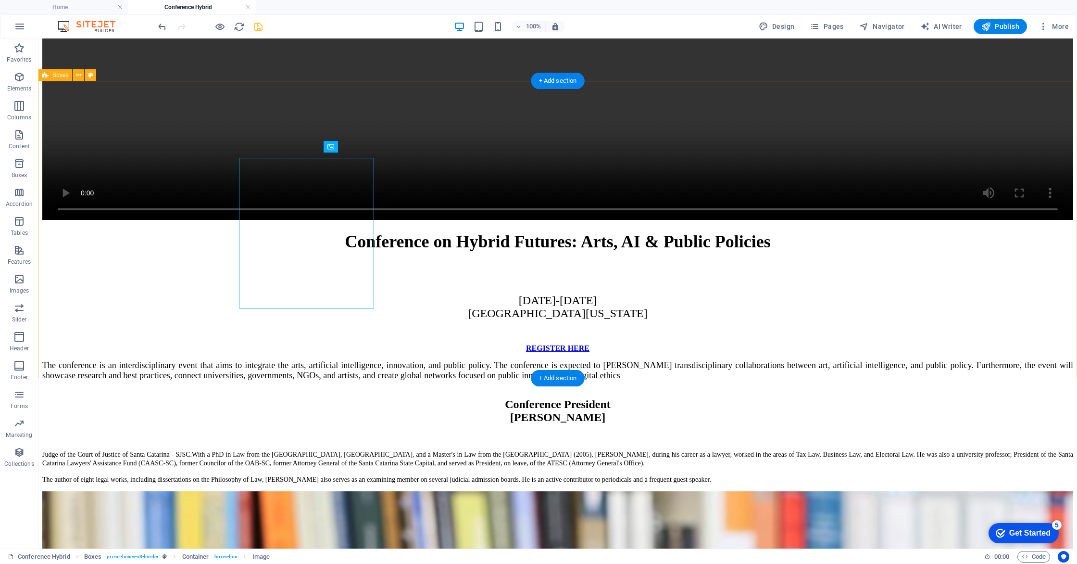
scroll to position [2852, 0]
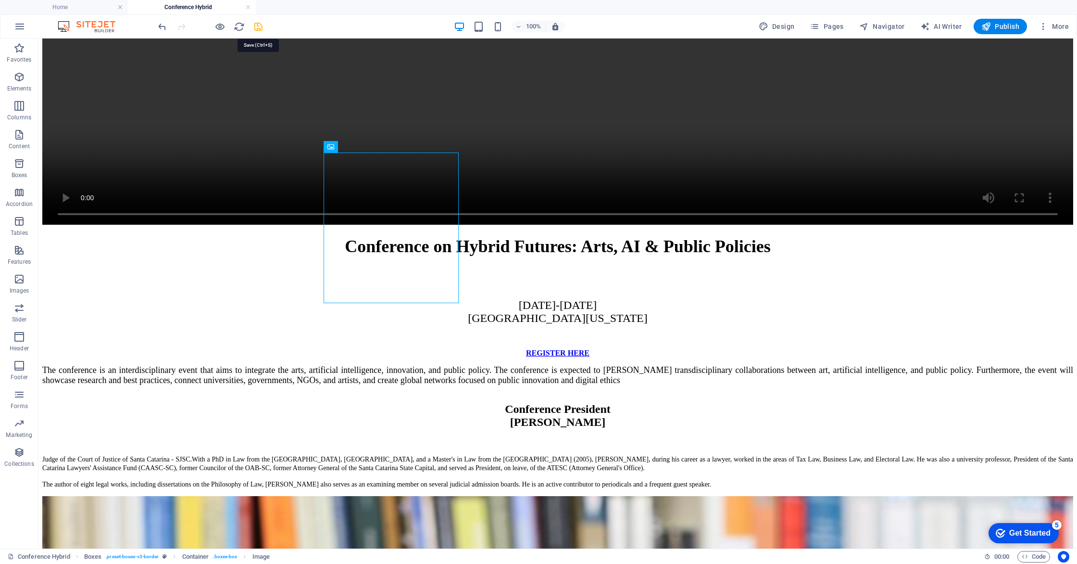
click at [260, 29] on icon "save" at bounding box center [258, 26] width 11 height 11
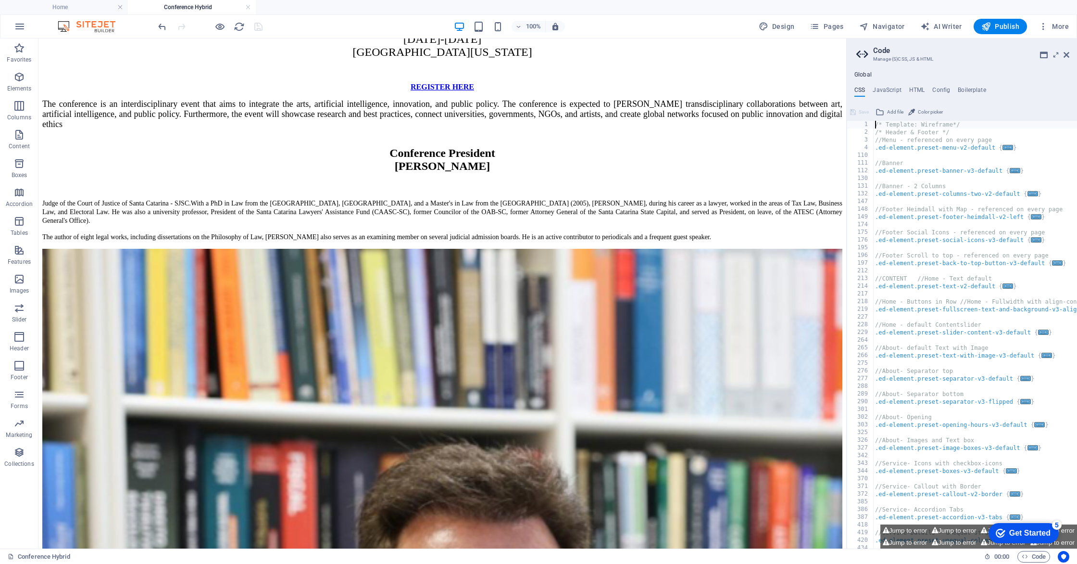
scroll to position [2844, 0]
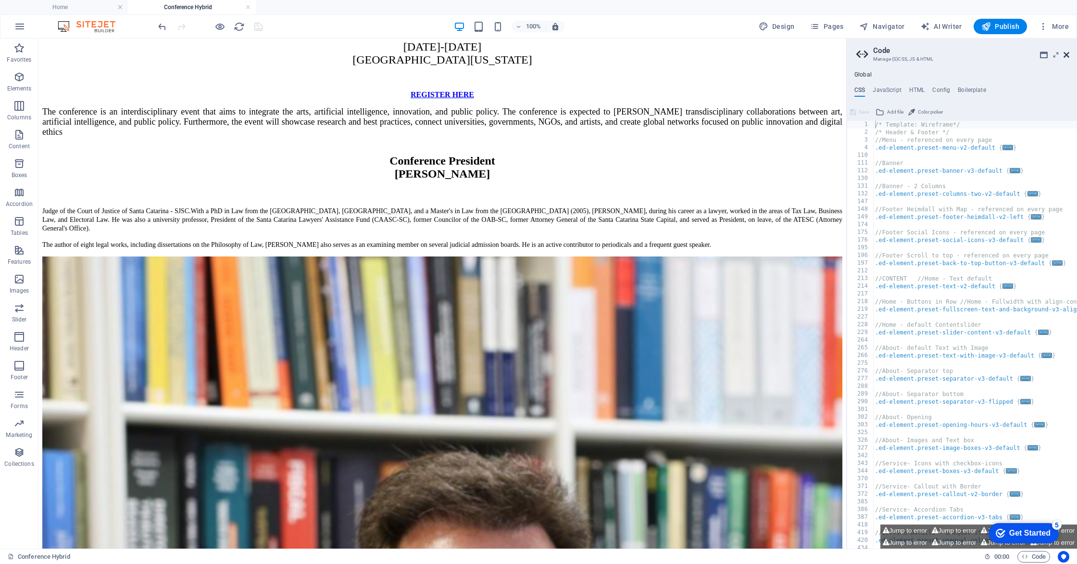
click at [1066, 55] on icon at bounding box center [1067, 55] width 6 height 8
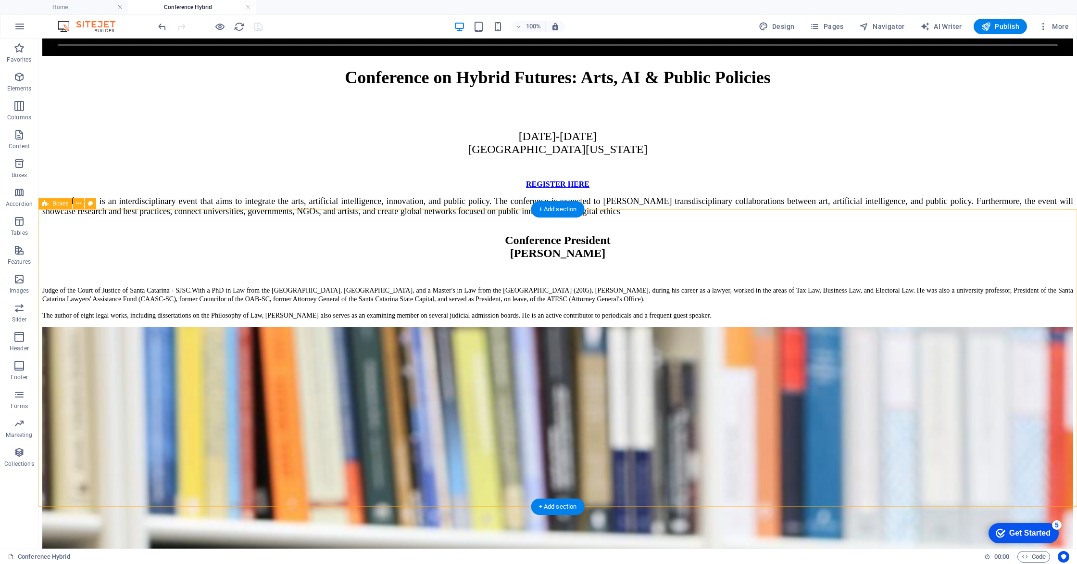
scroll to position [3021, 0]
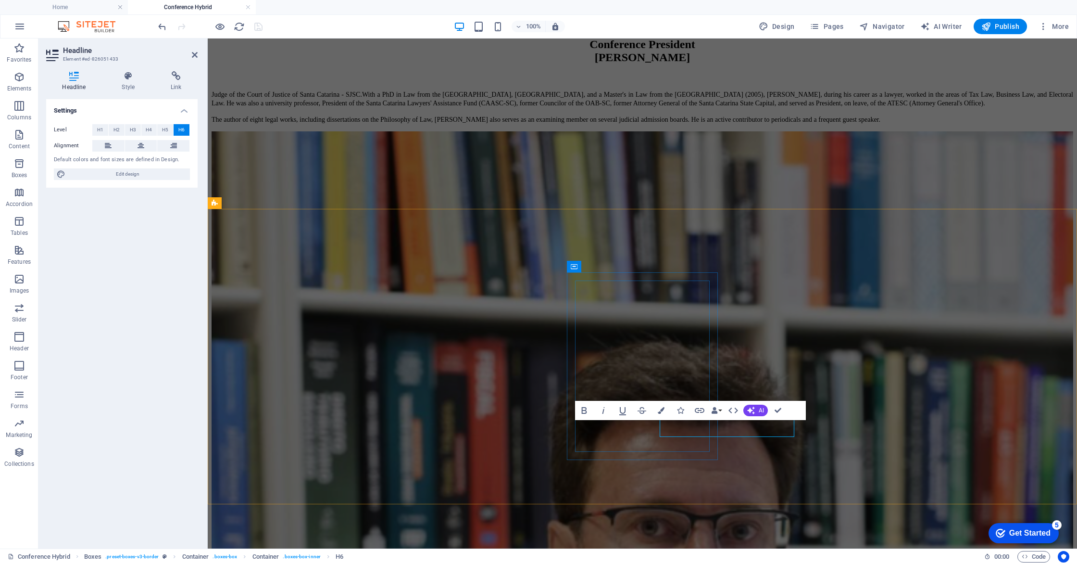
scroll to position [3026, 0]
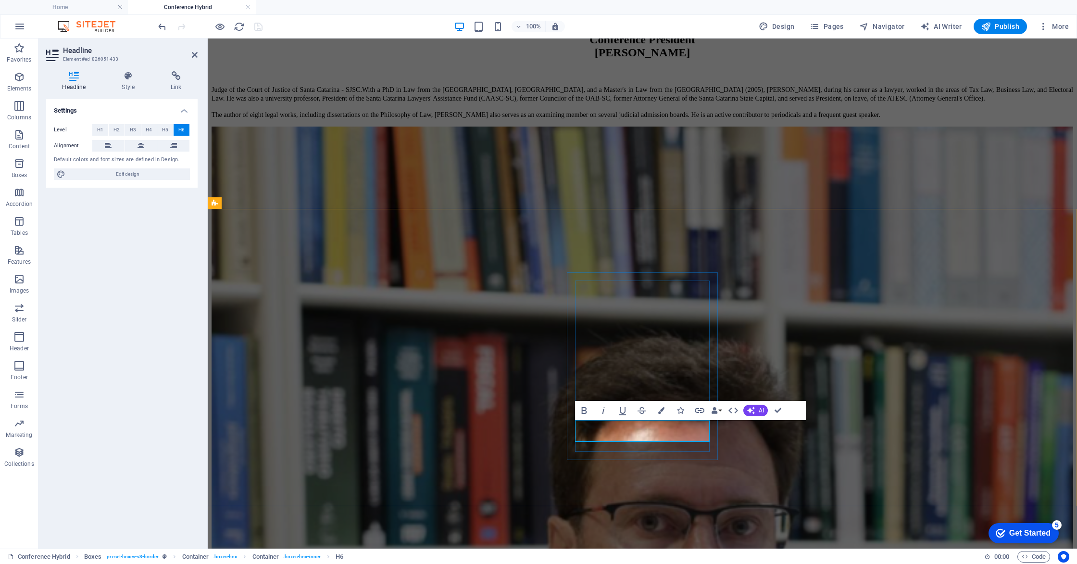
drag, startPoint x: 693, startPoint y: 426, endPoint x: 695, endPoint y: 435, distance: 9.0
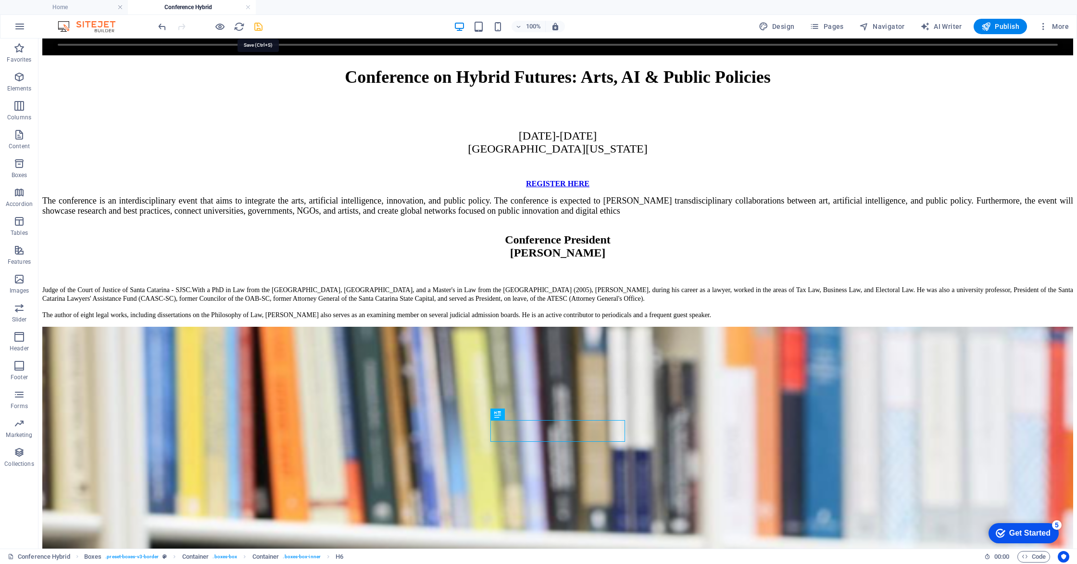
click at [255, 26] on icon "save" at bounding box center [258, 26] width 11 height 11
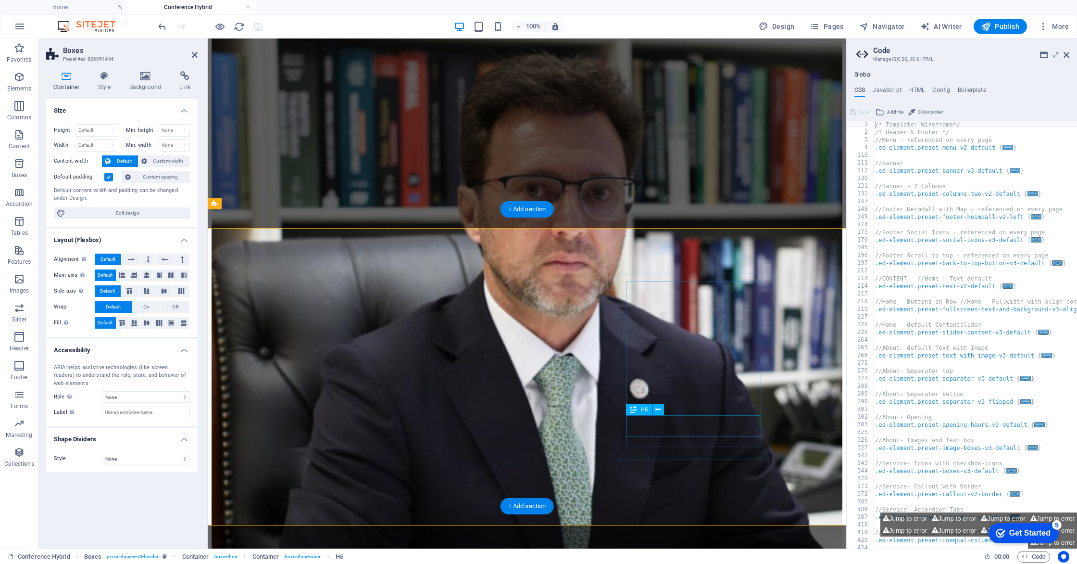
scroll to position [2994, 0]
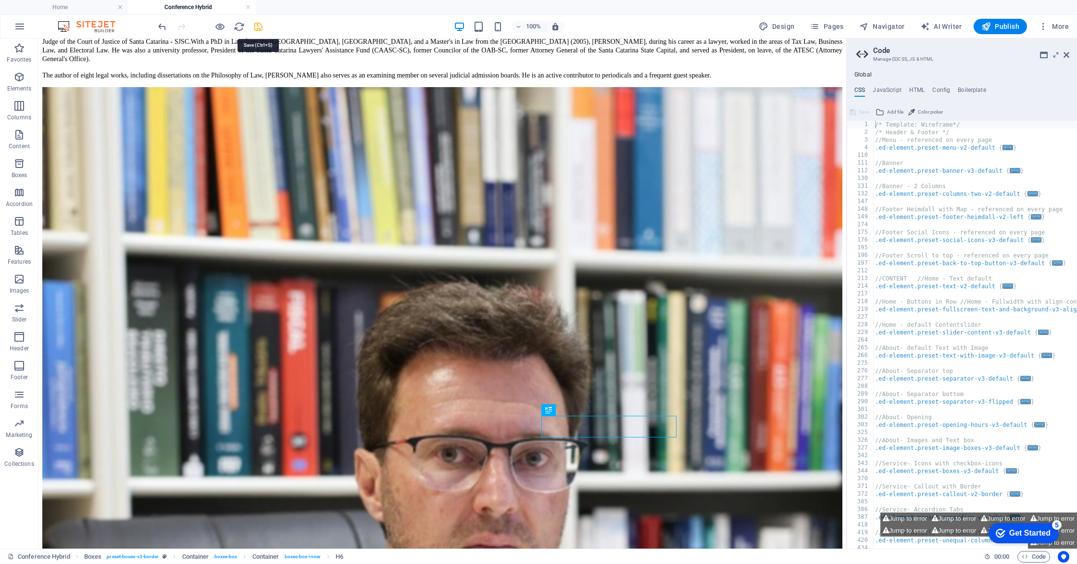
click at [258, 29] on icon "save" at bounding box center [258, 26] width 11 height 11
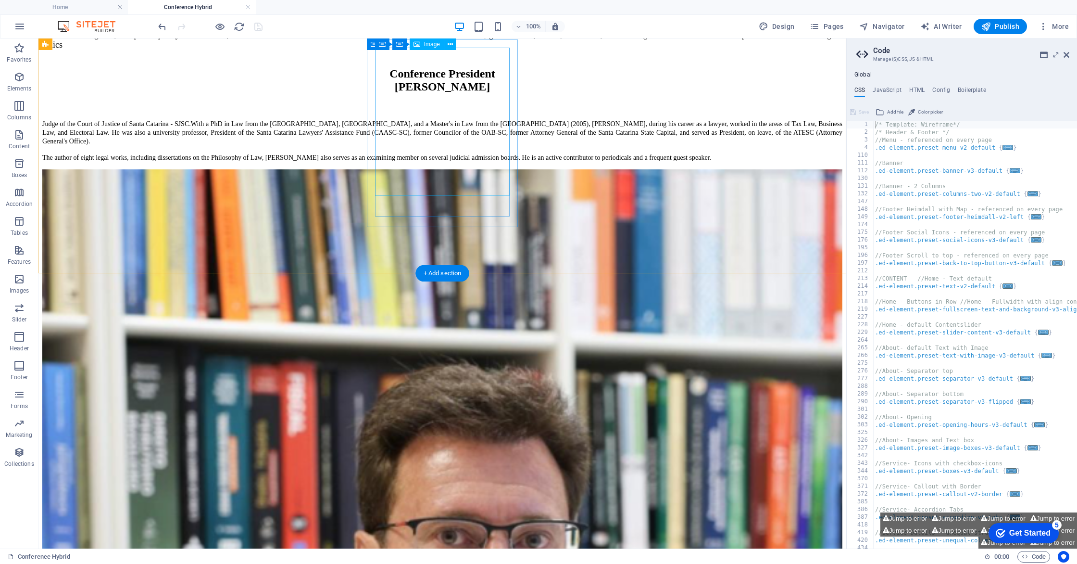
scroll to position [2919, 0]
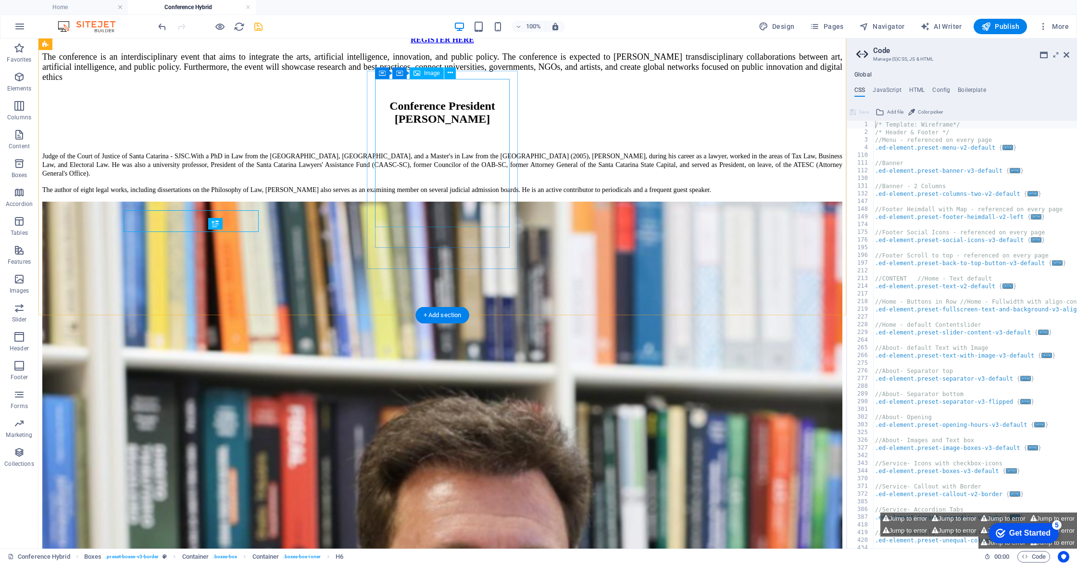
scroll to position [2919, 0]
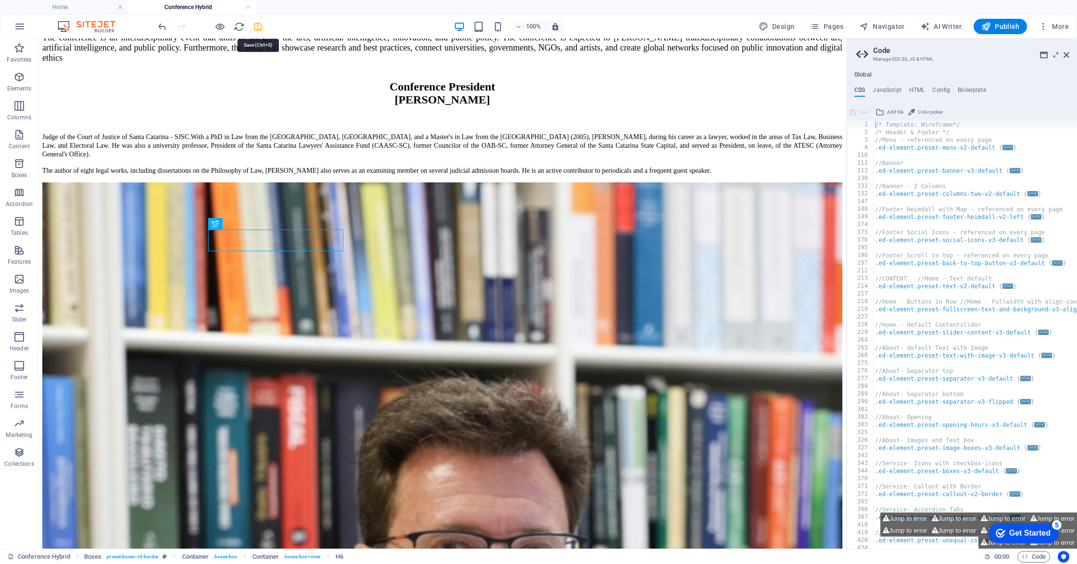
click at [258, 26] on icon "save" at bounding box center [258, 26] width 11 height 11
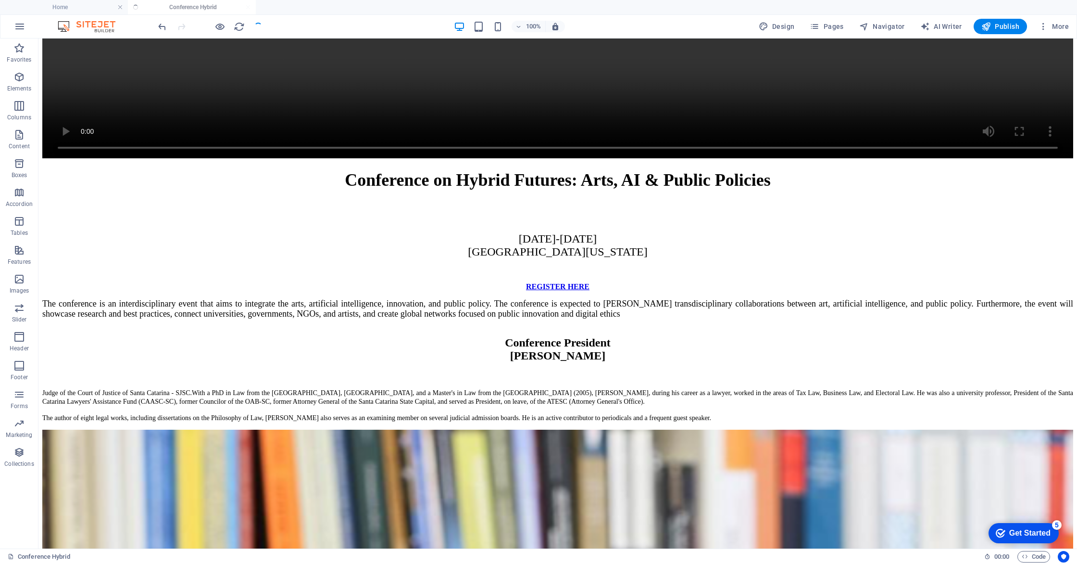
scroll to position [2926, 0]
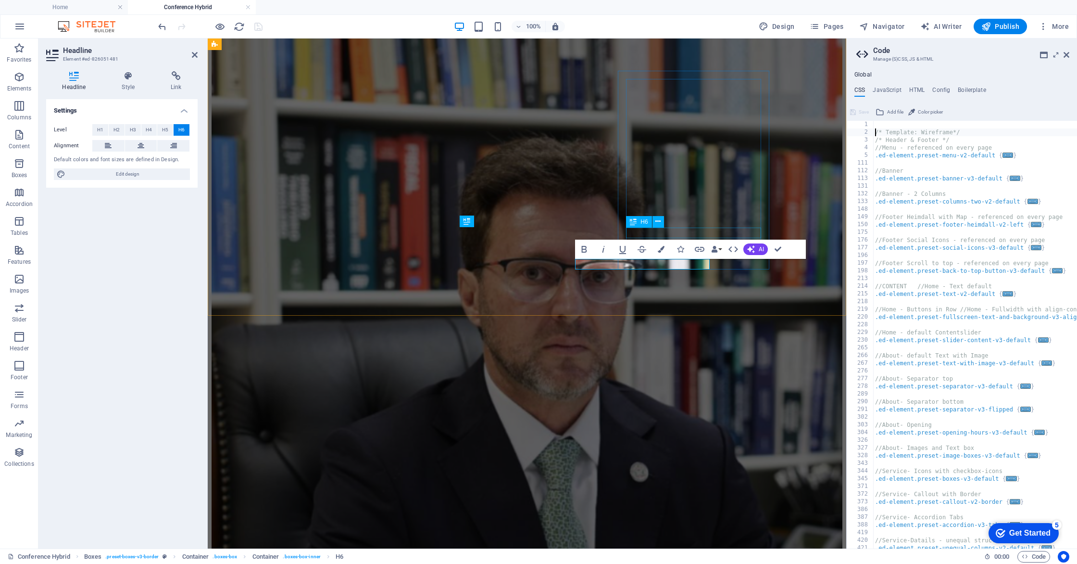
scroll to position [2899, 0]
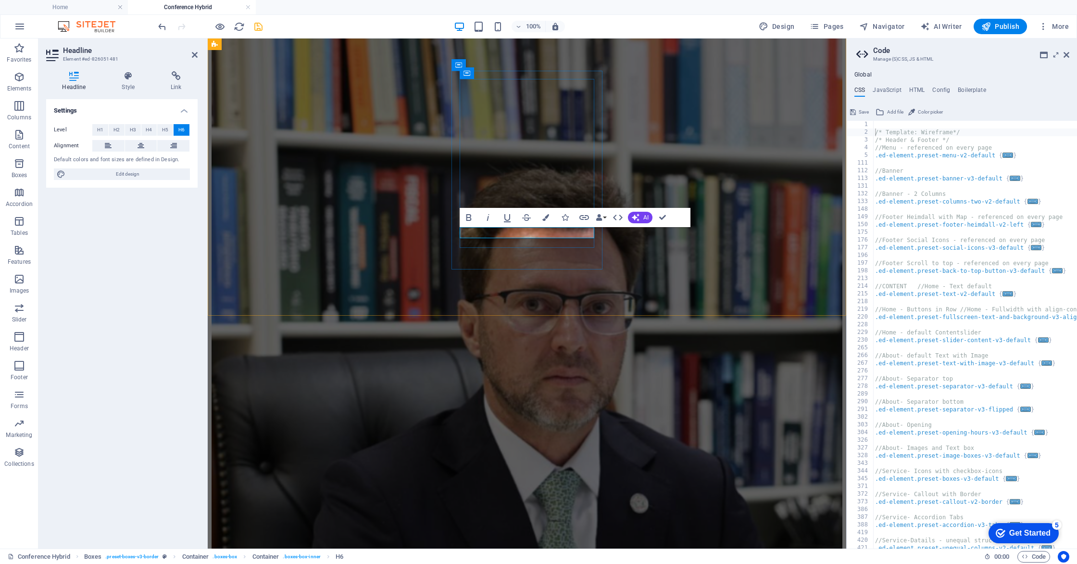
drag, startPoint x: 560, startPoint y: 230, endPoint x: 565, endPoint y: 229, distance: 5.3
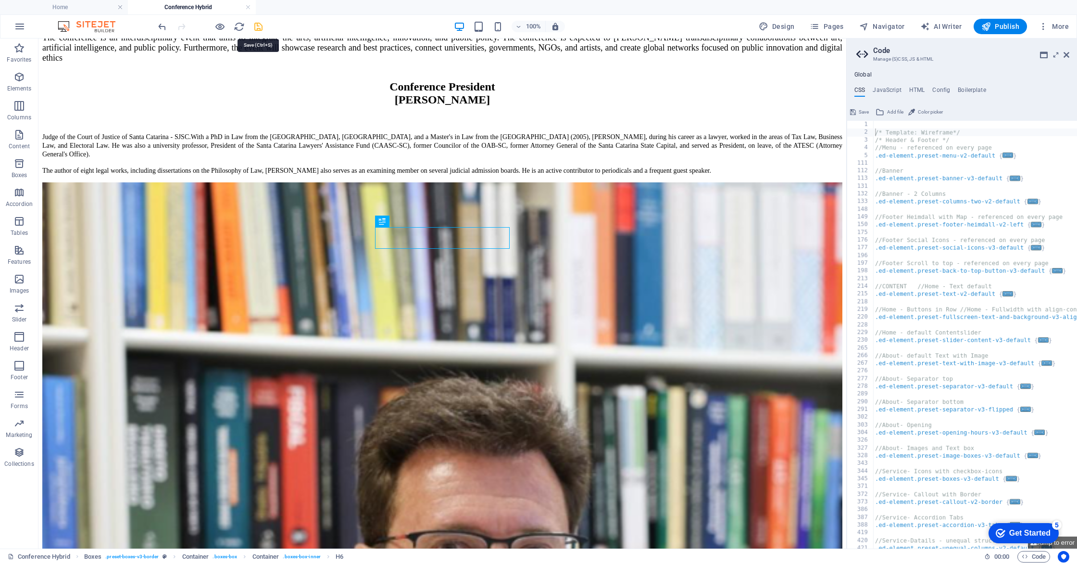
click at [259, 28] on icon "save" at bounding box center [258, 26] width 11 height 11
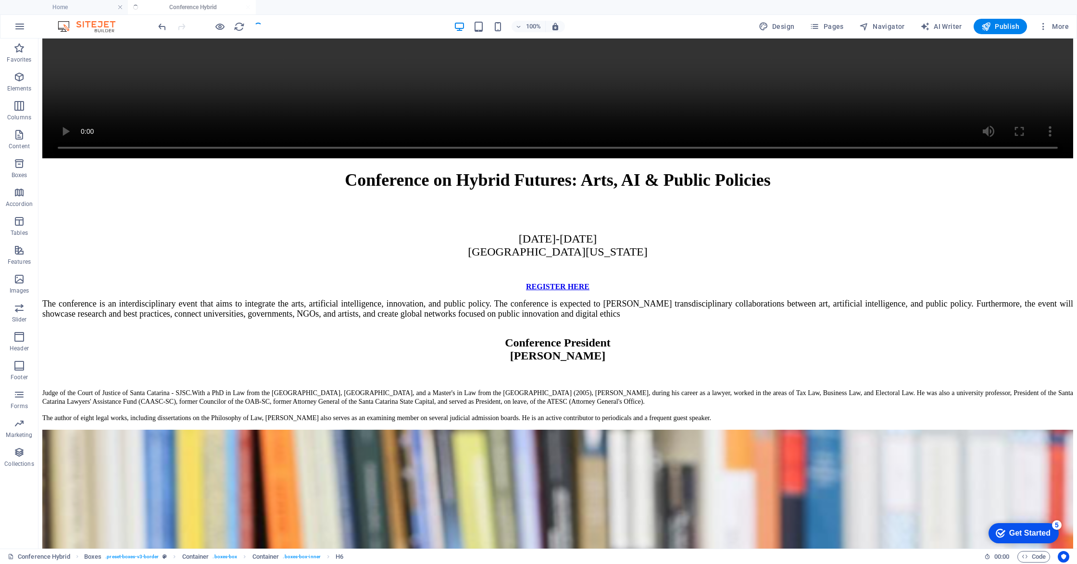
scroll to position [2926, 0]
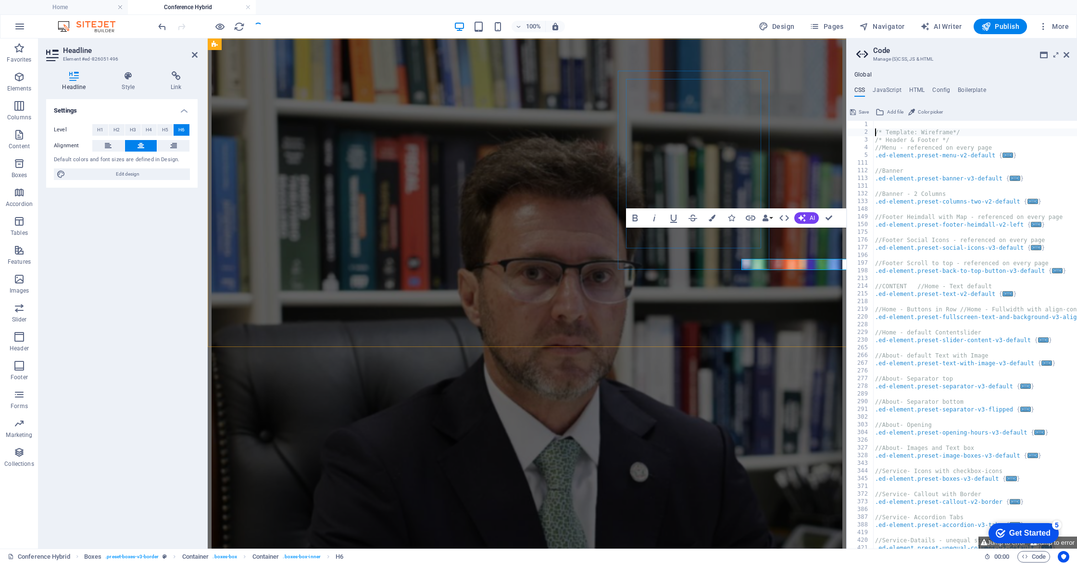
scroll to position [2899, 0]
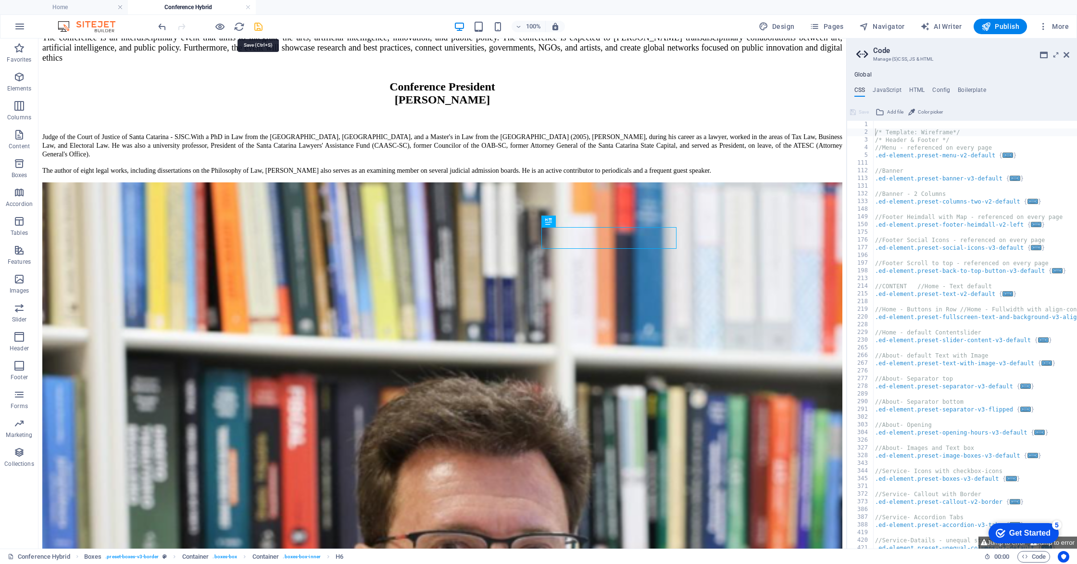
click at [257, 28] on icon "save" at bounding box center [258, 26] width 11 height 11
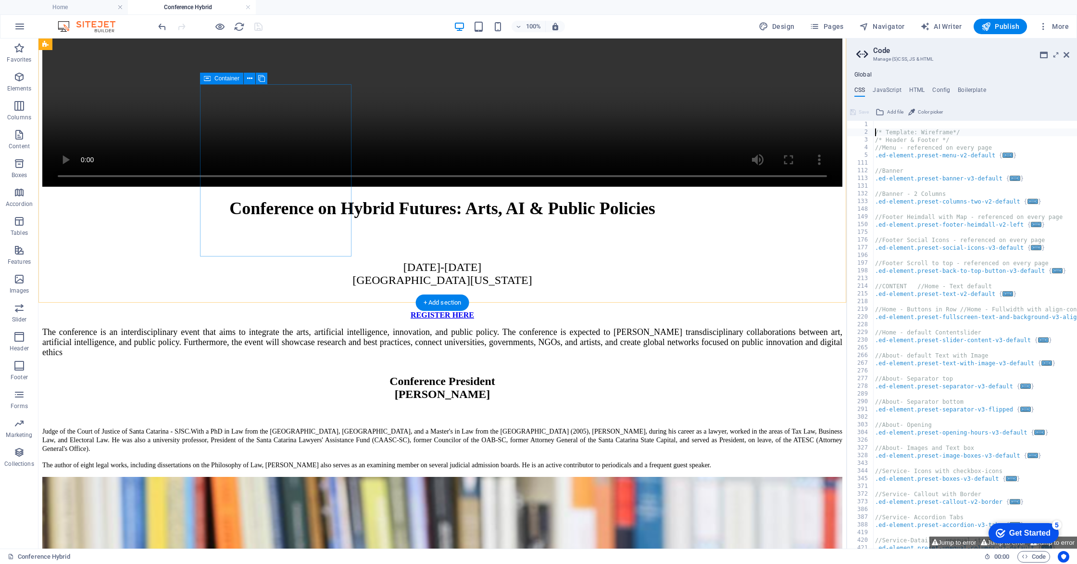
scroll to position [2625, 0]
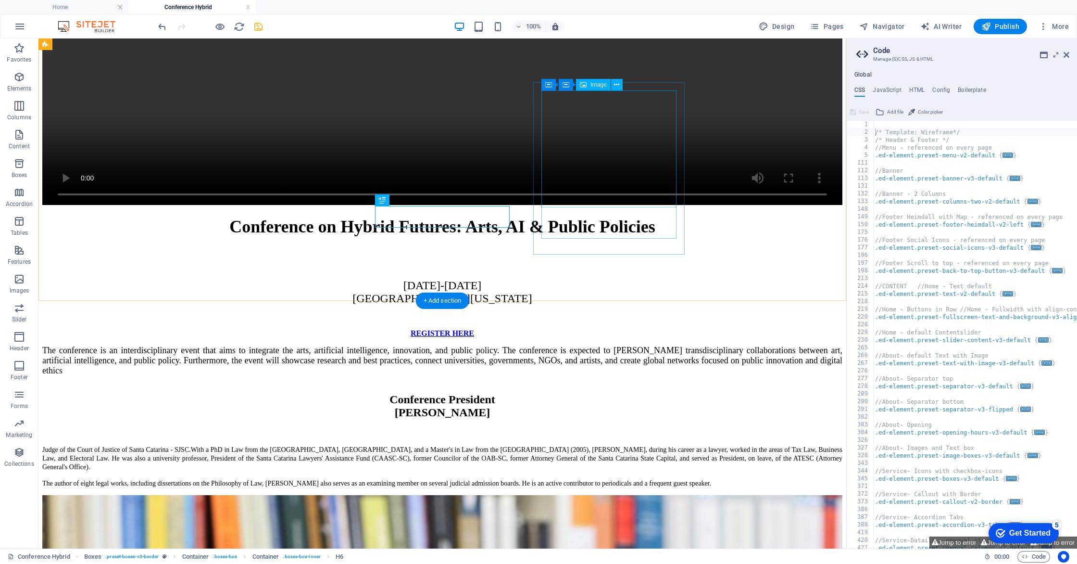
scroll to position [2625, 0]
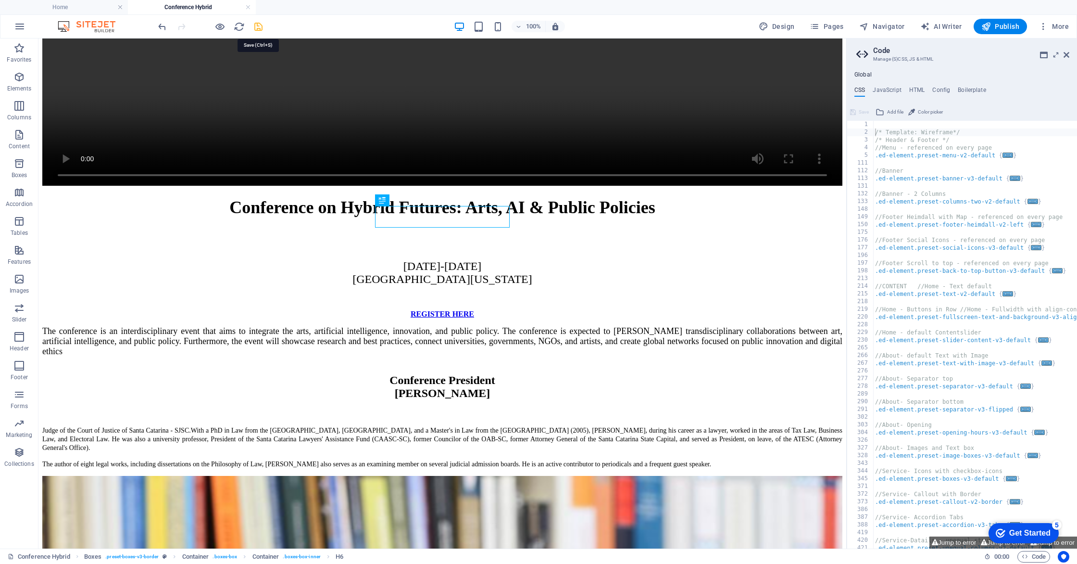
click at [261, 28] on icon "save" at bounding box center [258, 26] width 11 height 11
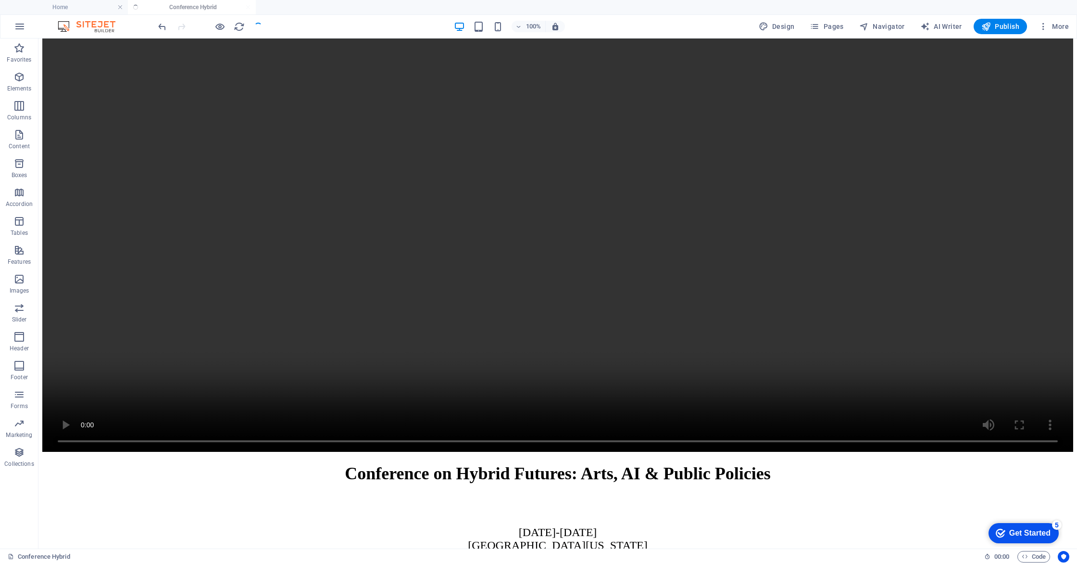
scroll to position [2632, 0]
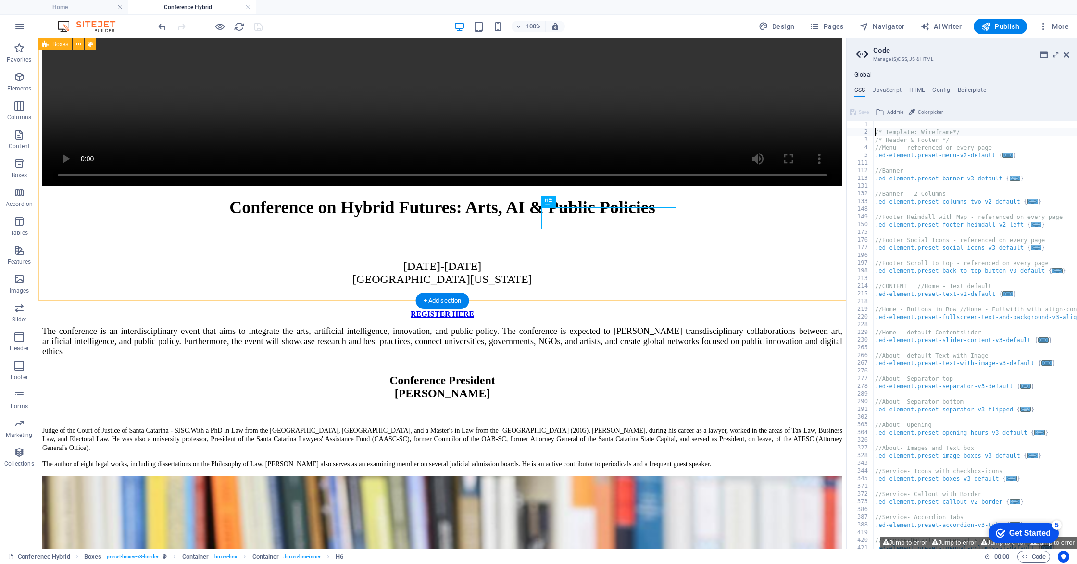
scroll to position [2628, 0]
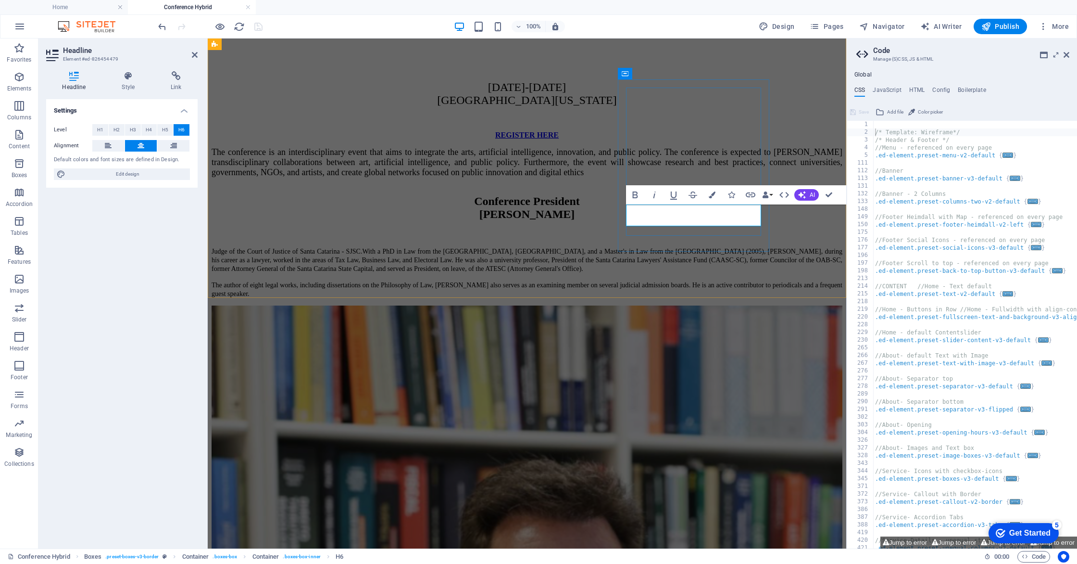
scroll to position [2608, 0]
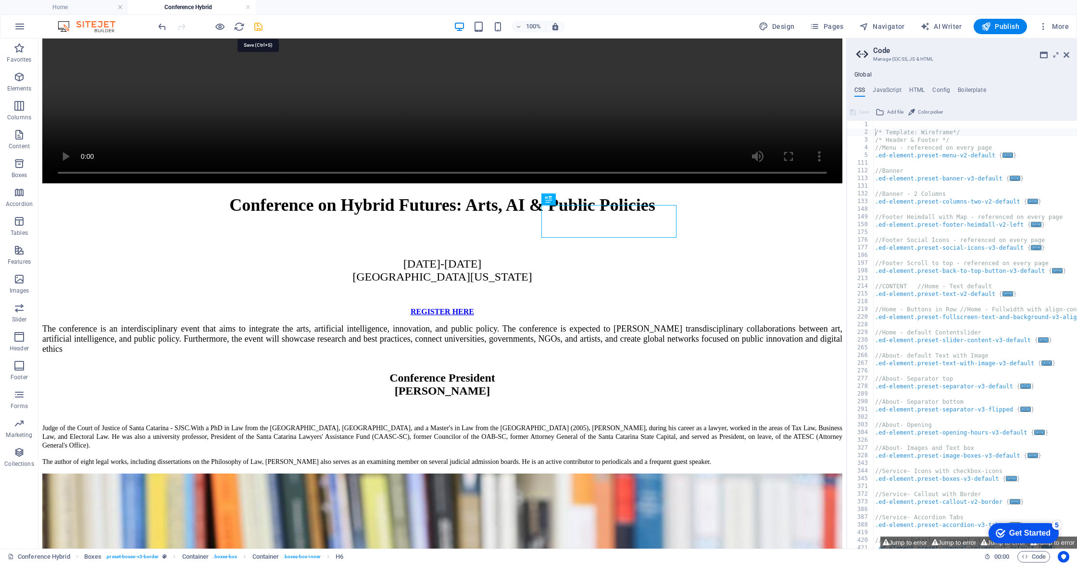
click at [259, 27] on icon "save" at bounding box center [258, 26] width 11 height 11
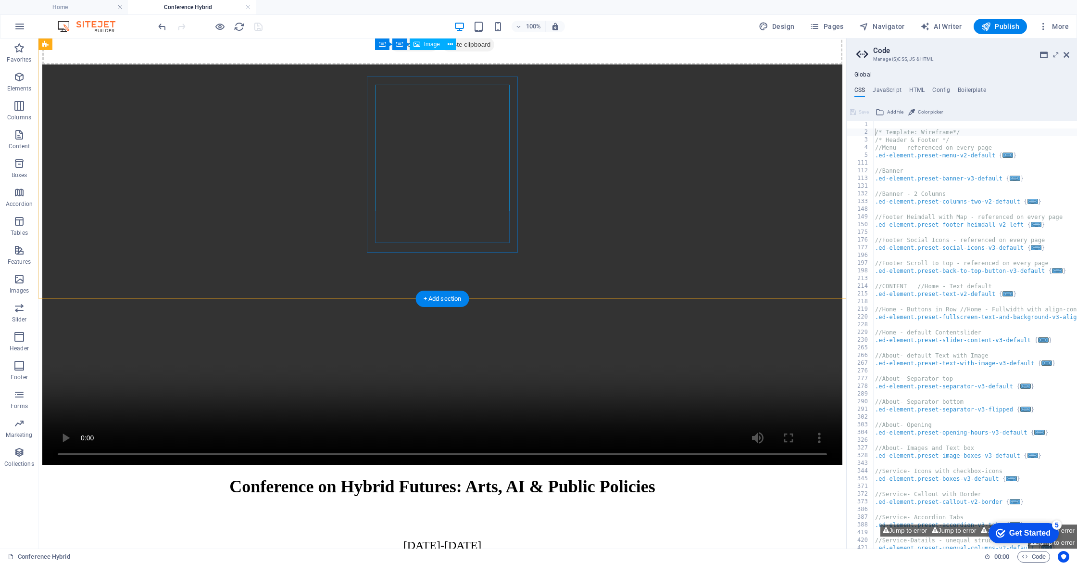
scroll to position [2344, 0]
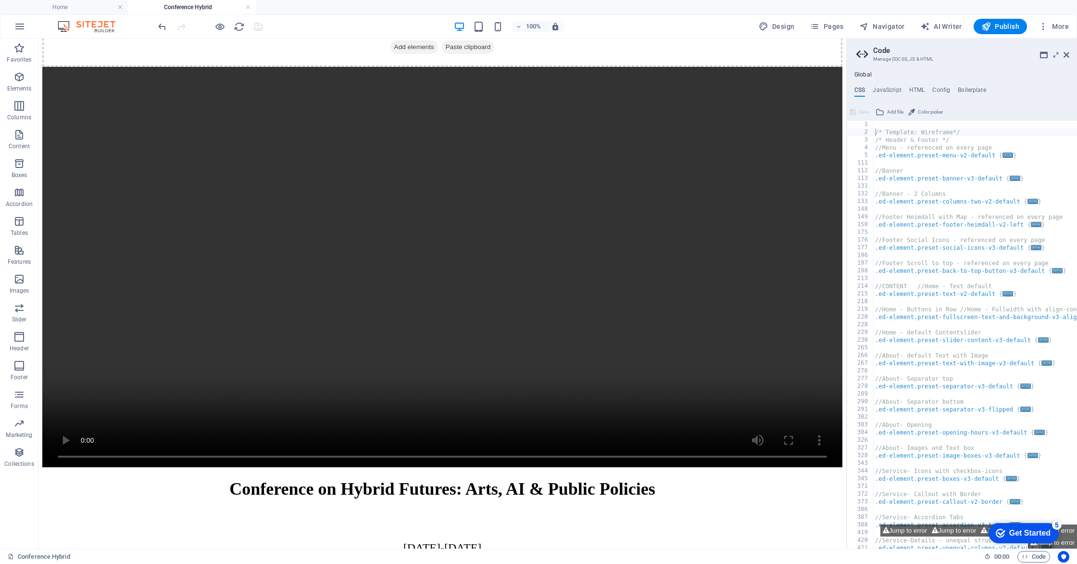
click at [1069, 54] on aside "Code Manage (S)CSS, JS & HTML Global CSS JavaScript HTML Config Boilerplate /* …" at bounding box center [961, 293] width 231 height 510
click at [1067, 53] on icon at bounding box center [1067, 55] width 6 height 8
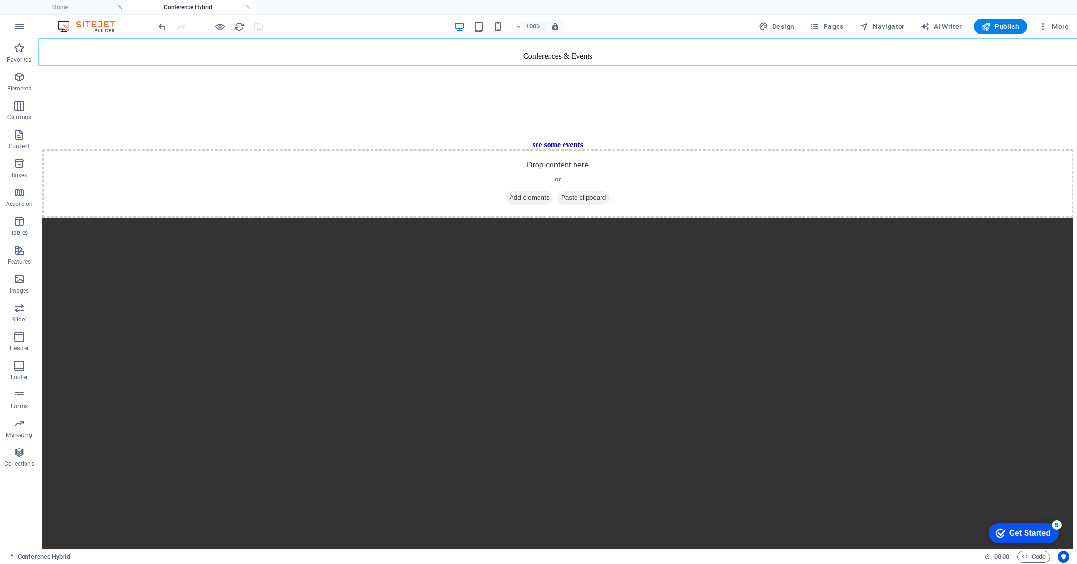
scroll to position [2351, 0]
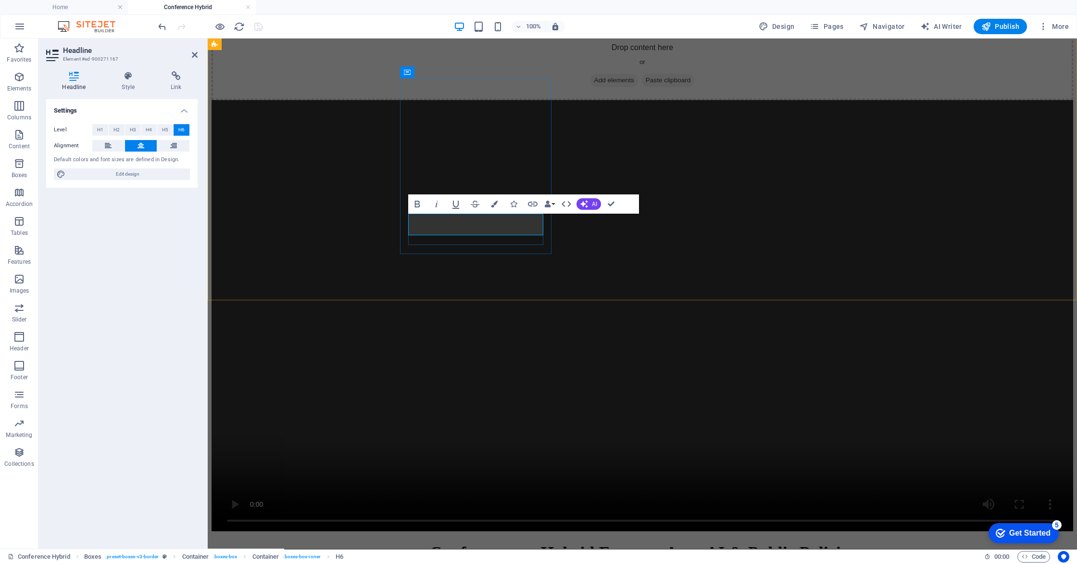
scroll to position [2356, 0]
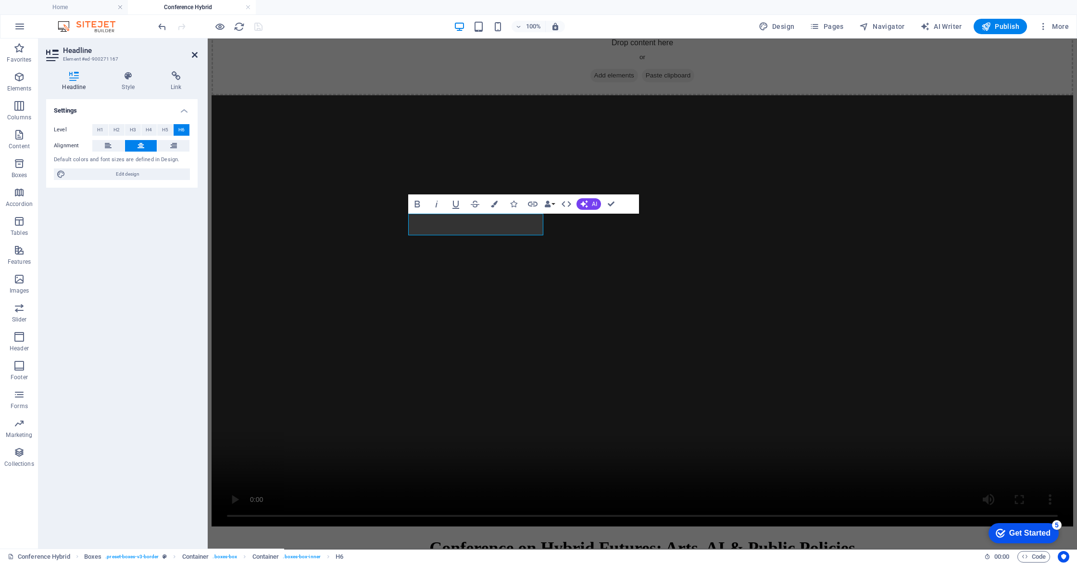
click at [193, 55] on icon at bounding box center [195, 55] width 6 height 8
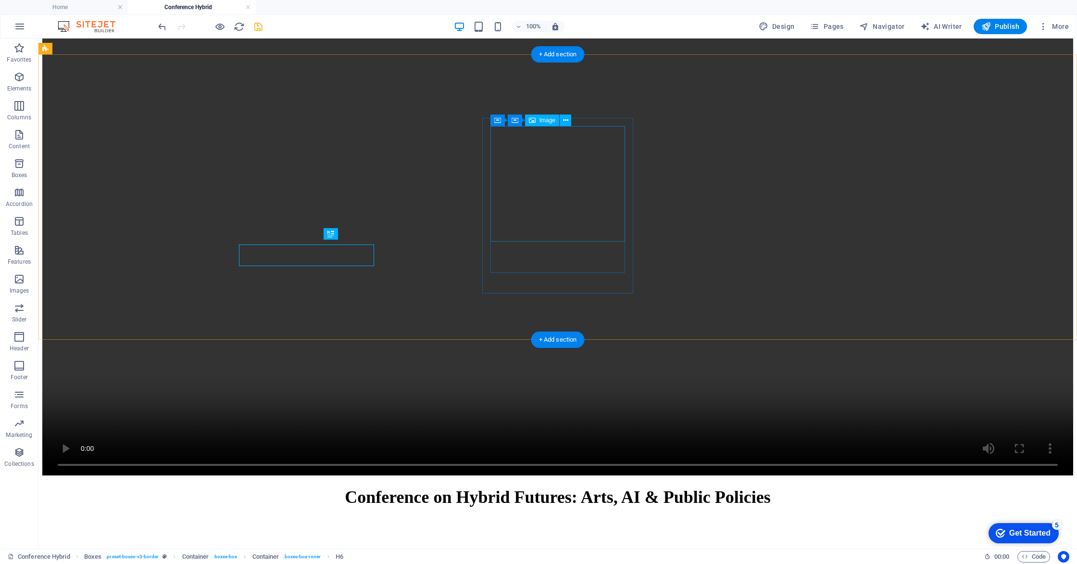
scroll to position [2597, 0]
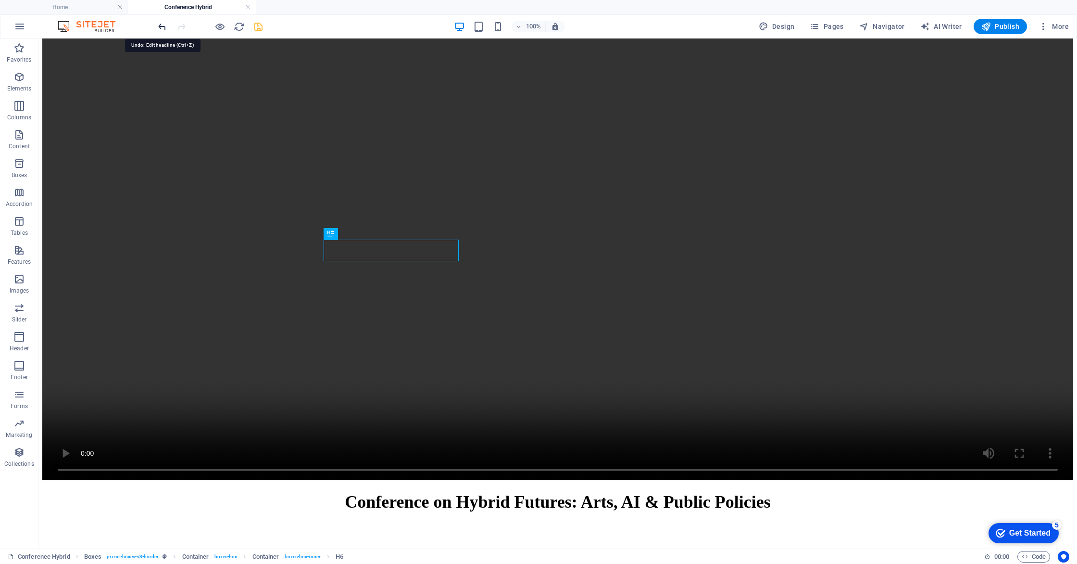
click at [162, 27] on icon "undo" at bounding box center [162, 26] width 11 height 11
click at [176, 26] on span "redo" at bounding box center [182, 26] width 12 height 11
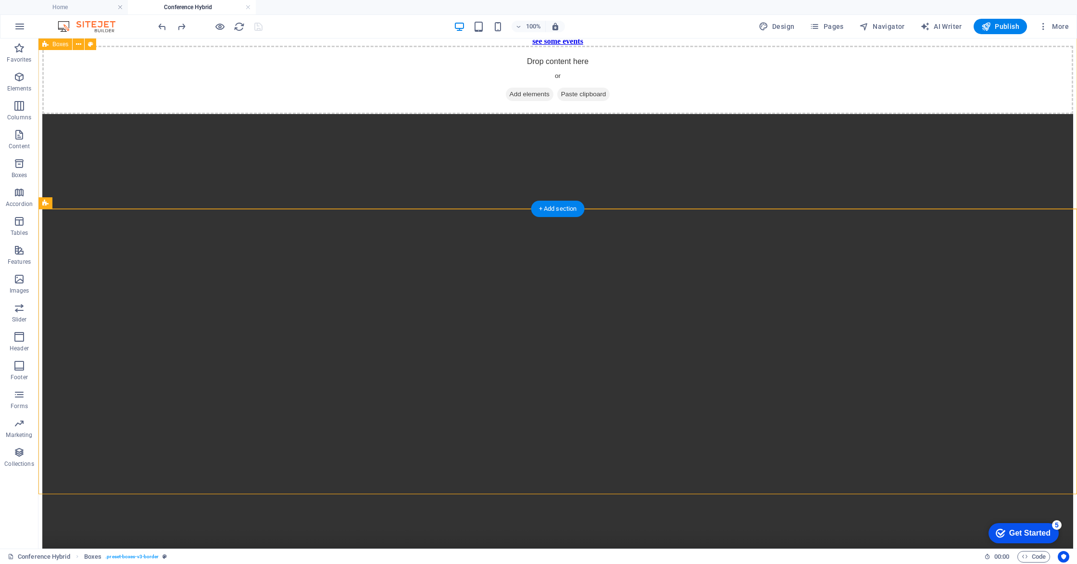
scroll to position [2442, 0]
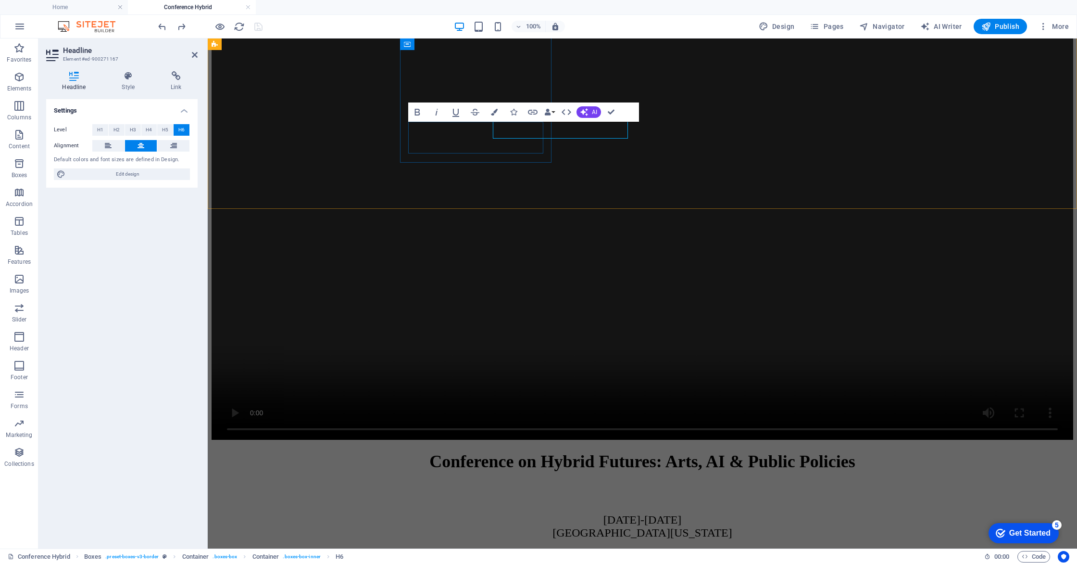
scroll to position [2448, 0]
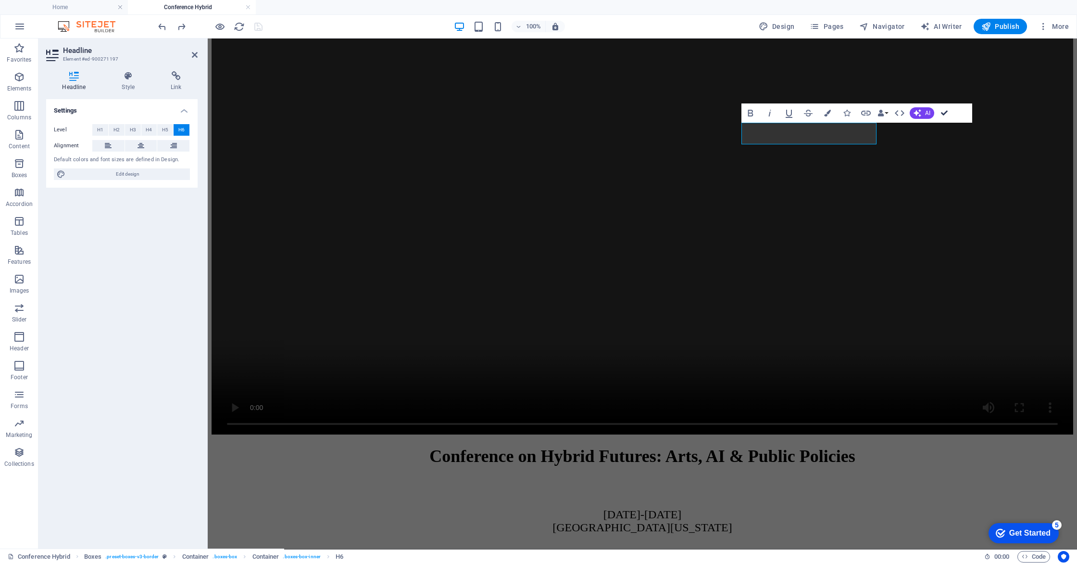
scroll to position [2442, 0]
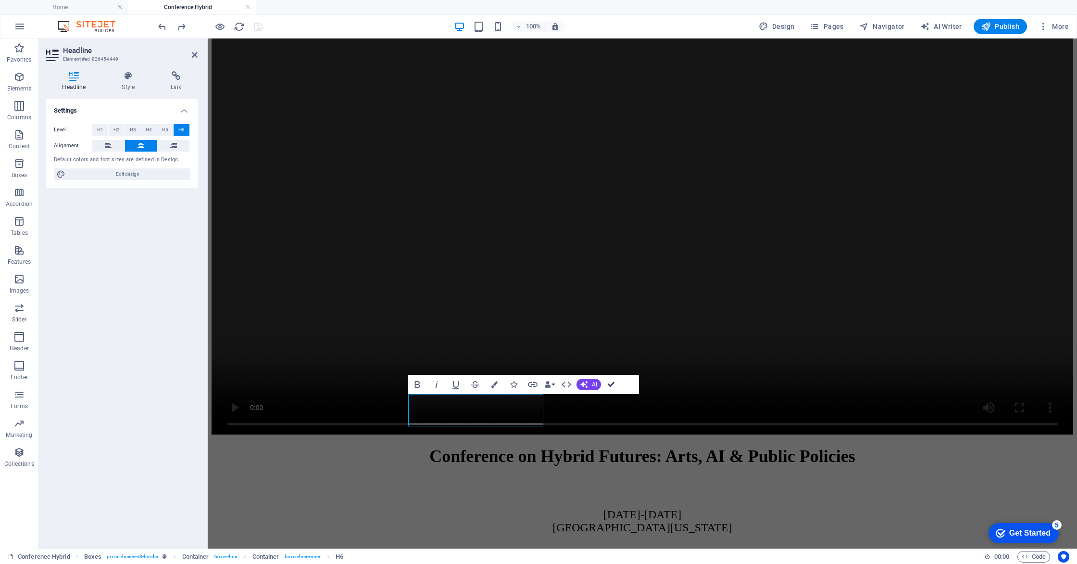
scroll to position [2443, 0]
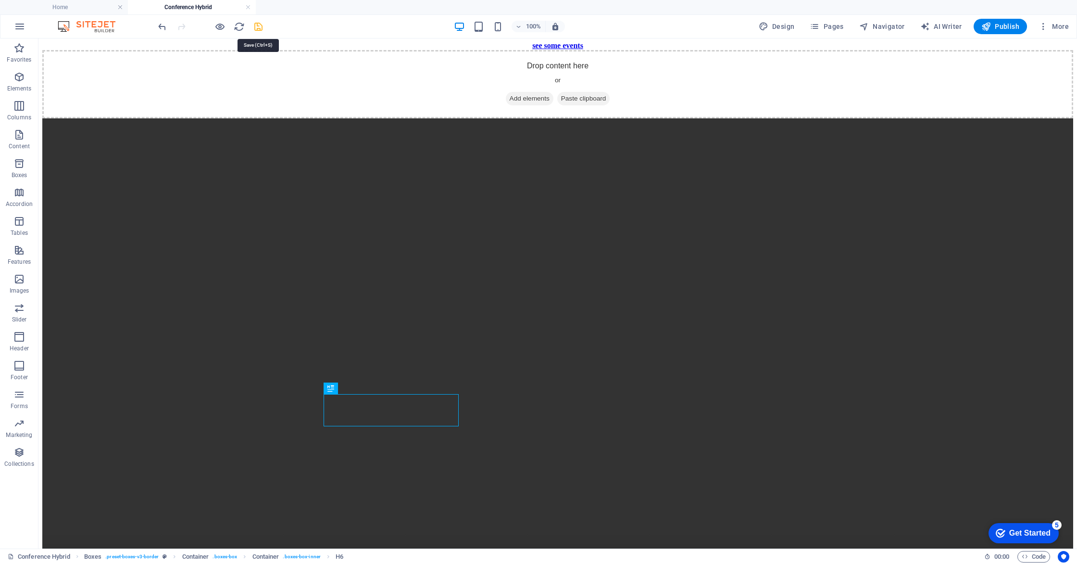
click at [259, 25] on icon "save" at bounding box center [258, 26] width 11 height 11
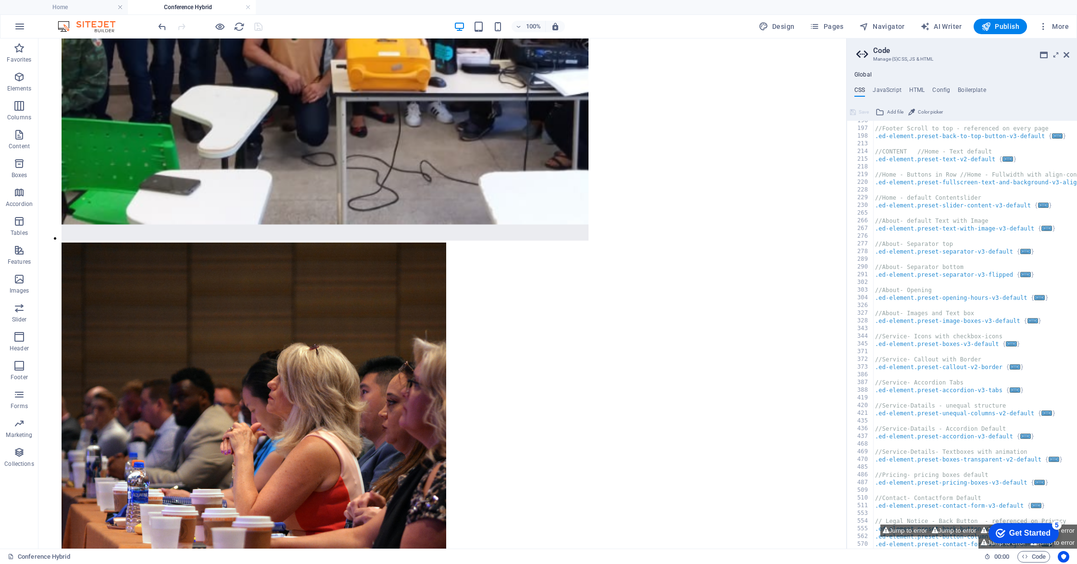
scroll to position [136, 0]
click at [1066, 54] on icon at bounding box center [1067, 55] width 6 height 8
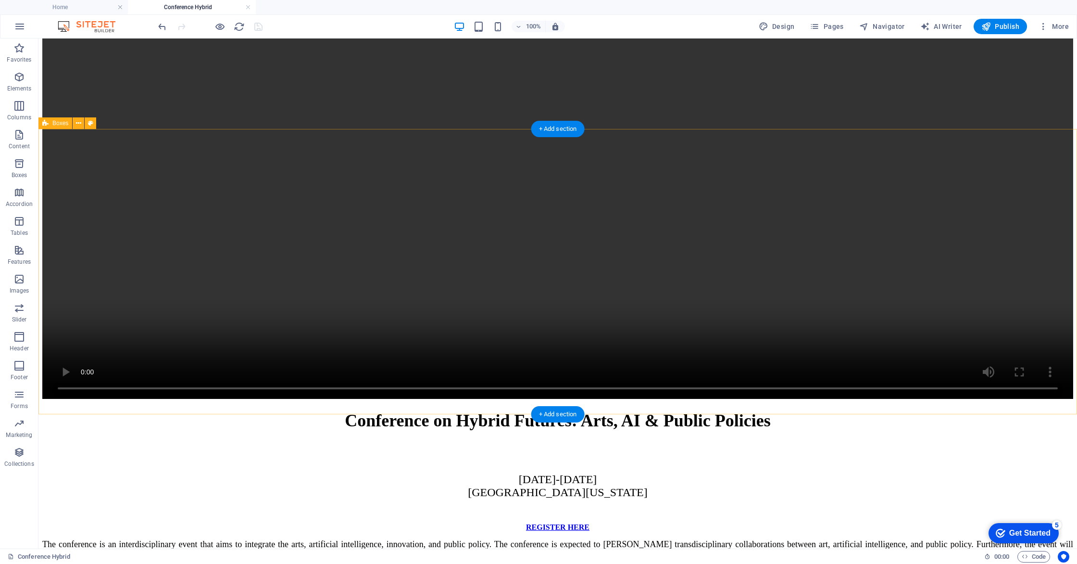
scroll to position [2687, 0]
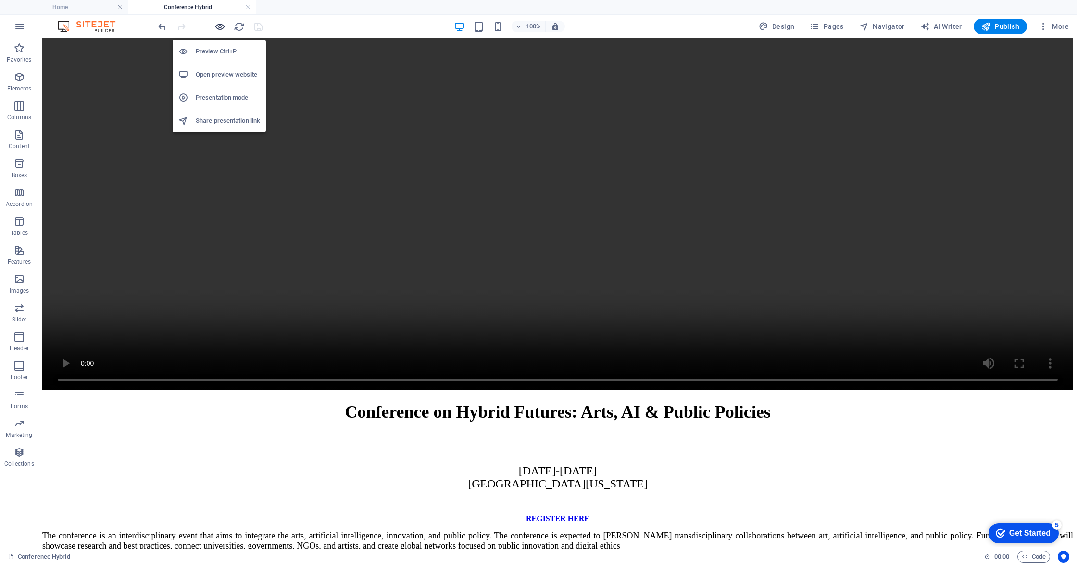
click at [220, 24] on icon "button" at bounding box center [219, 26] width 11 height 11
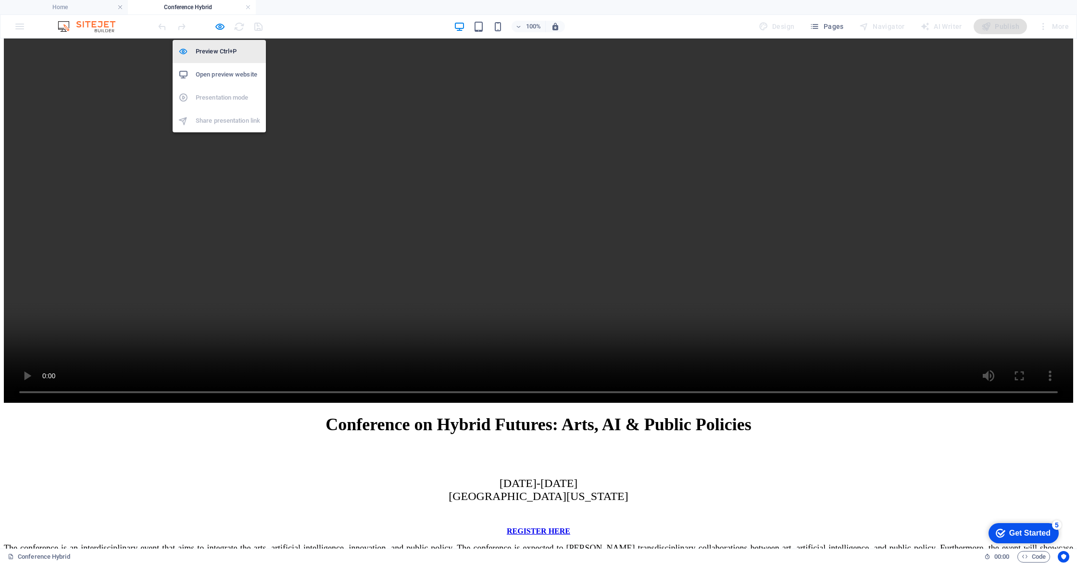
click at [214, 48] on h6 "Preview Ctrl+P" at bounding box center [228, 52] width 64 height 12
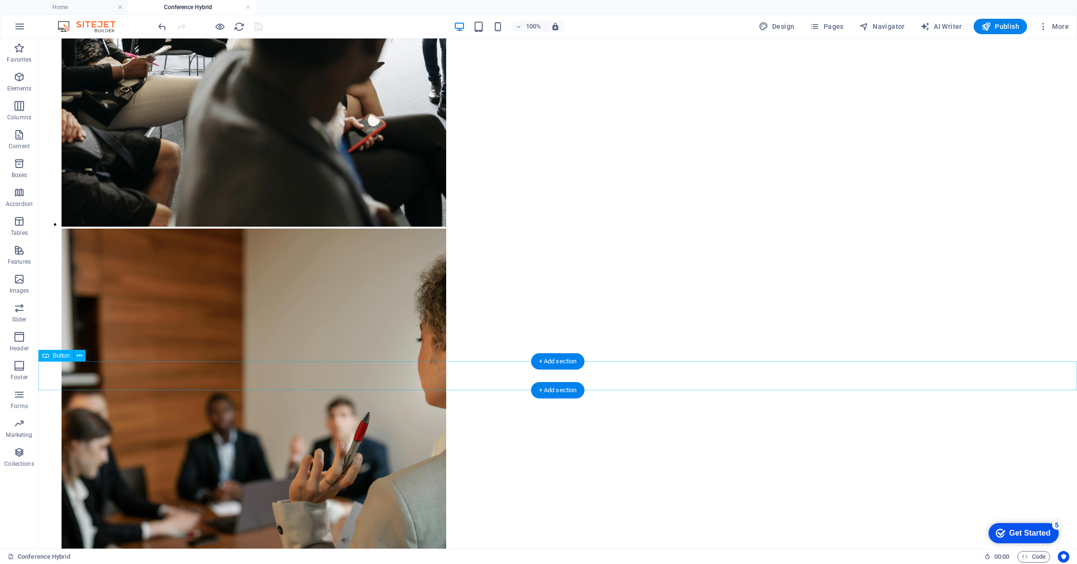
scroll to position [292, 0]
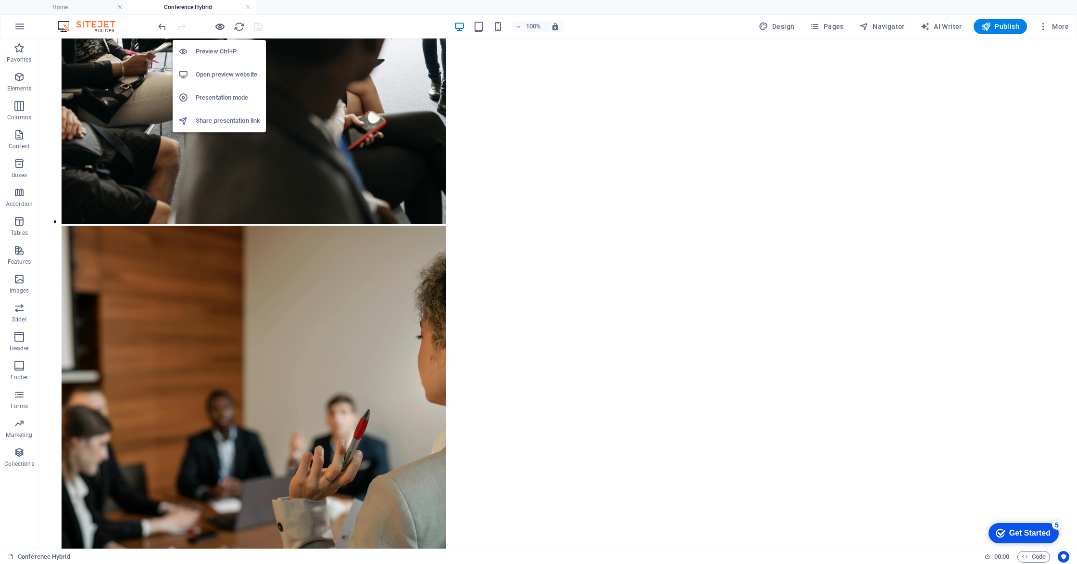
click at [220, 27] on icon "button" at bounding box center [219, 26] width 11 height 11
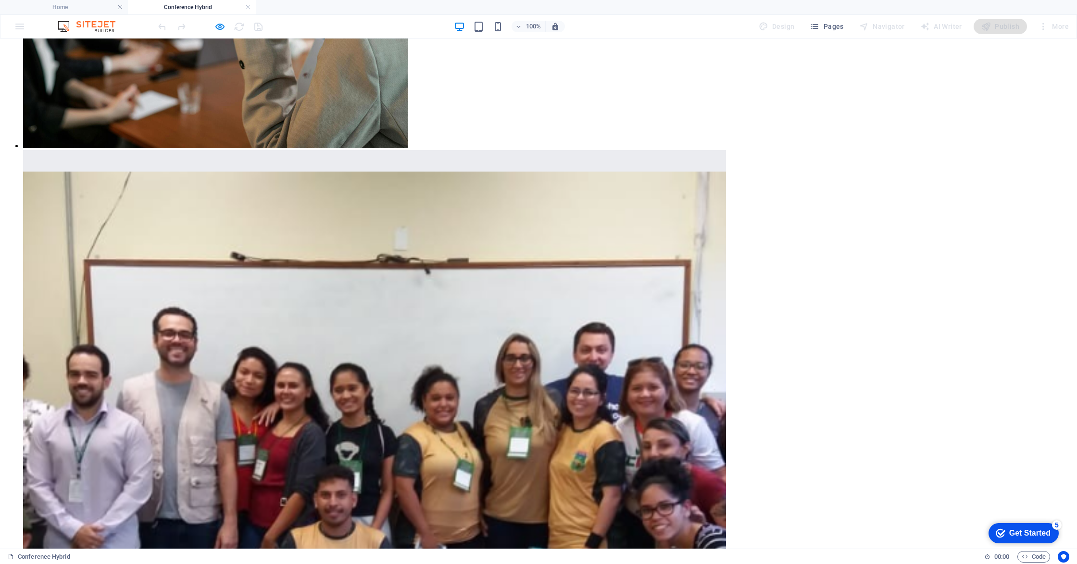
scroll to position [759, 0]
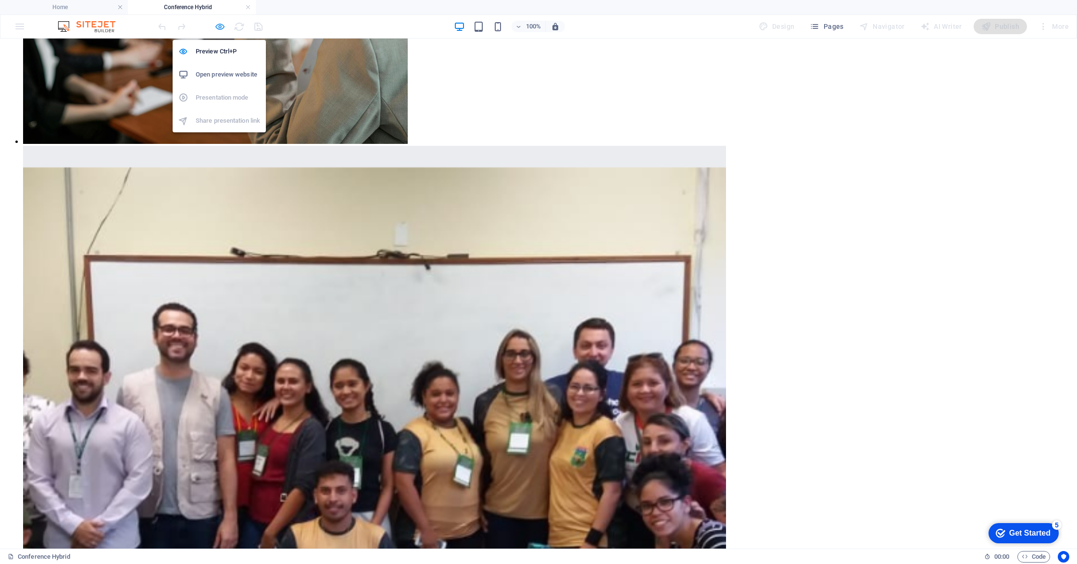
click at [215, 27] on icon "button" at bounding box center [219, 26] width 11 height 11
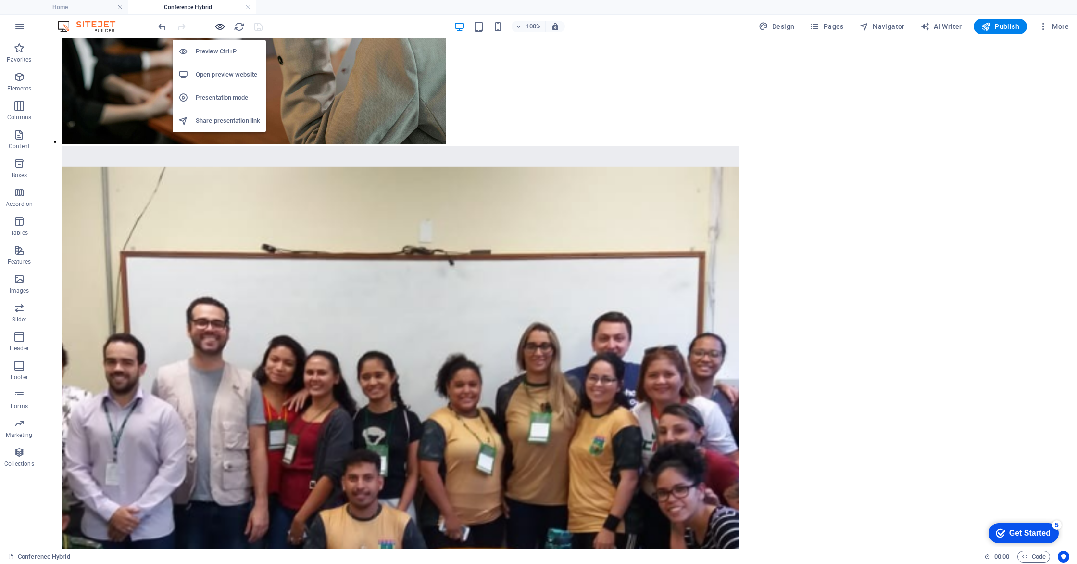
scroll to position [819, 0]
